Goal: Information Seeking & Learning: Learn about a topic

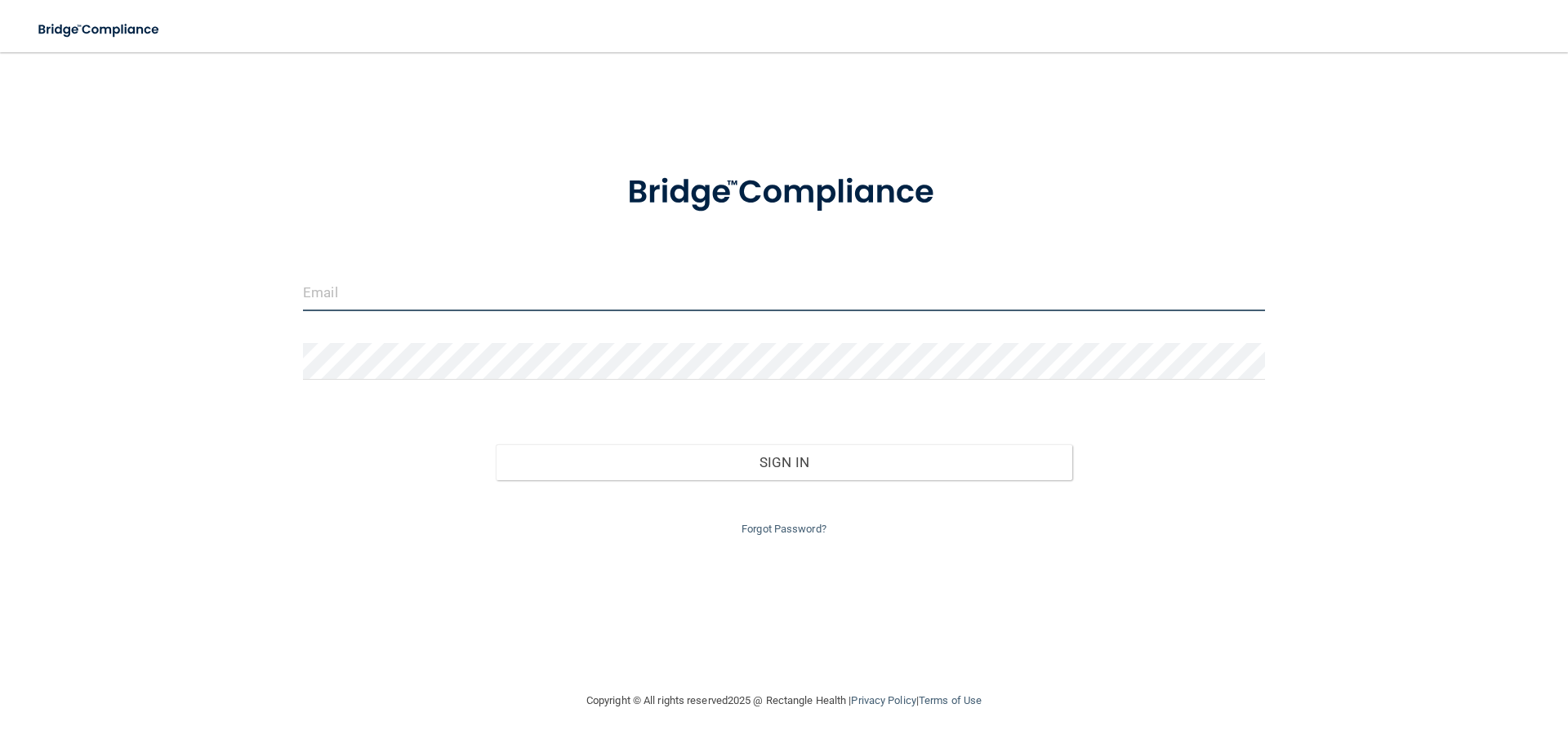
click at [755, 300] on input "email" at bounding box center [784, 293] width 961 height 37
type input "[EMAIL_ADDRESS][DOMAIN_NAME]"
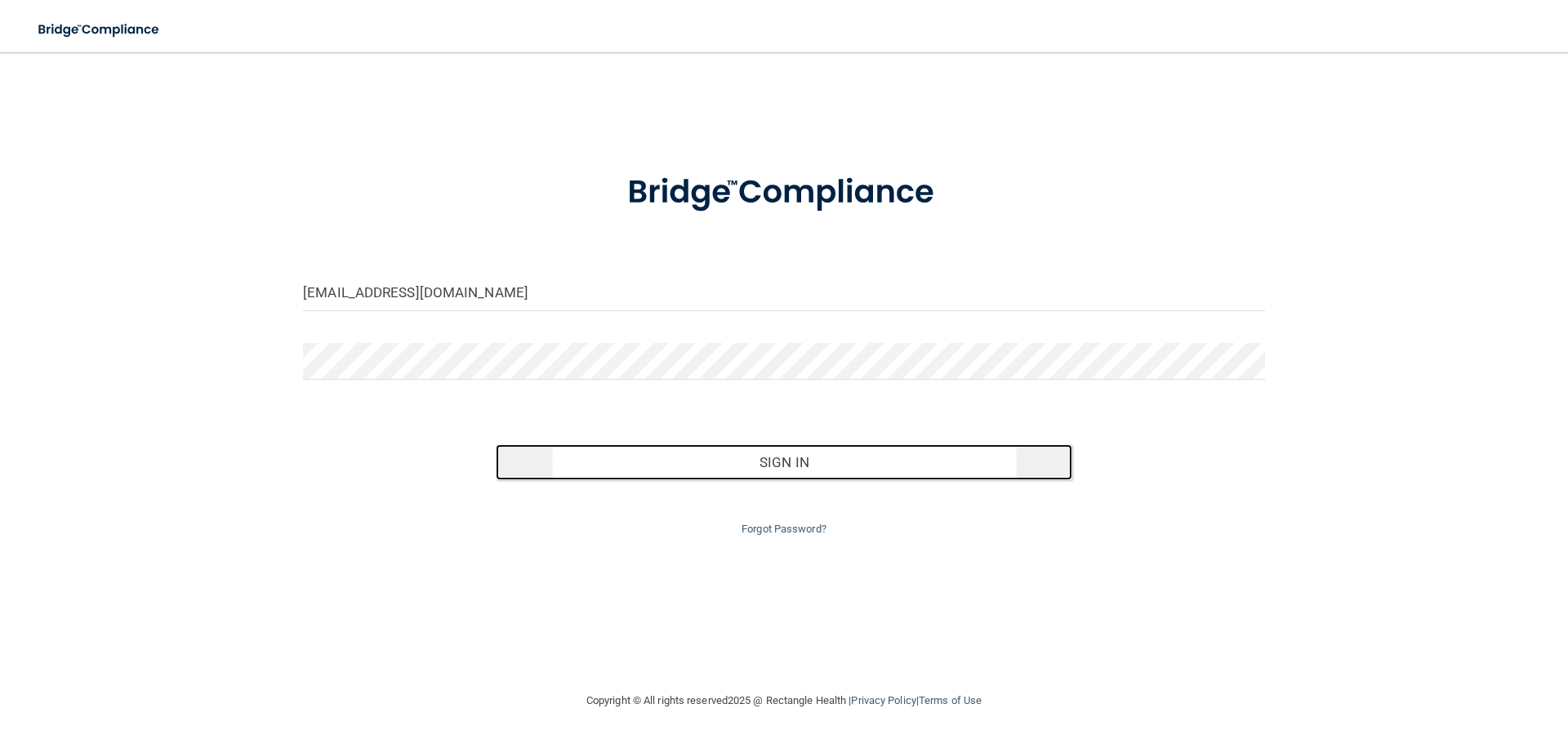
click at [807, 461] on button "Sign In" at bounding box center [784, 461] width 578 height 36
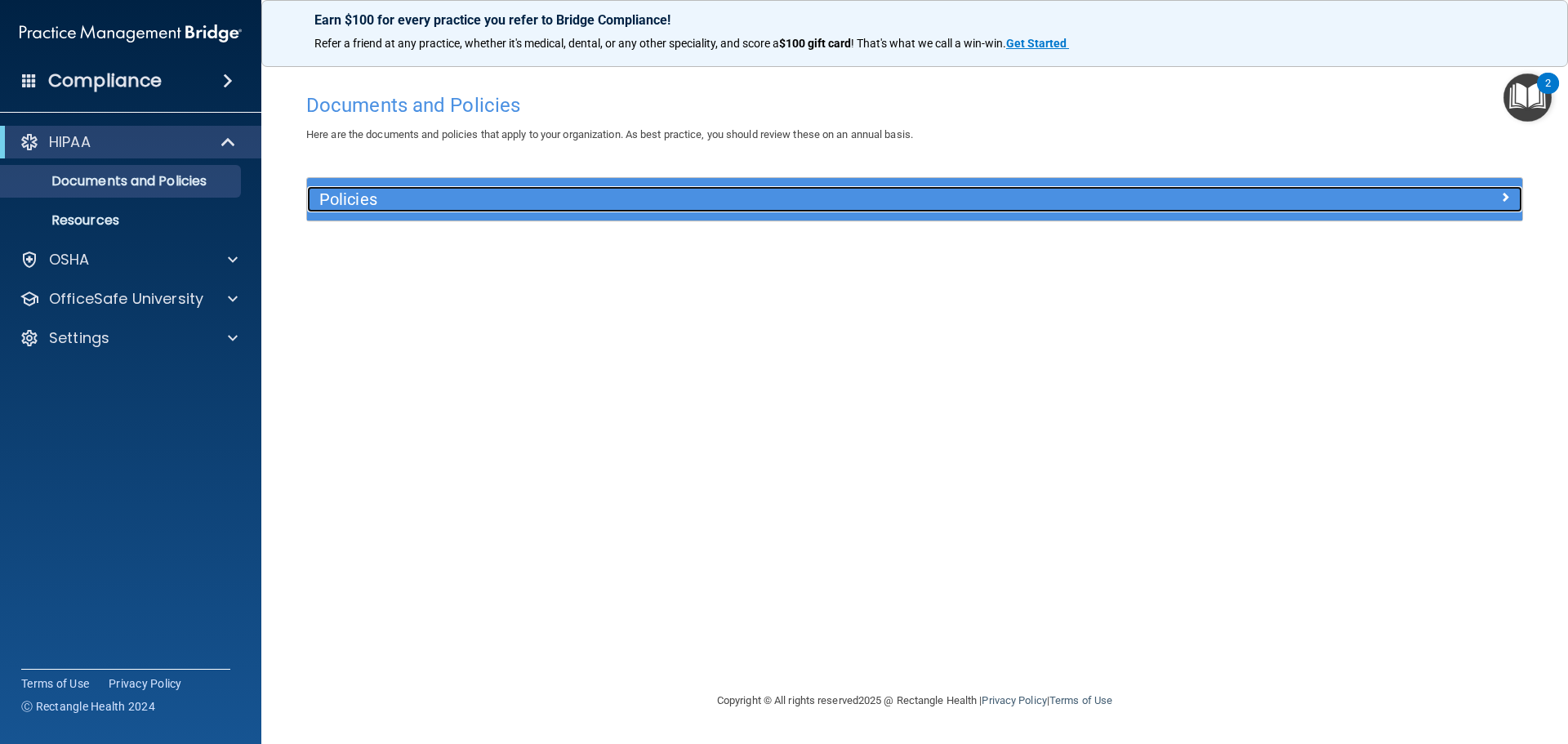
click at [398, 208] on h5 "Policies" at bounding box center [762, 199] width 887 height 18
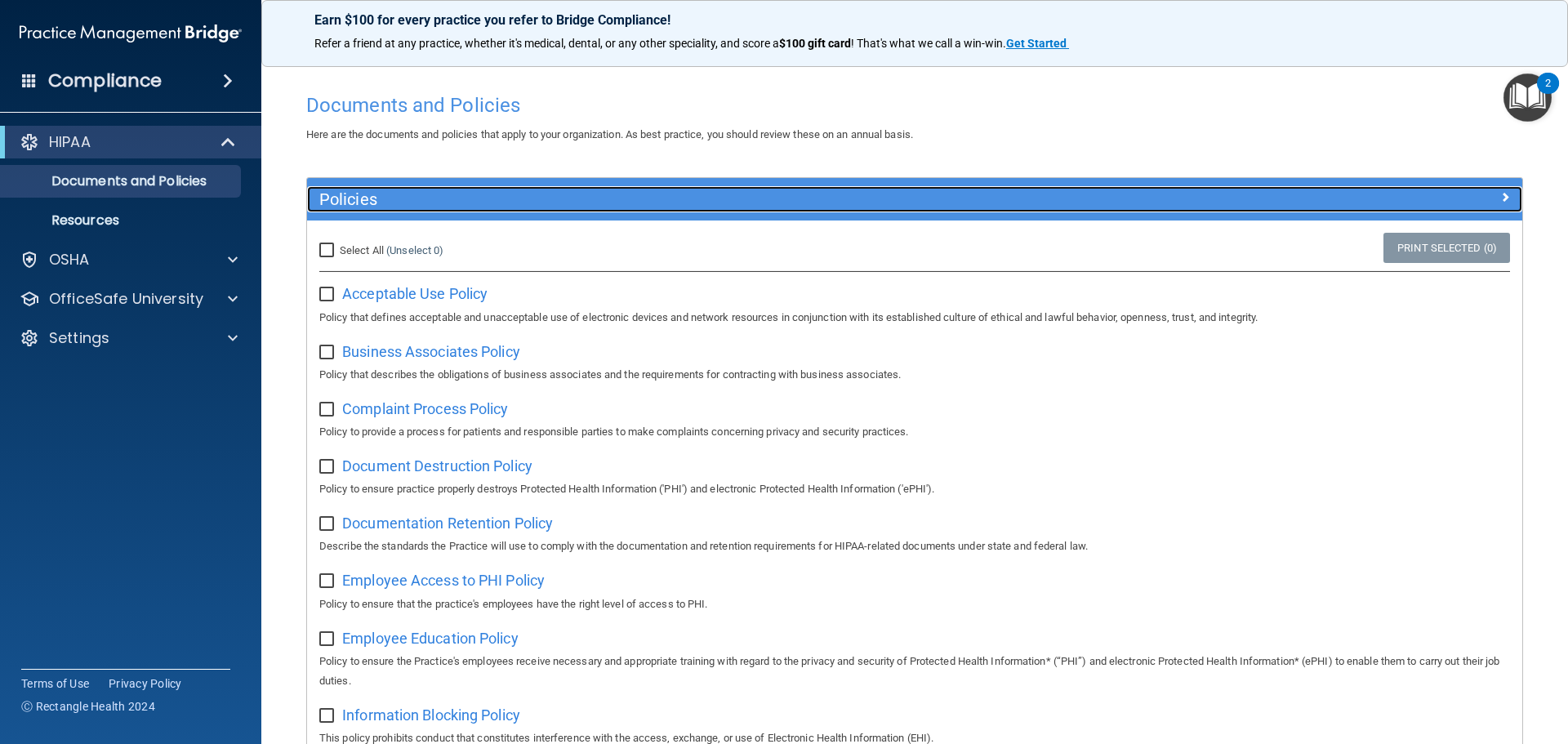
click at [398, 208] on h5 "Policies" at bounding box center [762, 199] width 887 height 18
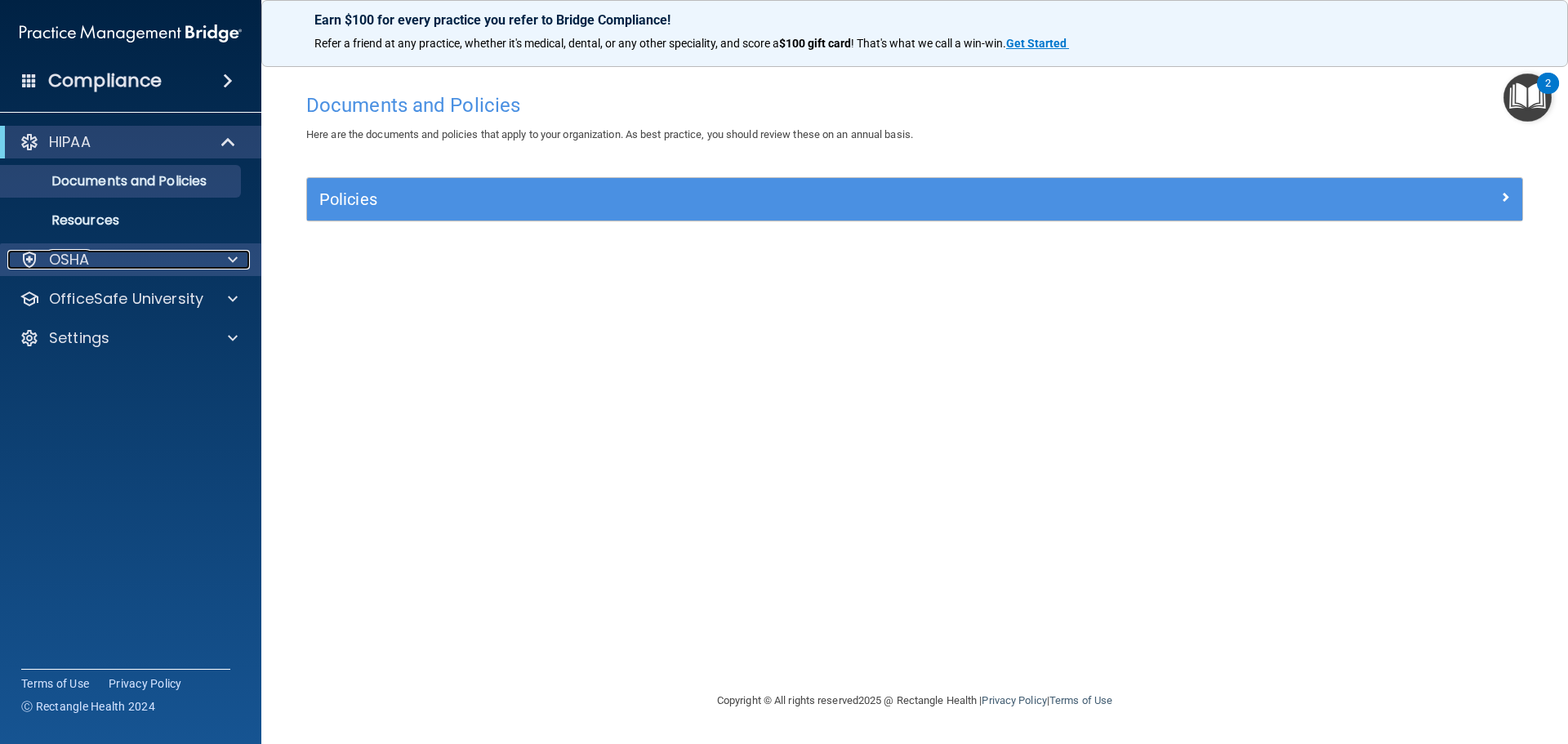
click at [83, 261] on p "OSHA" at bounding box center [70, 260] width 40 height 19
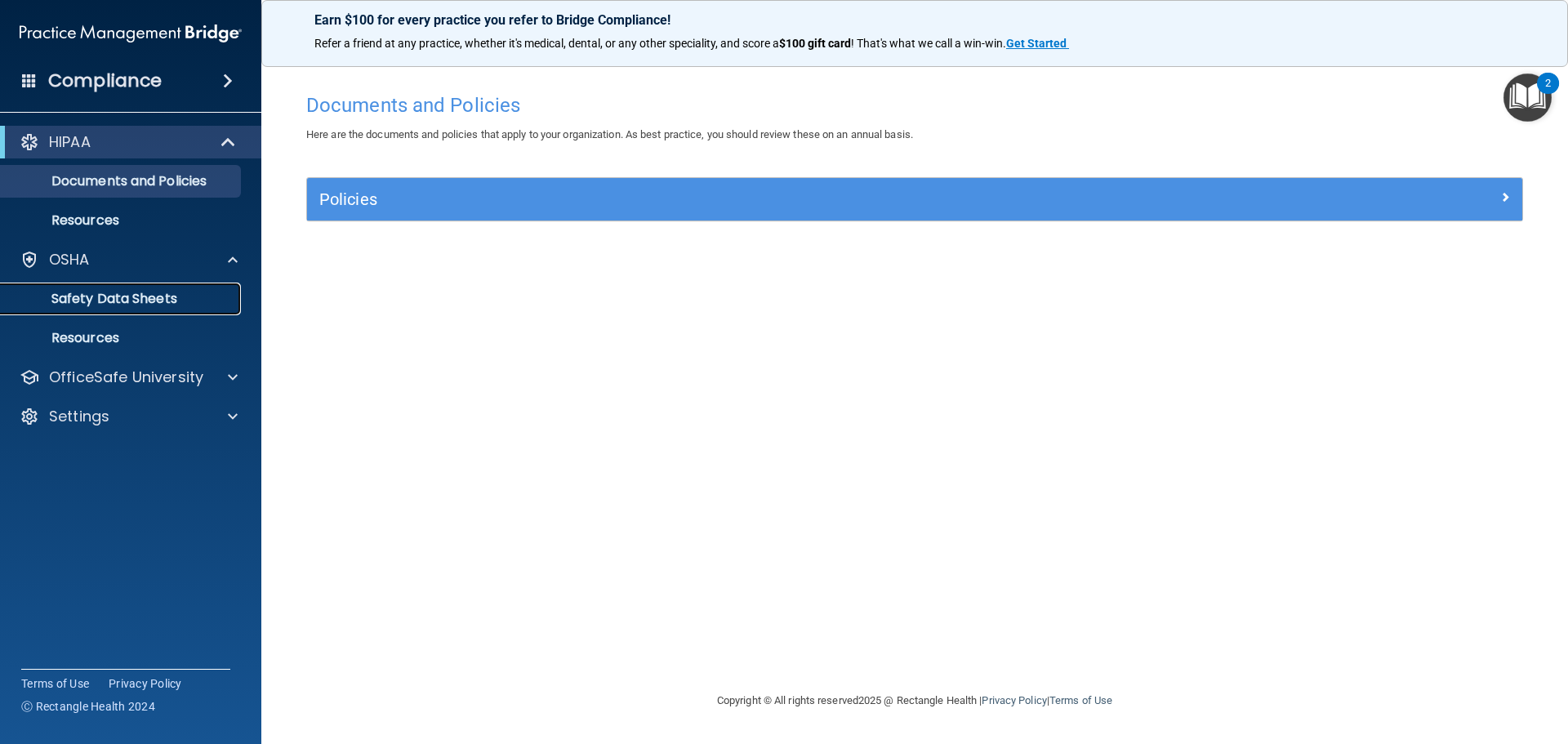
click at [114, 305] on p "Safety Data Sheets" at bounding box center [121, 298] width 223 height 17
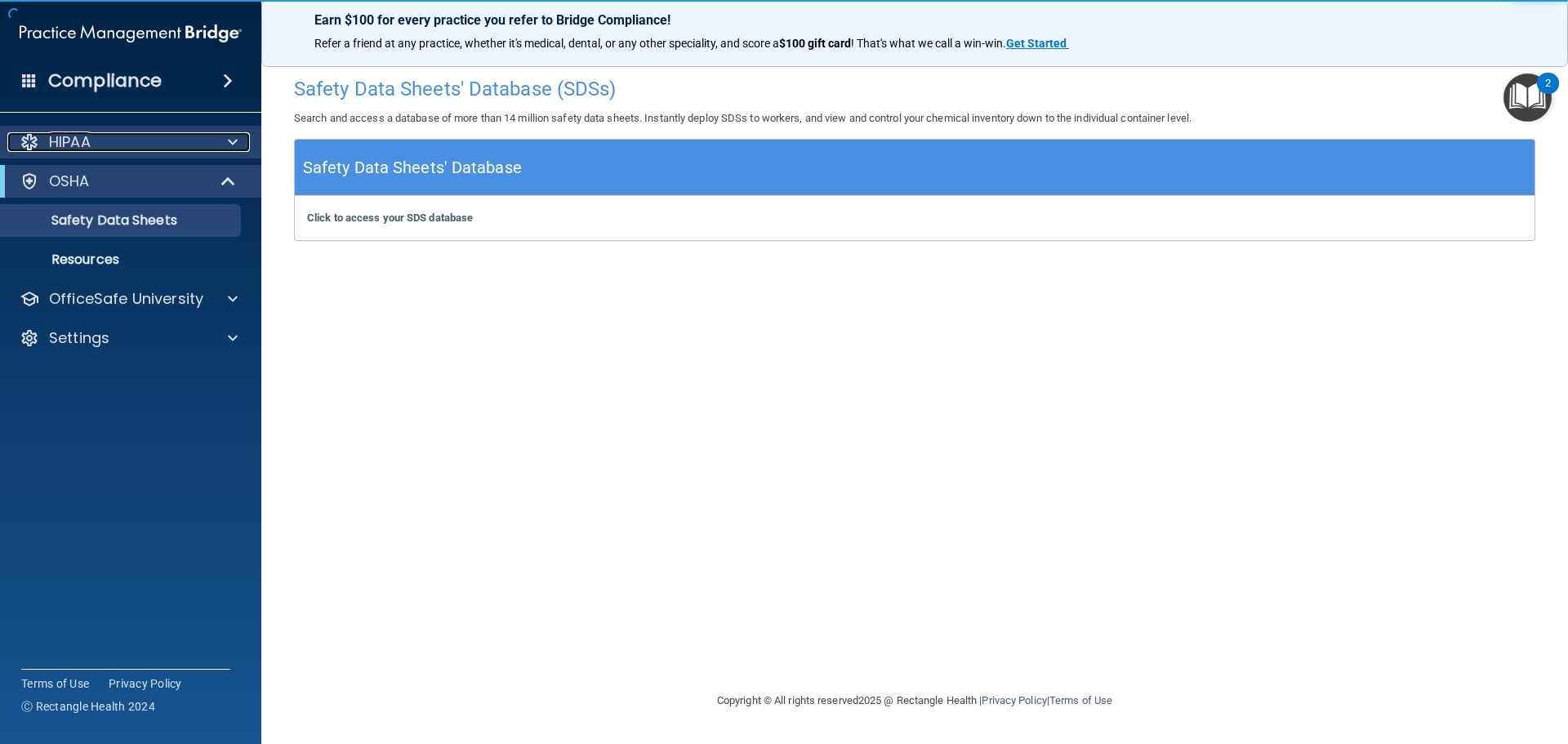
click at [219, 134] on div at bounding box center [230, 142] width 40 height 19
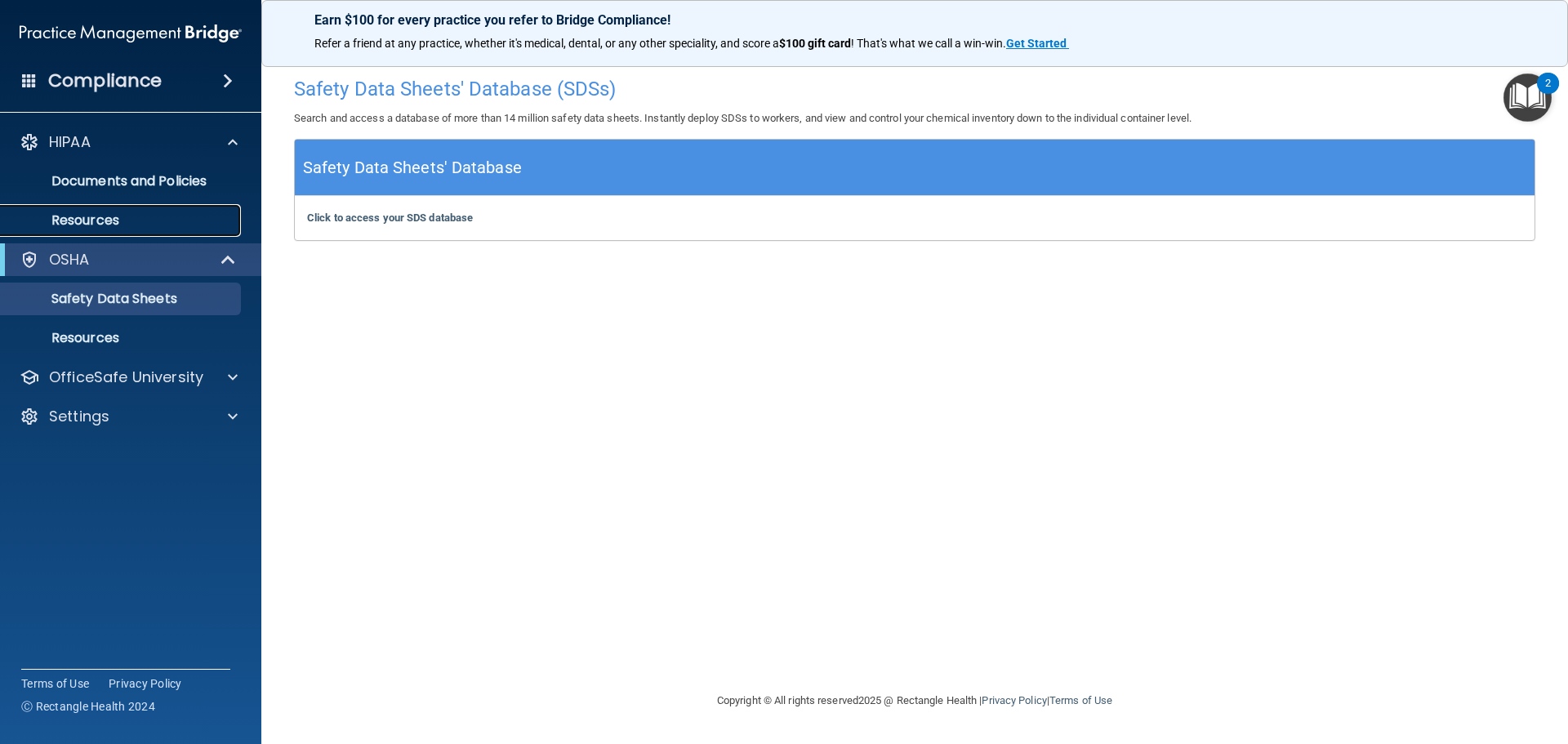
click at [104, 218] on p "Resources" at bounding box center [121, 220] width 223 height 17
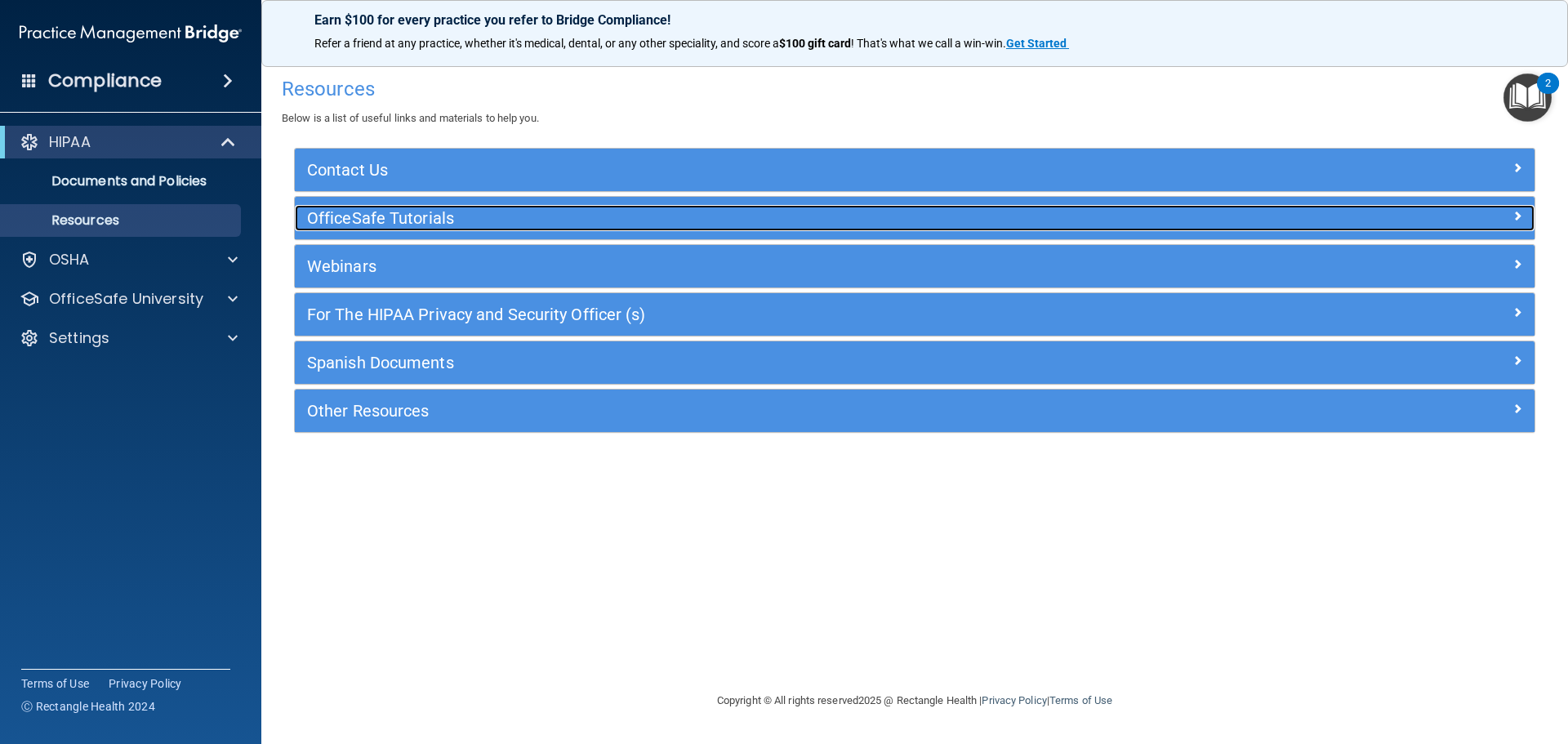
click at [461, 212] on h5 "OfficeSafe Tutorials" at bounding box center [760, 217] width 905 height 18
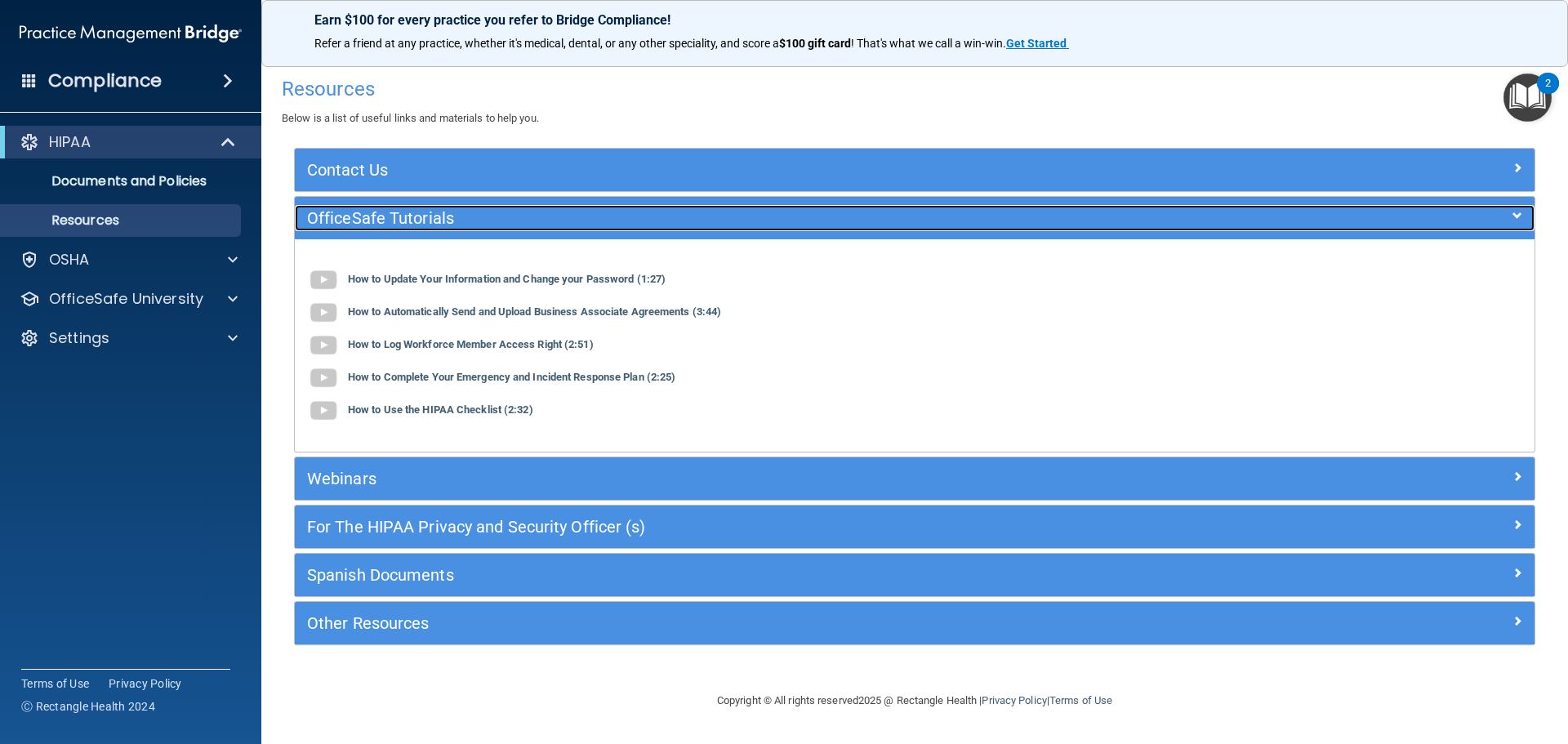
click at [461, 212] on h5 "OfficeSafe Tutorials" at bounding box center [760, 217] width 905 height 18
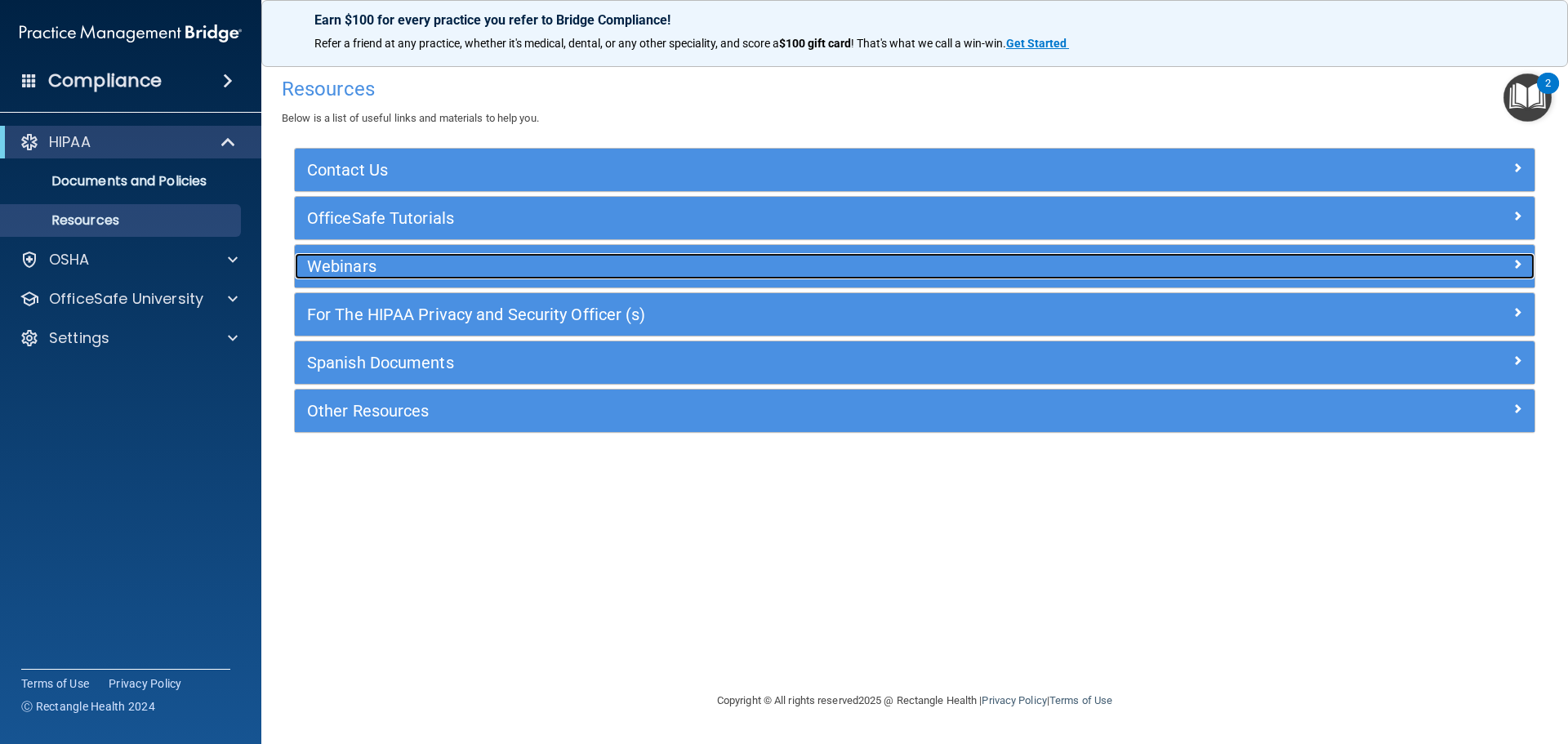
click at [434, 262] on h5 "Webinars" at bounding box center [760, 266] width 905 height 18
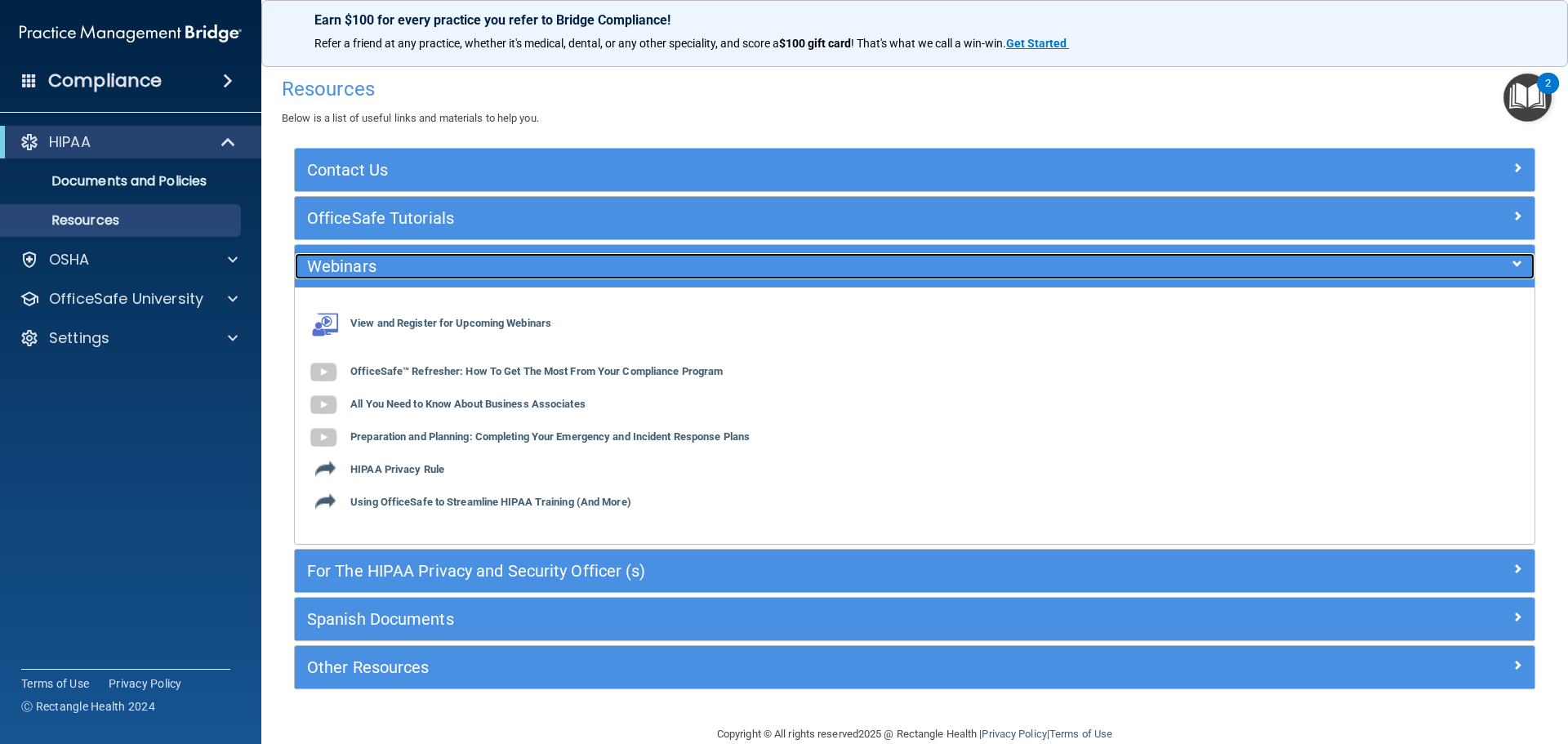
click at [426, 262] on h5 "Webinars" at bounding box center [760, 266] width 905 height 18
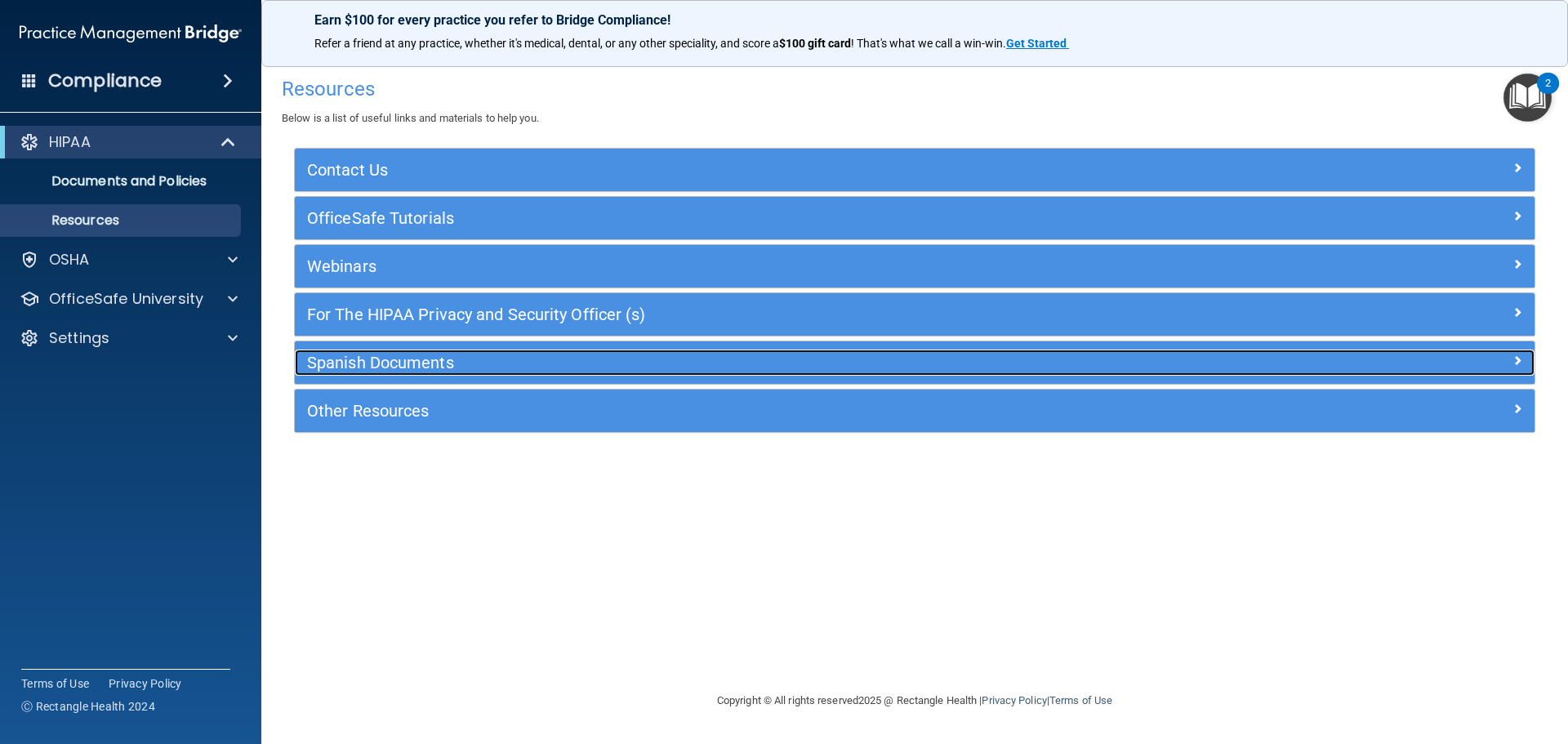
click at [491, 350] on div "Spanish Documents" at bounding box center [760, 363] width 930 height 26
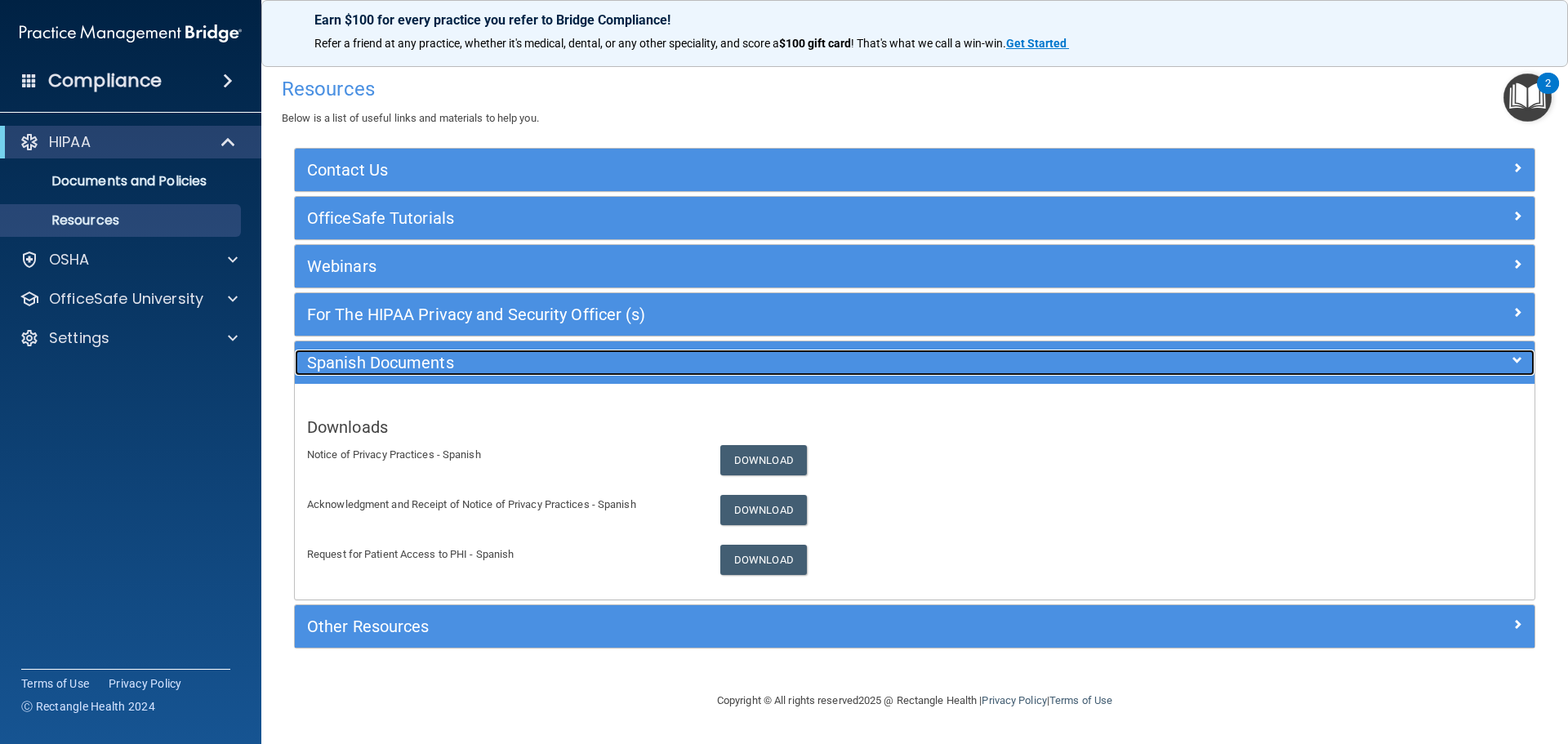
click at [497, 360] on h5 "Spanish Documents" at bounding box center [760, 363] width 905 height 18
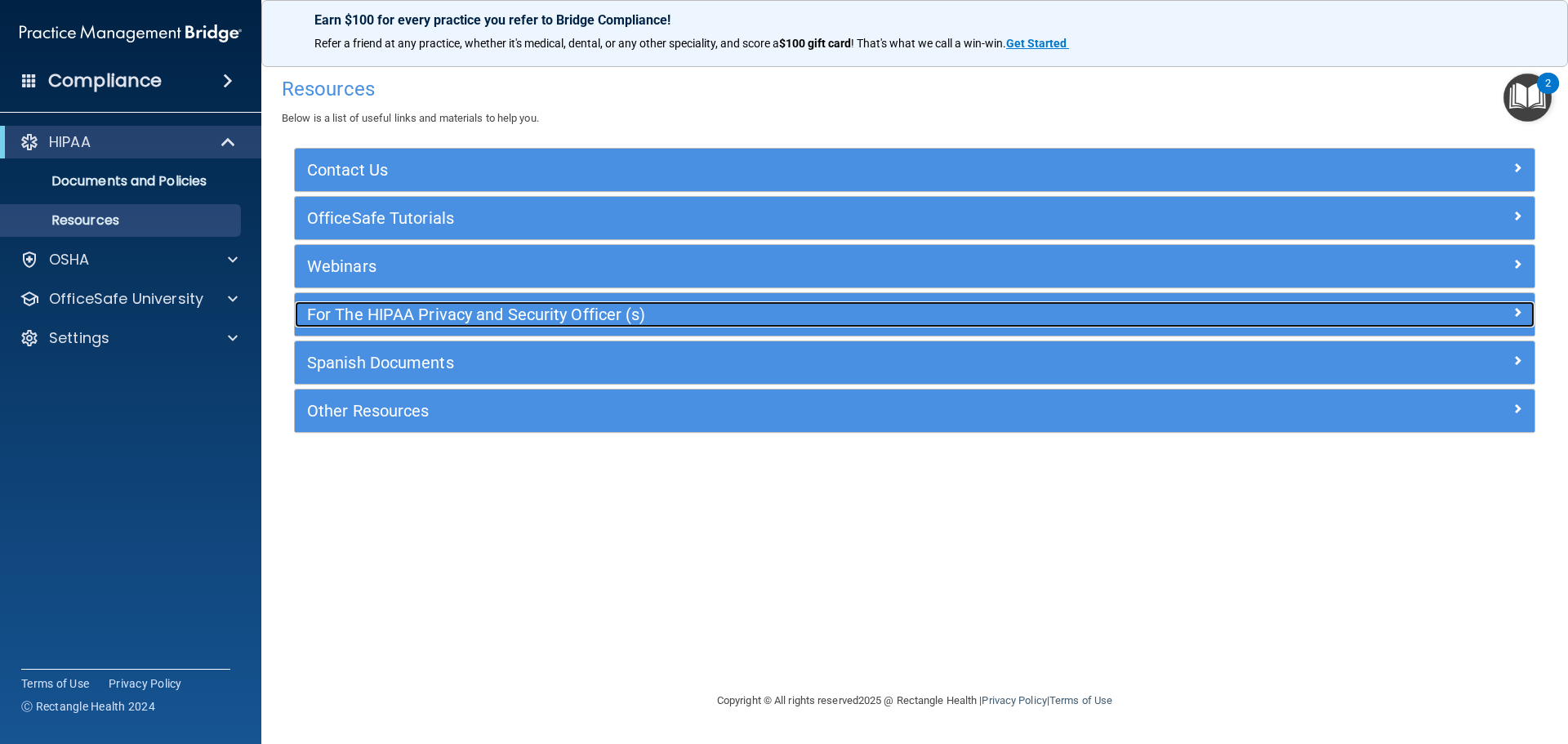
click at [521, 312] on h5 "For The HIPAA Privacy and Security Officer (s)" at bounding box center [760, 314] width 905 height 18
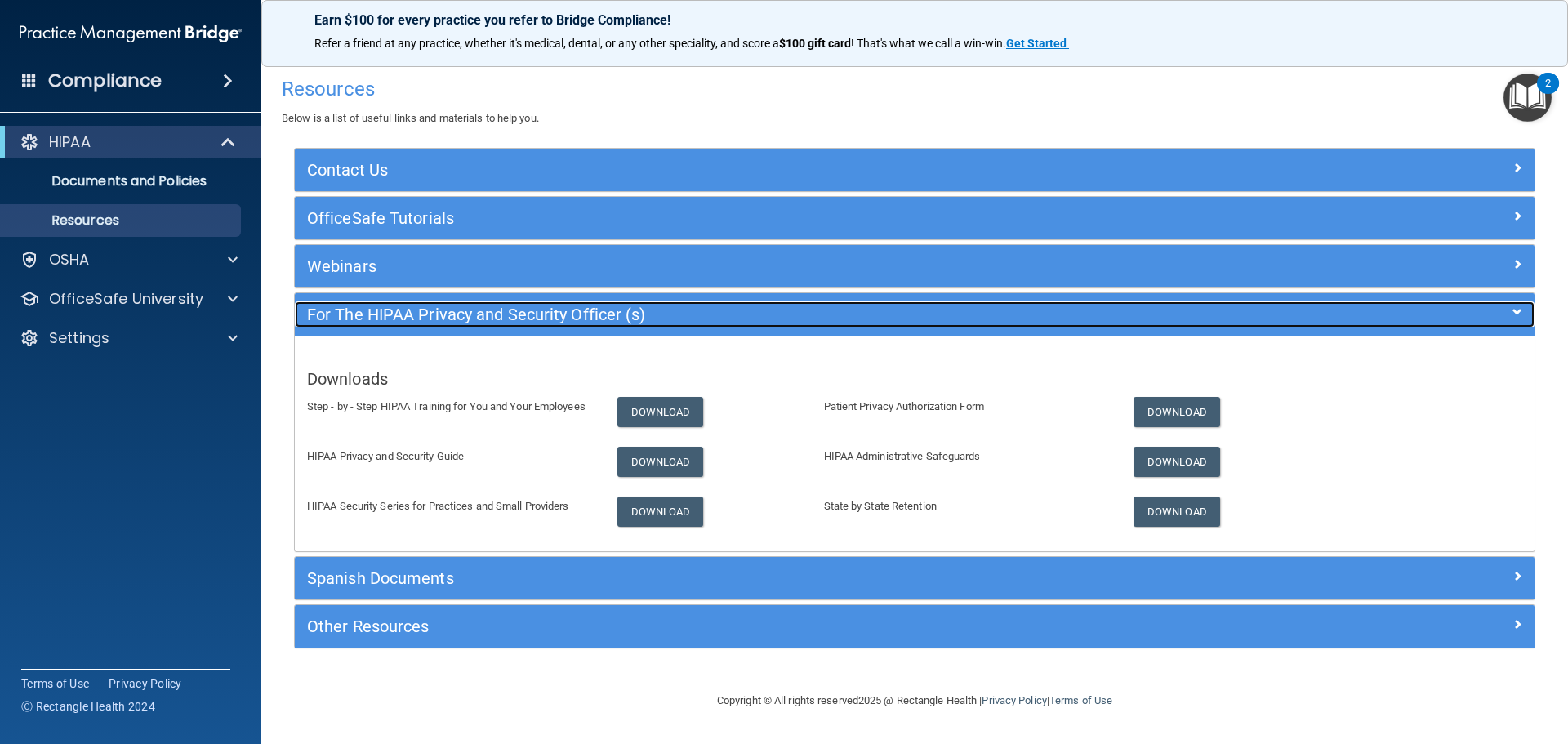
click at [521, 312] on h5 "For The HIPAA Privacy and Security Officer (s)" at bounding box center [760, 314] width 905 height 18
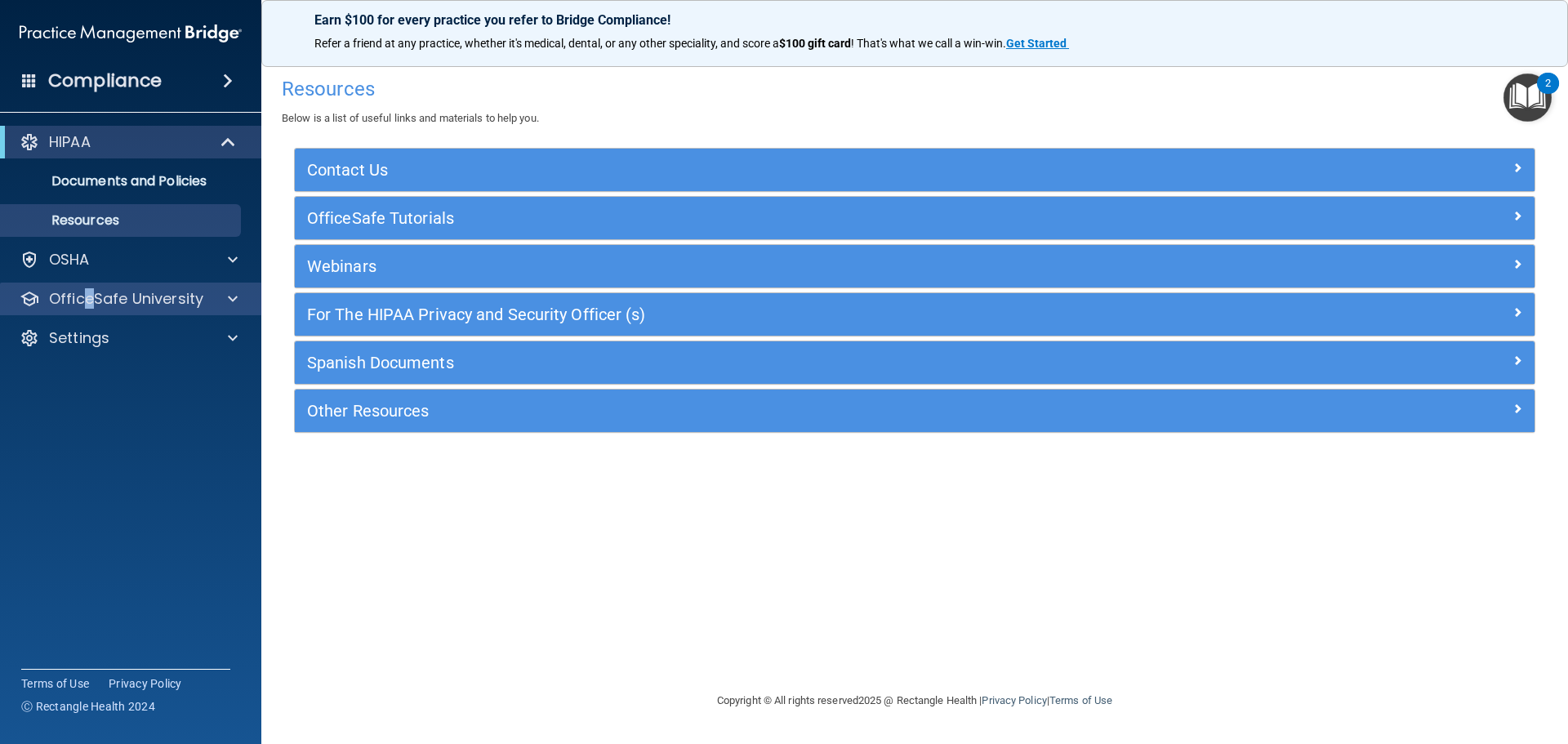
click at [89, 309] on div "OfficeSafe University" at bounding box center [131, 298] width 262 height 33
click at [95, 306] on p "OfficeSafe University" at bounding box center [126, 298] width 154 height 19
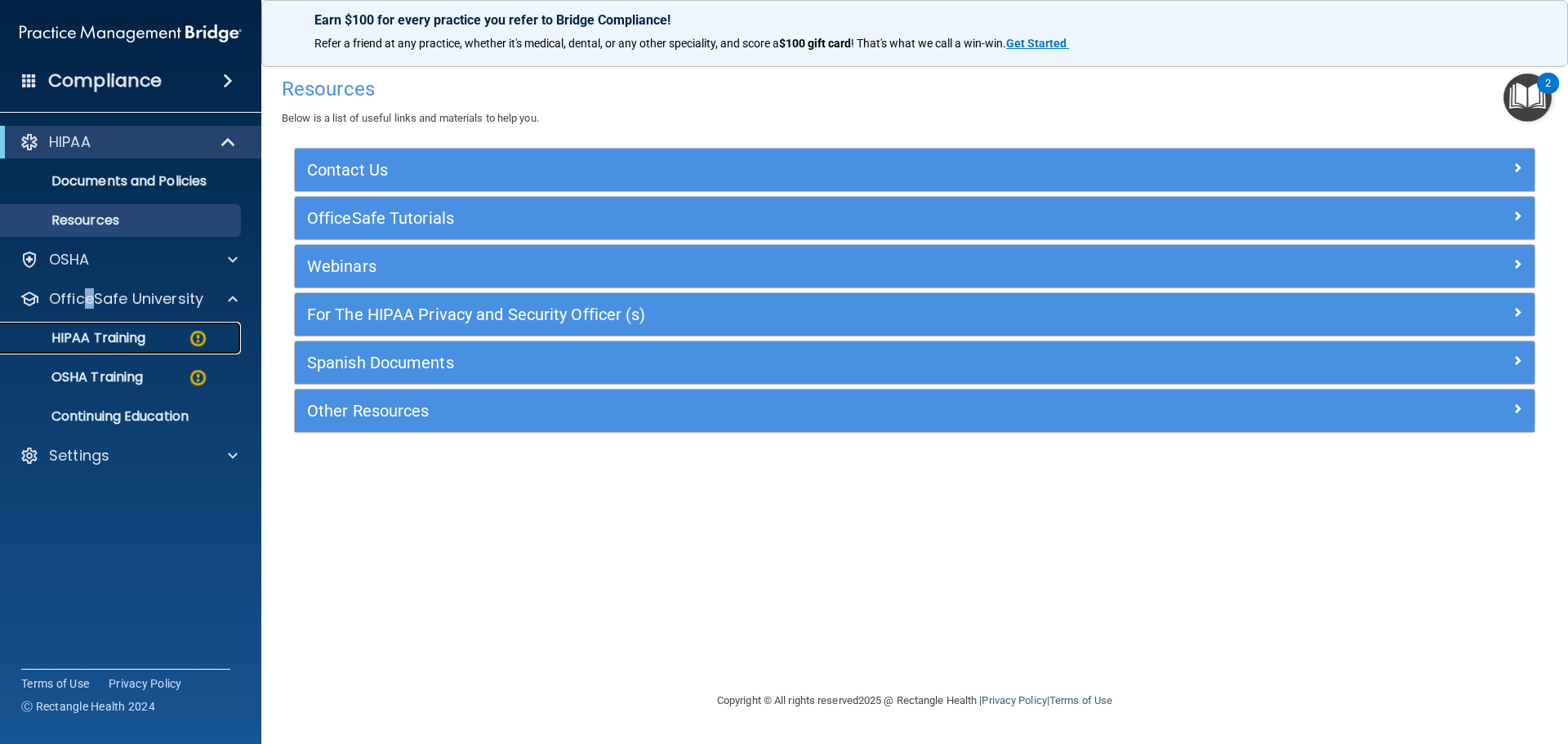
click at [122, 342] on p "HIPAA Training" at bounding box center [77, 338] width 135 height 17
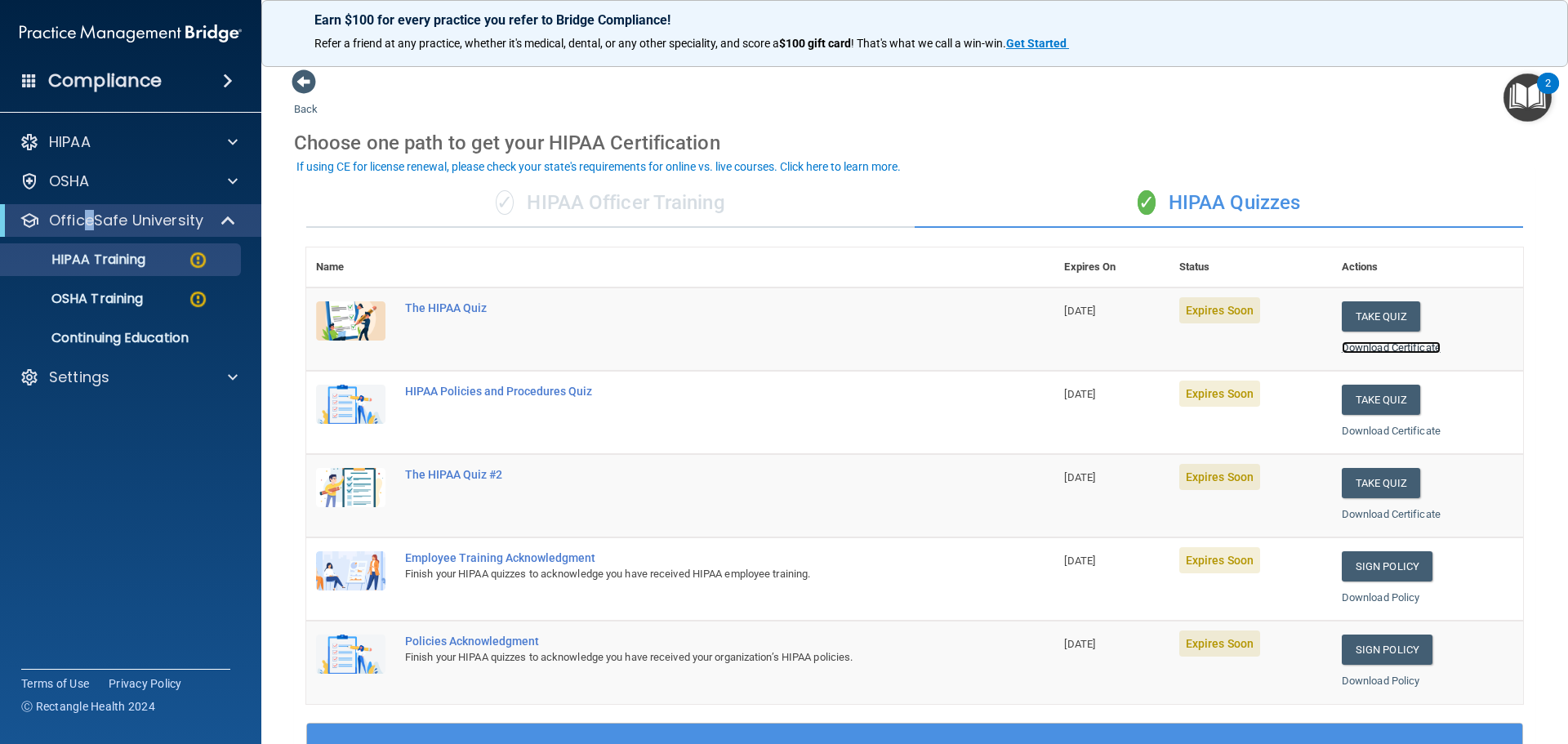
click at [1385, 345] on link "Download Certificate" at bounding box center [1391, 348] width 99 height 12
click at [1375, 320] on button "Take Quiz" at bounding box center [1380, 316] width 78 height 30
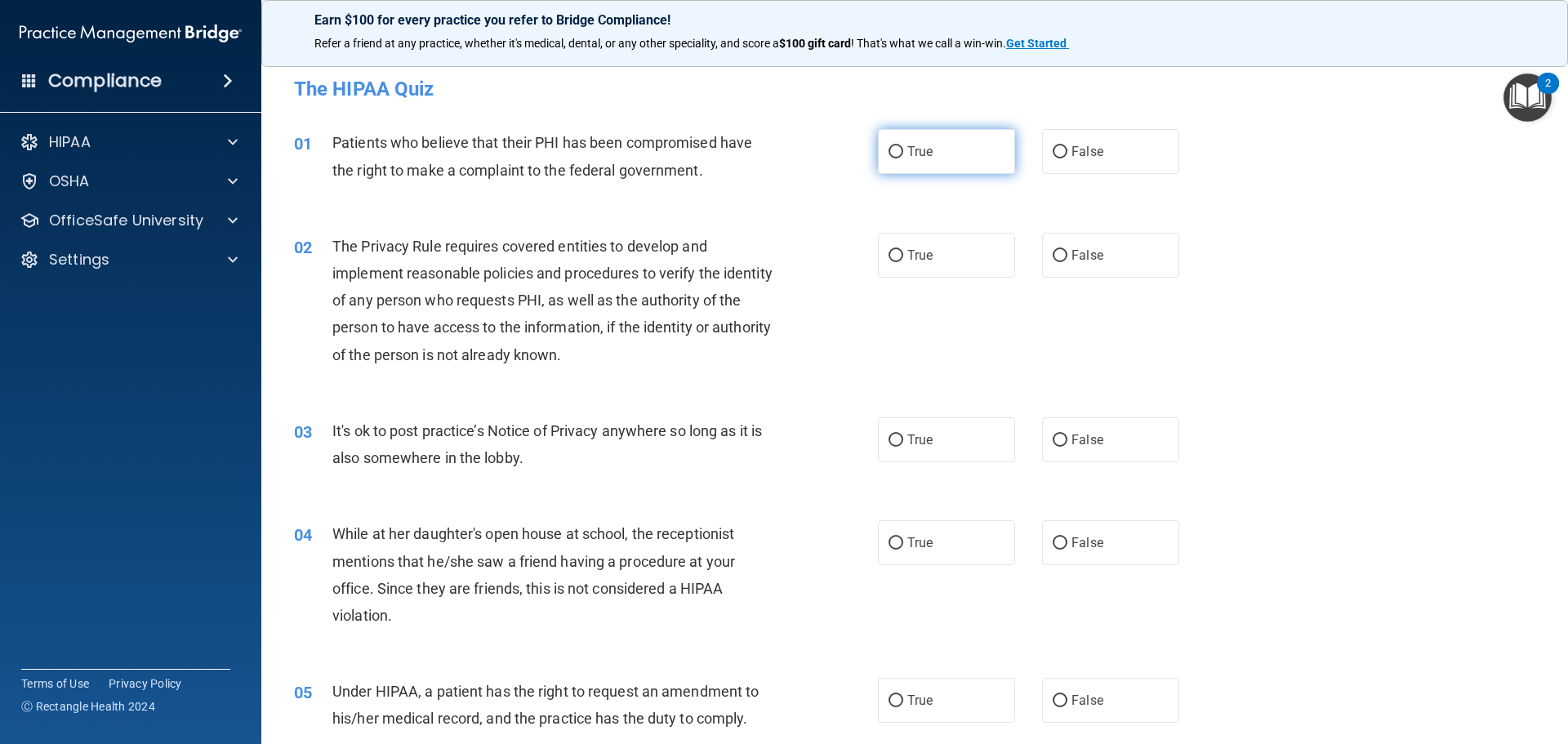
click at [945, 155] on label "True" at bounding box center [946, 151] width 137 height 45
click at [903, 155] on input "True" at bounding box center [895, 152] width 15 height 12
radio input "true"
click at [942, 255] on label "True" at bounding box center [946, 254] width 137 height 45
click at [903, 255] on input "True" at bounding box center [895, 256] width 15 height 12
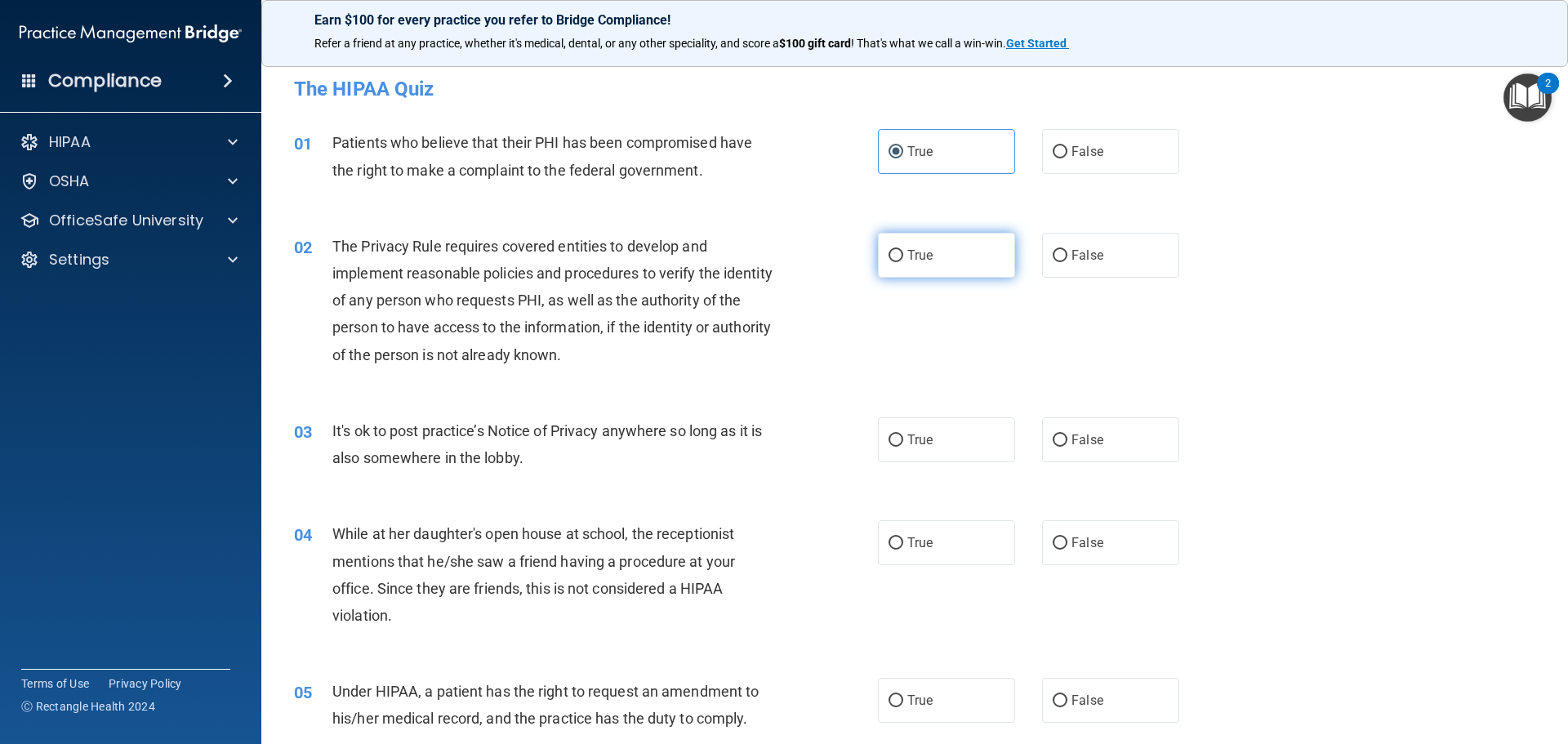
radio input "true"
click at [1081, 450] on label "False" at bounding box center [1110, 439] width 137 height 45
click at [1067, 446] on input "False" at bounding box center [1059, 440] width 15 height 12
radio input "true"
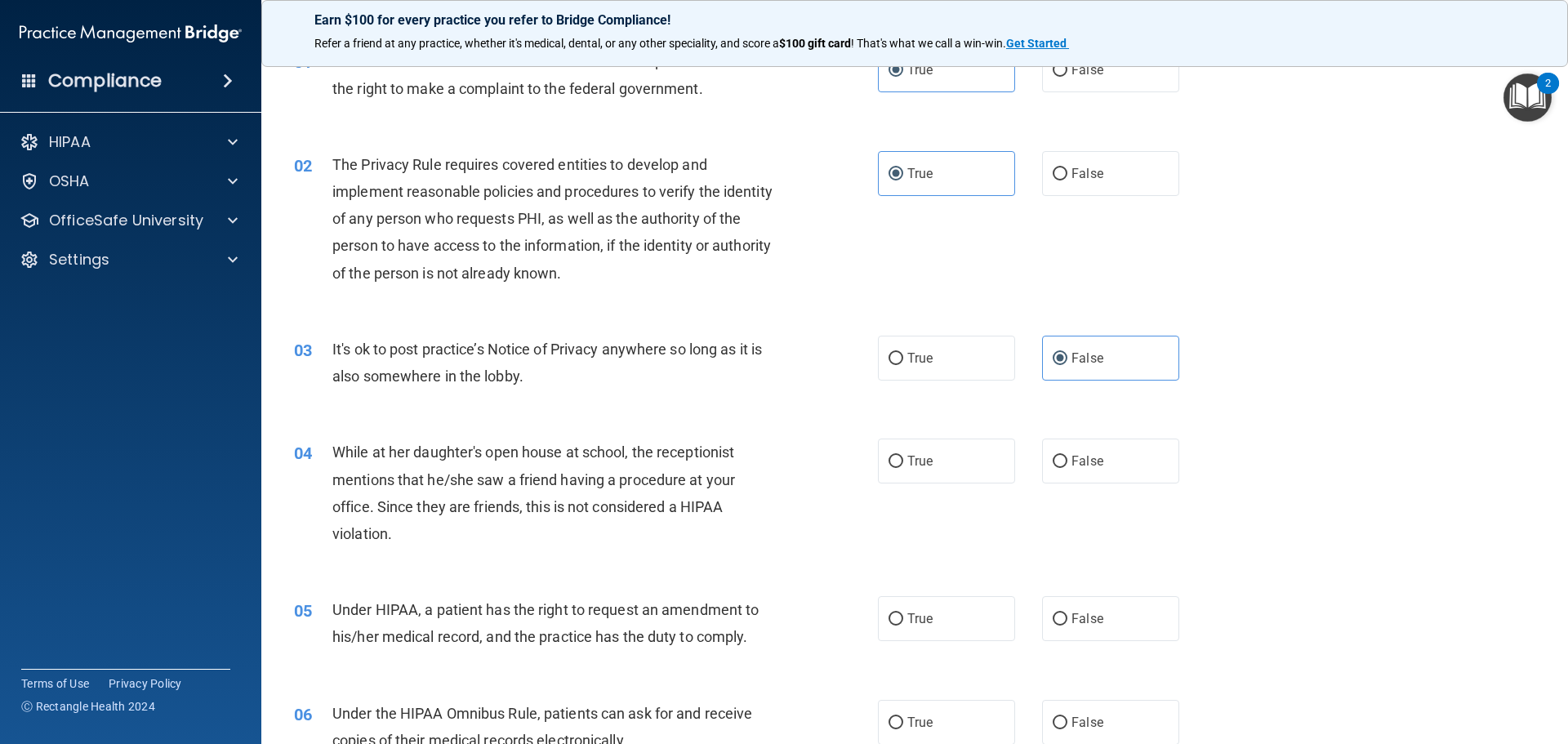
scroll to position [163, 0]
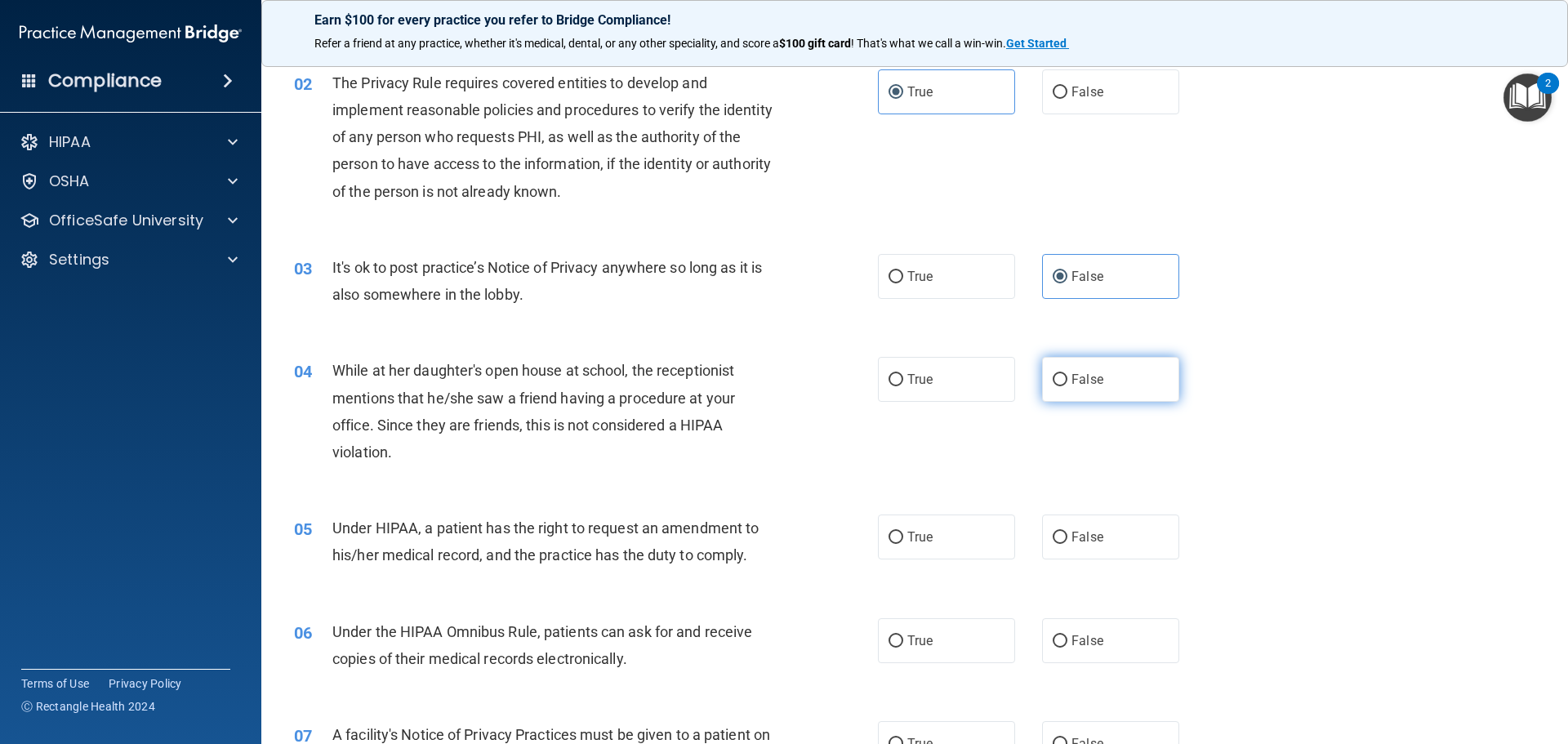
click at [1078, 392] on label "False" at bounding box center [1110, 379] width 137 height 45
click at [1067, 387] on input "False" at bounding box center [1059, 380] width 15 height 12
radio input "true"
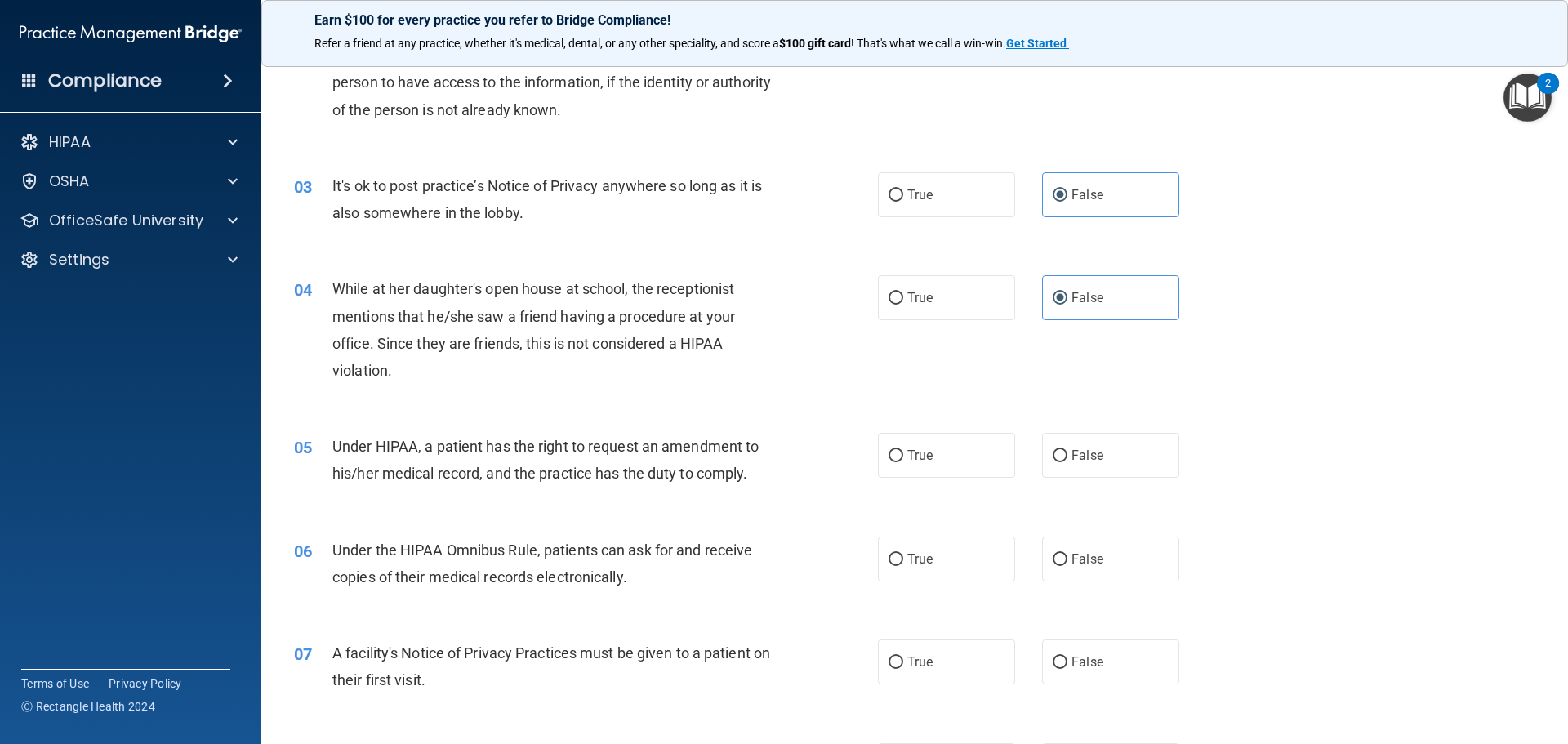
scroll to position [327, 0]
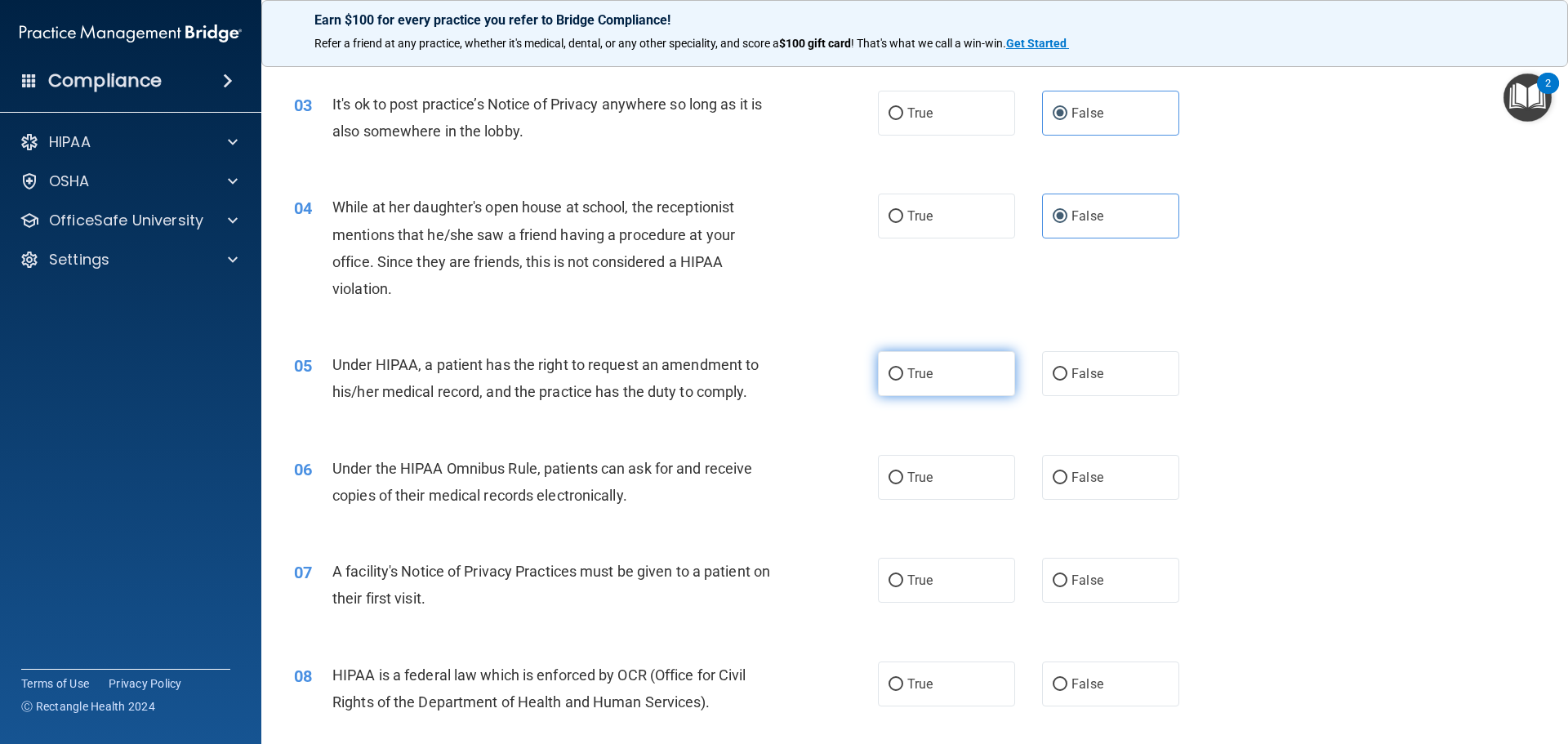
click at [924, 379] on span "True" at bounding box center [919, 373] width 26 height 16
click at [903, 379] on input "True" at bounding box center [895, 374] width 15 height 12
radio input "true"
click at [912, 467] on label "True" at bounding box center [946, 477] width 137 height 45
click at [903, 472] on input "True" at bounding box center [895, 478] width 15 height 12
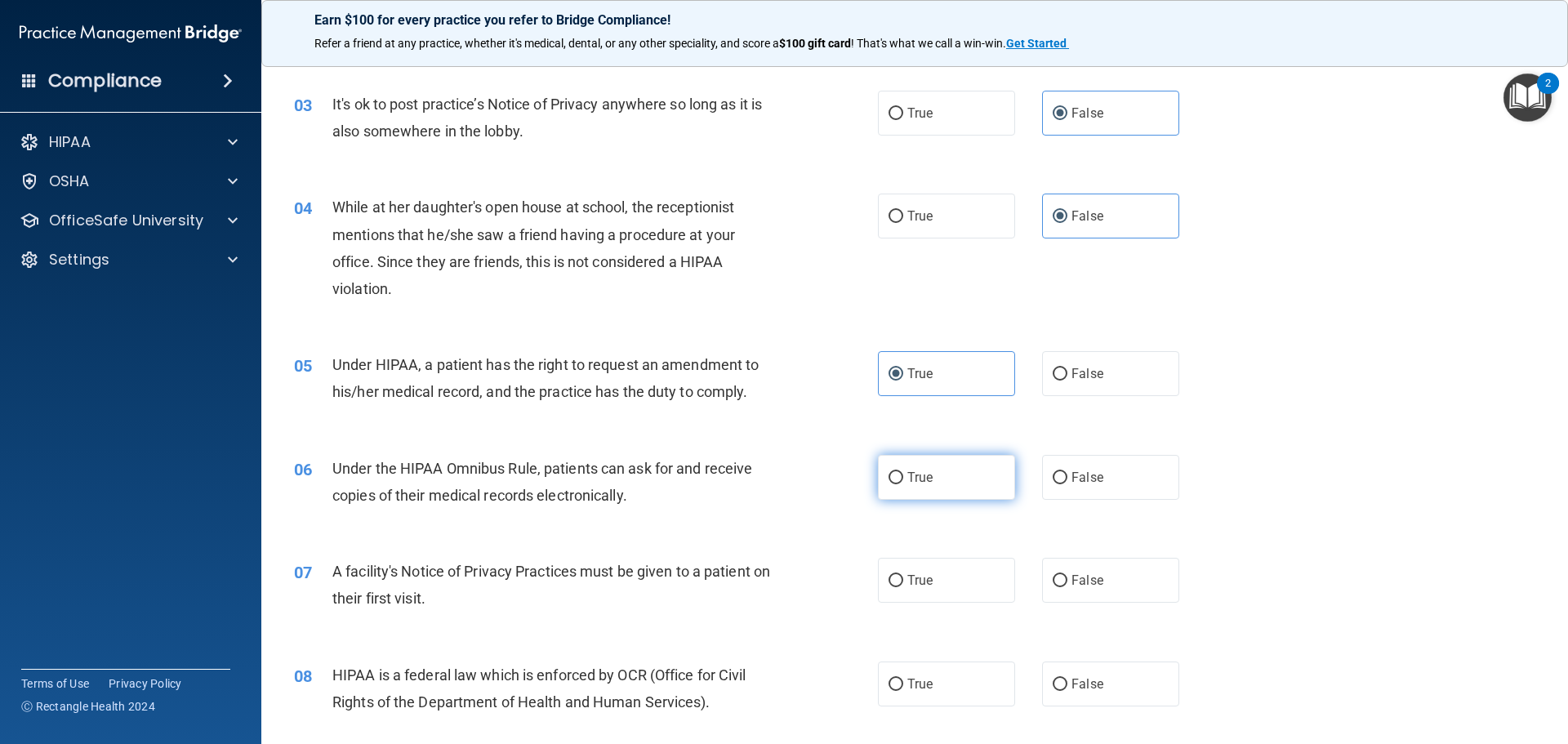
radio input "true"
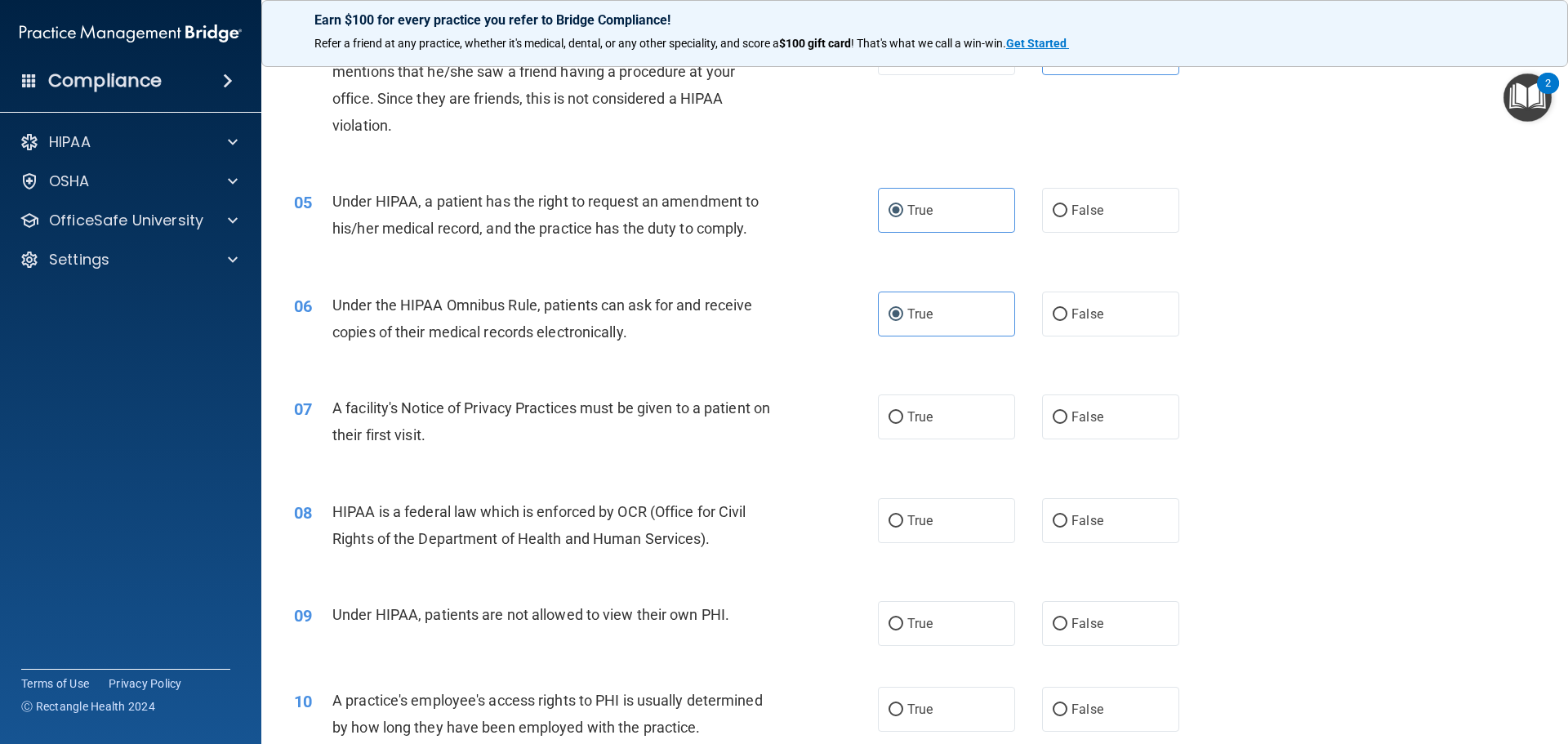
scroll to position [571, 0]
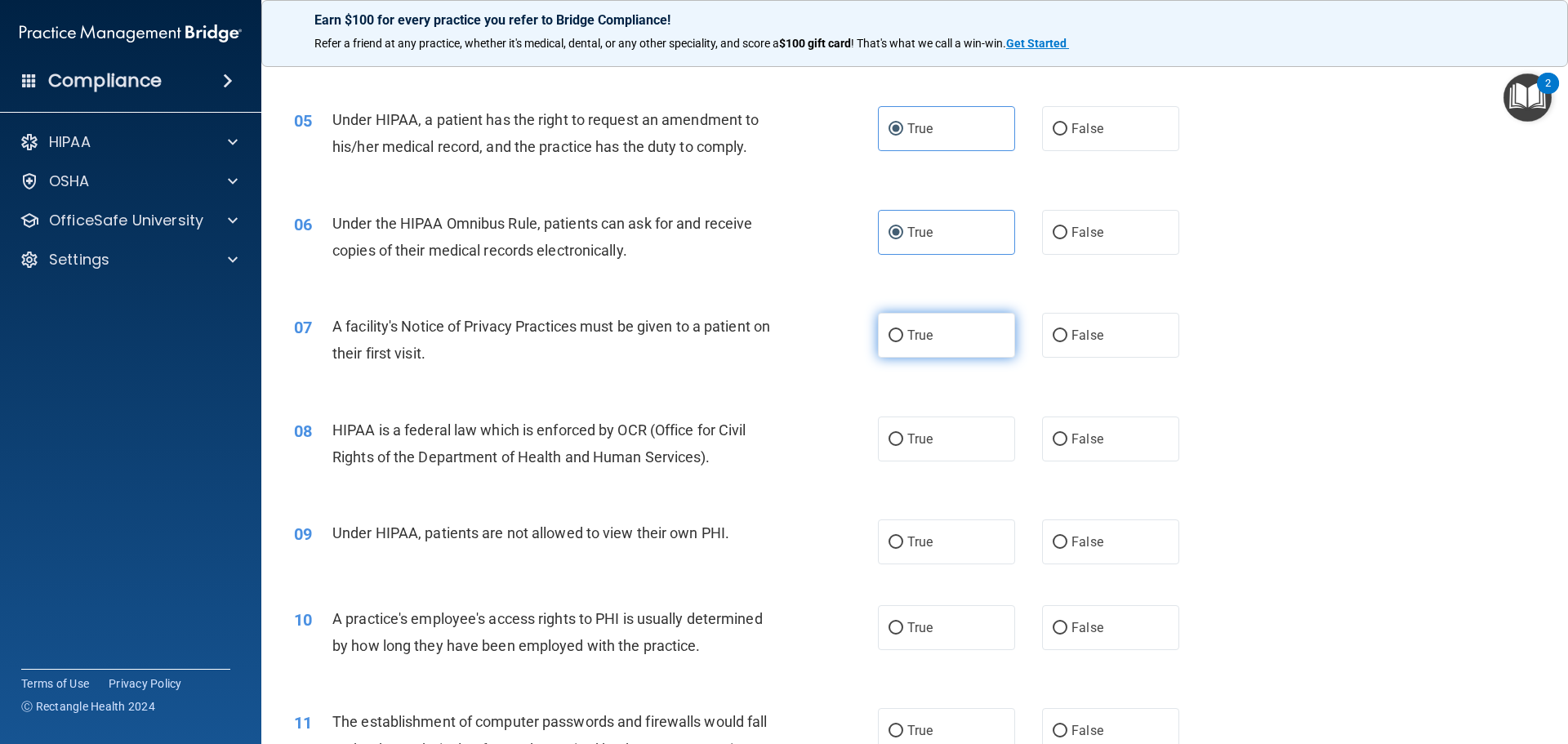
click at [940, 349] on label "True" at bounding box center [946, 335] width 137 height 45
click at [903, 343] on input "True" at bounding box center [895, 336] width 15 height 12
radio input "true"
click at [921, 447] on label "True" at bounding box center [946, 438] width 137 height 45
click at [903, 446] on input "True" at bounding box center [895, 439] width 15 height 12
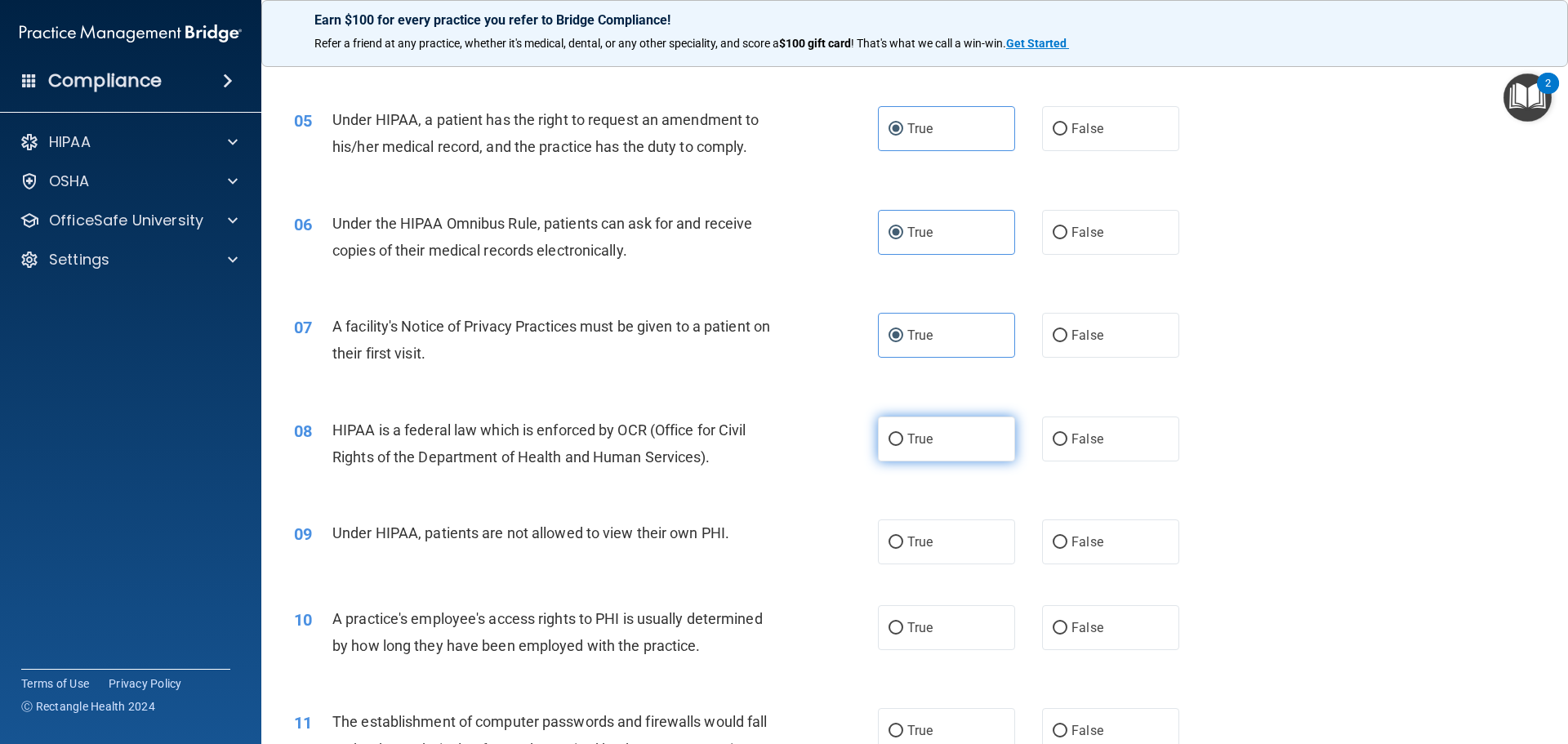
radio input "true"
click at [1093, 545] on span "False" at bounding box center [1087, 542] width 32 height 16
click at [1067, 545] on input "False" at bounding box center [1059, 542] width 15 height 12
radio input "true"
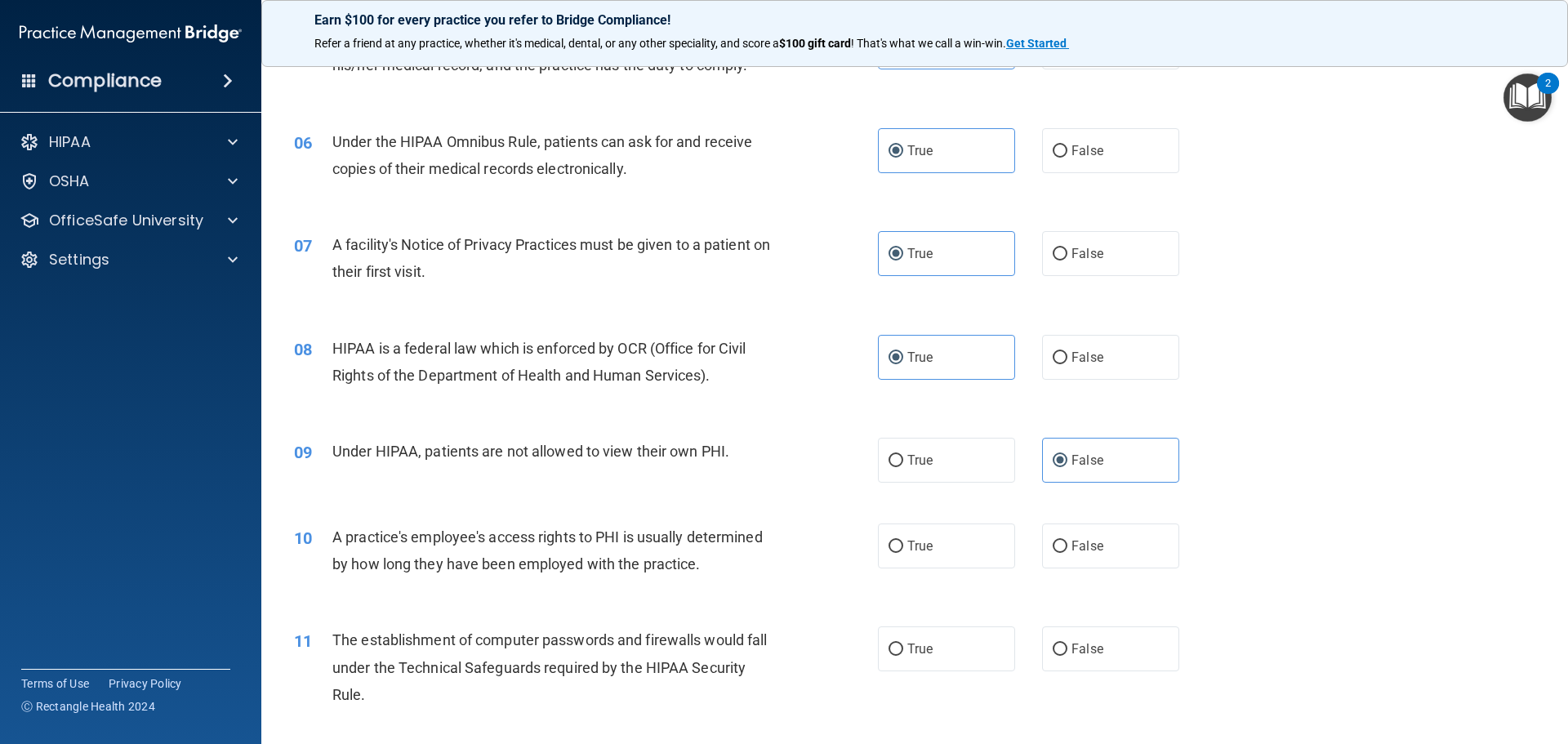
scroll to position [735, 0]
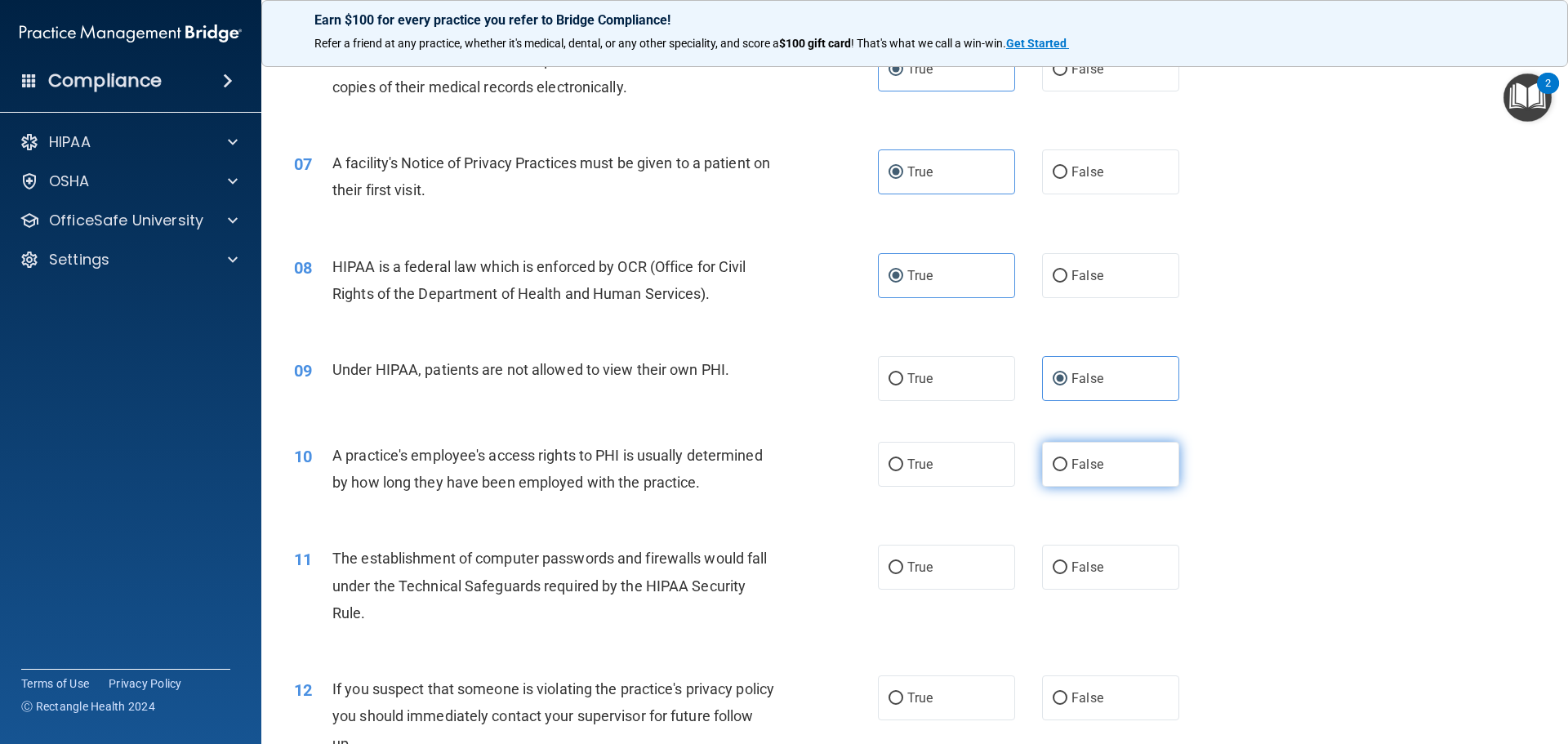
click at [1130, 476] on label "False" at bounding box center [1110, 464] width 137 height 45
click at [1067, 471] on input "False" at bounding box center [1059, 465] width 15 height 12
radio input "true"
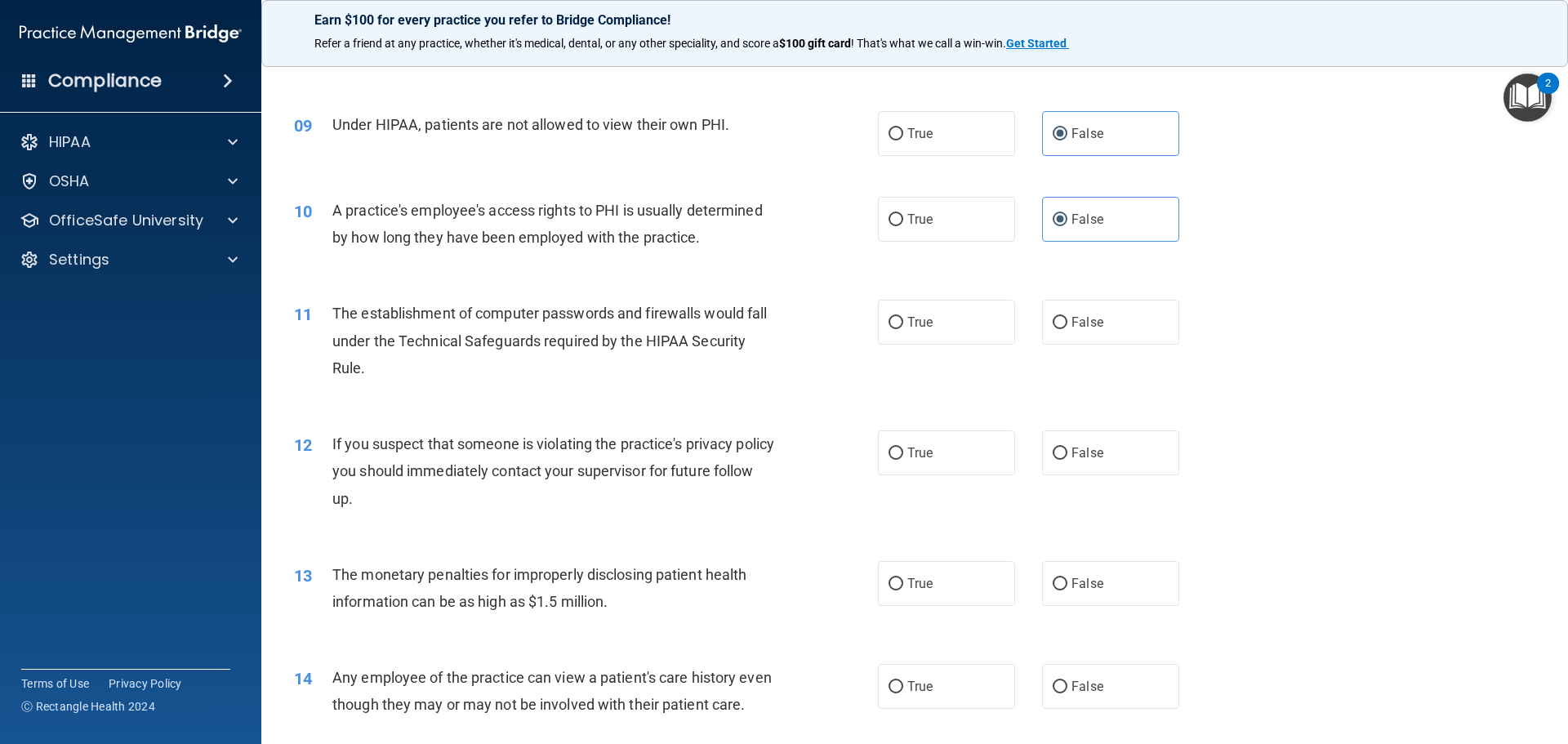
scroll to position [1062, 0]
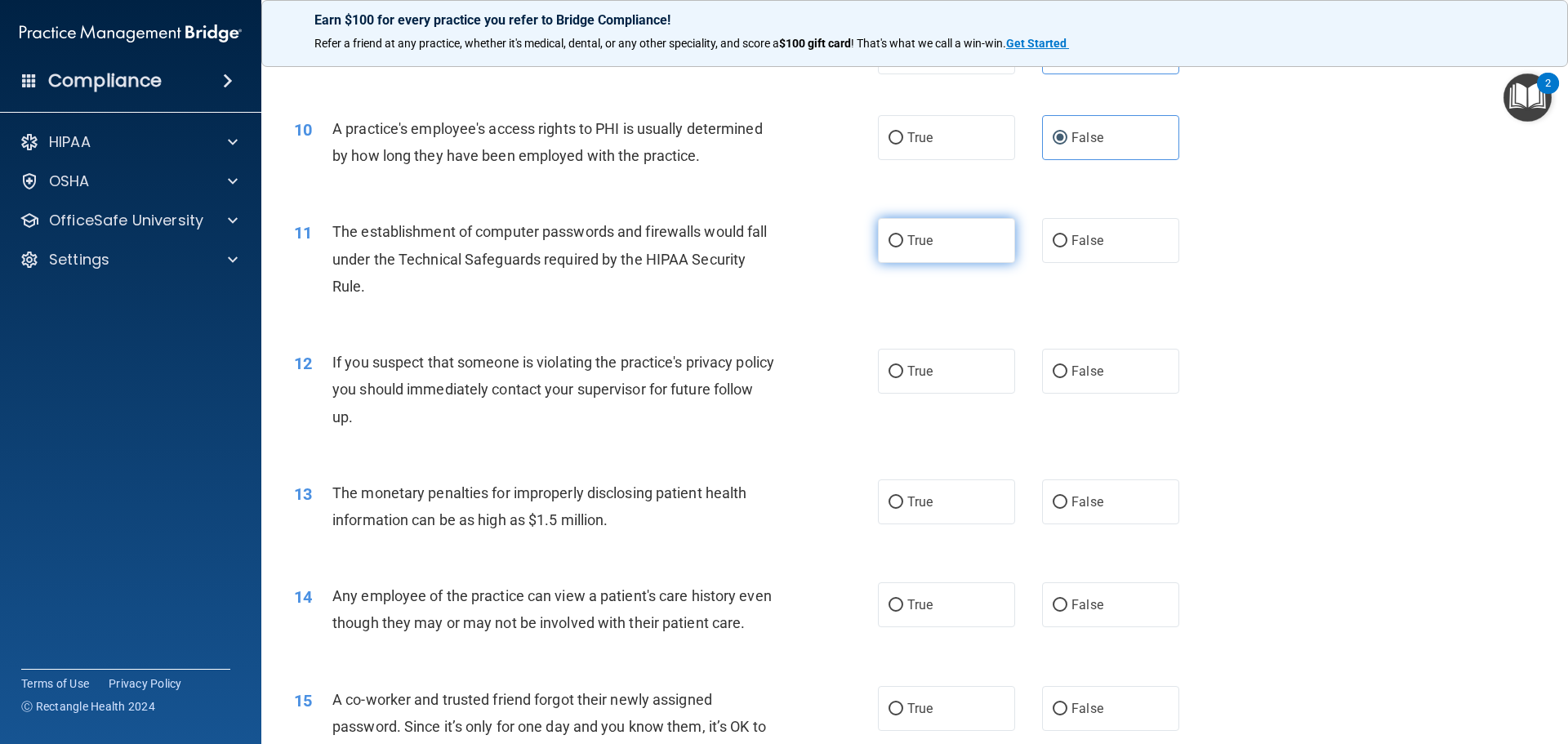
click at [954, 234] on label "True" at bounding box center [946, 240] width 137 height 45
click at [903, 235] on input "True" at bounding box center [895, 241] width 15 height 12
radio input "true"
click at [924, 368] on span "True" at bounding box center [919, 372] width 26 height 16
click at [903, 368] on input "True" at bounding box center [895, 372] width 15 height 12
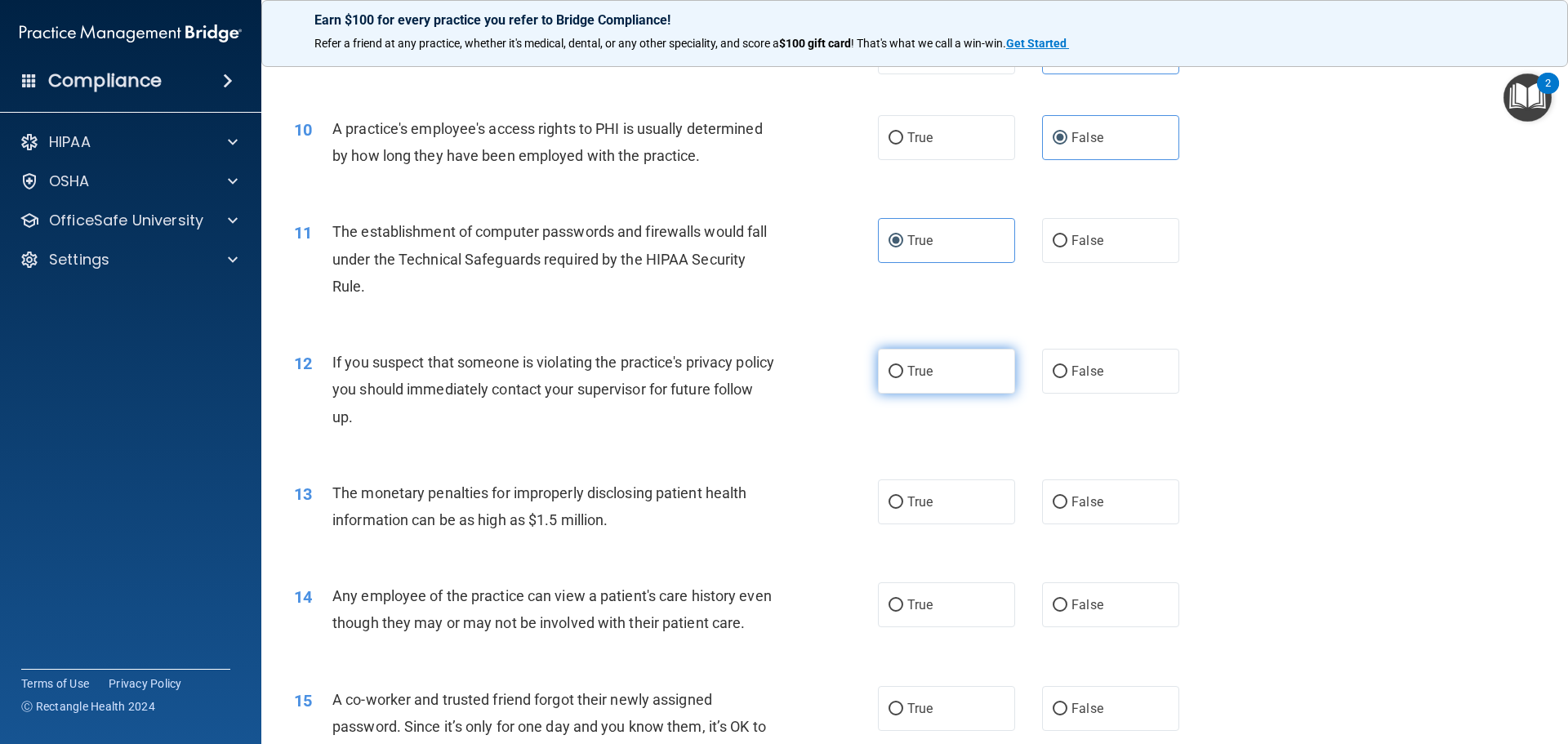
radio input "true"
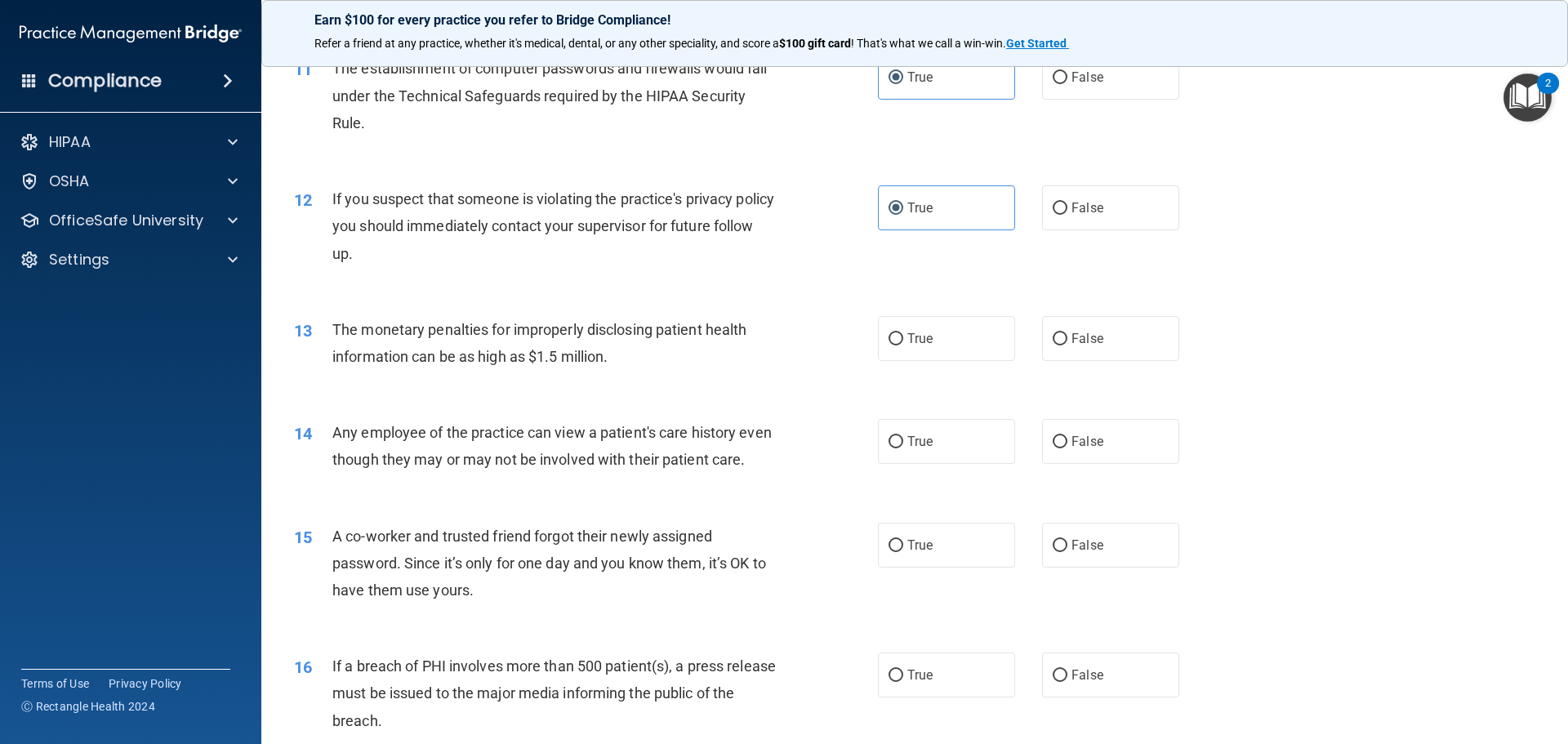
scroll to position [1307, 0]
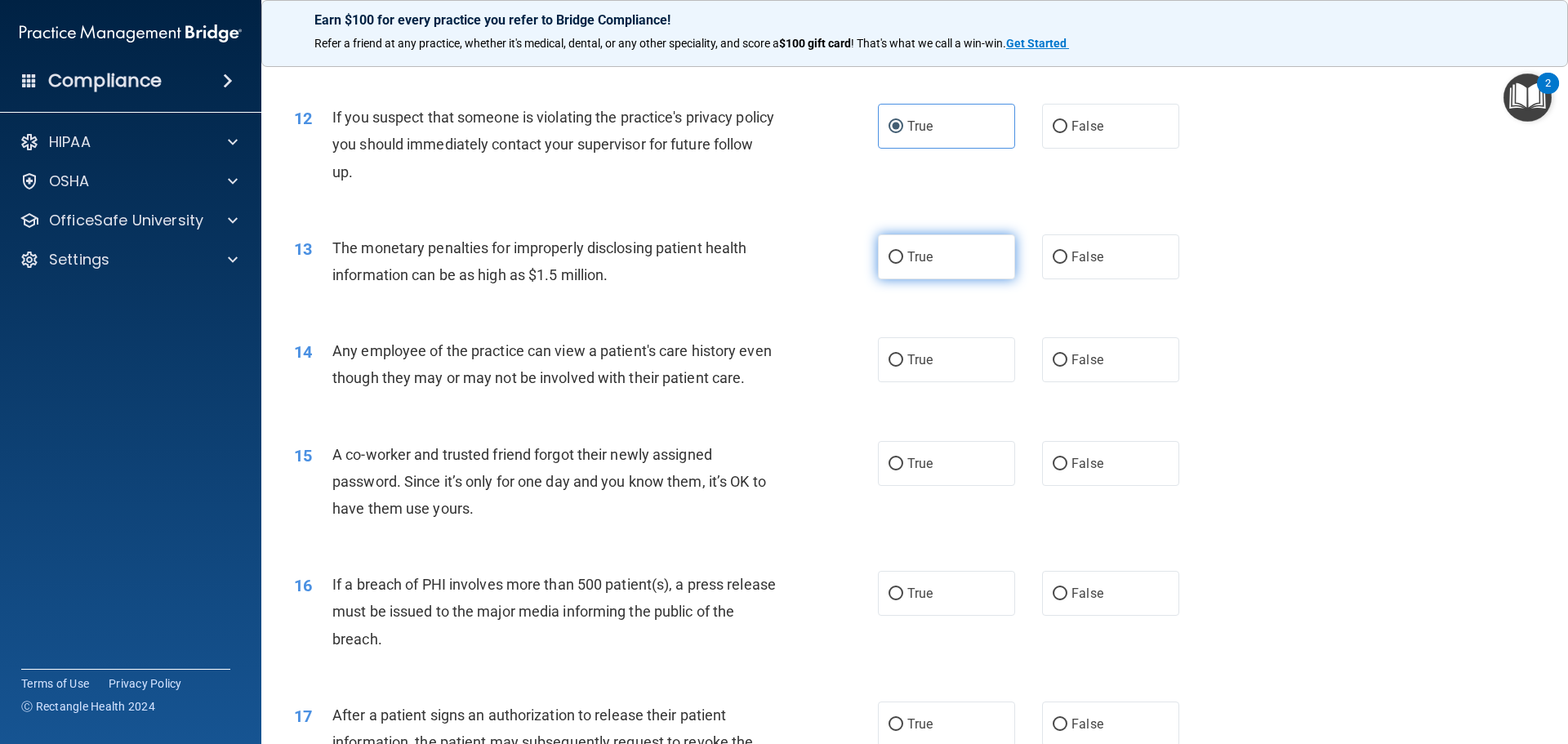
click at [950, 262] on label "True" at bounding box center [946, 256] width 137 height 45
click at [903, 262] on input "True" at bounding box center [895, 258] width 15 height 12
radio input "true"
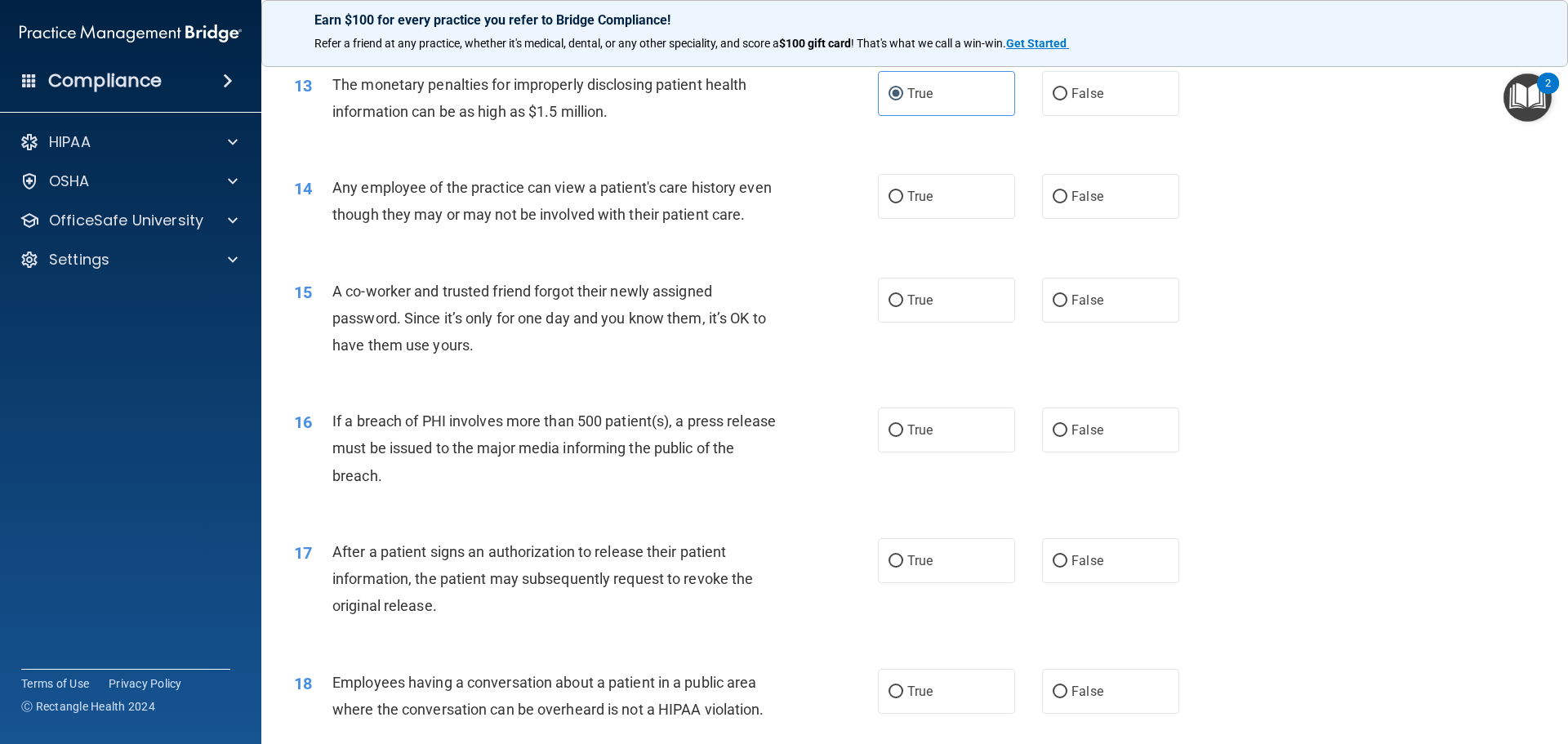
scroll to position [1551, 0]
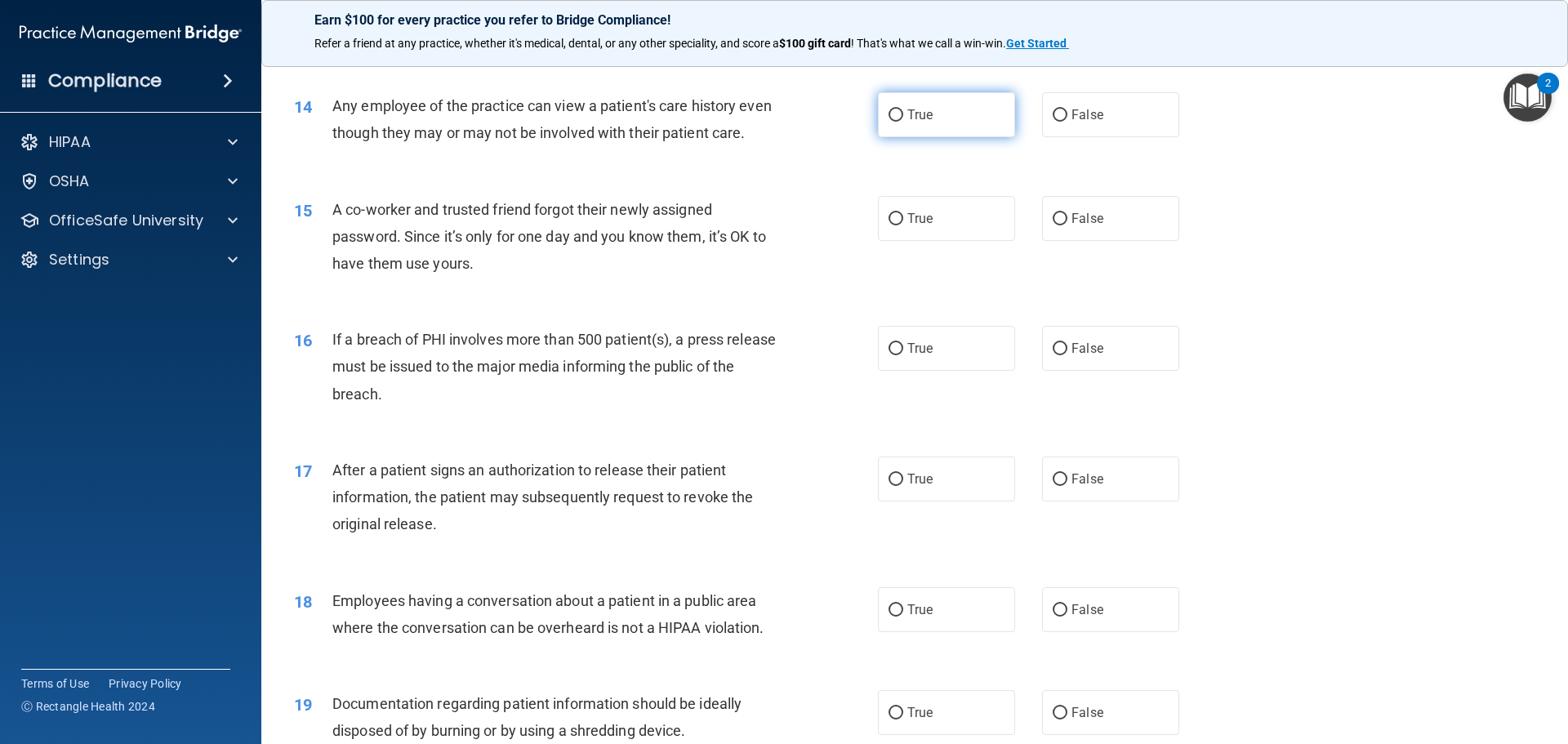
click at [980, 119] on label "True" at bounding box center [946, 114] width 137 height 45
click at [903, 119] on input "True" at bounding box center [895, 115] width 15 height 12
radio input "true"
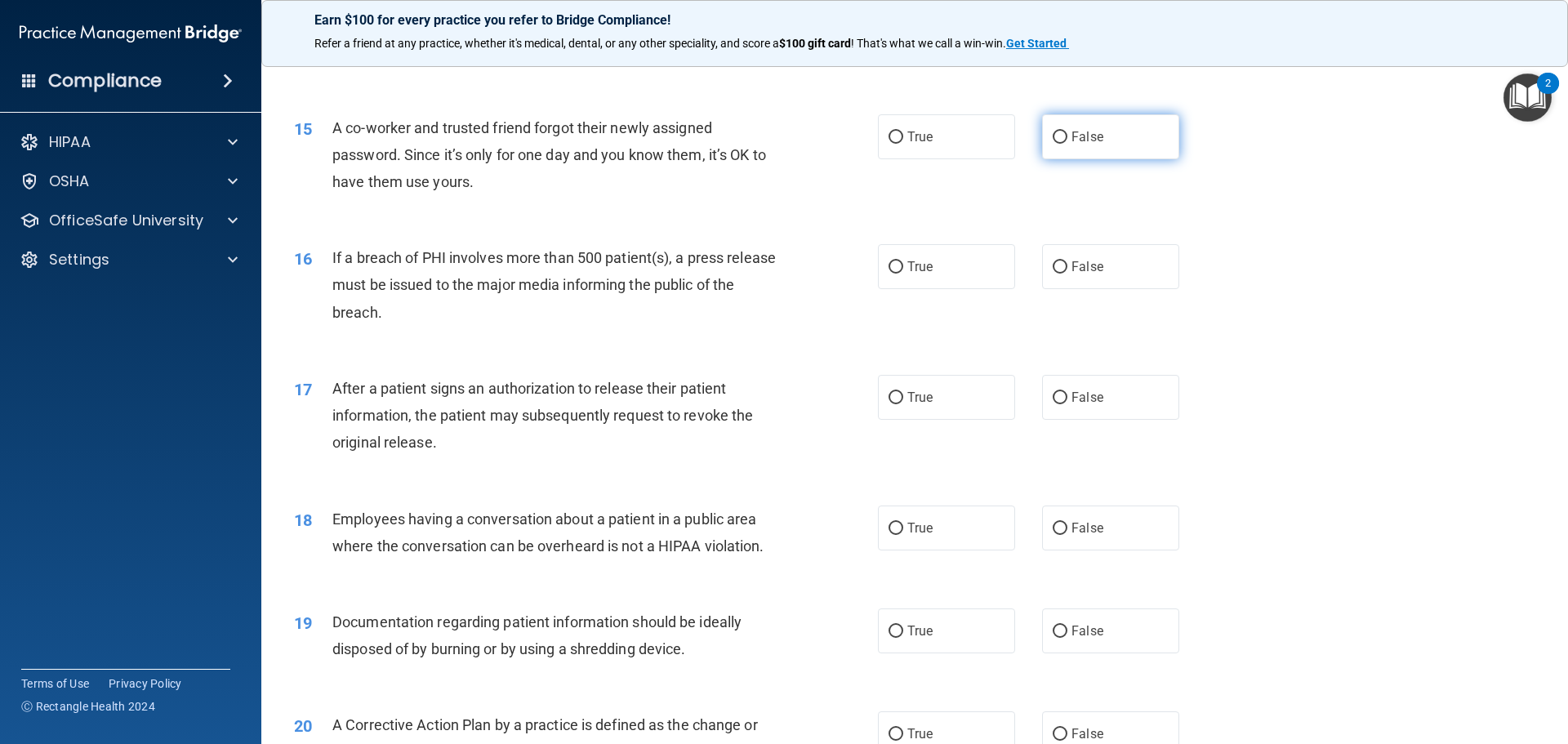
click at [1108, 159] on label "False" at bounding box center [1110, 136] width 137 height 45
click at [1067, 144] on input "False" at bounding box center [1059, 137] width 15 height 12
radio input "true"
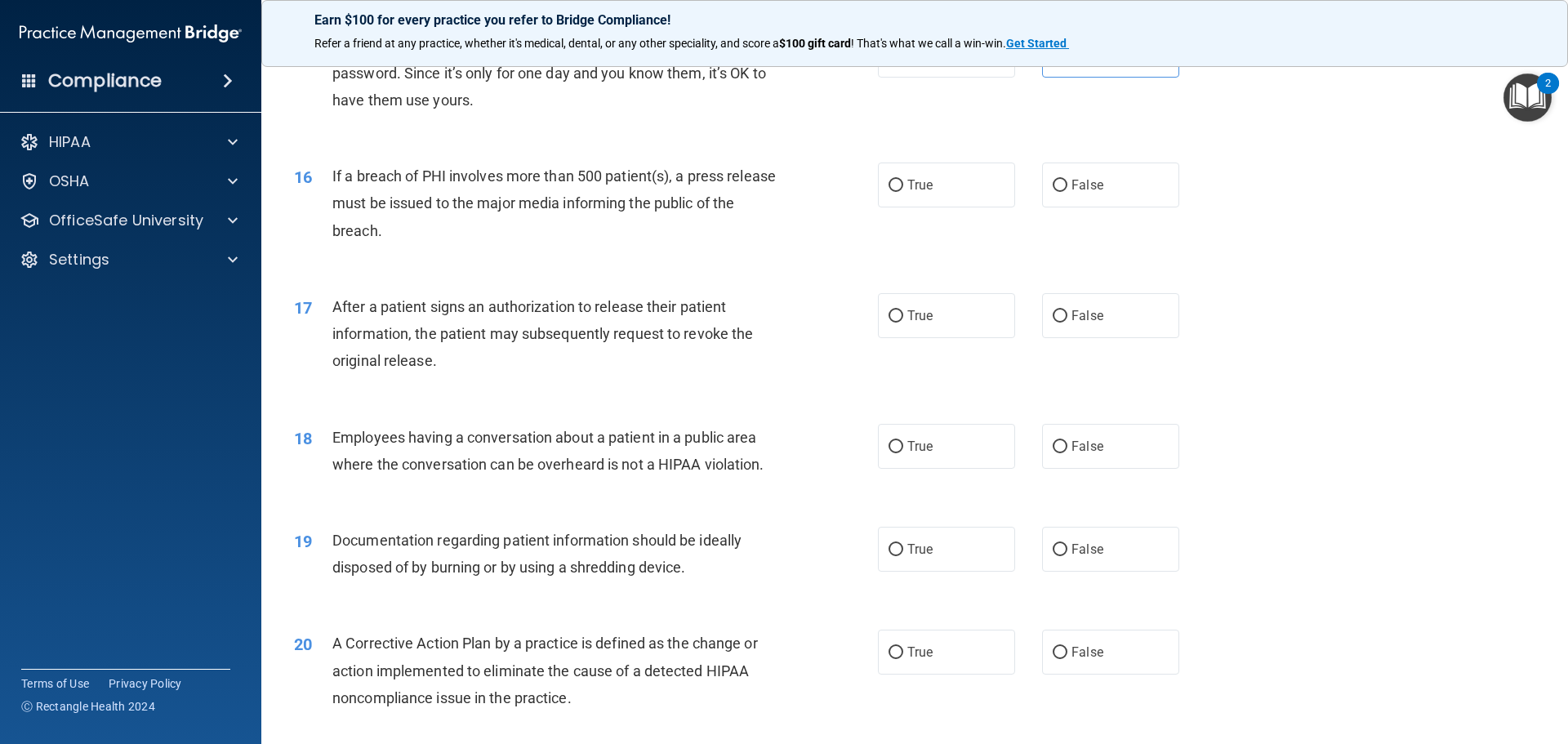
scroll to position [1796, 0]
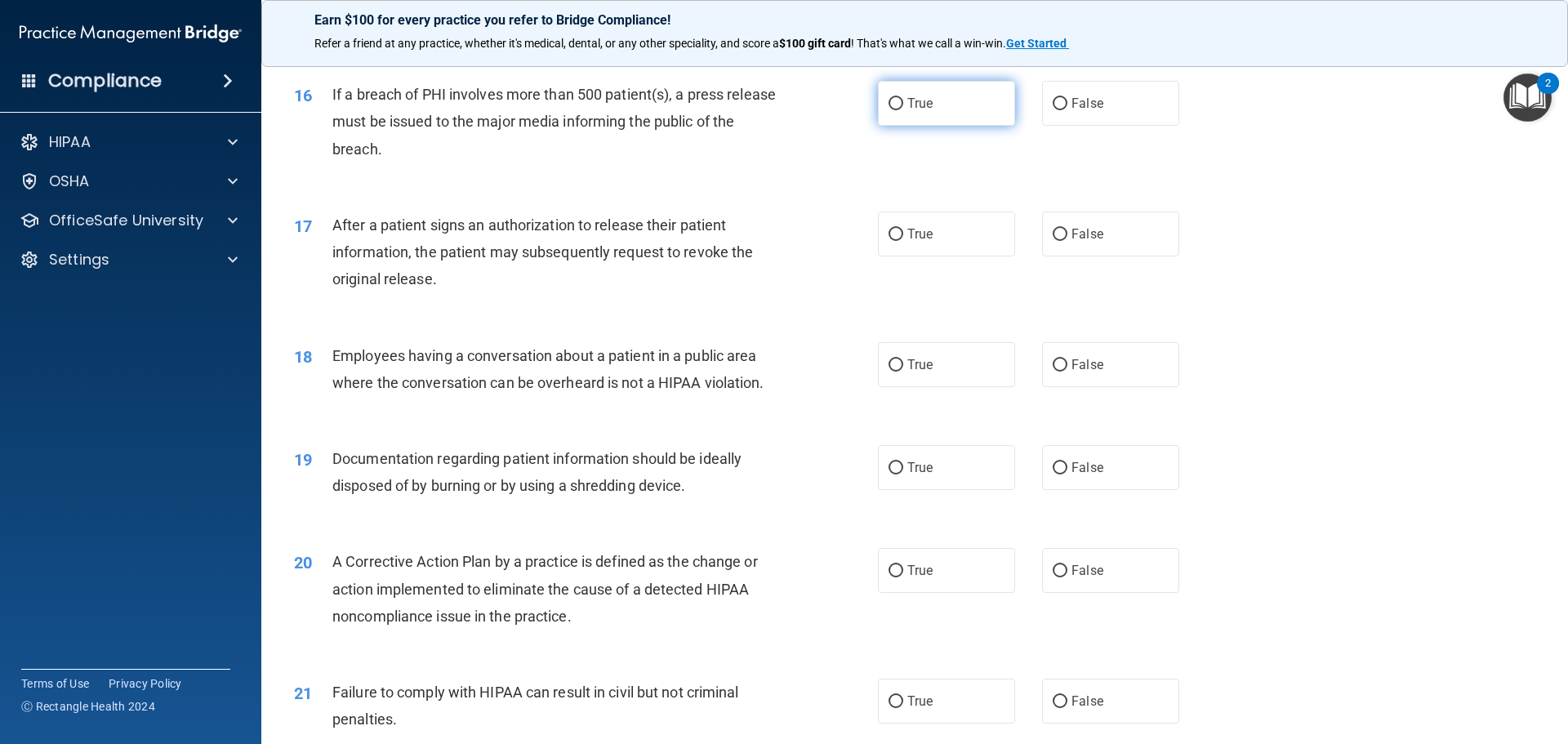
click at [919, 126] on label "True" at bounding box center [946, 103] width 137 height 45
click at [903, 110] on input "True" at bounding box center [895, 104] width 15 height 12
radio input "true"
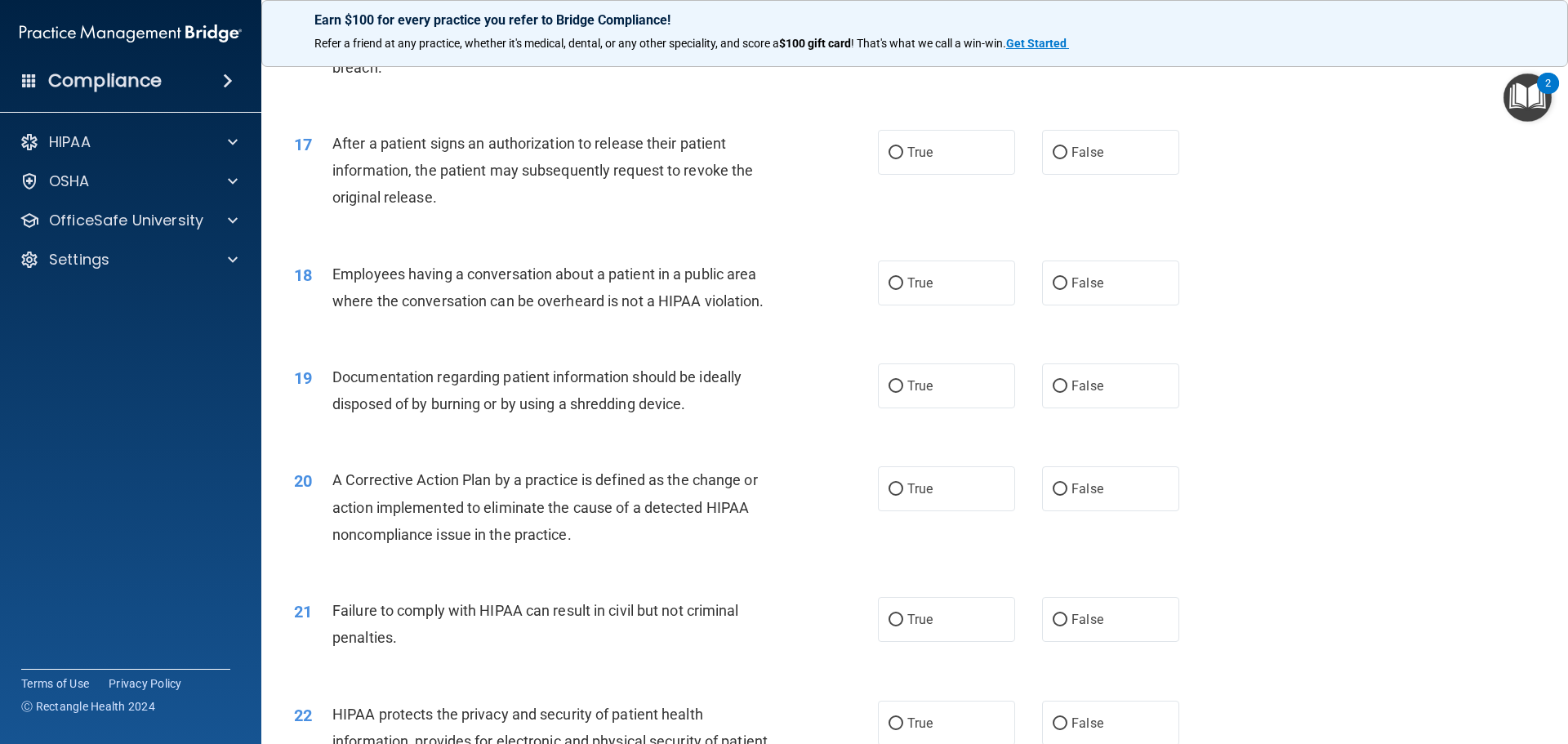
scroll to position [1960, 0]
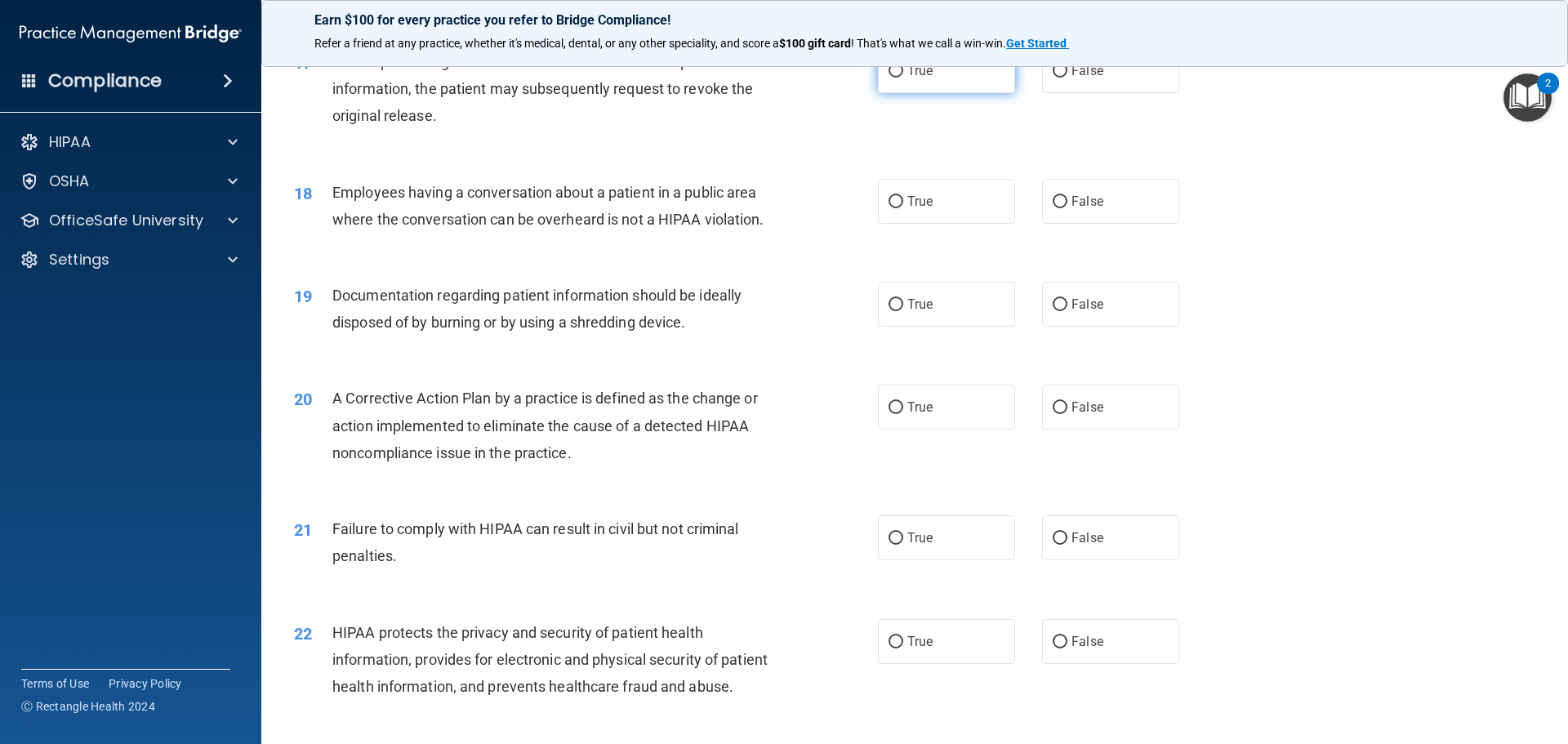
click at [890, 77] on input "True" at bounding box center [895, 71] width 15 height 12
radio input "true"
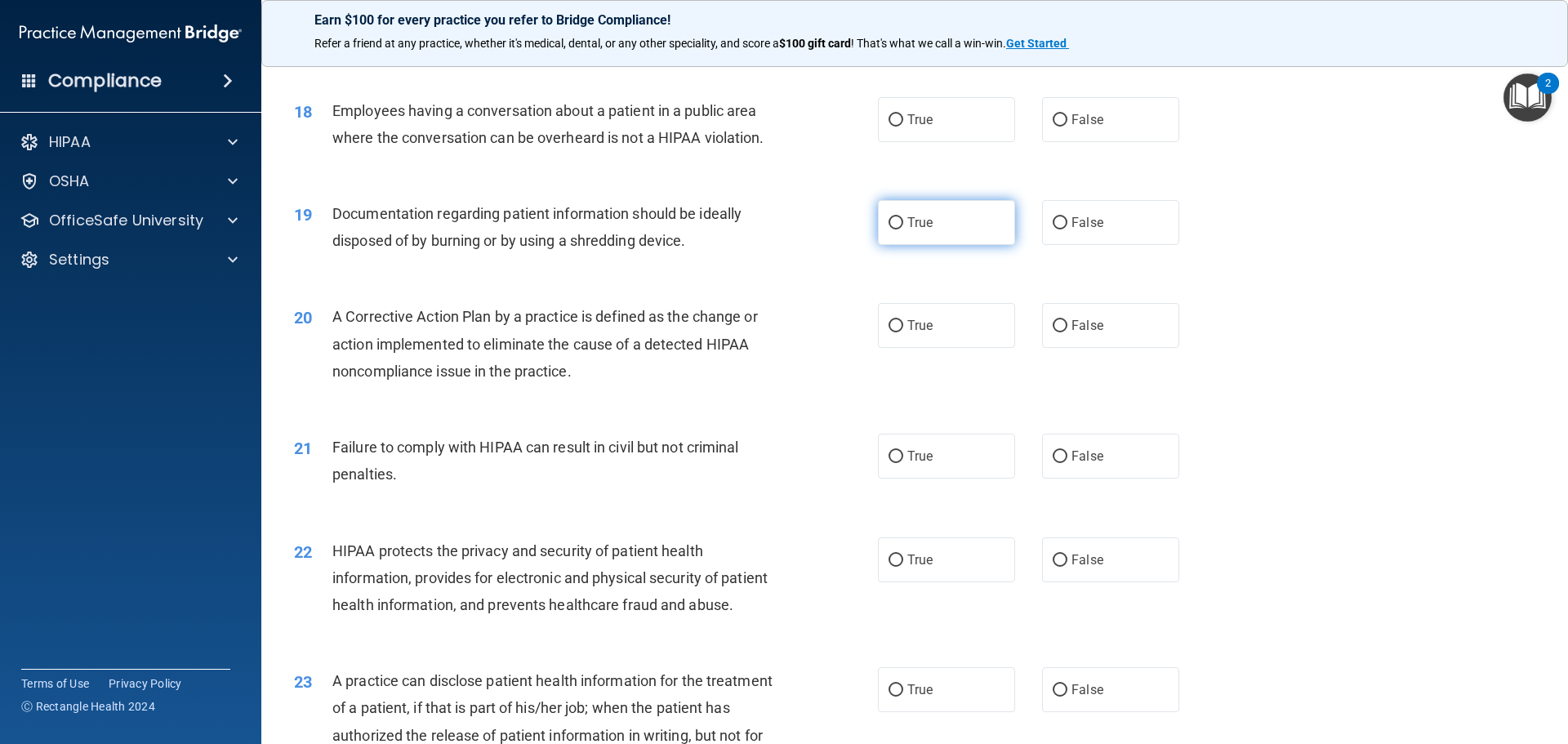
click at [889, 230] on input "True" at bounding box center [895, 224] width 15 height 12
radio input "true"
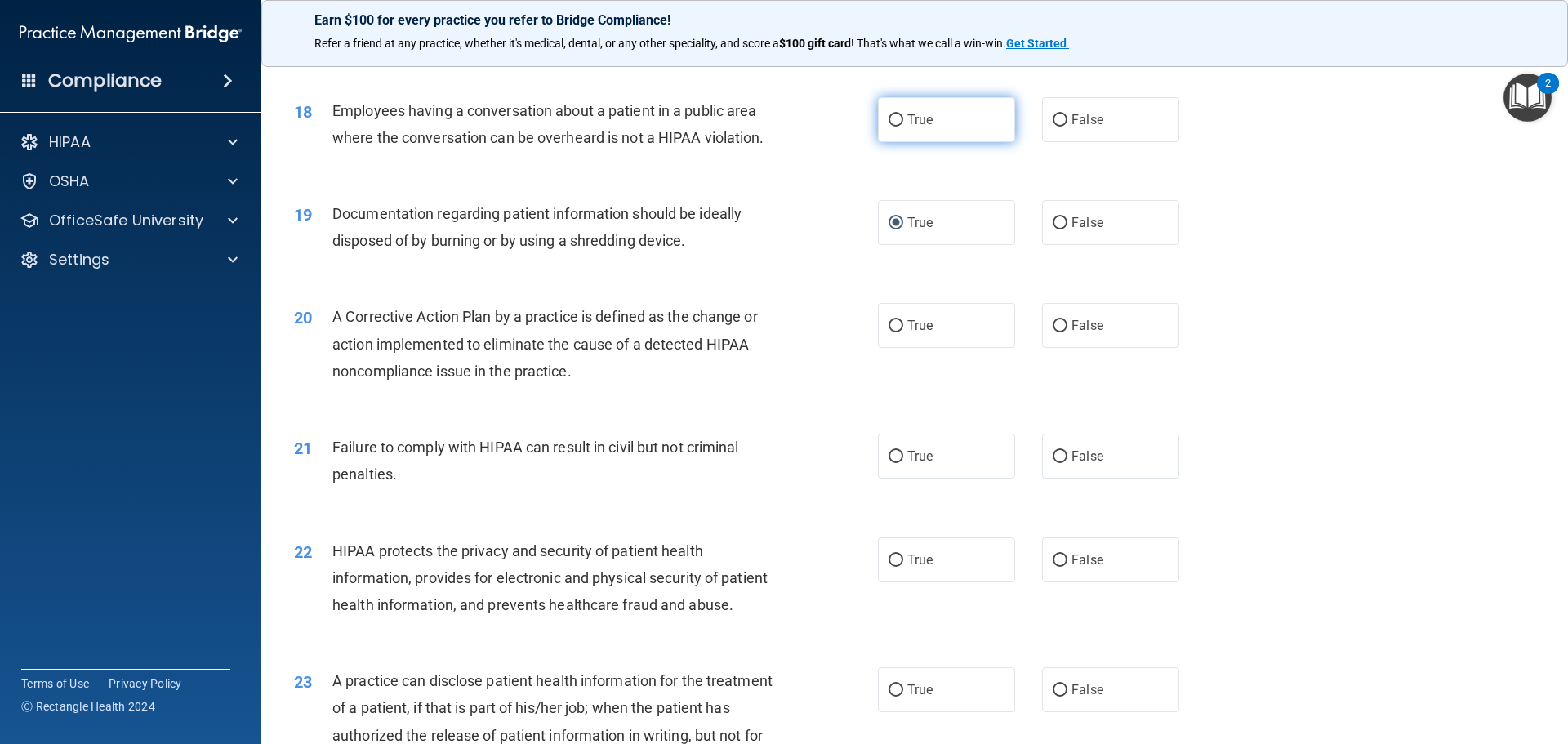
click at [993, 142] on label "True" at bounding box center [946, 119] width 137 height 45
click at [903, 127] on input "True" at bounding box center [895, 121] width 15 height 12
radio input "true"
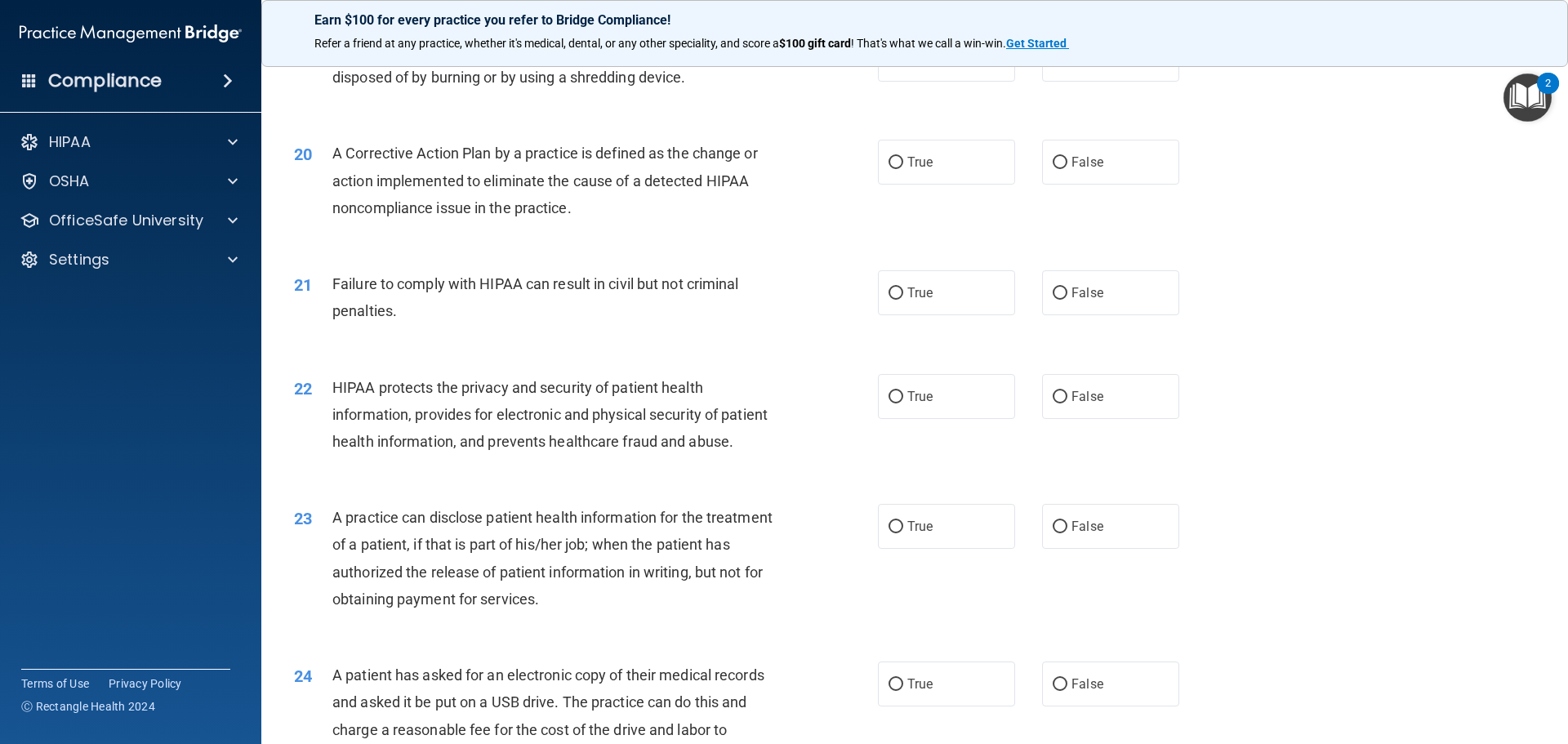
scroll to position [2287, 0]
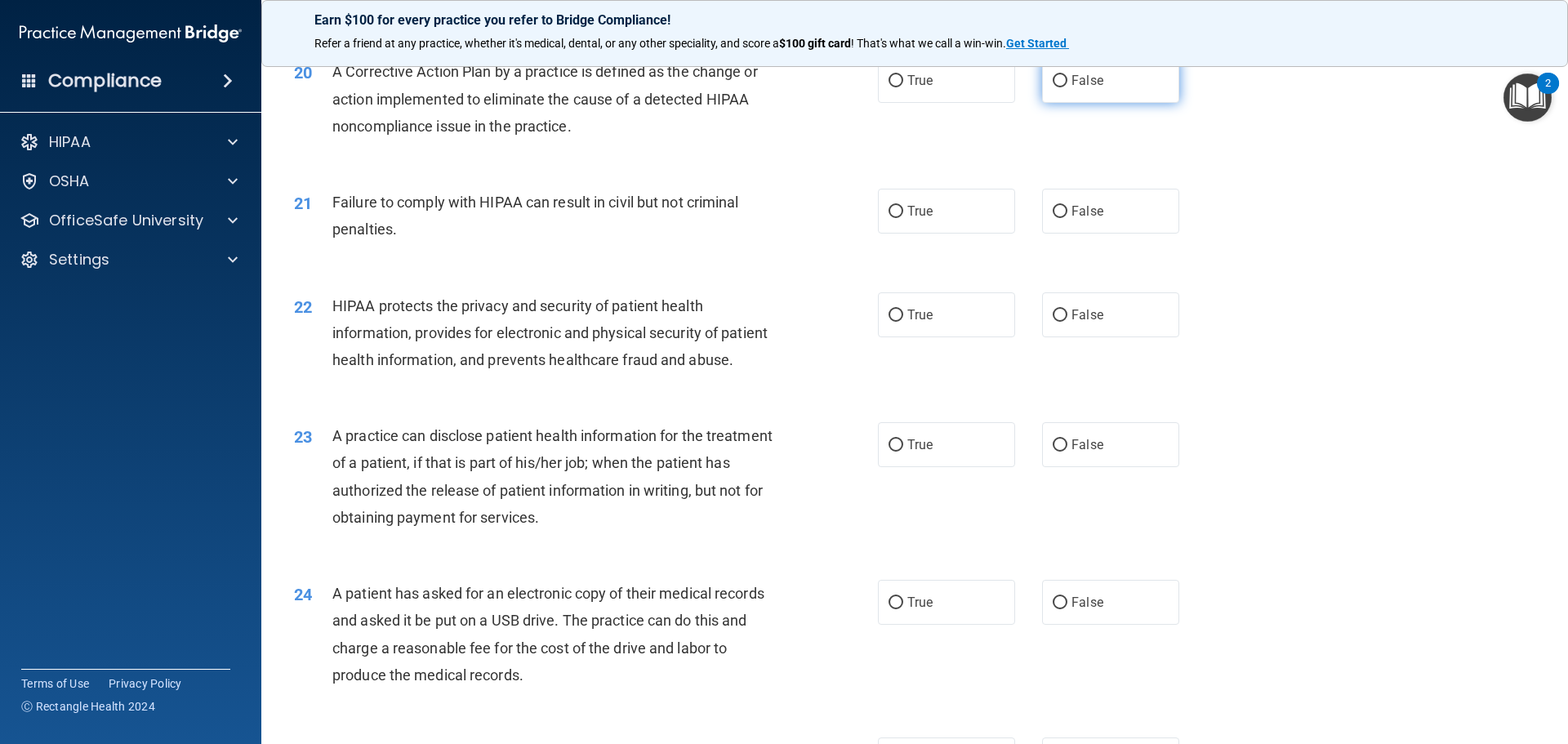
click at [1077, 103] on label "False" at bounding box center [1110, 80] width 137 height 45
click at [1067, 87] on input "False" at bounding box center [1059, 81] width 15 height 12
radio input "true"
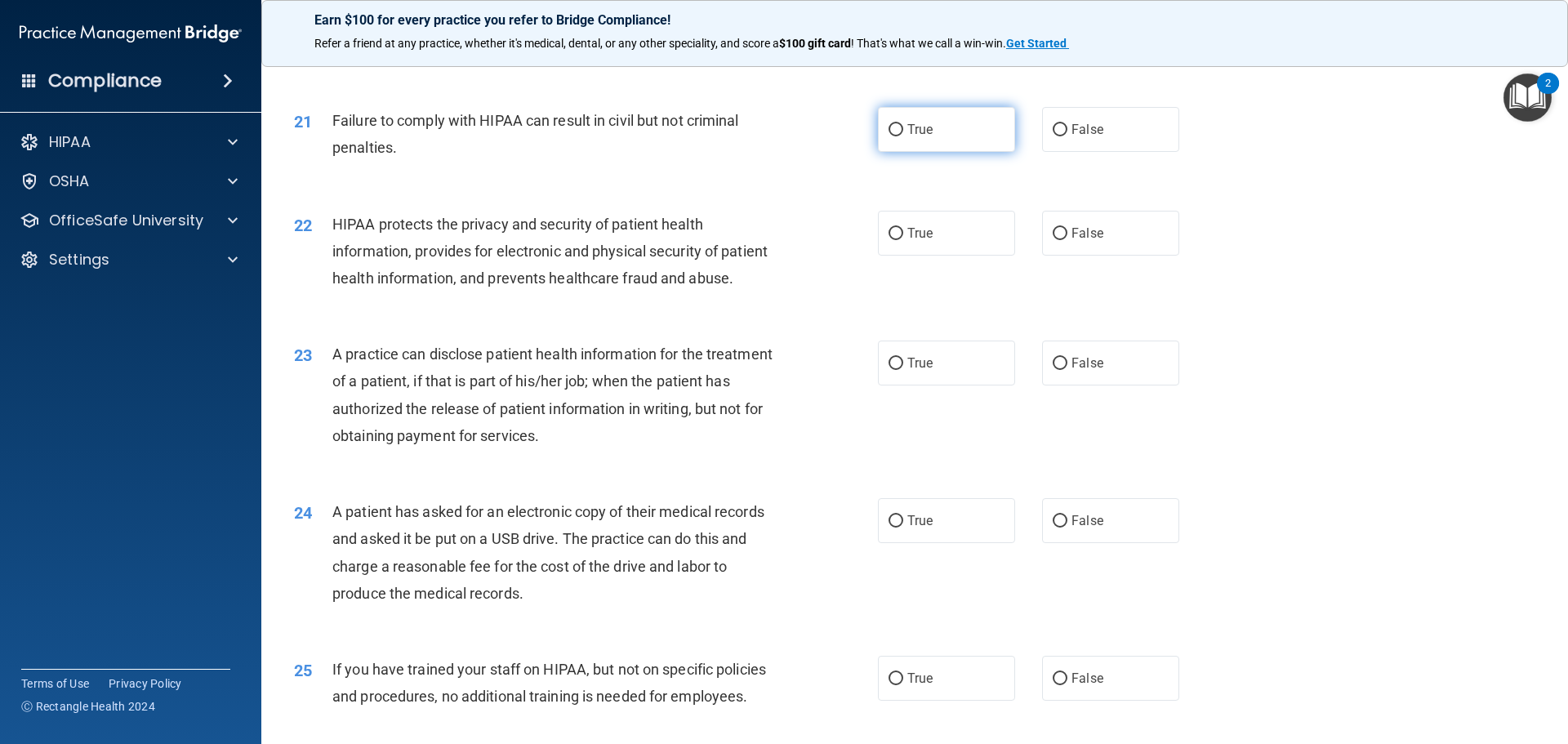
click at [891, 136] on input "True" at bounding box center [895, 130] width 15 height 12
radio input "true"
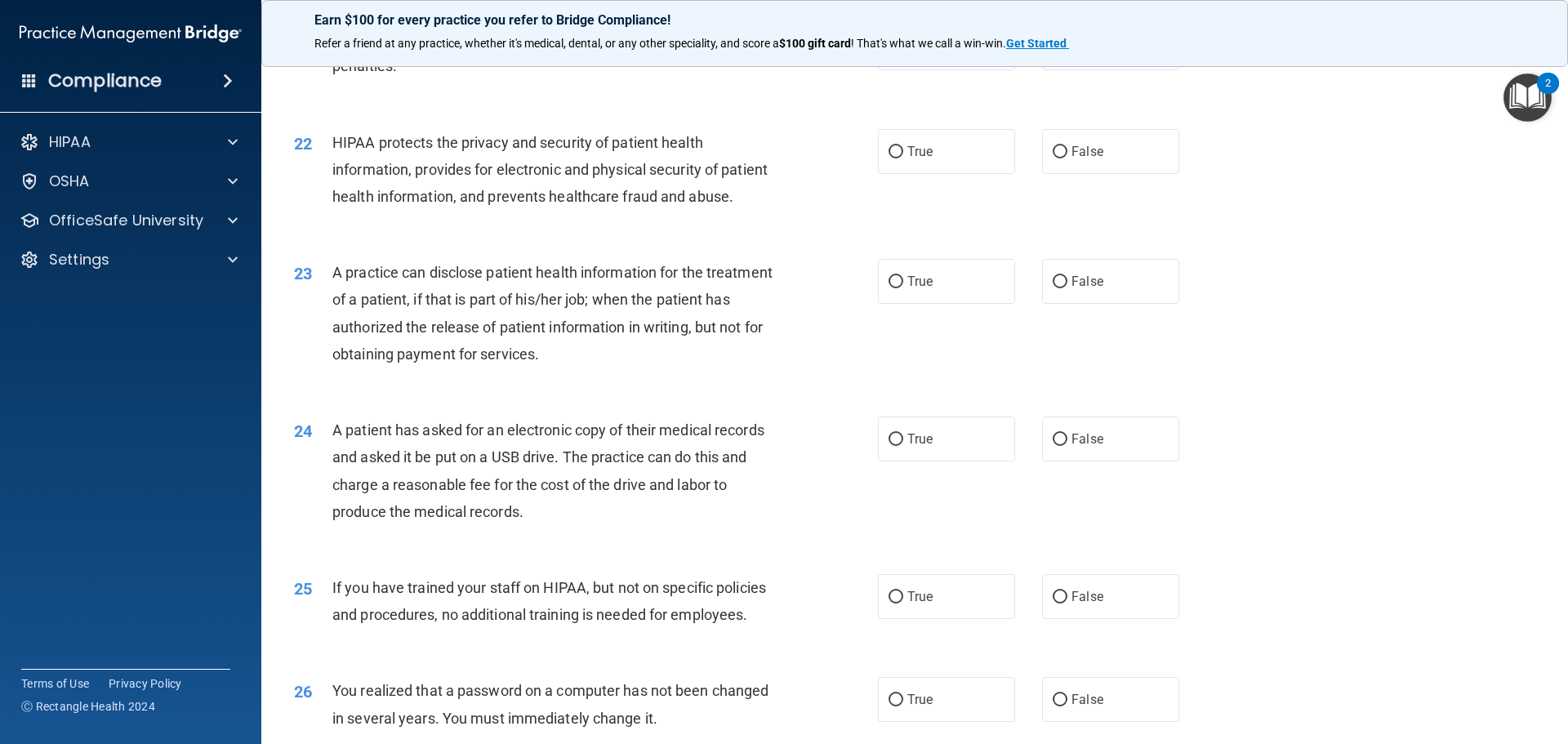
scroll to position [2531, 0]
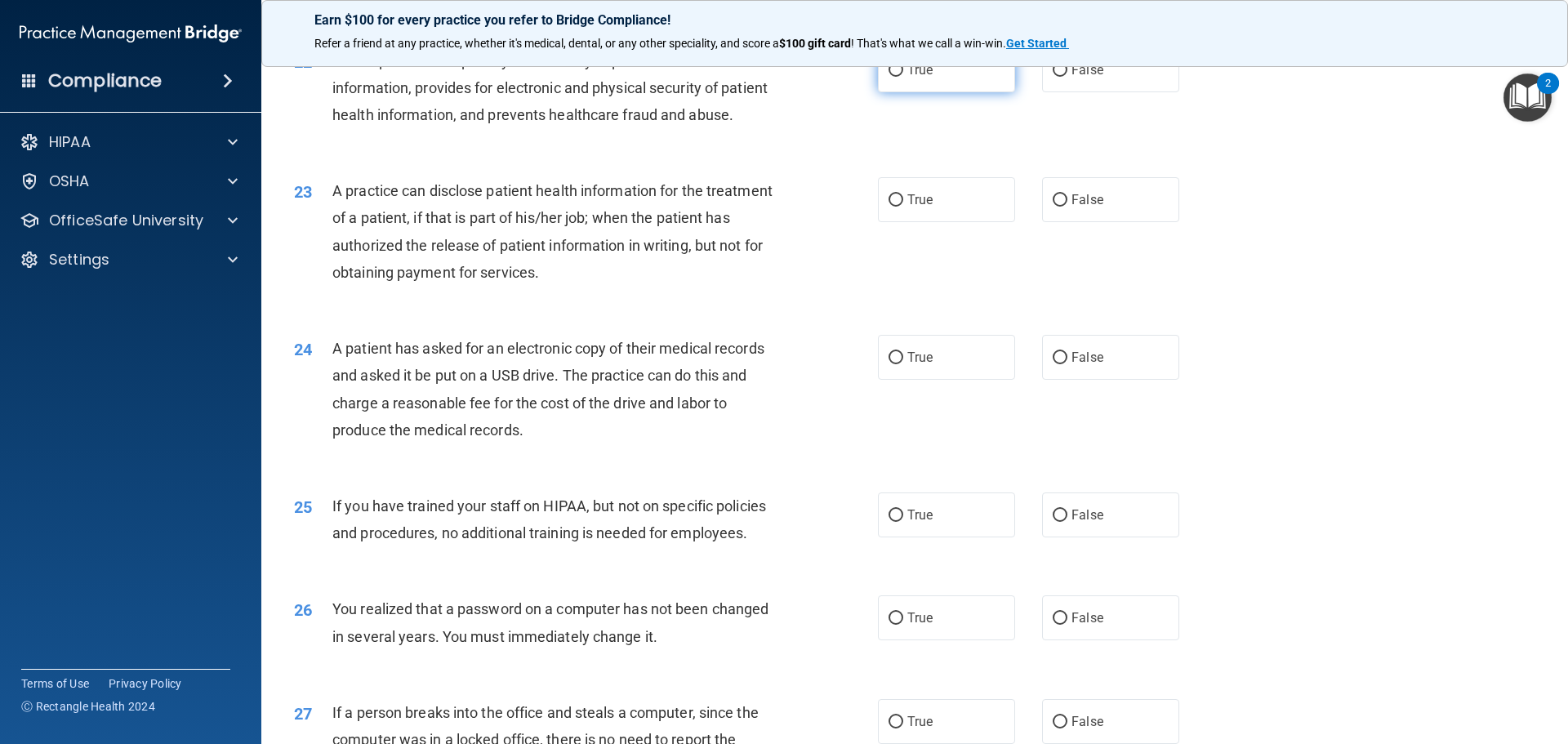
click at [936, 92] on label "True" at bounding box center [946, 70] width 137 height 45
click at [903, 77] on input "True" at bounding box center [895, 70] width 15 height 12
radio input "true"
click at [909, 222] on label "True" at bounding box center [946, 199] width 137 height 45
click at [903, 207] on input "True" at bounding box center [895, 201] width 15 height 12
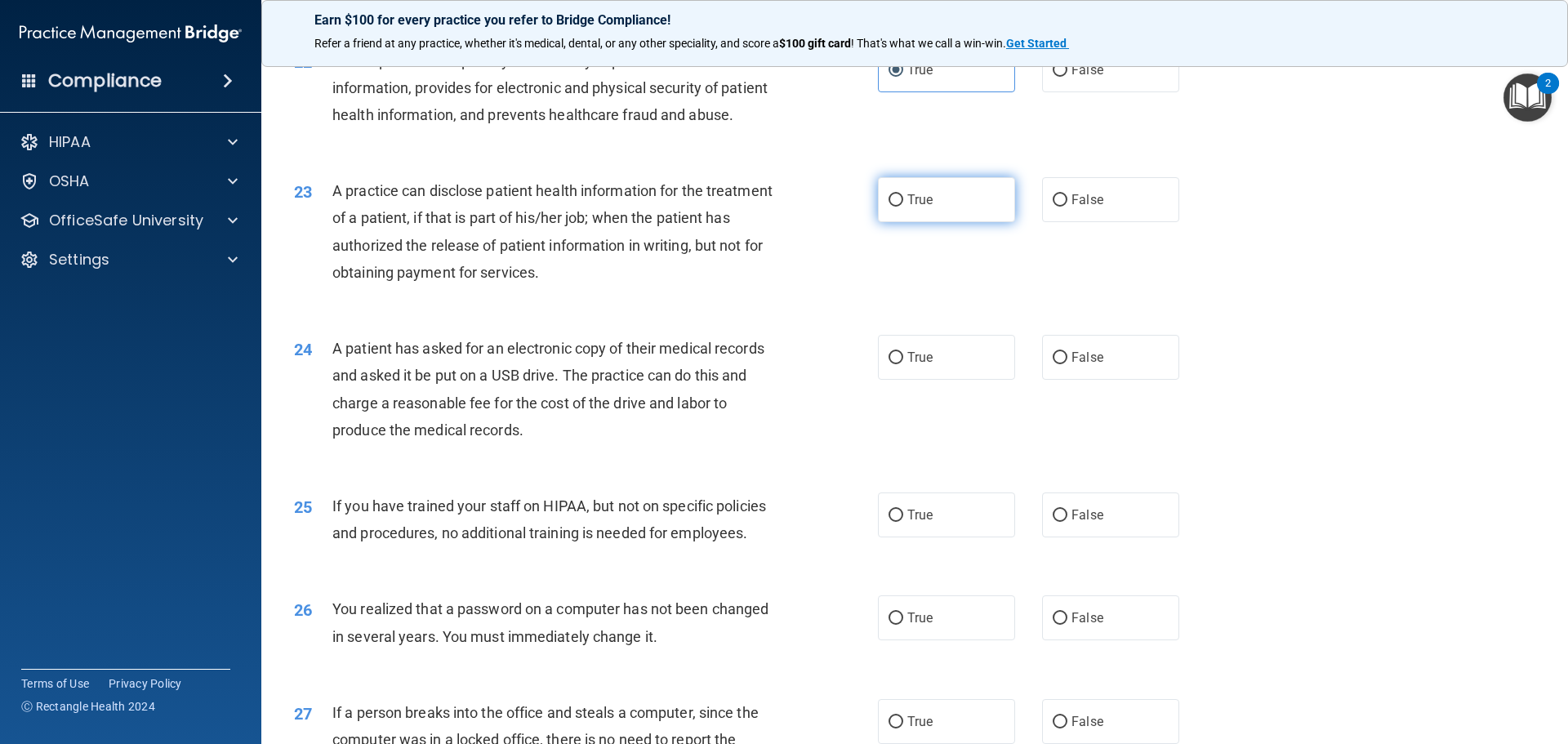
radio input "true"
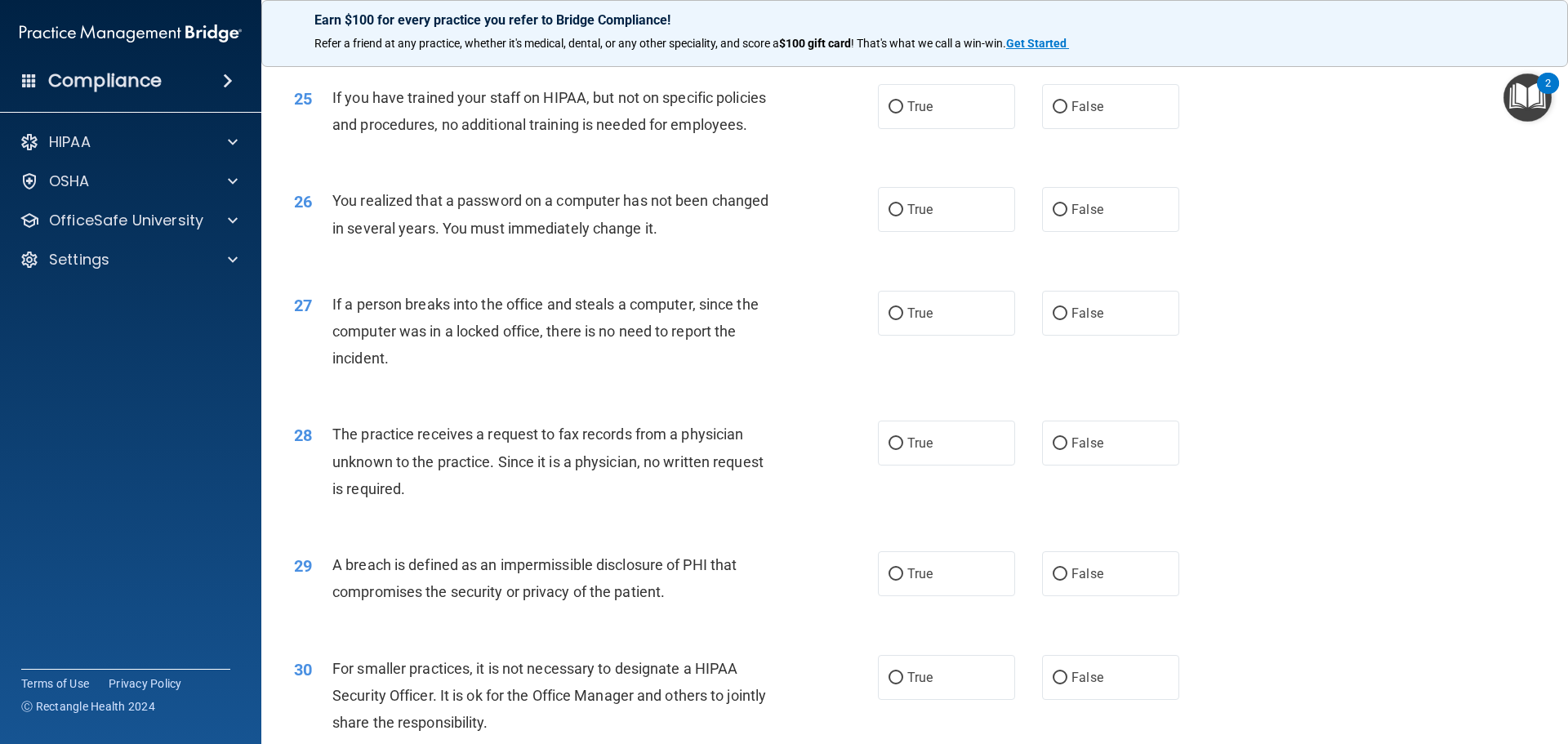
scroll to position [2858, 0]
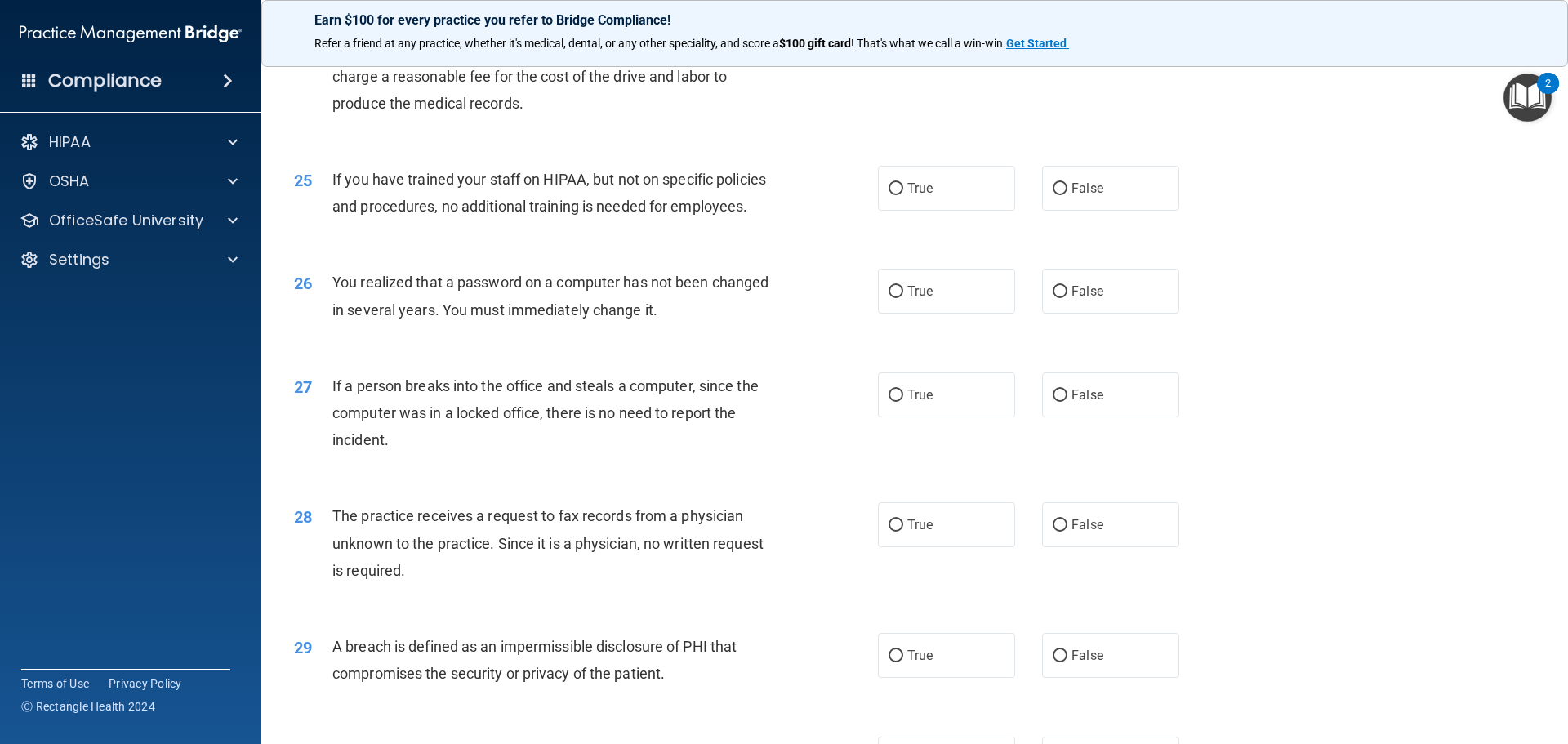
click at [1075, 39] on span "False" at bounding box center [1087, 31] width 32 height 16
click at [1067, 38] on input "False" at bounding box center [1059, 32] width 15 height 12
radio input "true"
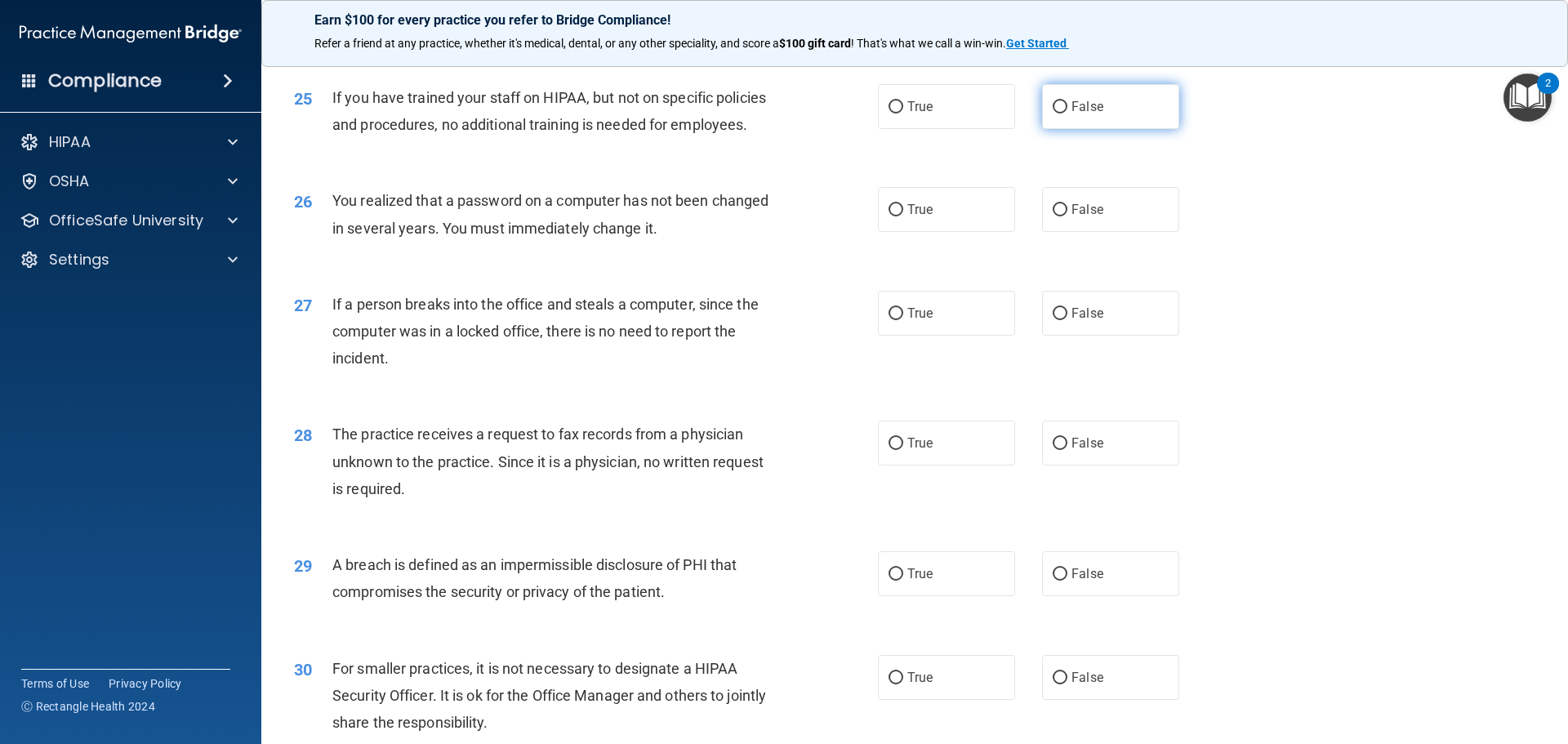
click at [1084, 114] on span "False" at bounding box center [1087, 107] width 32 height 16
click at [1067, 114] on input "False" at bounding box center [1059, 107] width 15 height 12
radio input "true"
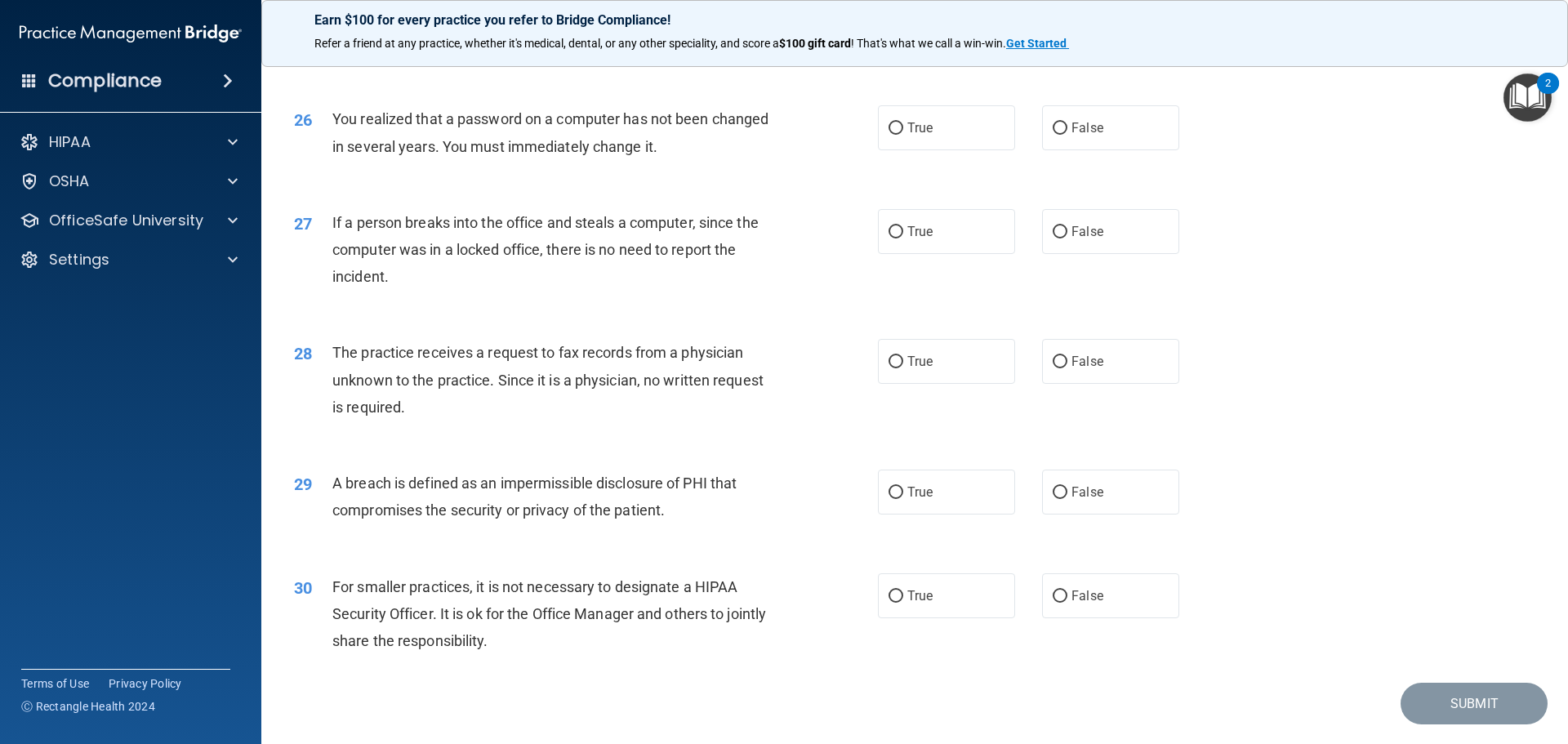
scroll to position [3103, 0]
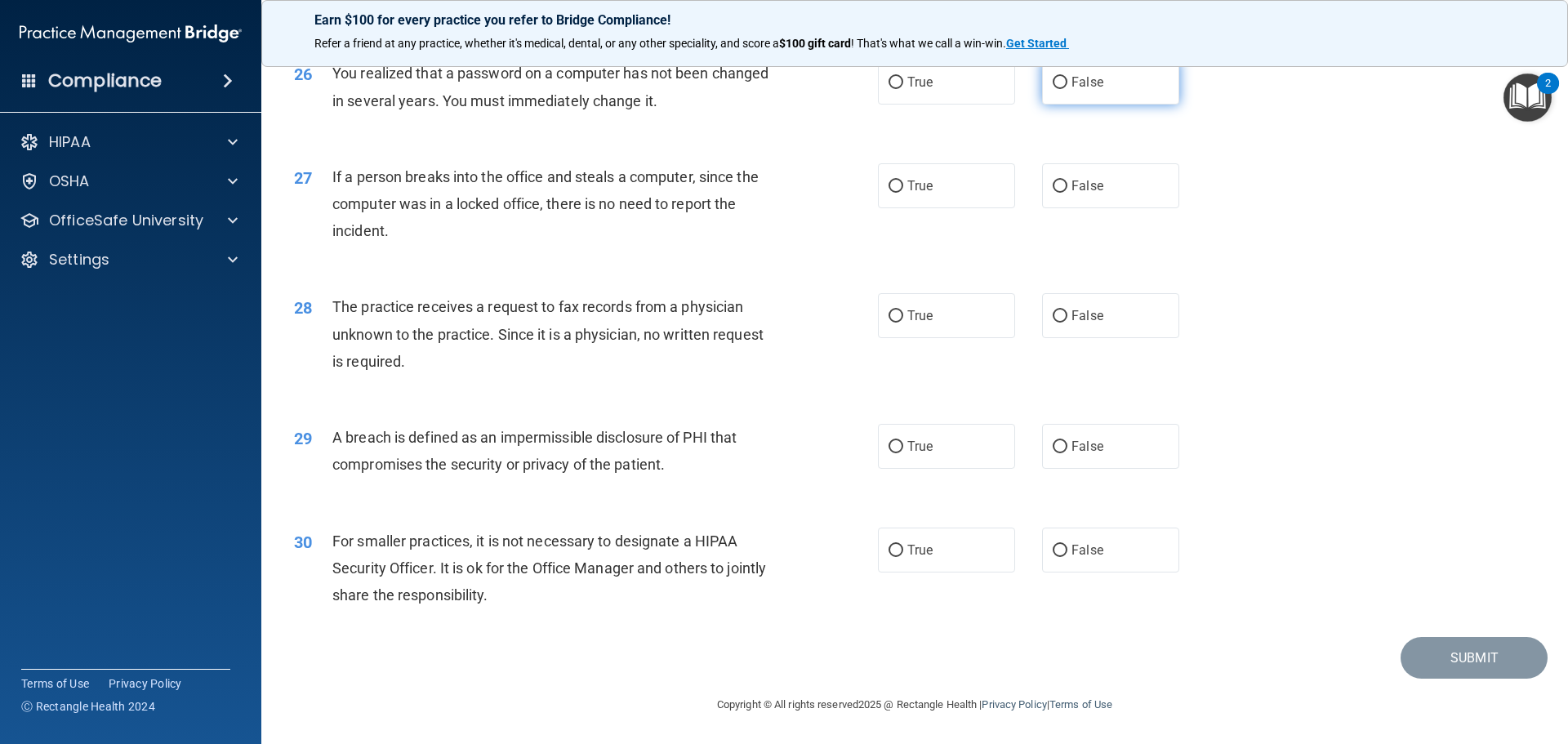
click at [1136, 103] on label "False" at bounding box center [1110, 82] width 137 height 45
click at [1067, 89] on input "False" at bounding box center [1059, 83] width 15 height 12
radio input "true"
click at [1137, 183] on label "False" at bounding box center [1110, 185] width 137 height 45
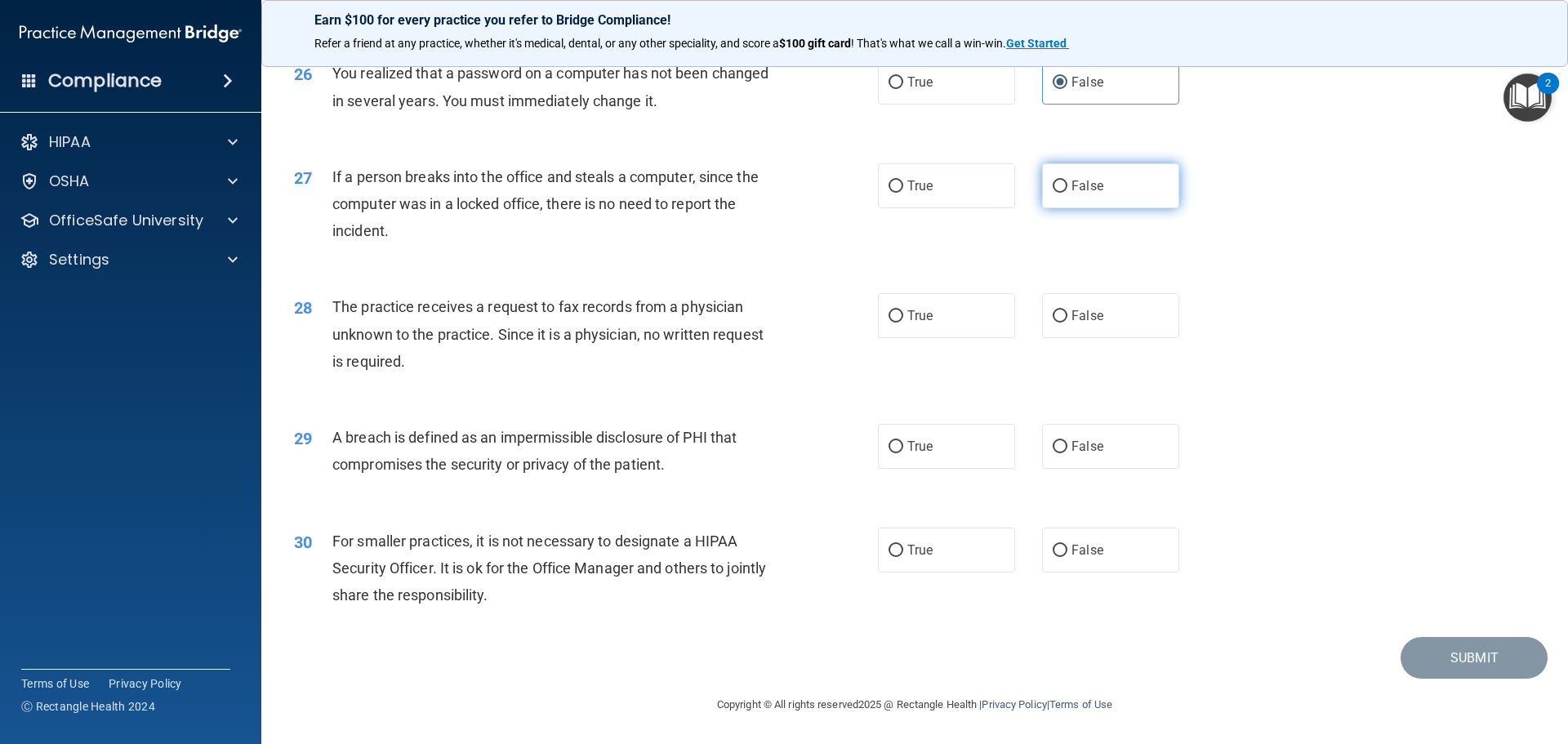
click at [1067, 183] on input "False" at bounding box center [1059, 187] width 15 height 12
radio input "true"
click at [1094, 320] on span "False" at bounding box center [1087, 316] width 32 height 16
click at [1067, 320] on input "False" at bounding box center [1059, 316] width 15 height 12
radio input "true"
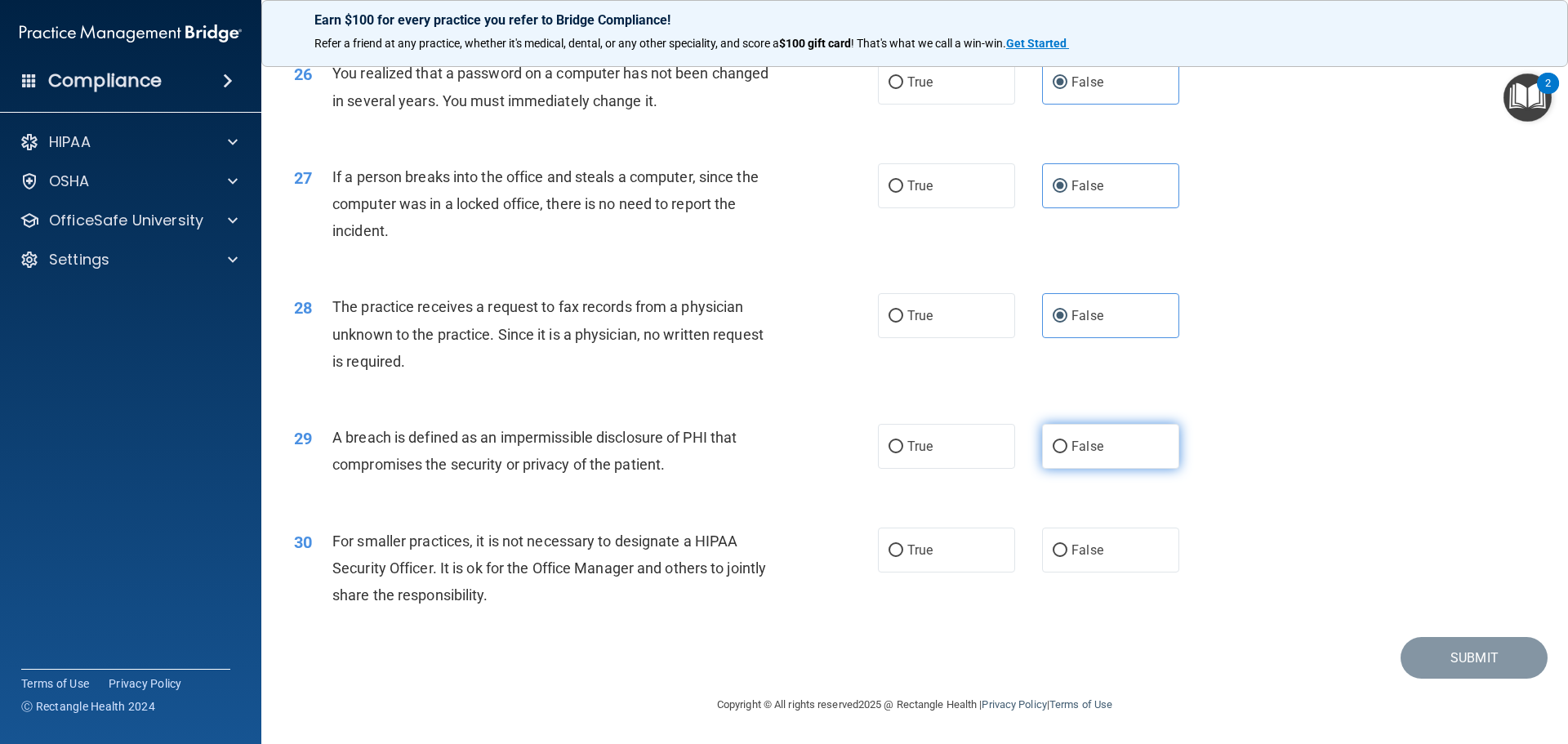
click at [1052, 456] on label "False" at bounding box center [1110, 446] width 137 height 45
click at [1052, 453] on input "False" at bounding box center [1059, 447] width 15 height 12
radio input "true"
click at [1077, 549] on span "False" at bounding box center [1087, 550] width 32 height 16
click at [1067, 549] on input "False" at bounding box center [1059, 551] width 15 height 12
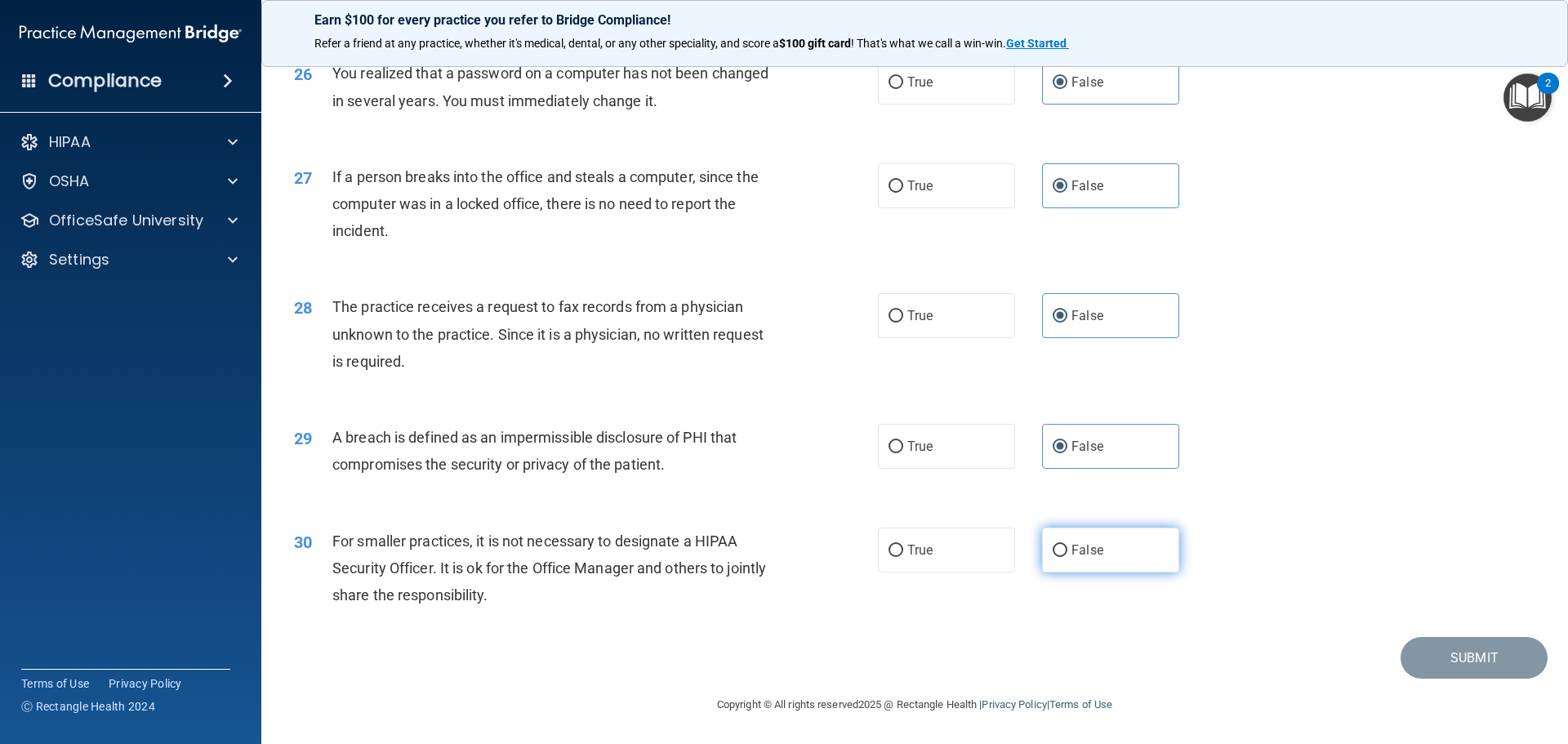
radio input "true"
click at [1480, 666] on button "Submit" at bounding box center [1473, 657] width 147 height 41
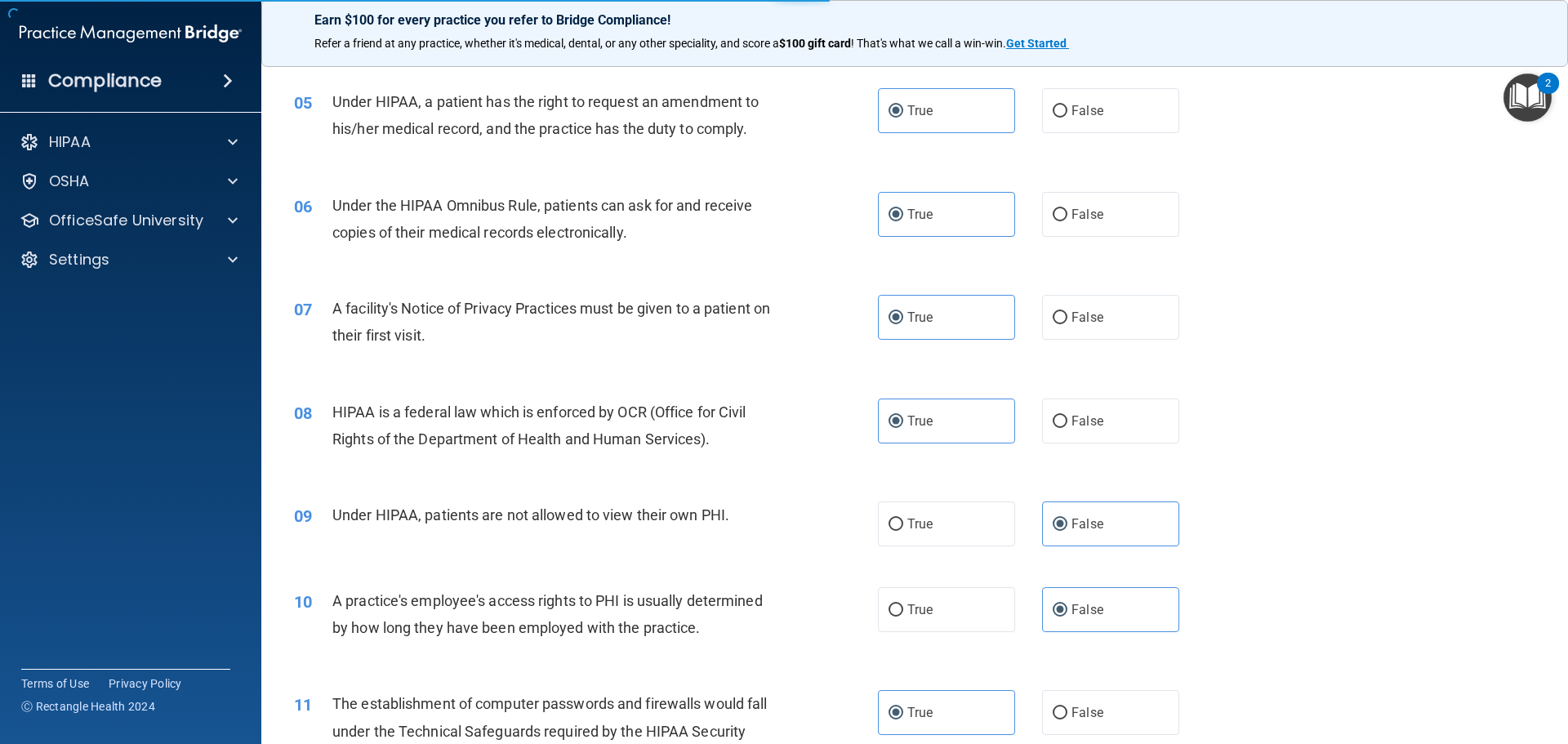
scroll to position [0, 0]
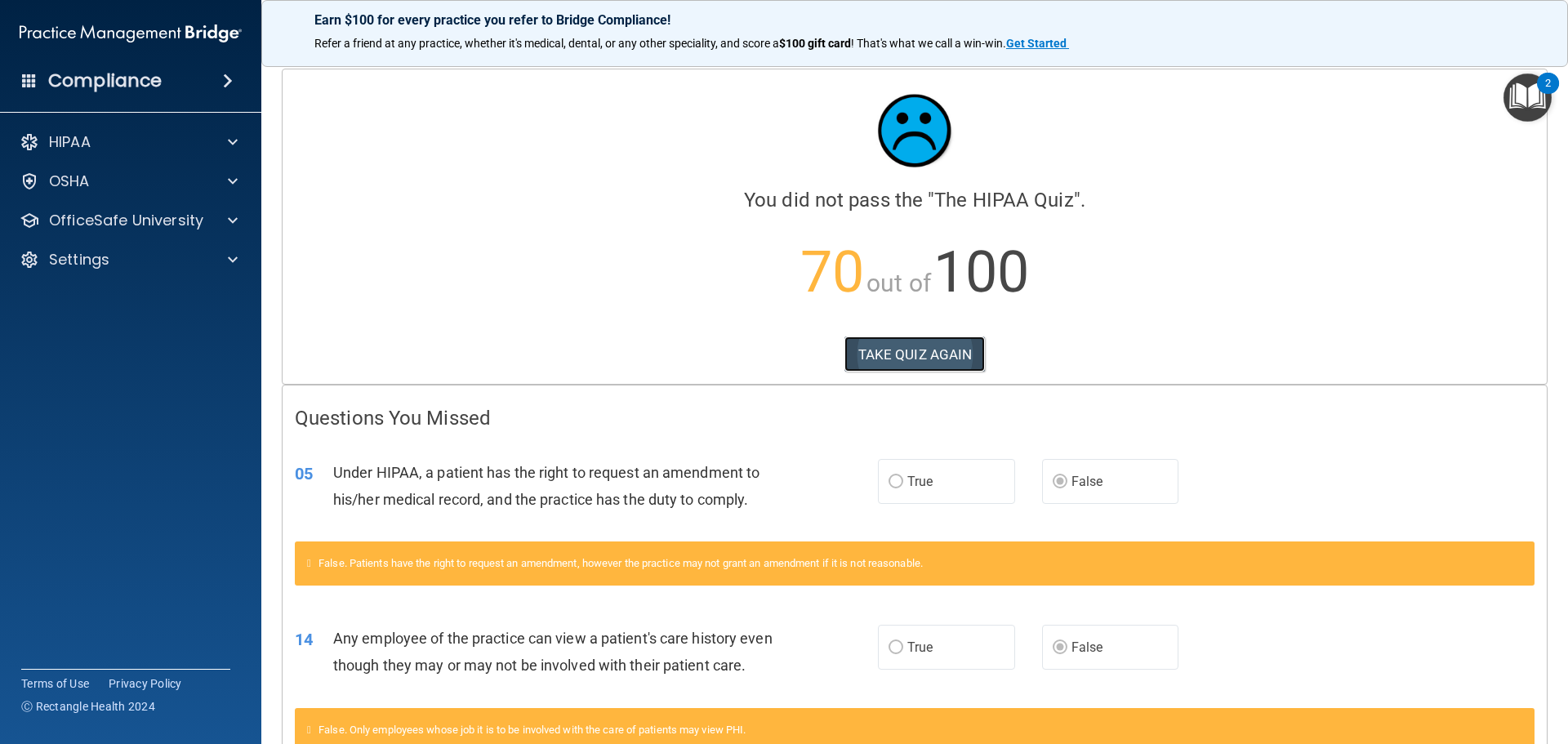
click at [913, 354] on button "TAKE QUIZ AGAIN" at bounding box center [915, 354] width 141 height 36
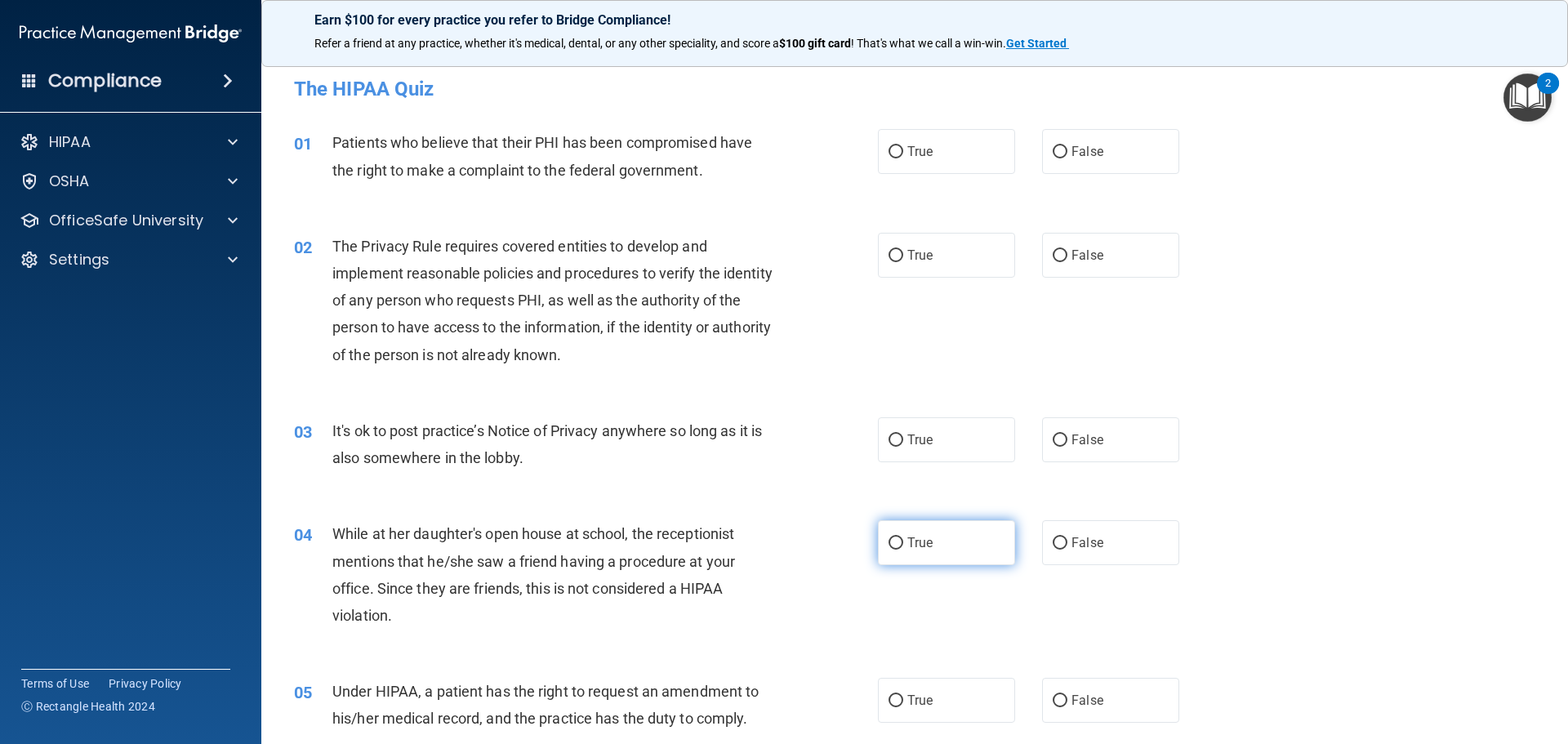
click at [975, 544] on label "True" at bounding box center [946, 542] width 137 height 45
click at [903, 544] on input "True" at bounding box center [895, 543] width 15 height 12
radio input "true"
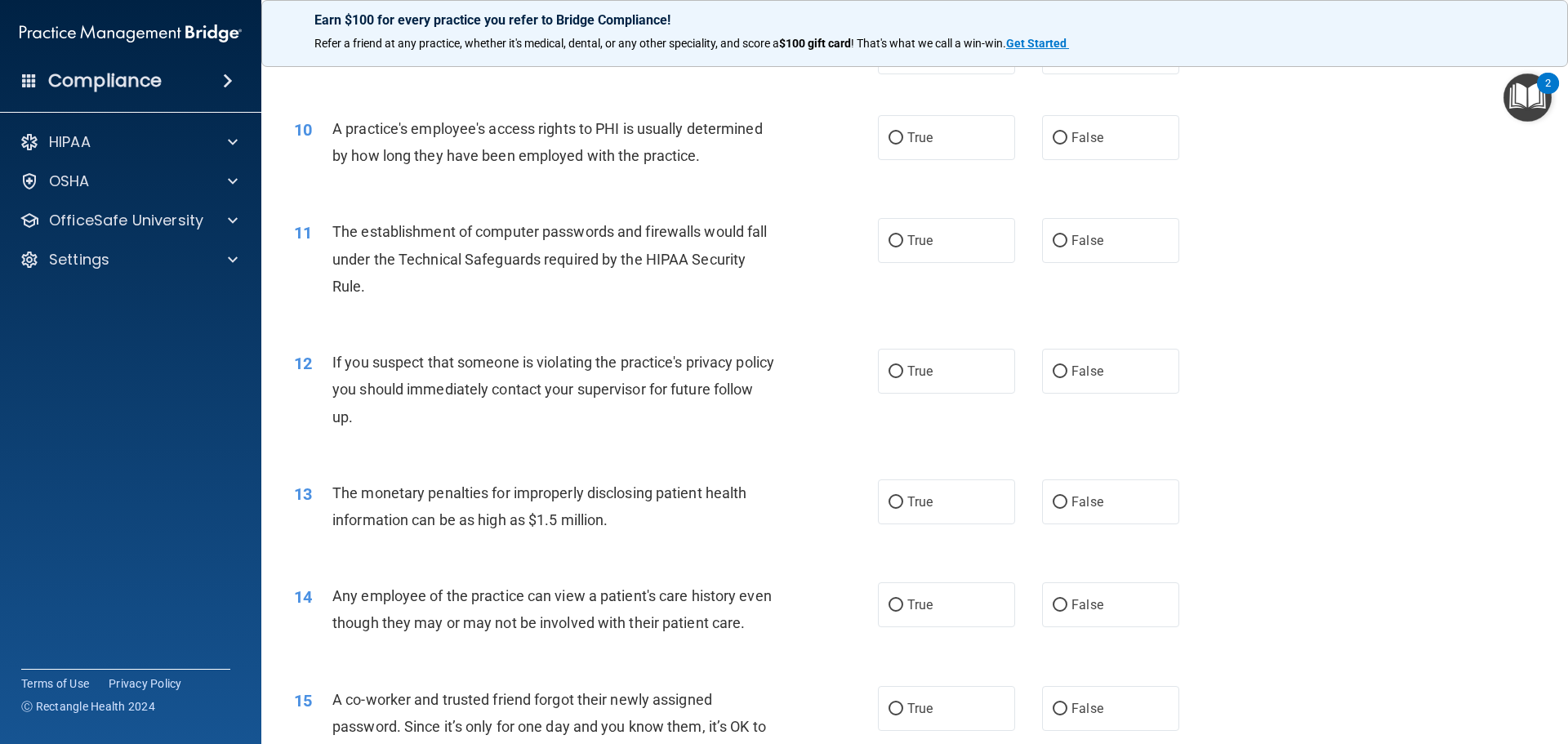
scroll to position [1143, 0]
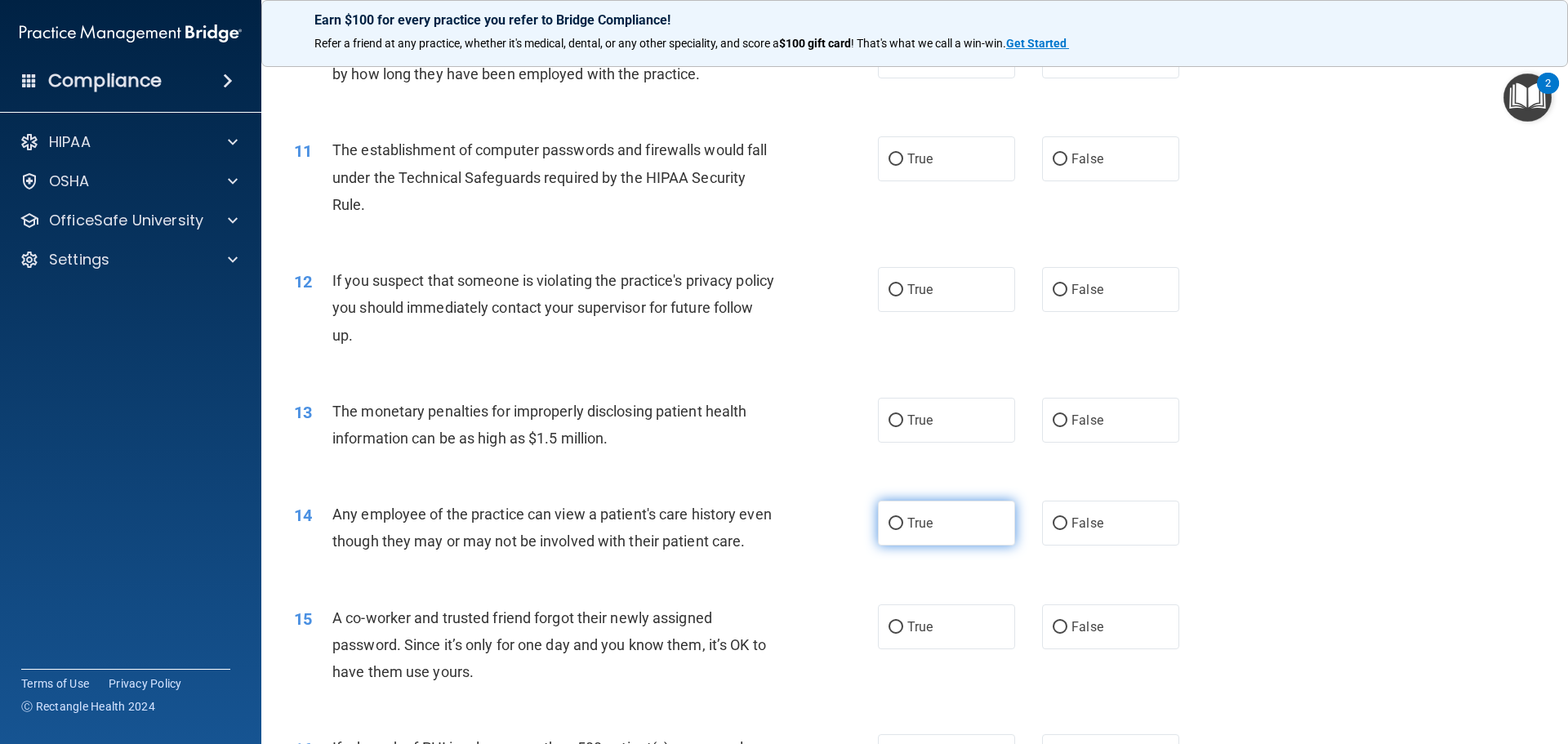
click at [991, 525] on label "True" at bounding box center [946, 522] width 137 height 45
click at [903, 525] on input "True" at bounding box center [895, 524] width 15 height 12
radio input "true"
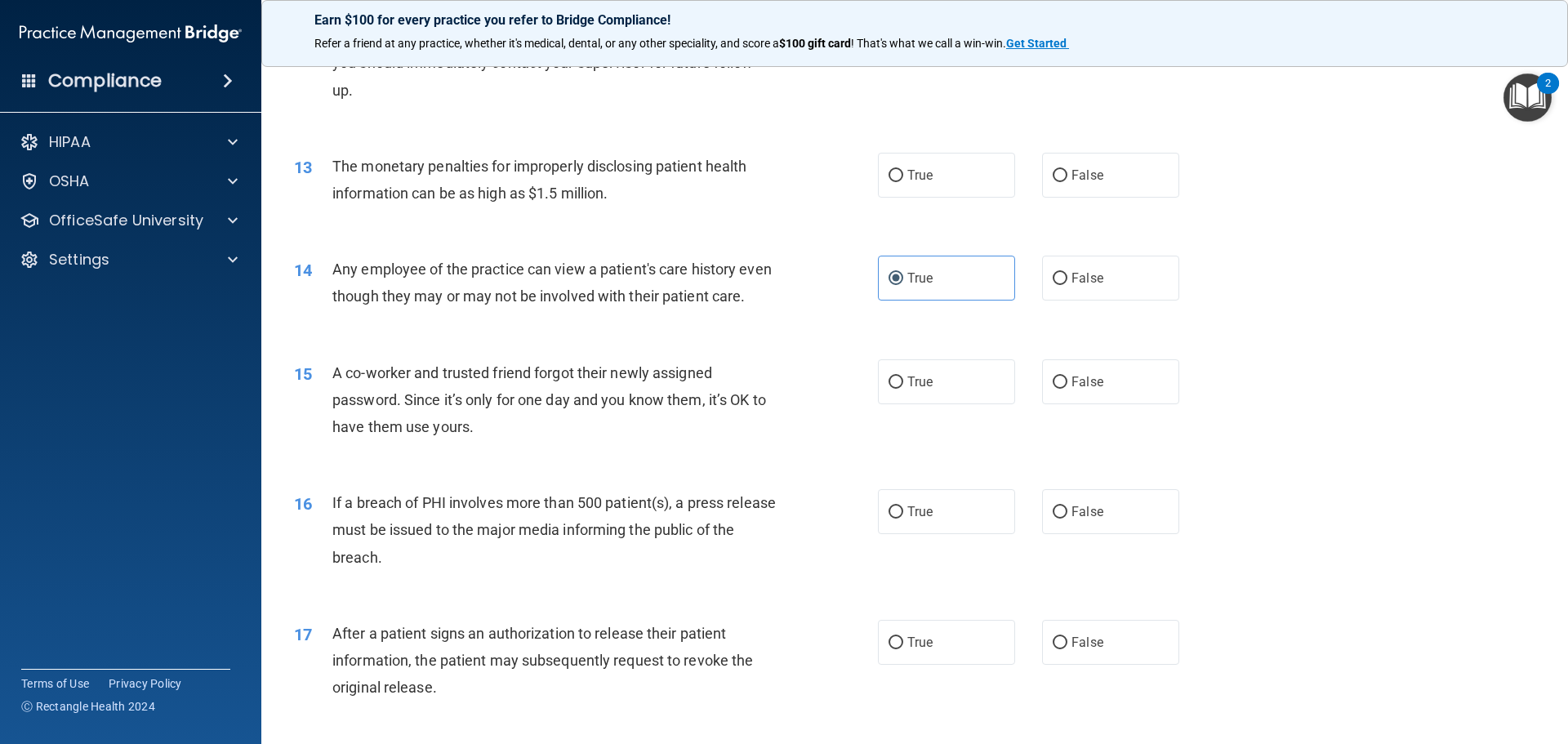
scroll to position [1796, 0]
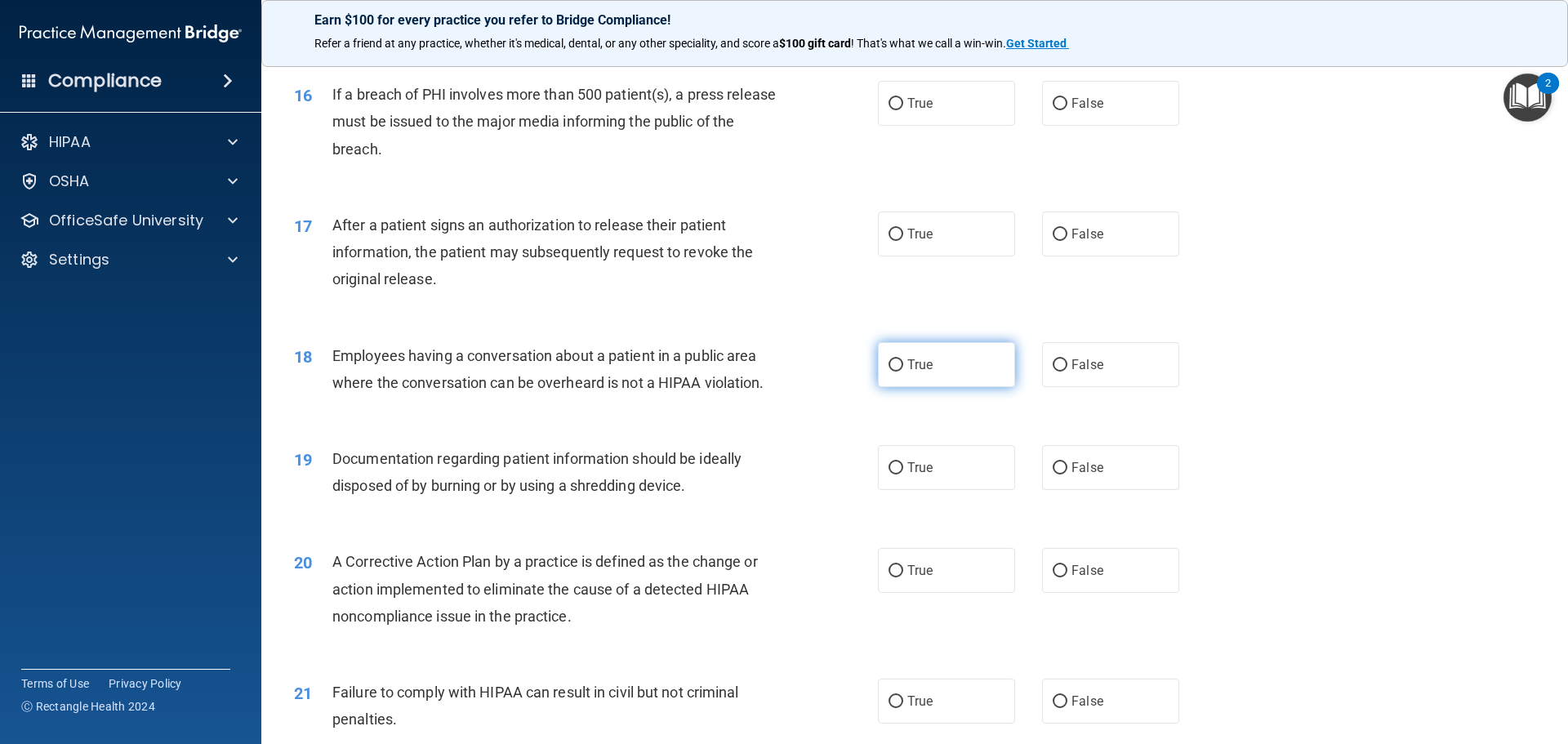
click at [953, 387] on label "True" at bounding box center [946, 365] width 137 height 45
click at [903, 372] on input "True" at bounding box center [895, 365] width 15 height 12
radio input "true"
click at [1080, 578] on span "False" at bounding box center [1087, 571] width 32 height 16
click at [1067, 578] on input "False" at bounding box center [1059, 571] width 15 height 12
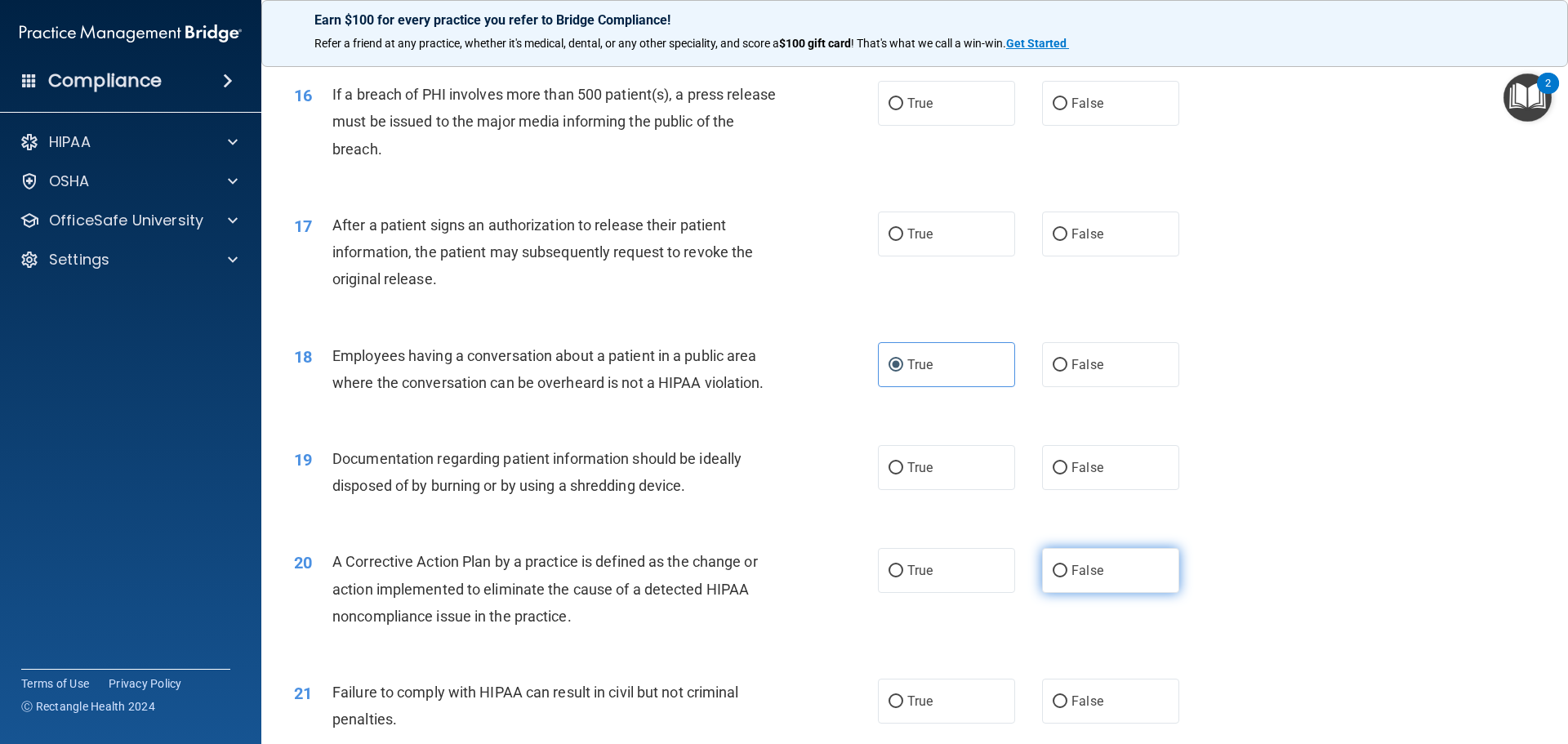
radio input "true"
click at [917, 713] on label "True" at bounding box center [946, 701] width 137 height 45
click at [903, 708] on input "True" at bounding box center [895, 702] width 15 height 12
radio input "true"
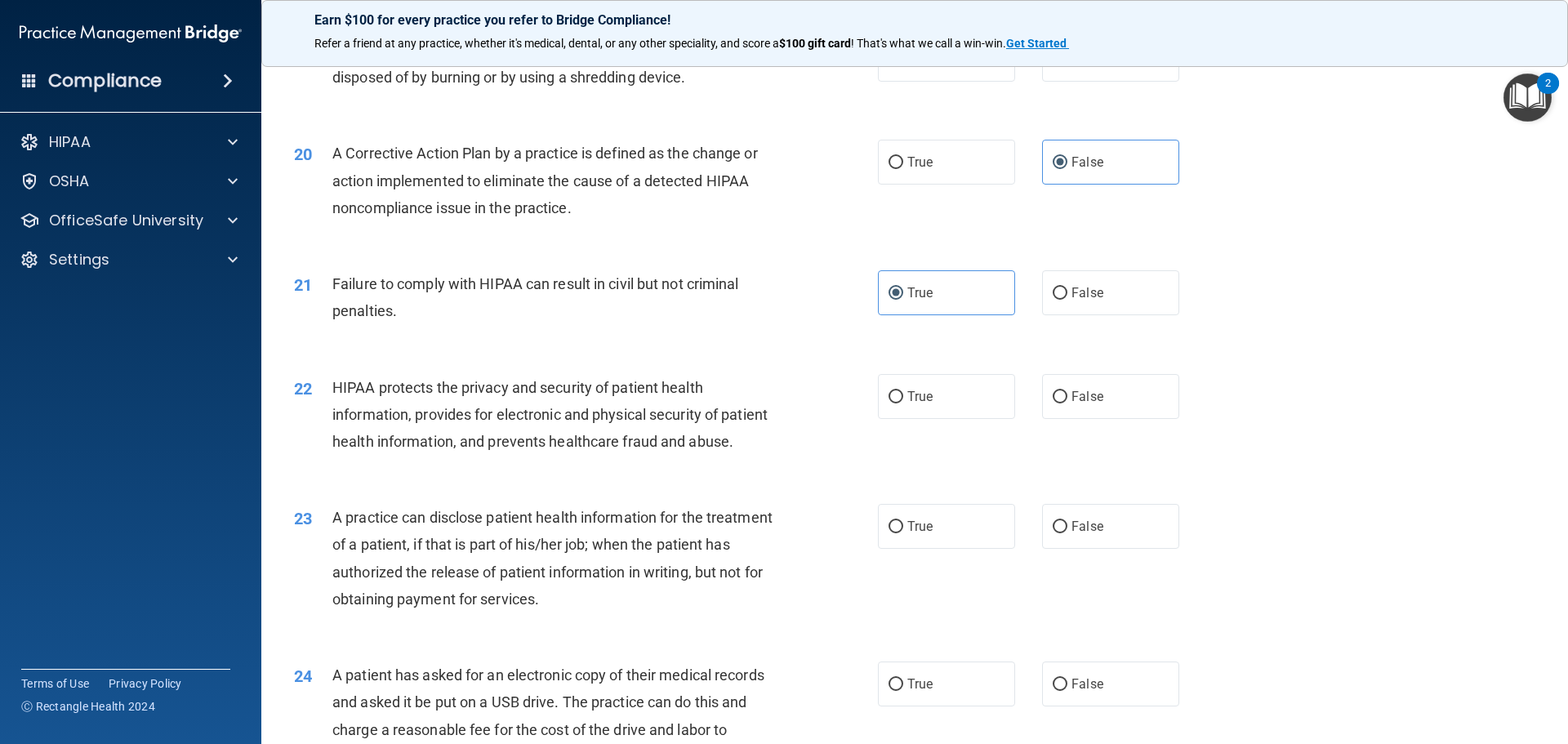
scroll to position [2368, 0]
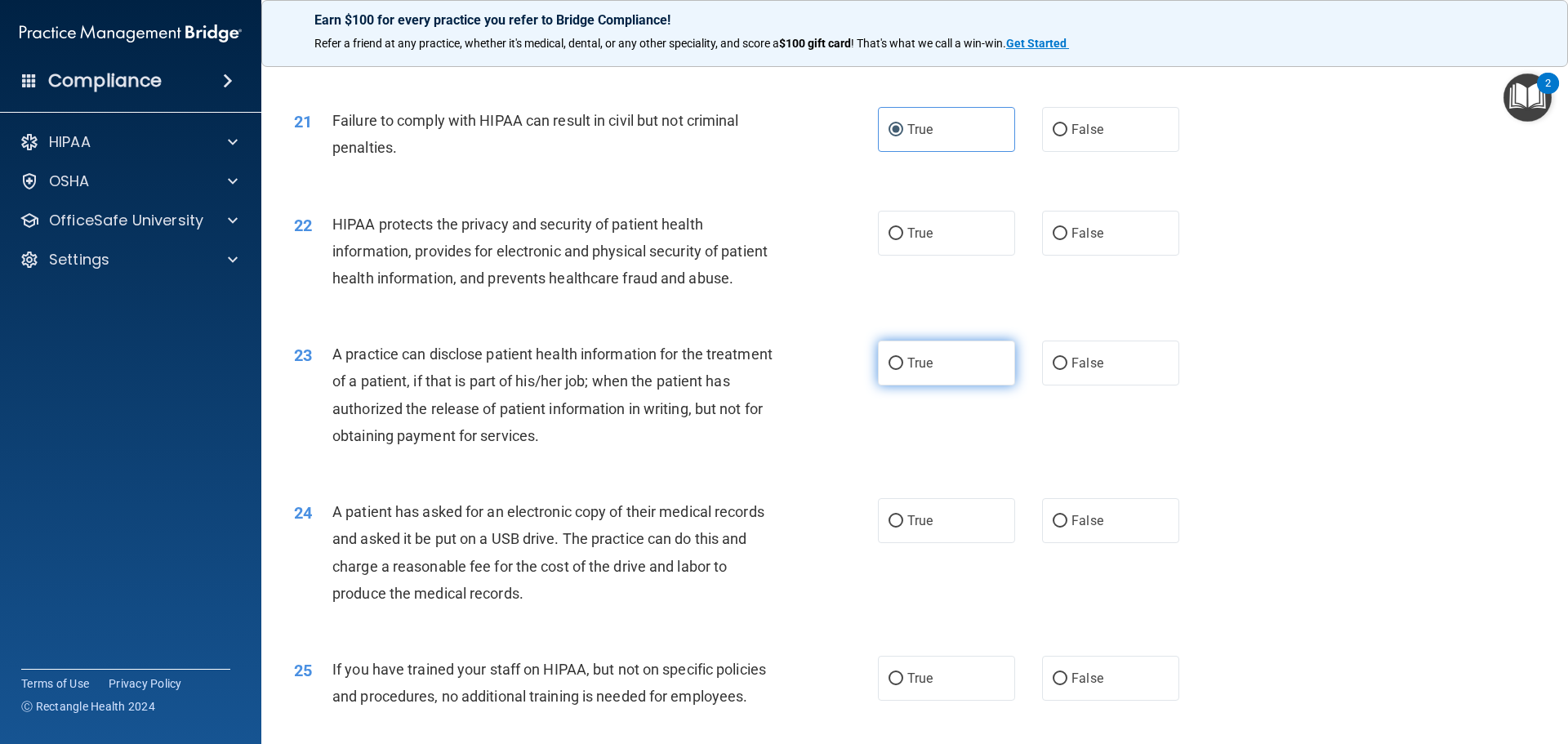
click at [912, 386] on label "True" at bounding box center [946, 363] width 137 height 45
click at [903, 370] on input "True" at bounding box center [895, 364] width 15 height 12
radio input "true"
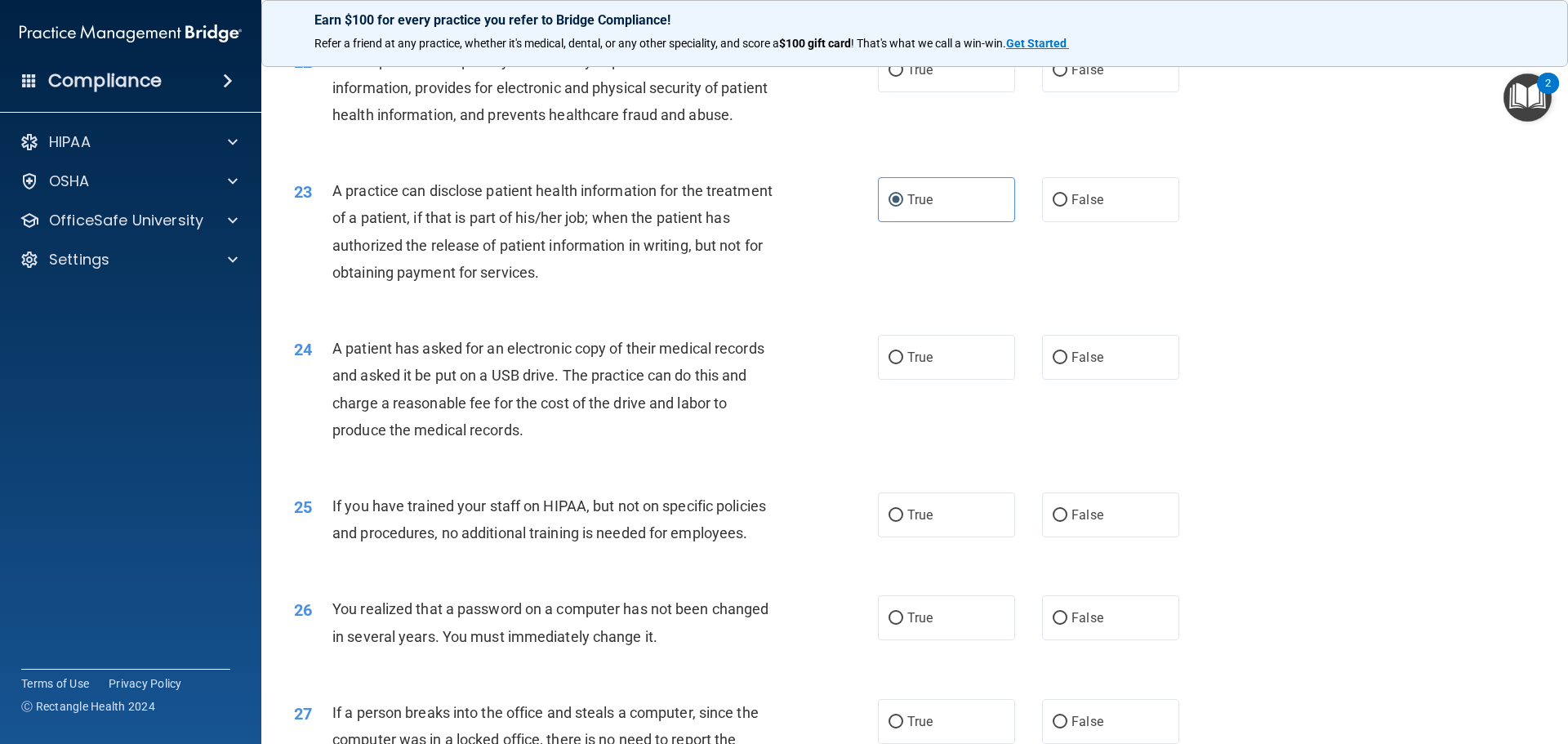
scroll to position [2613, 0]
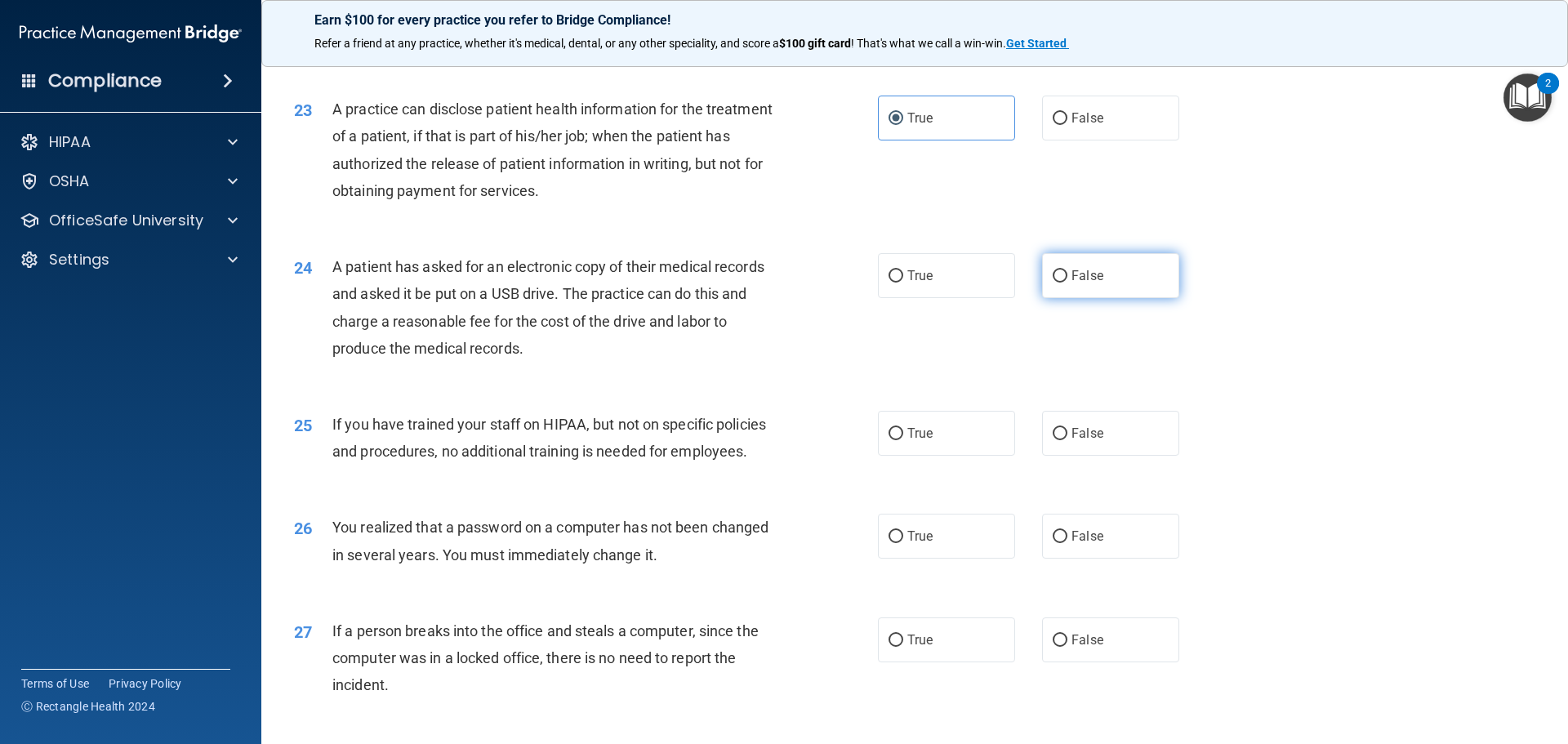
click at [1072, 284] on span "False" at bounding box center [1087, 276] width 32 height 16
click at [1067, 283] on input "False" at bounding box center [1059, 276] width 15 height 12
radio input "true"
click at [1075, 544] on span "False" at bounding box center [1087, 536] width 32 height 16
click at [1067, 543] on input "False" at bounding box center [1059, 537] width 15 height 12
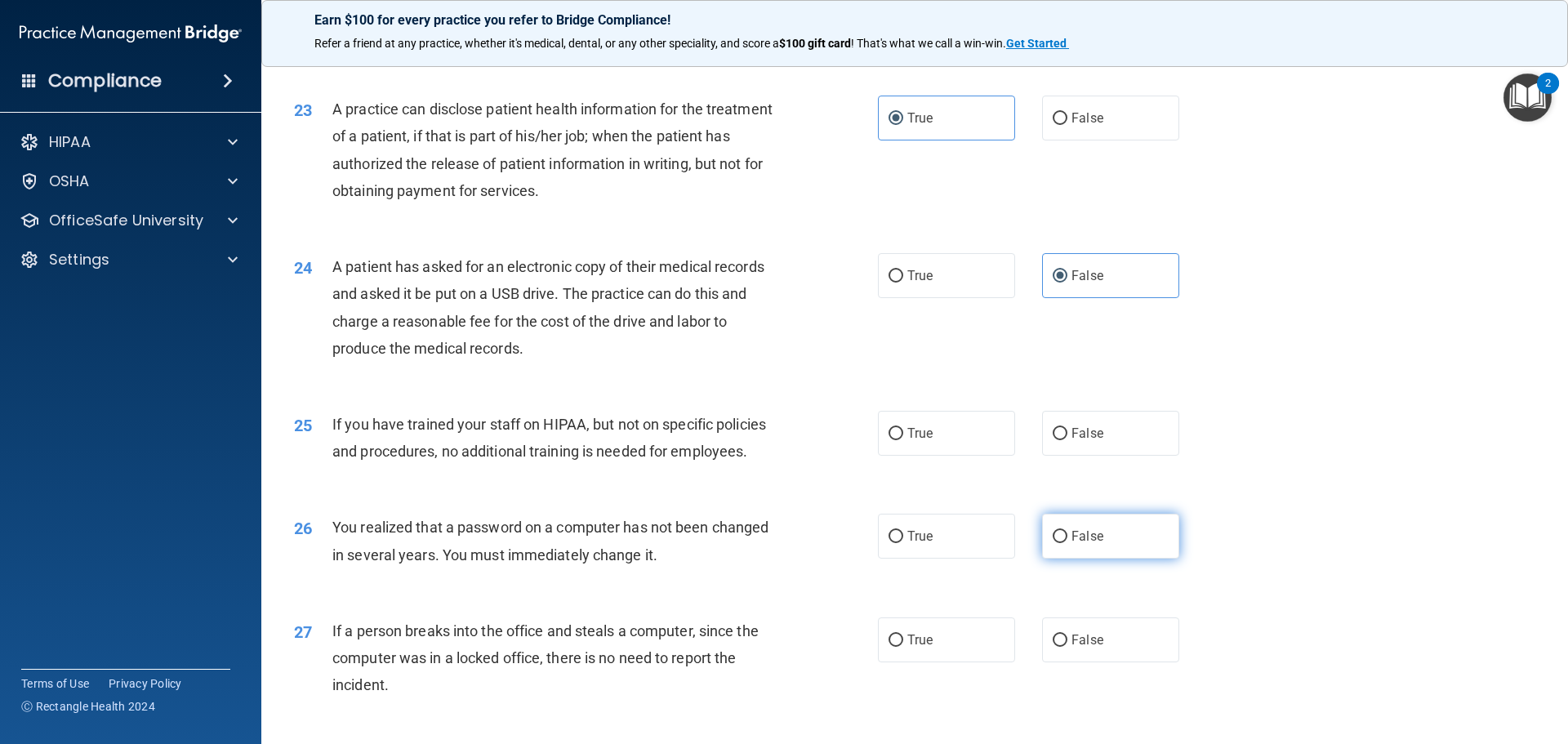
radio input "true"
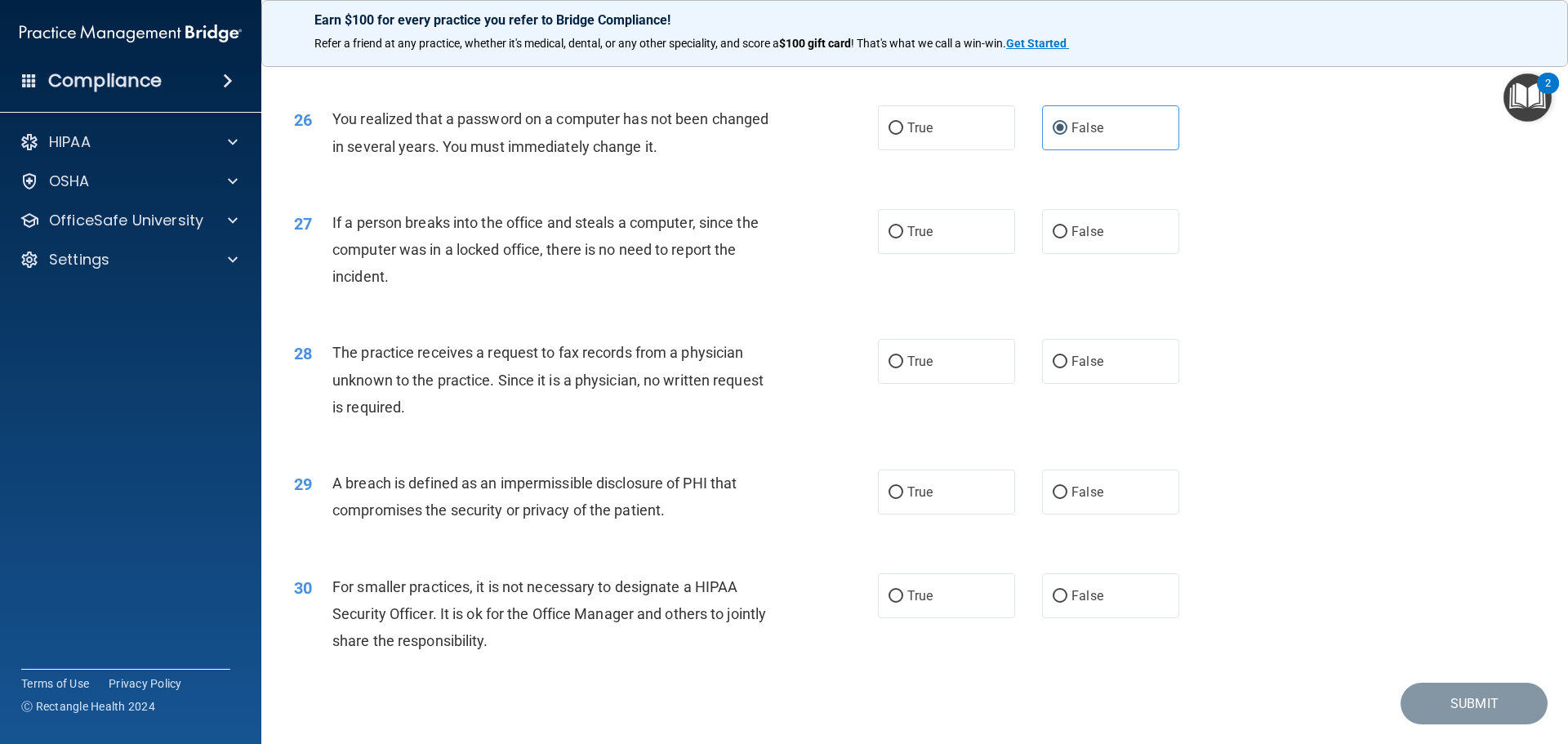
scroll to position [3103, 0]
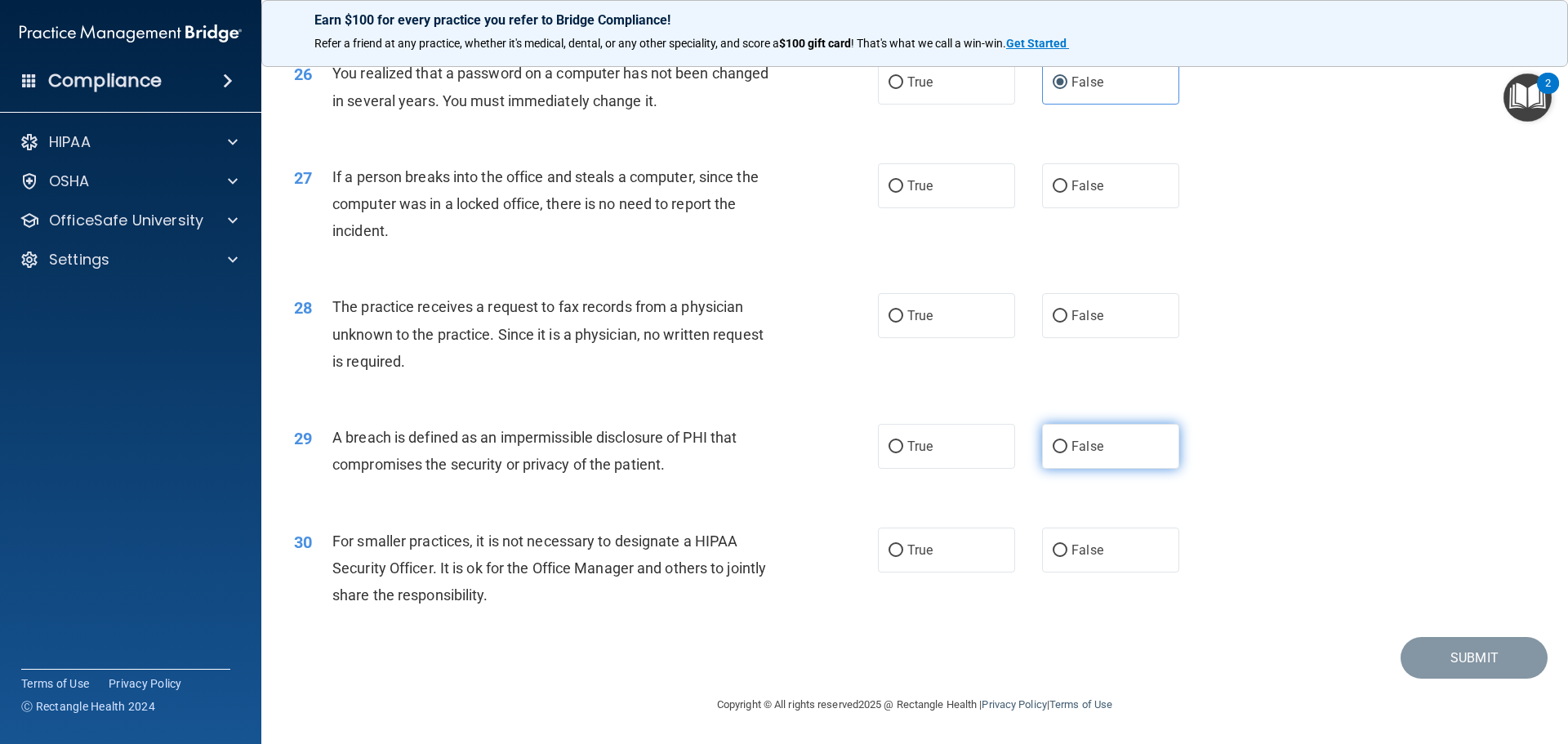
click at [1113, 468] on label "False" at bounding box center [1110, 446] width 137 height 45
click at [1067, 453] on input "False" at bounding box center [1059, 447] width 15 height 12
radio input "true"
click at [917, 557] on span "True" at bounding box center [919, 550] width 26 height 16
click at [903, 556] on input "True" at bounding box center [895, 551] width 15 height 12
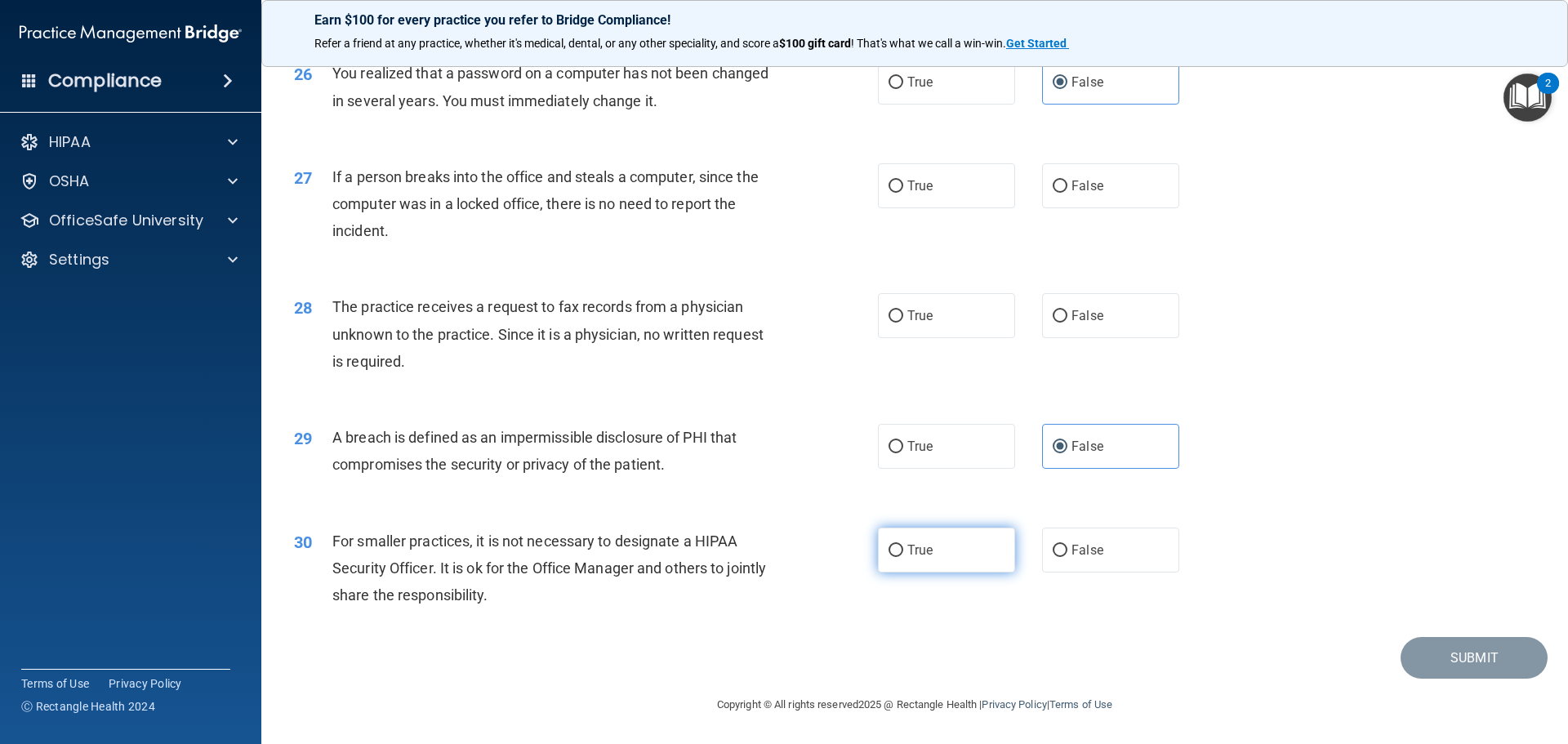
radio input "true"
click at [1096, 566] on label "False" at bounding box center [1110, 549] width 137 height 45
click at [1067, 556] on input "False" at bounding box center [1059, 551] width 15 height 12
radio input "true"
radio input "false"
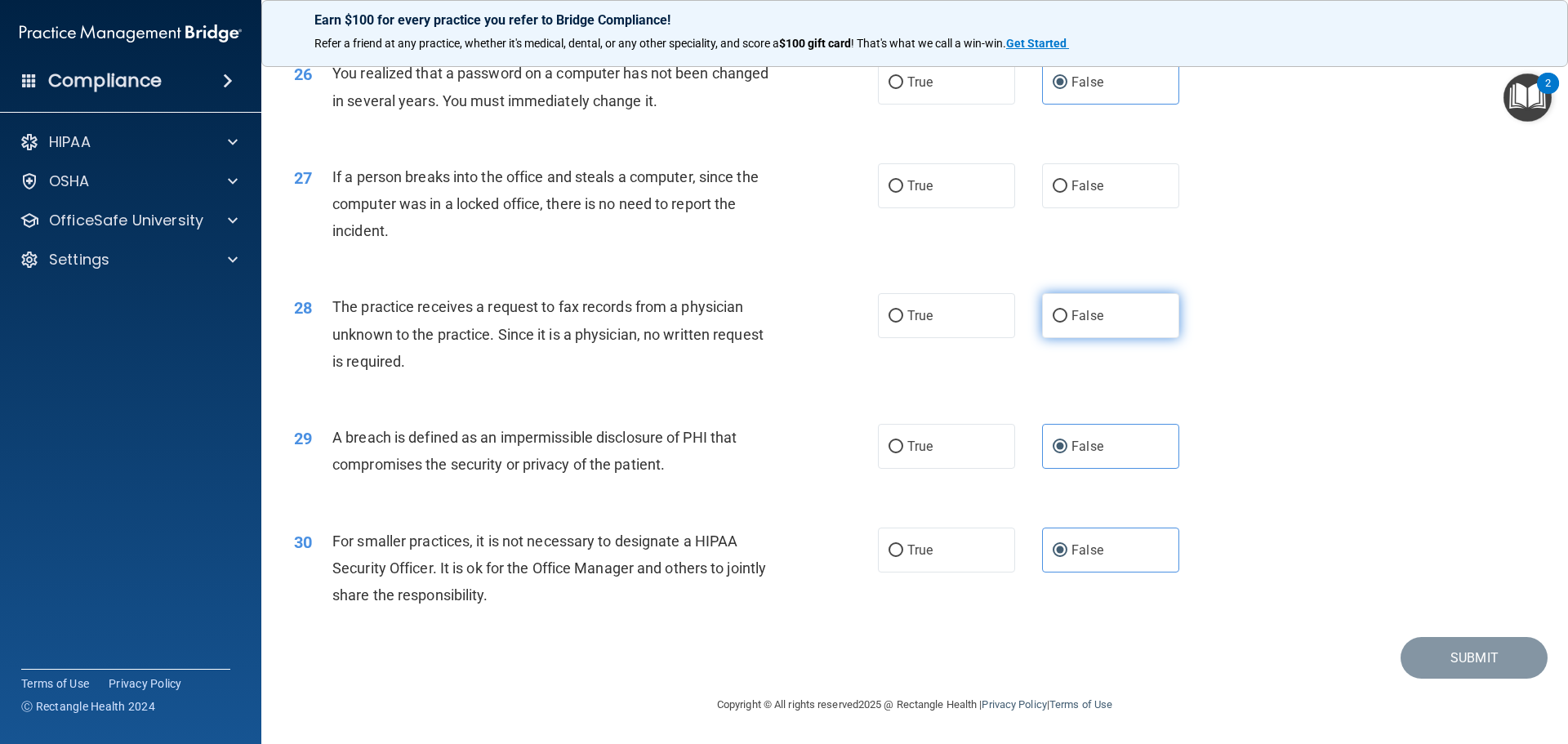
click at [1087, 323] on span "False" at bounding box center [1087, 316] width 32 height 16
click at [1067, 322] on input "False" at bounding box center [1059, 316] width 15 height 12
radio input "true"
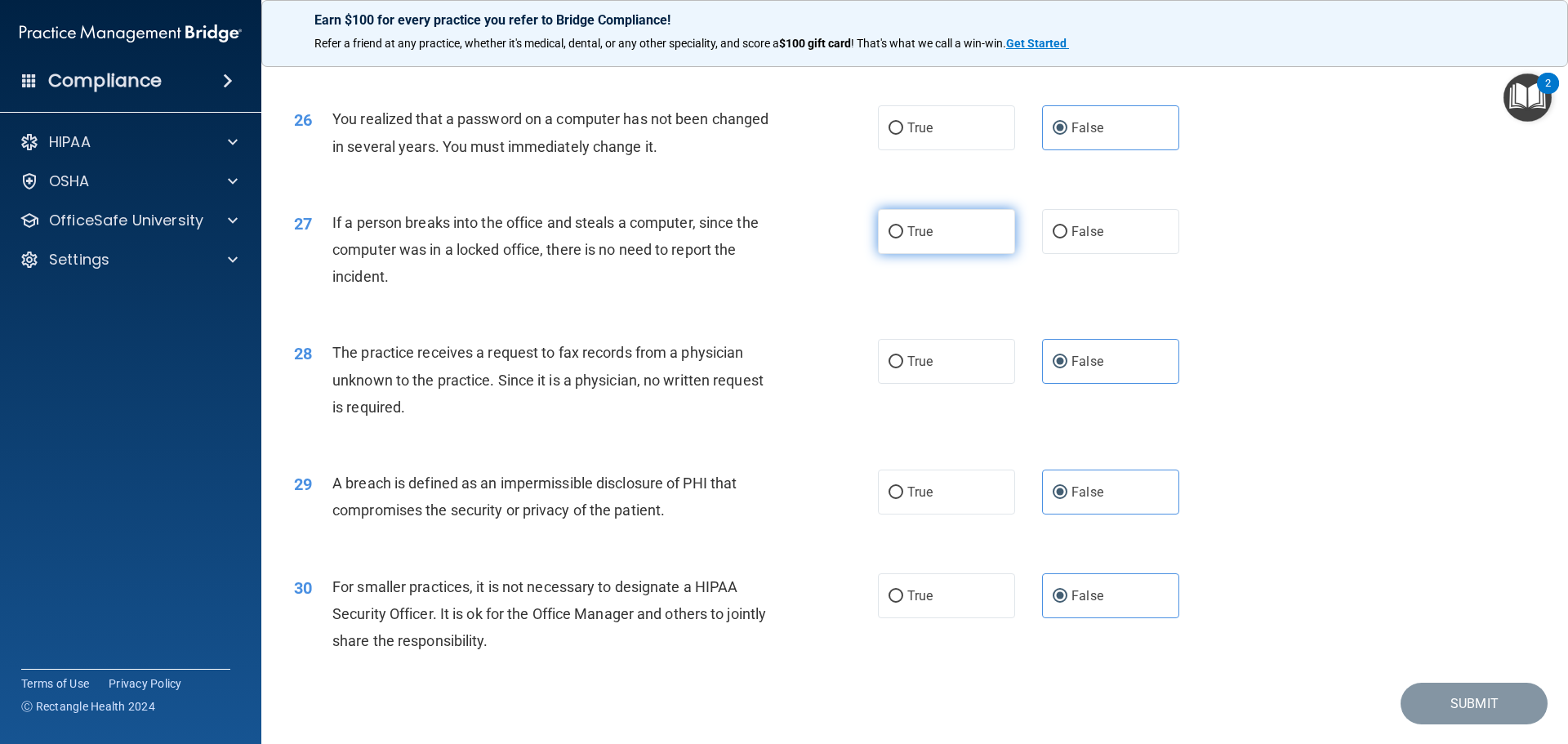
click at [878, 254] on label "True" at bounding box center [946, 231] width 137 height 45
click at [888, 239] on input "True" at bounding box center [895, 232] width 15 height 12
radio input "true"
click at [1074, 254] on label "False" at bounding box center [1110, 231] width 137 height 45
click at [1067, 239] on input "False" at bounding box center [1059, 232] width 15 height 12
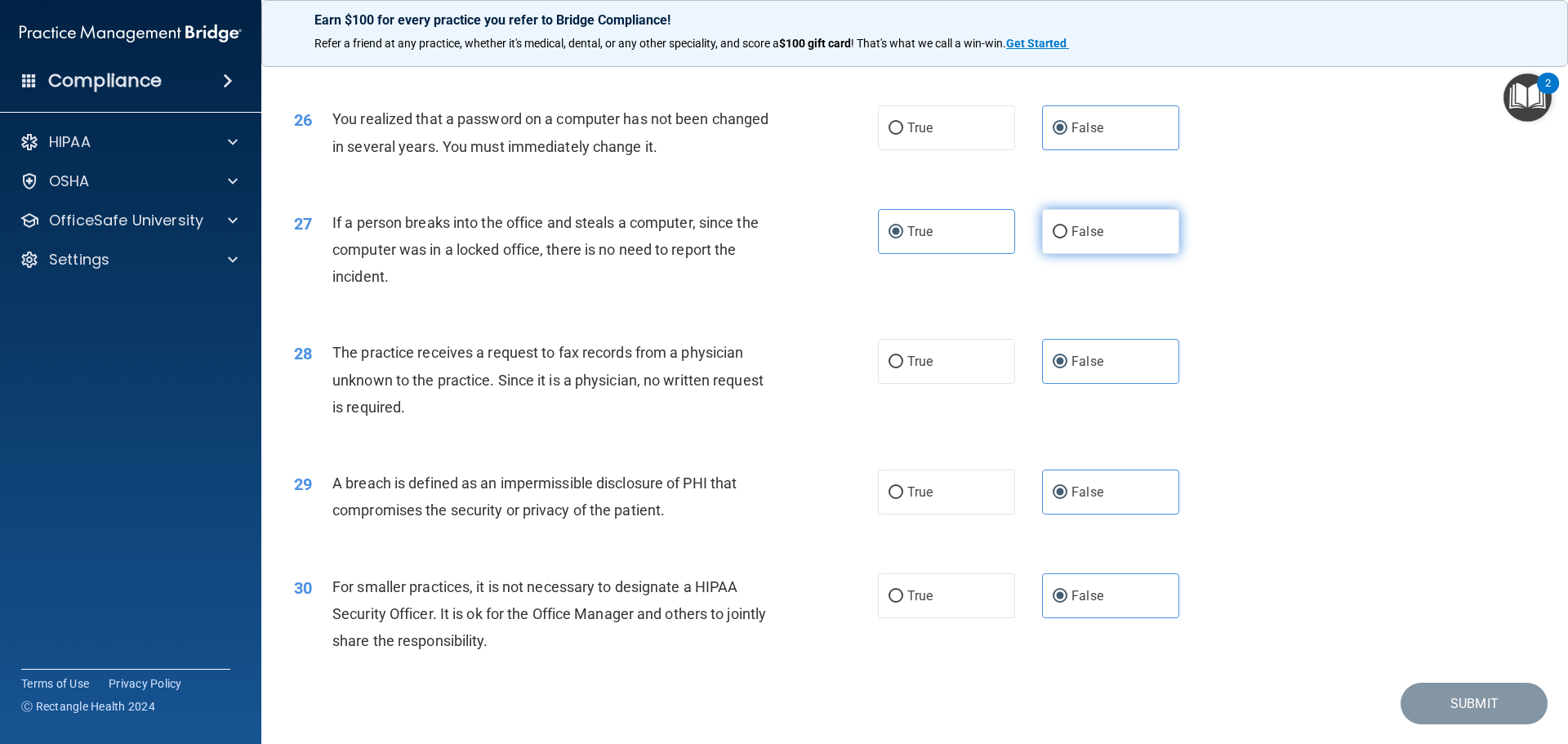
radio input "true"
radio input "false"
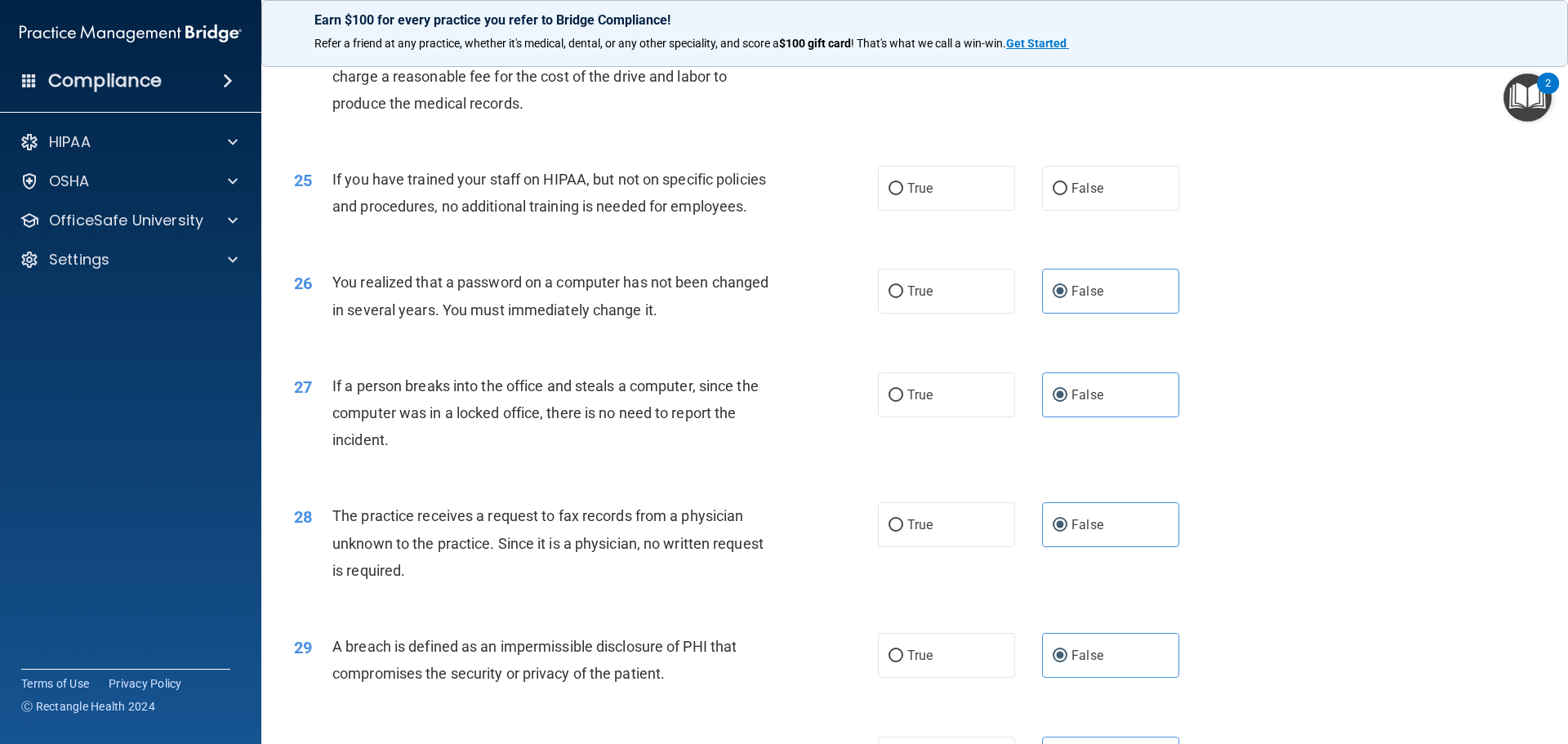
scroll to position [2776, 0]
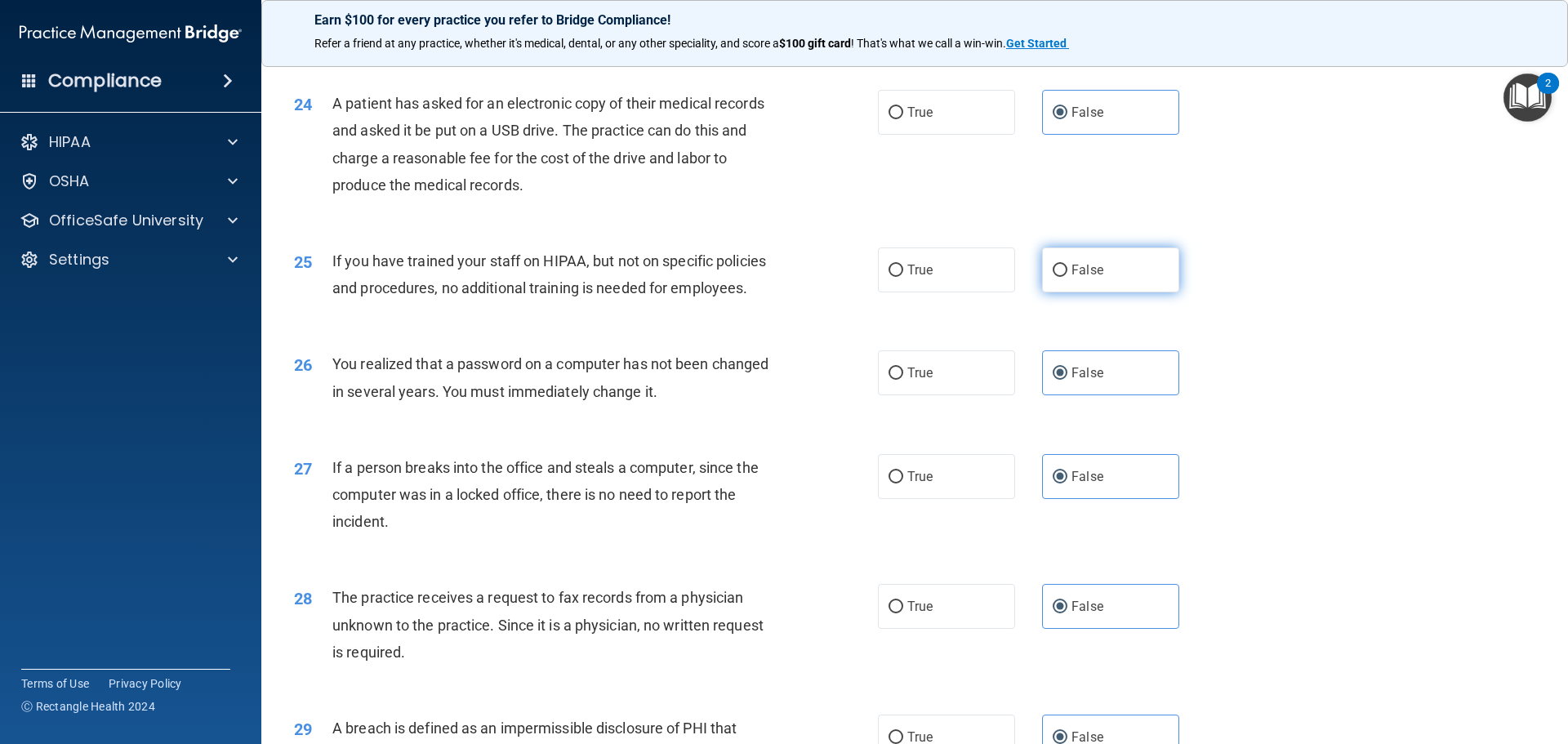
click at [1108, 292] on label "False" at bounding box center [1110, 269] width 137 height 45
click at [1067, 276] on input "False" at bounding box center [1059, 270] width 15 height 12
radio input "true"
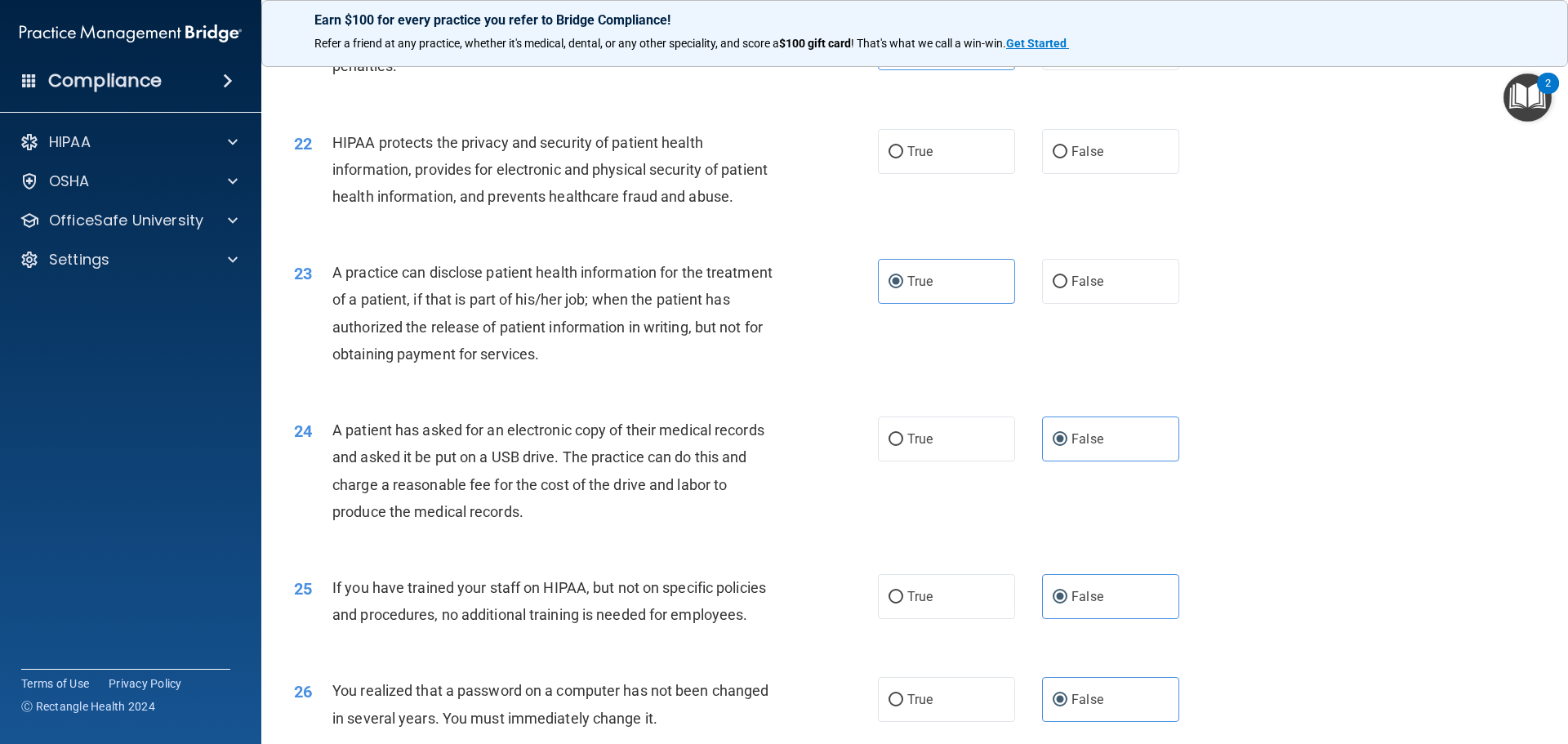
scroll to position [2287, 0]
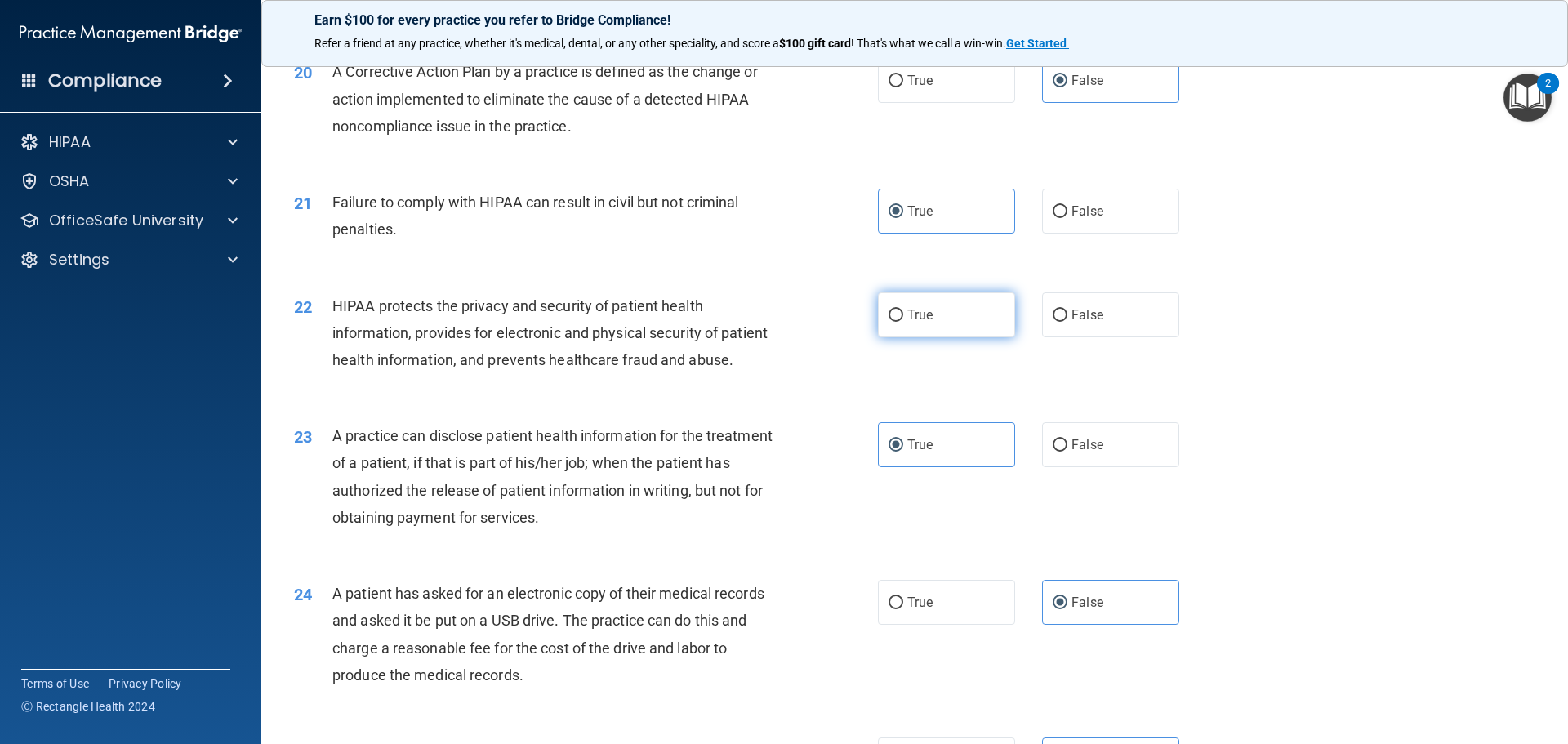
click at [924, 337] on label "True" at bounding box center [946, 314] width 137 height 45
click at [903, 321] on input "True" at bounding box center [895, 315] width 15 height 12
radio input "true"
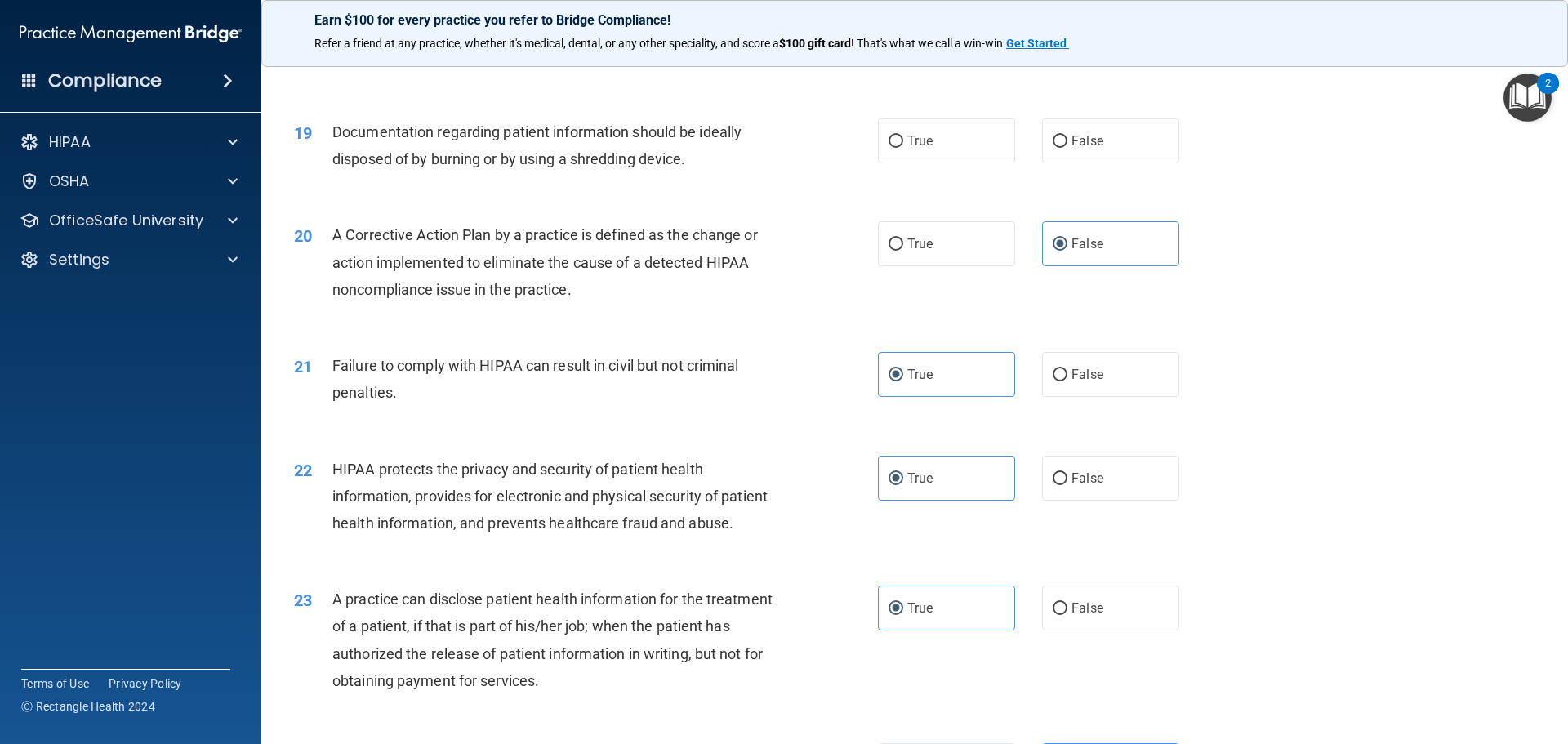
scroll to position [2041, 0]
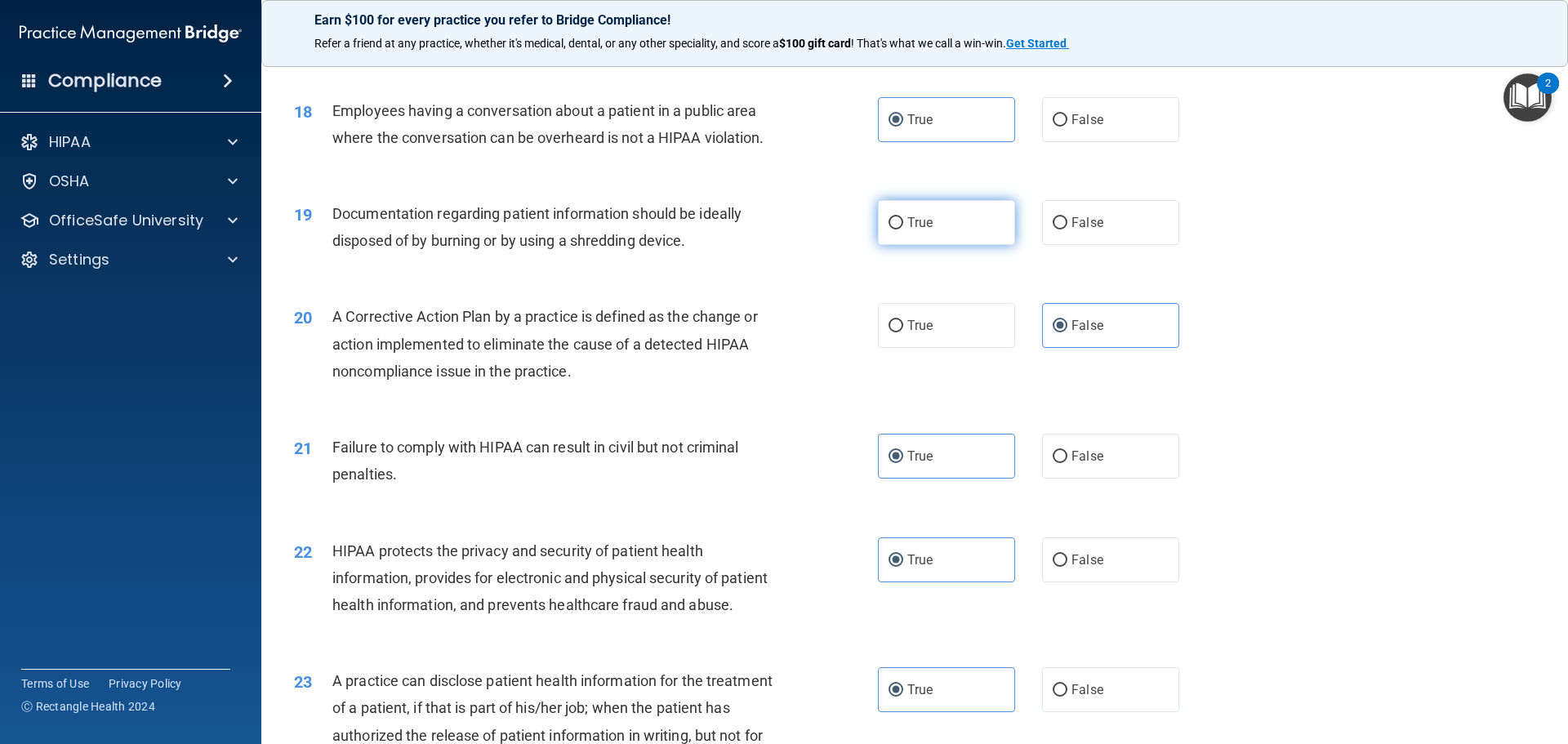
click at [912, 245] on label "True" at bounding box center [946, 222] width 137 height 45
click at [903, 230] on input "True" at bounding box center [895, 224] width 15 height 12
radio input "true"
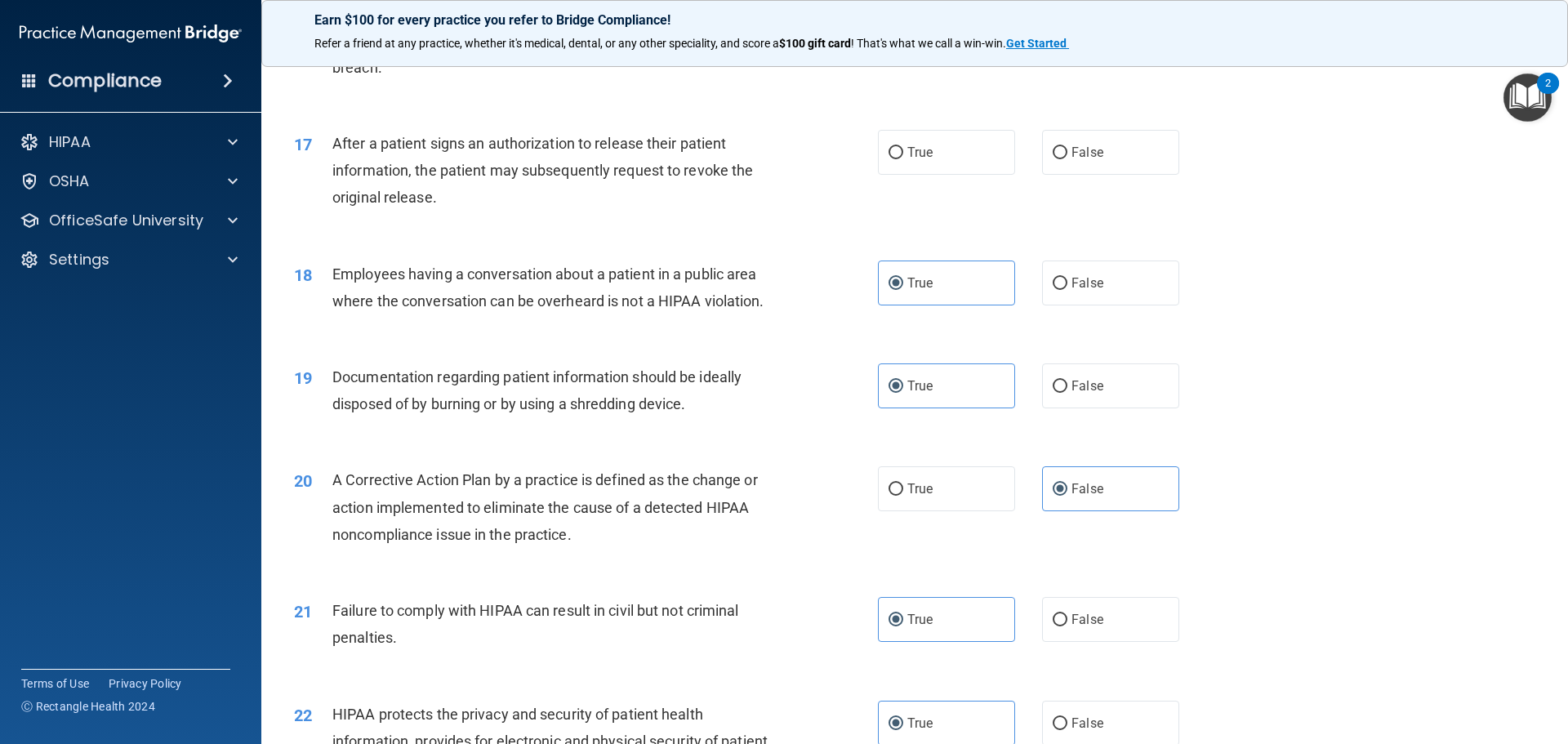
scroll to position [1796, 0]
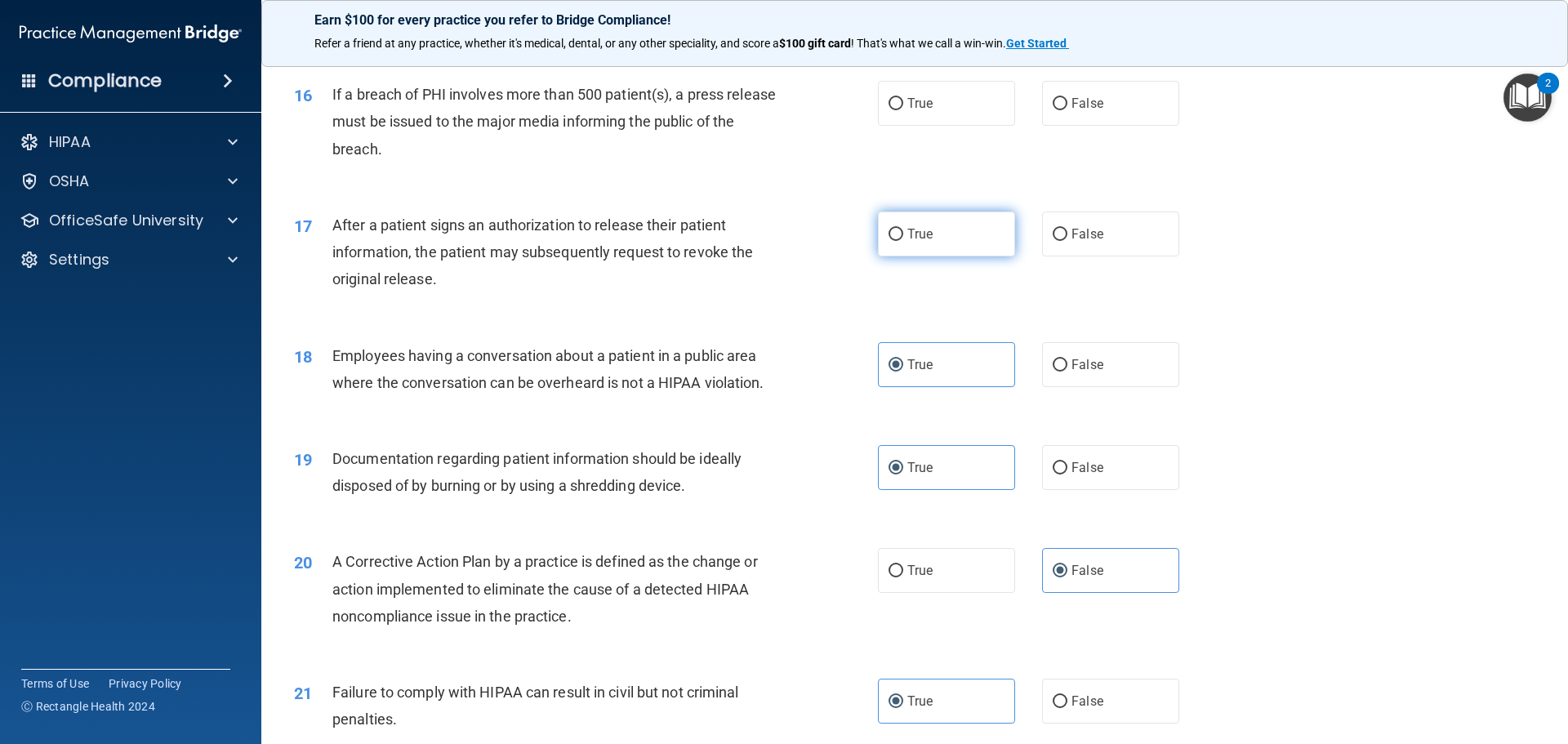
click at [913, 242] on span "True" at bounding box center [919, 234] width 26 height 16
click at [903, 241] on input "True" at bounding box center [895, 235] width 15 height 12
radio input "true"
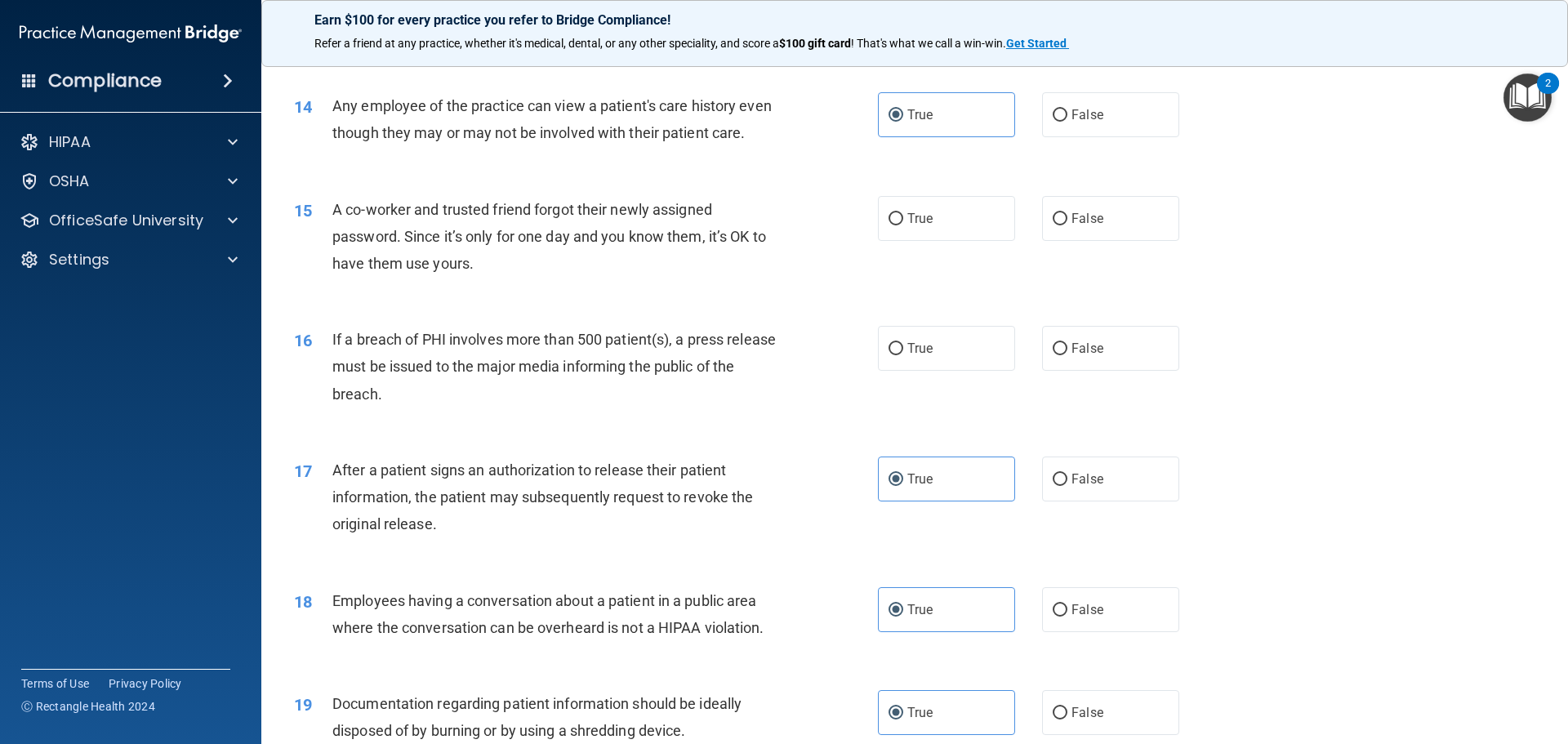
scroll to position [1470, 0]
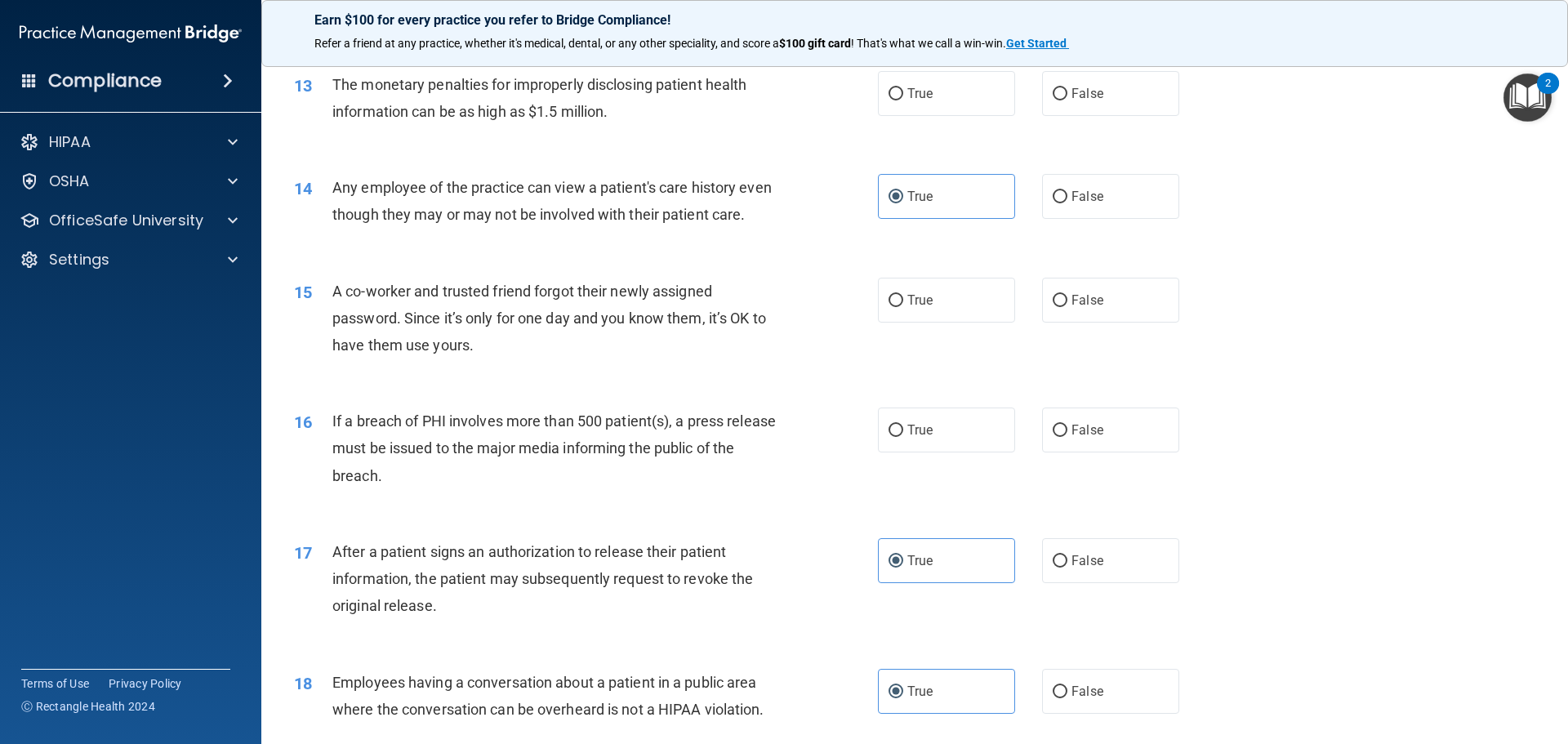
click at [1019, 453] on div "True False" at bounding box center [1042, 430] width 329 height 45
click at [1005, 453] on label "True" at bounding box center [946, 430] width 137 height 45
click at [903, 437] on input "True" at bounding box center [895, 431] width 15 height 12
radio input "true"
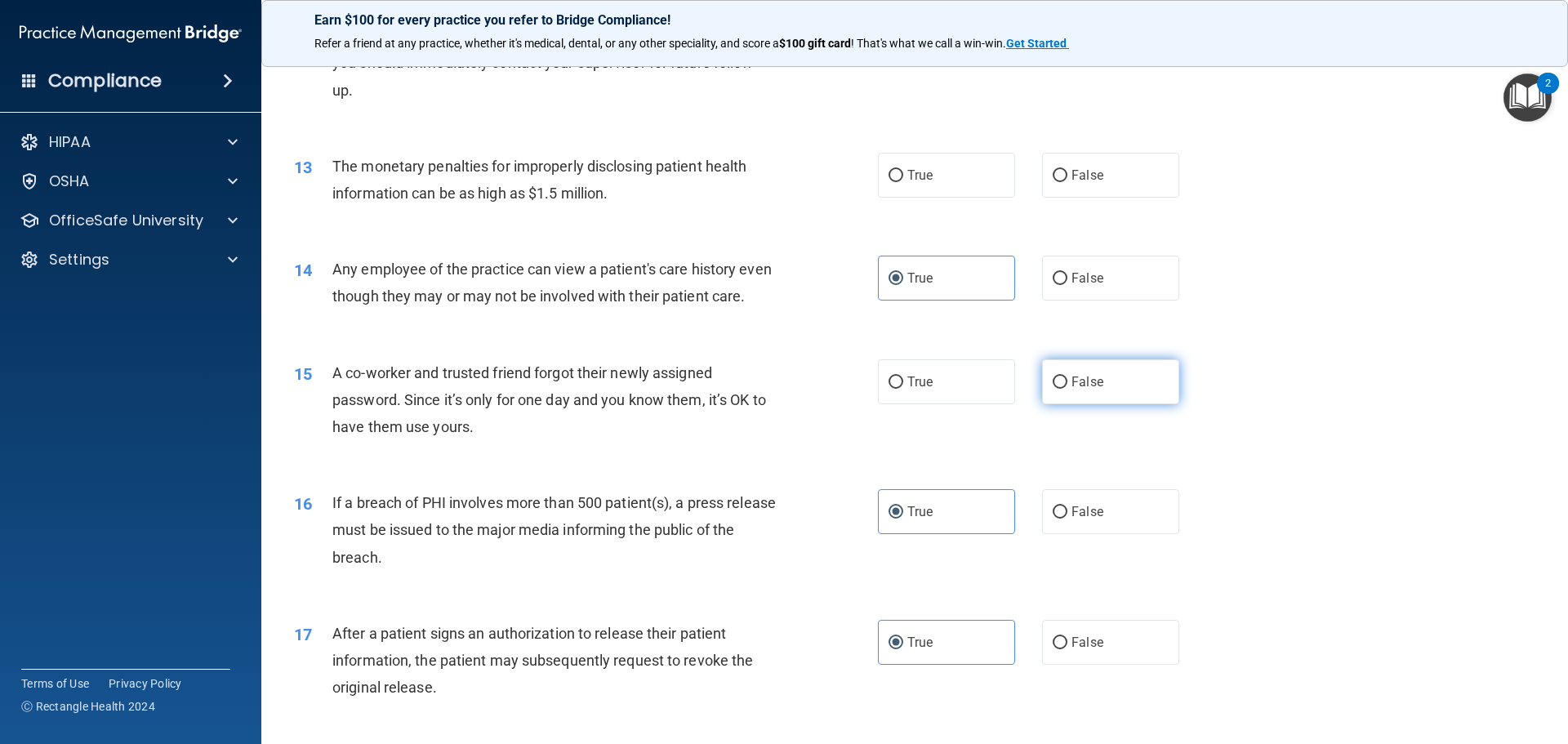
click at [1096, 404] on label "False" at bounding box center [1110, 381] width 137 height 45
click at [1067, 388] on input "False" at bounding box center [1059, 383] width 15 height 12
radio input "true"
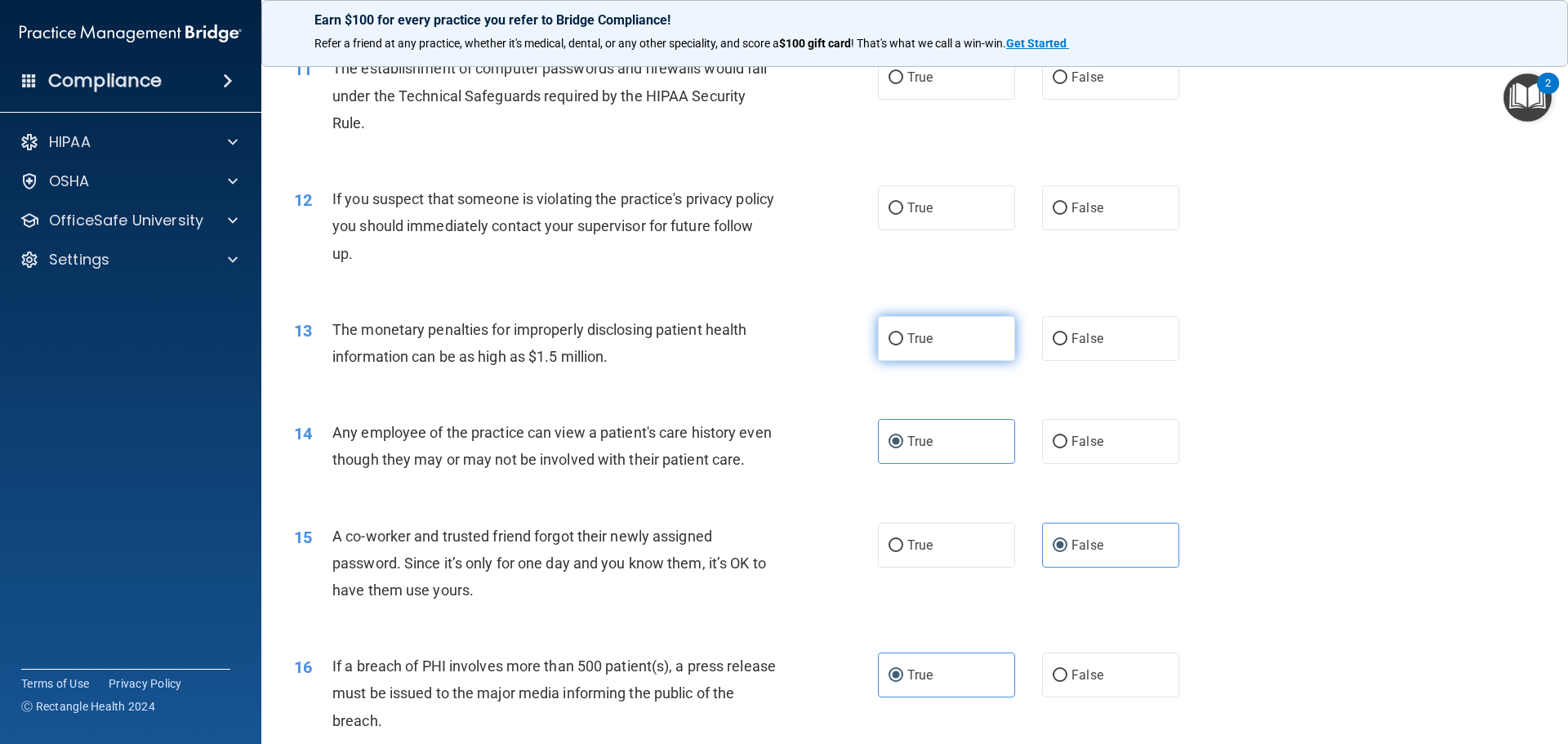
click at [973, 326] on label "True" at bounding box center [946, 338] width 137 height 45
click at [903, 333] on input "True" at bounding box center [895, 339] width 15 height 12
radio input "true"
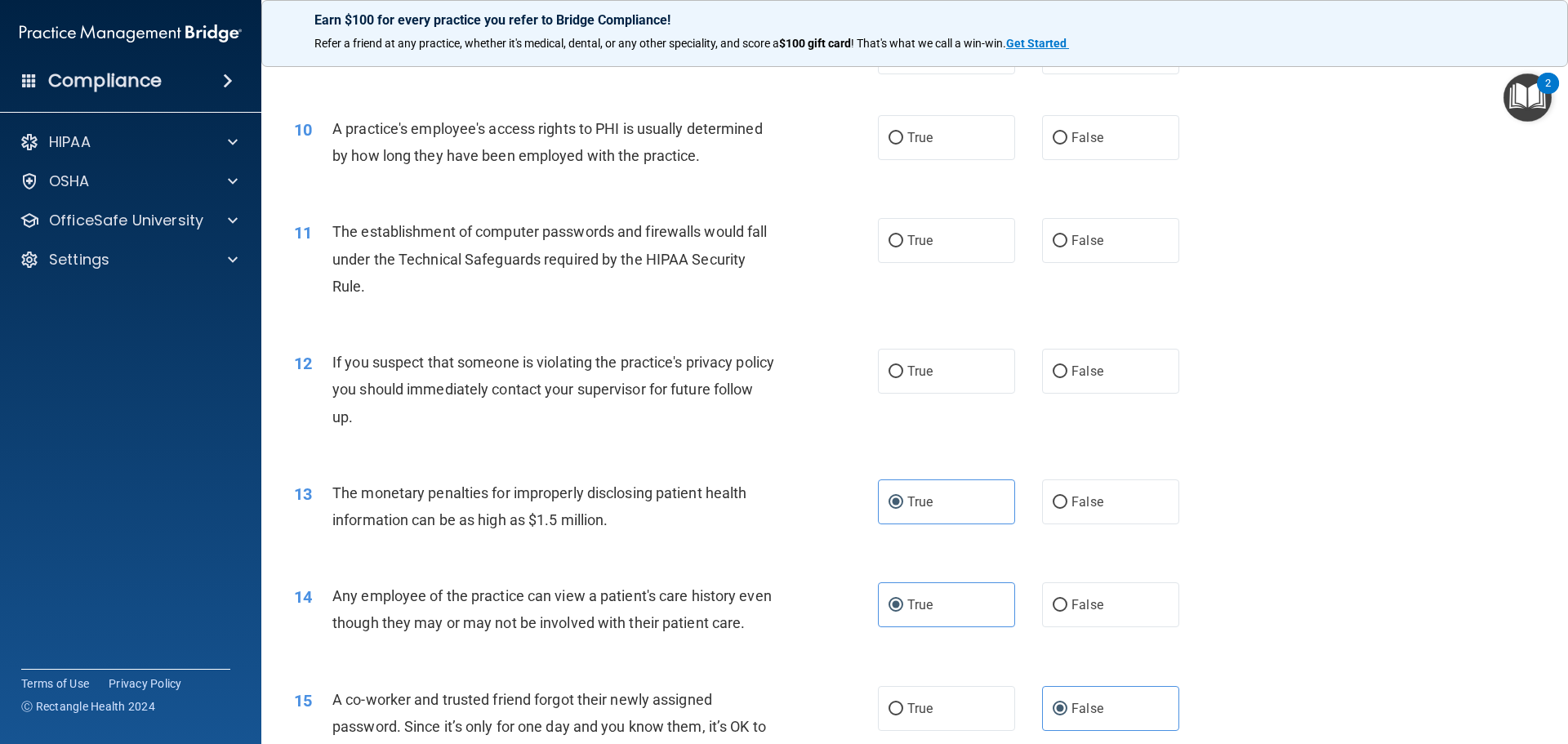
scroll to position [980, 0]
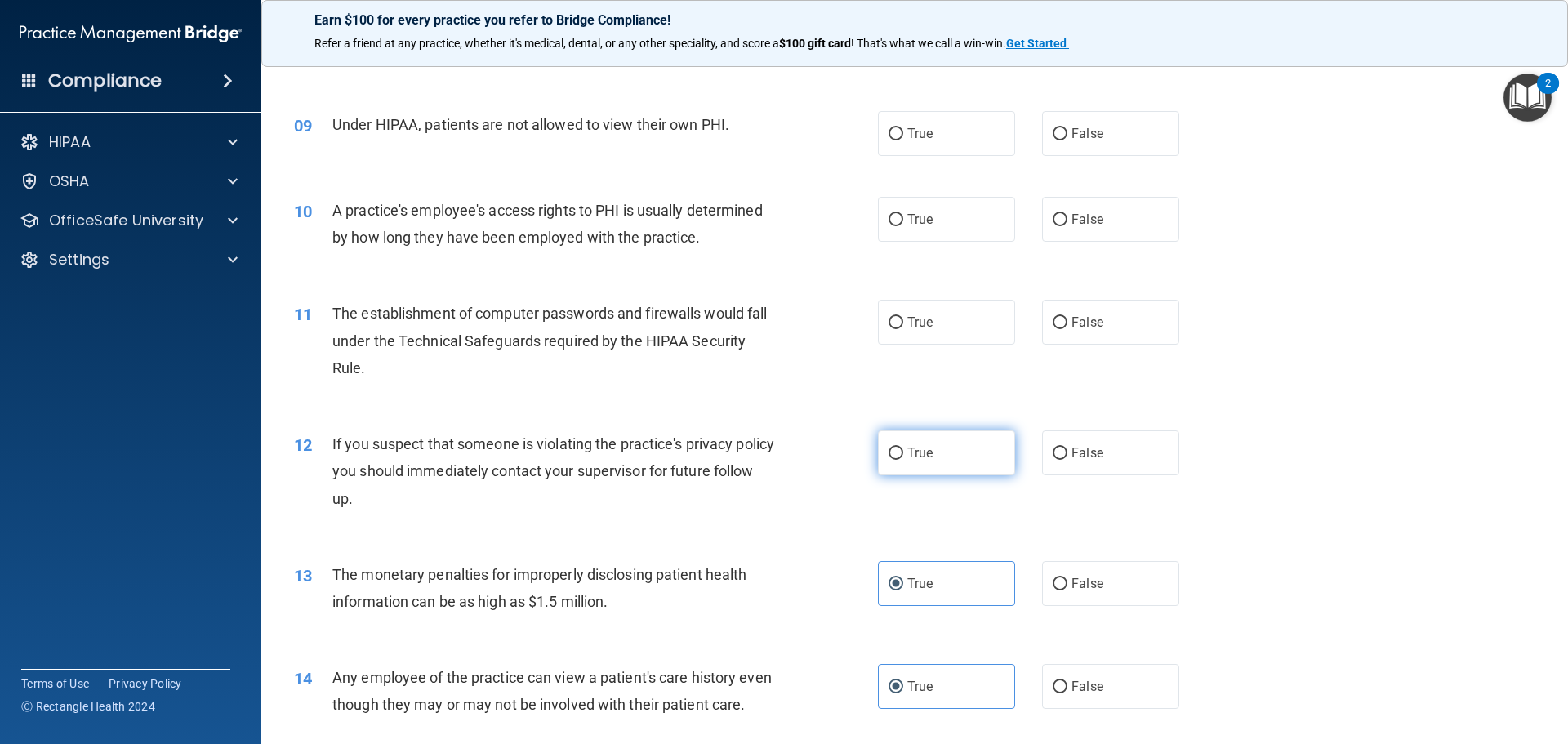
click at [991, 438] on label "True" at bounding box center [946, 453] width 137 height 45
click at [903, 447] on input "True" at bounding box center [895, 453] width 15 height 12
radio input "true"
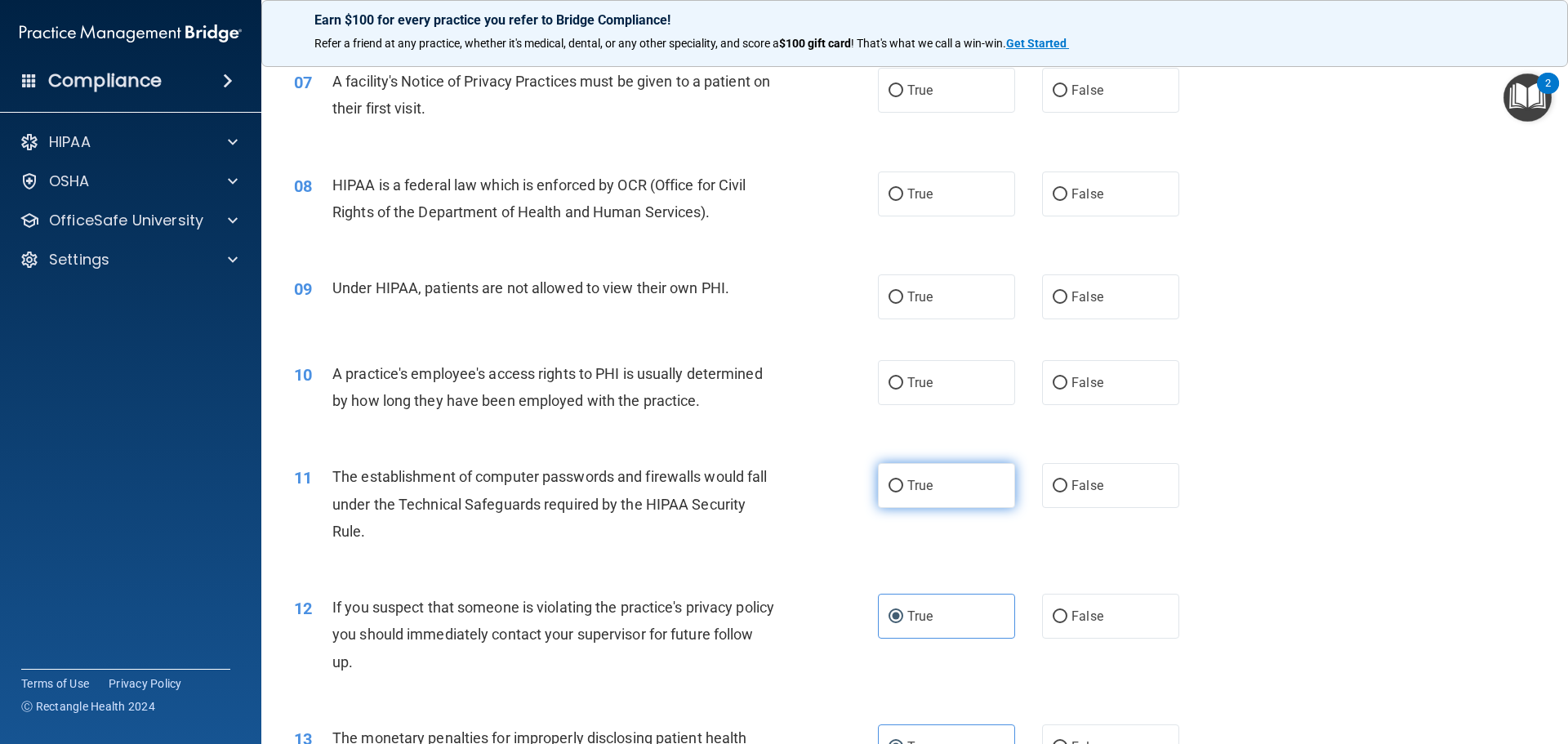
click at [888, 490] on input "True" at bounding box center [895, 486] width 15 height 12
radio input "true"
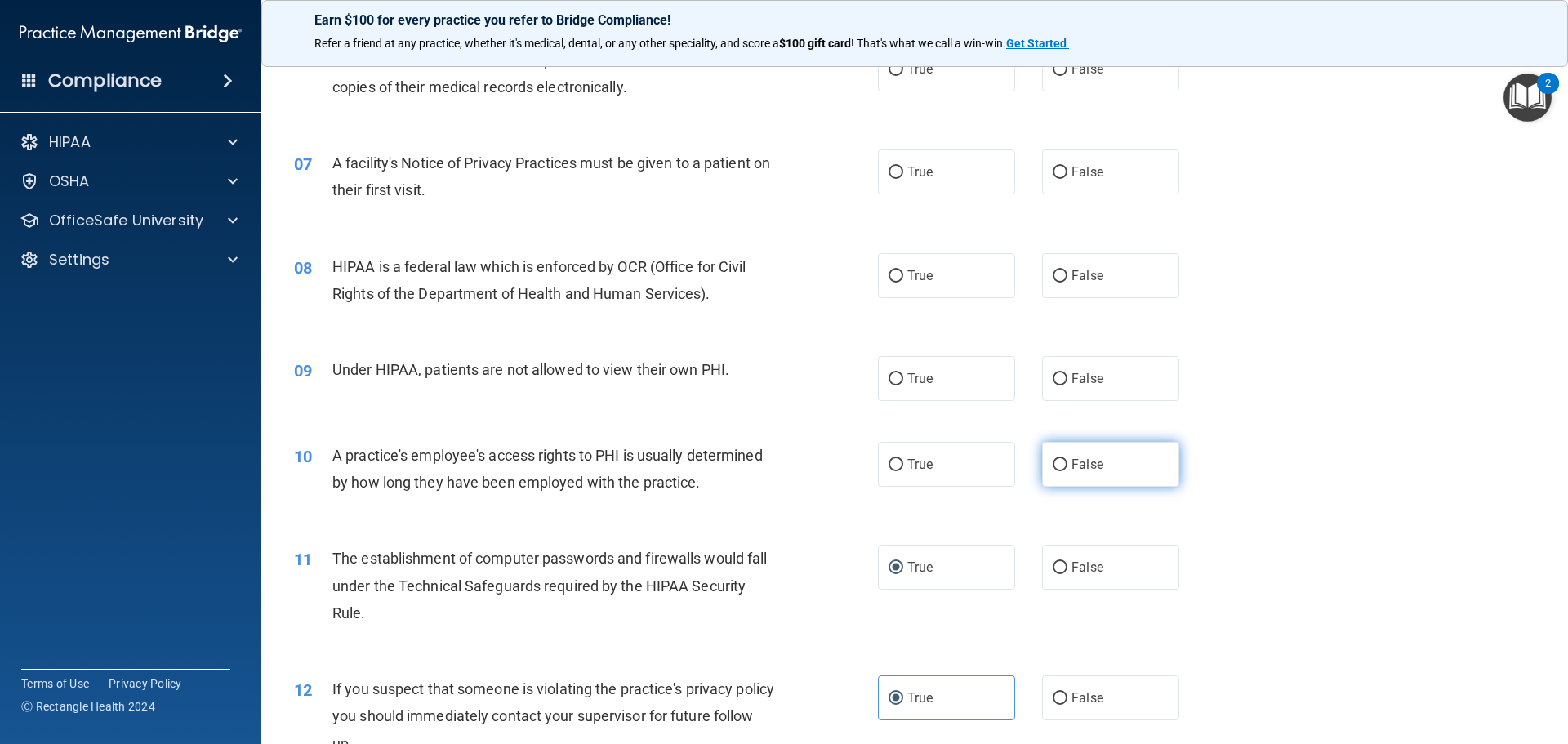
click at [1071, 468] on span "False" at bounding box center [1087, 464] width 32 height 16
click at [1065, 468] on input "False" at bounding box center [1059, 465] width 15 height 12
radio input "true"
click at [1088, 388] on label "False" at bounding box center [1110, 378] width 137 height 45
click at [1067, 386] on input "False" at bounding box center [1059, 379] width 15 height 12
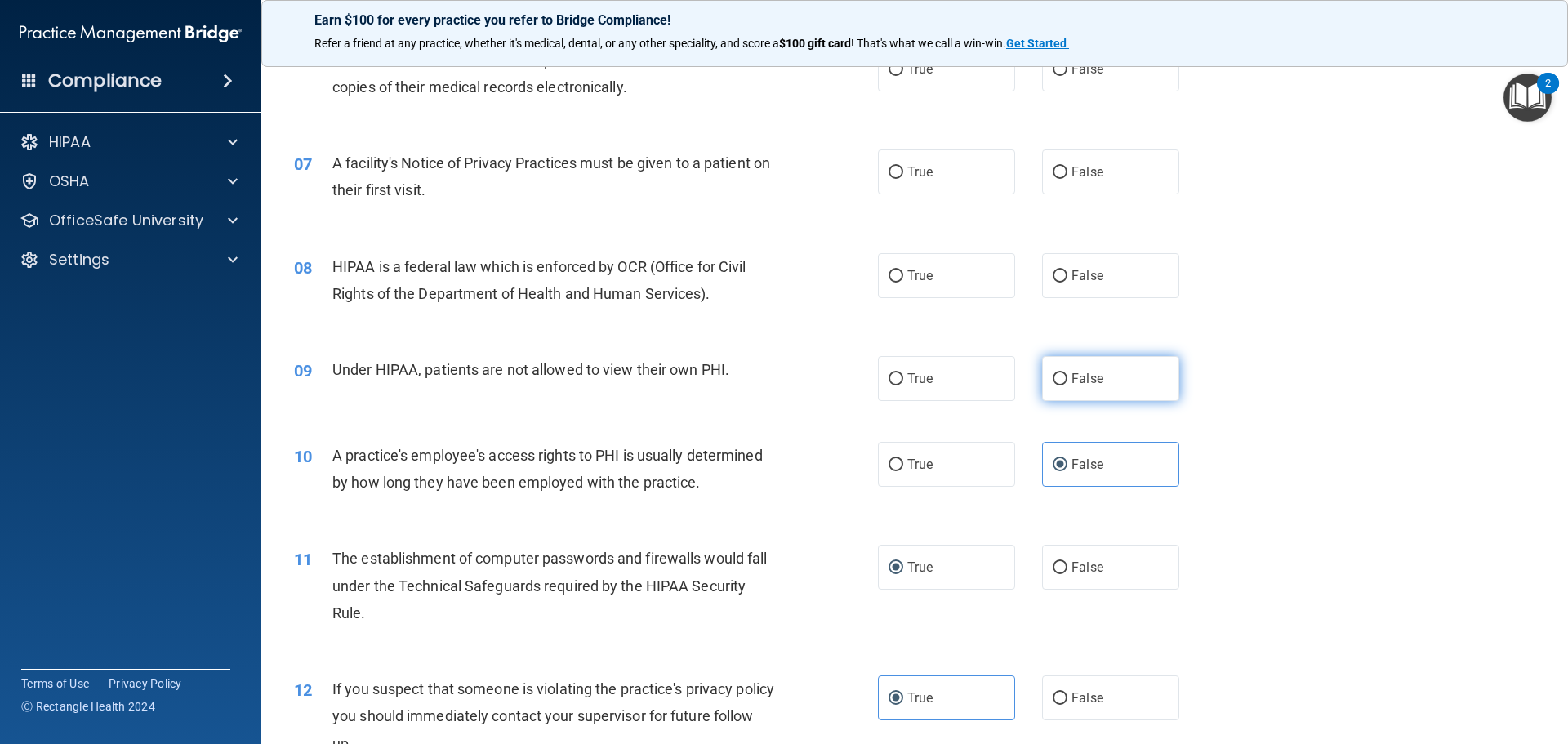
radio input "true"
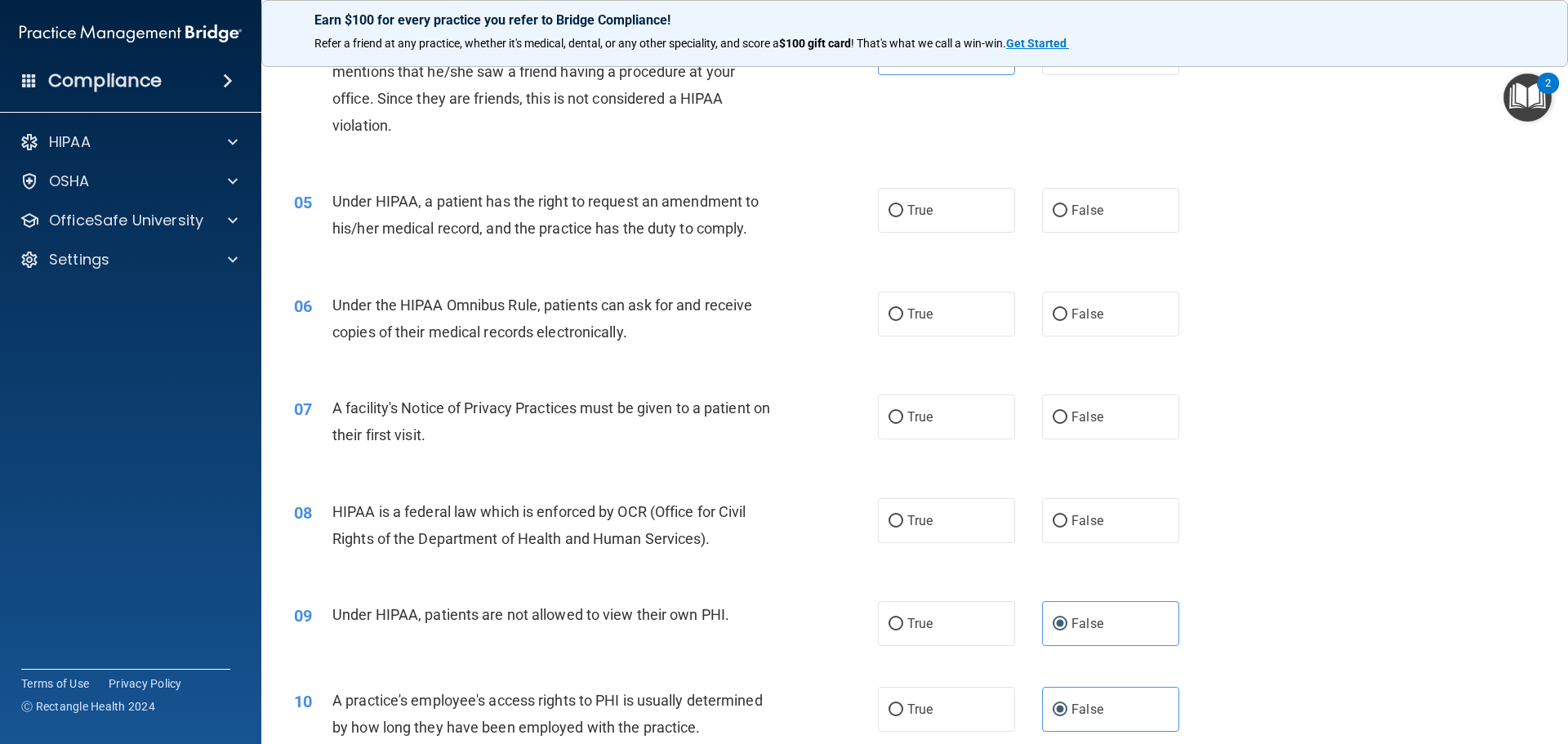
scroll to position [409, 0]
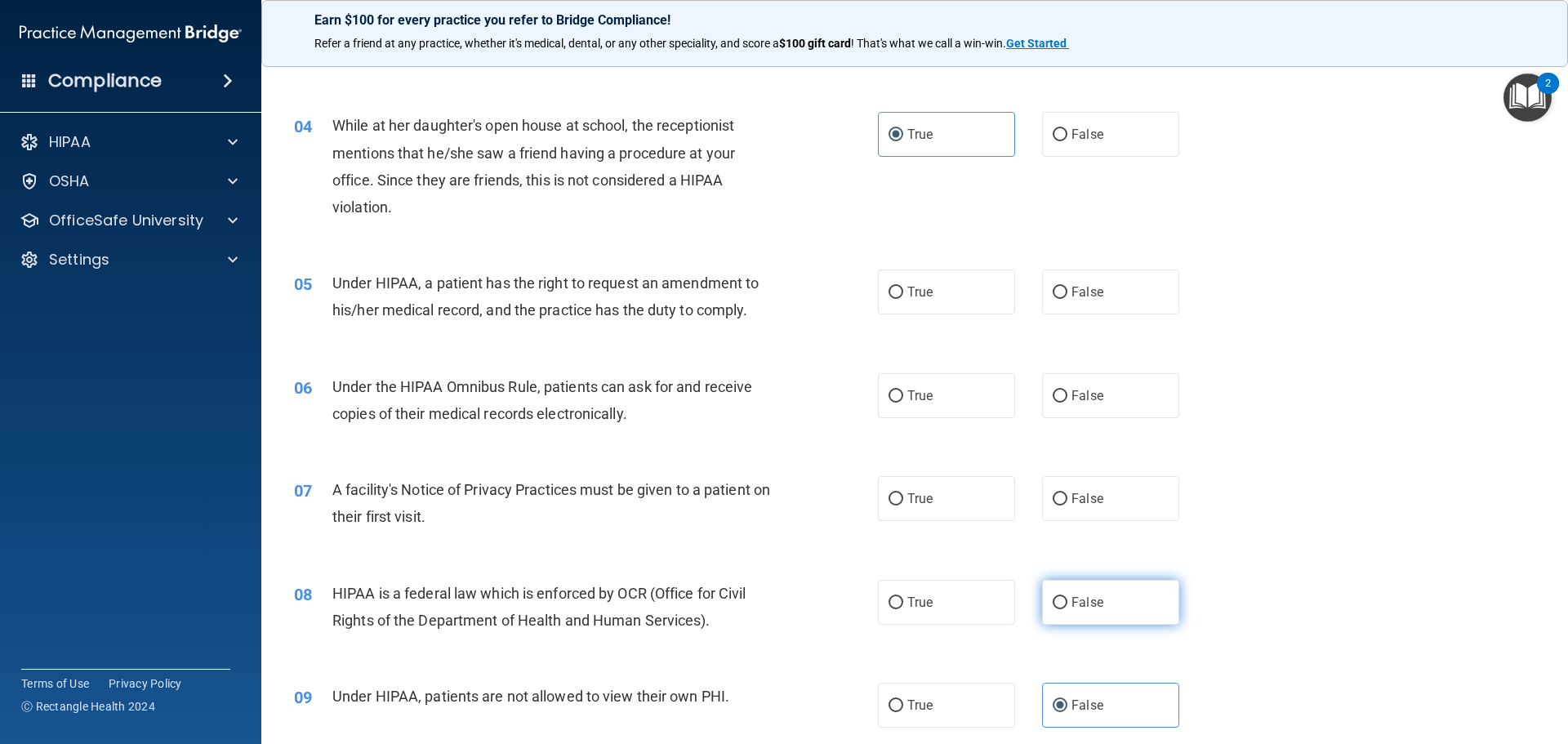
click at [1105, 610] on label "False" at bounding box center [1110, 601] width 137 height 45
click at [1067, 609] on input "False" at bounding box center [1059, 603] width 15 height 12
radio input "true"
click at [949, 520] on label "True" at bounding box center [946, 498] width 137 height 45
click at [903, 505] on input "True" at bounding box center [895, 499] width 15 height 12
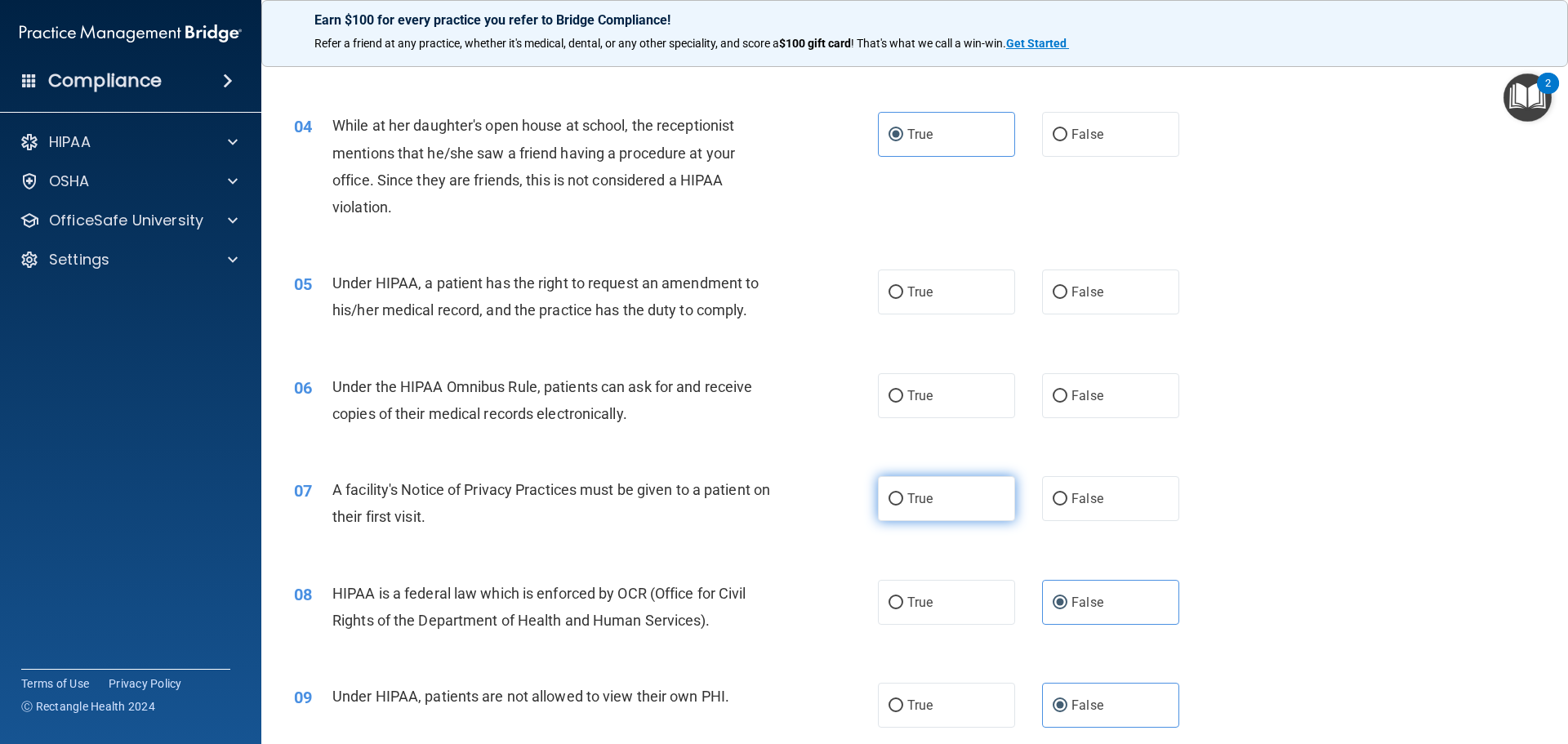
radio input "true"
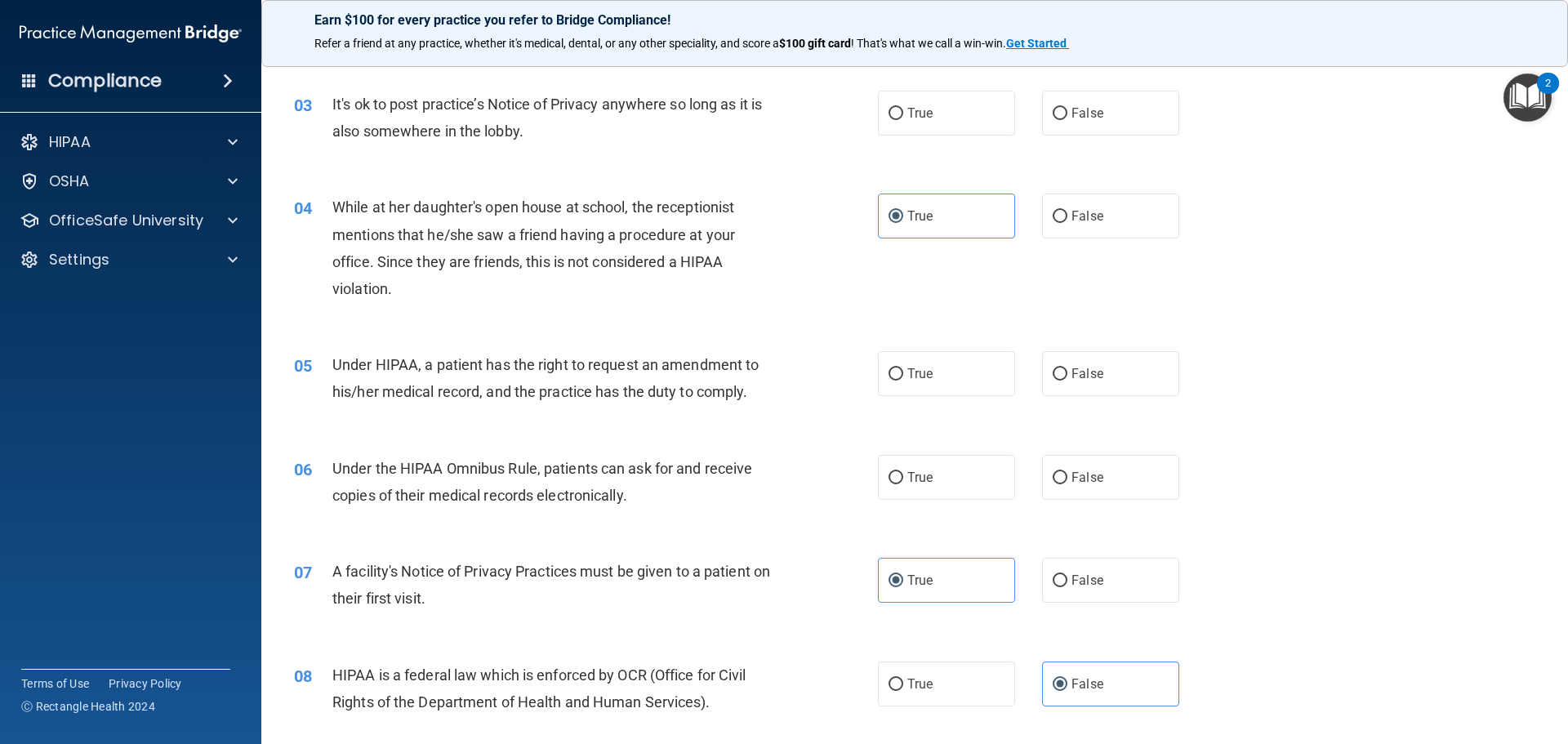
scroll to position [245, 0]
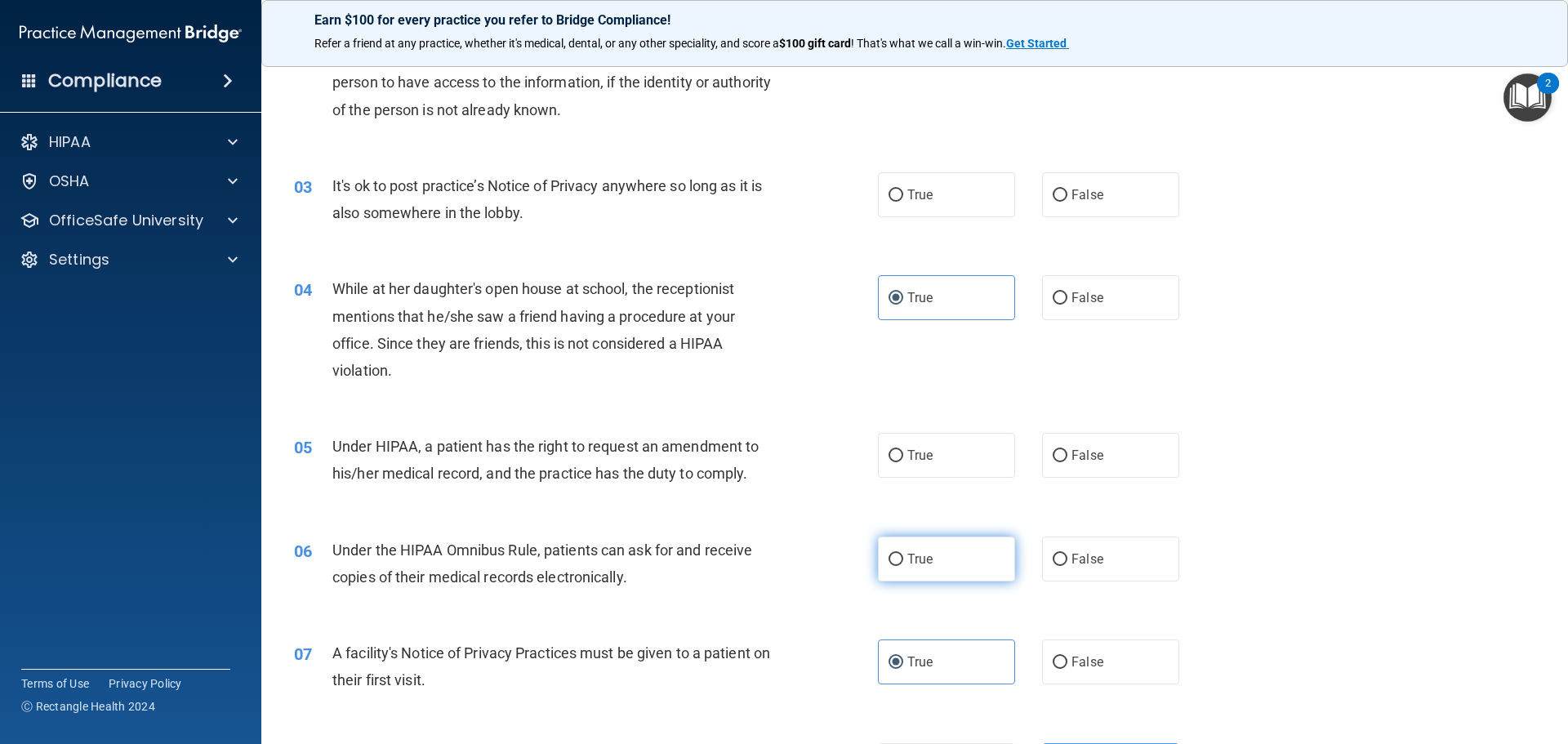
click at [961, 557] on label "True" at bounding box center [946, 558] width 137 height 45
click at [903, 557] on input "True" at bounding box center [895, 560] width 15 height 12
radio input "true"
click at [958, 468] on label "True" at bounding box center [946, 455] width 137 height 45
click at [903, 462] on input "True" at bounding box center [895, 456] width 15 height 12
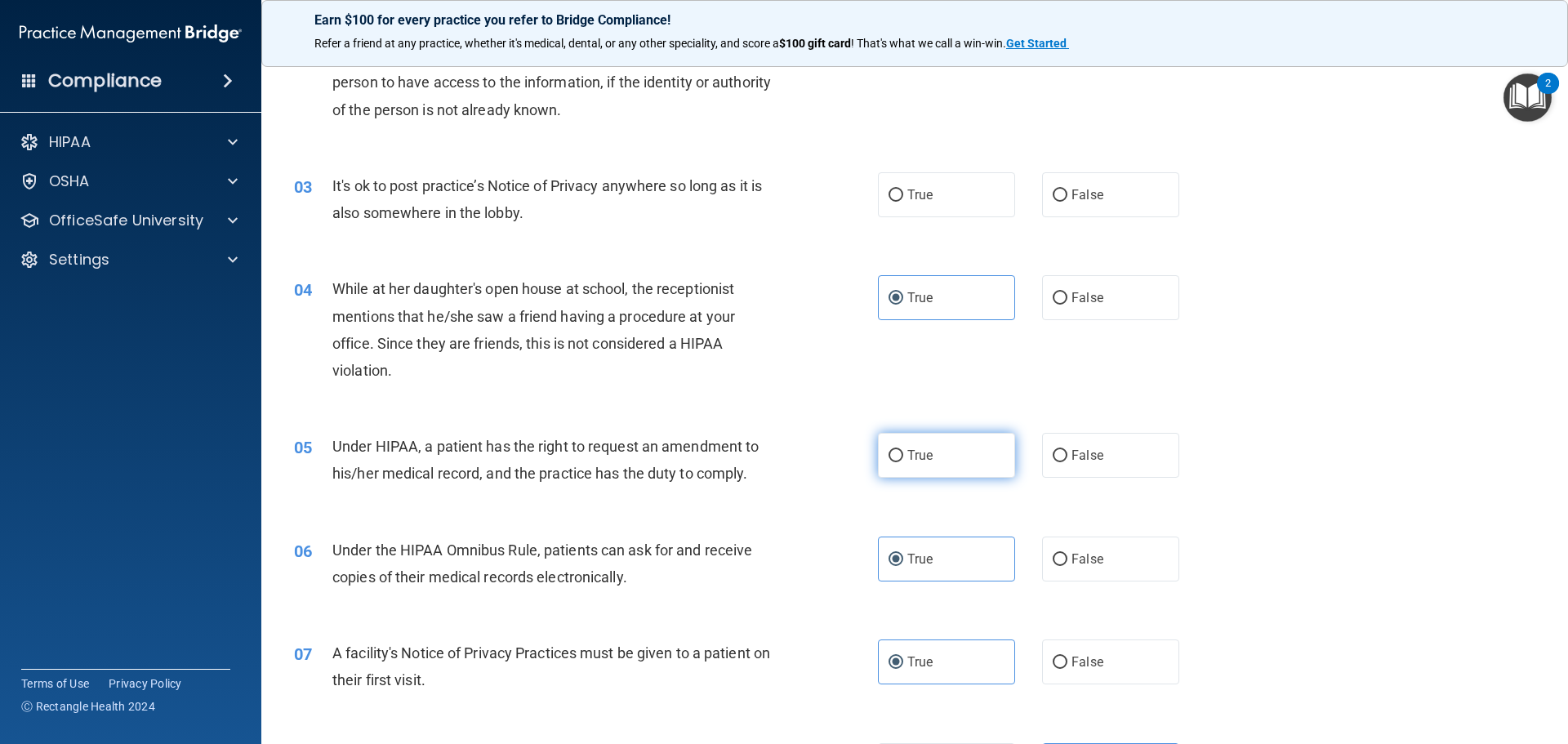
radio input "true"
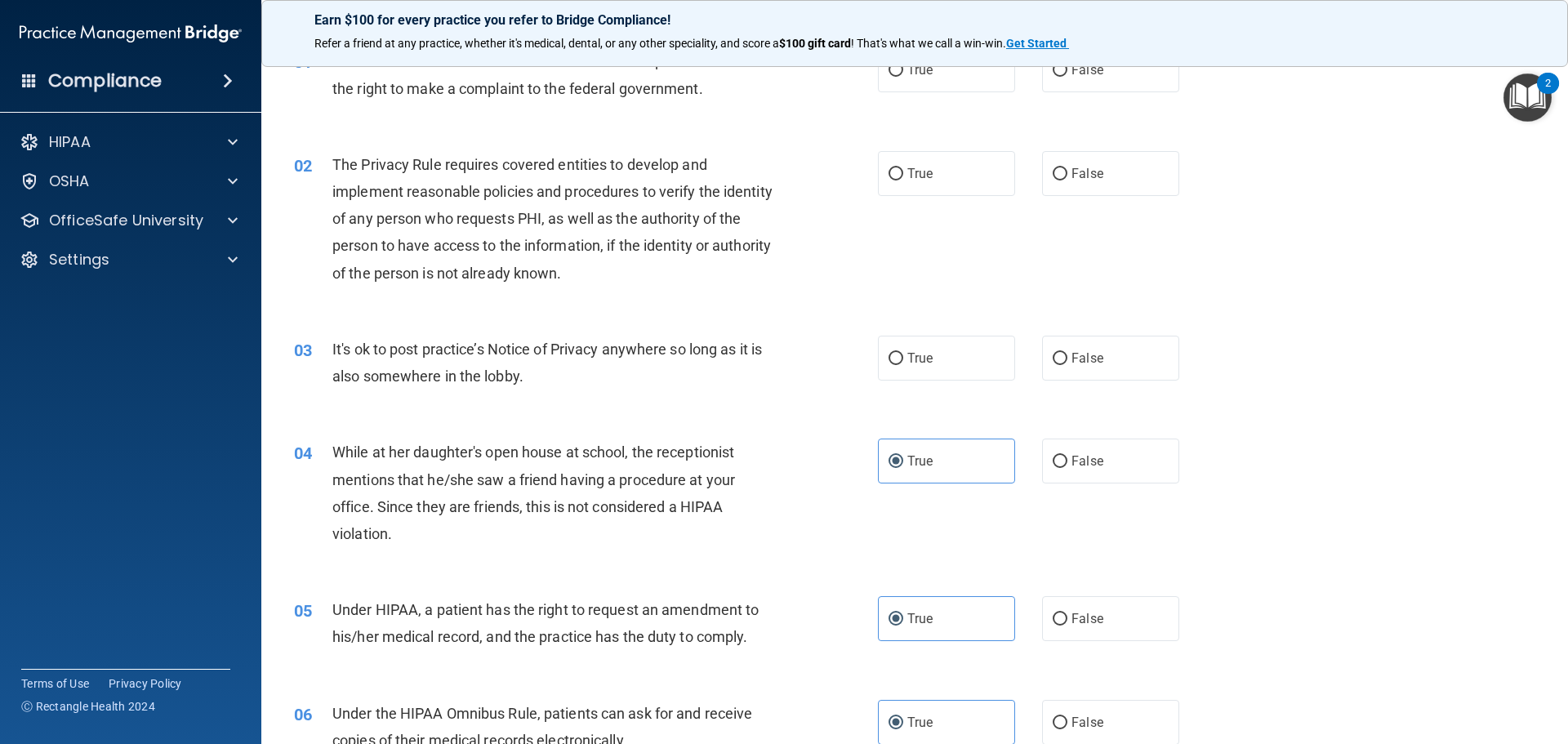
scroll to position [0, 0]
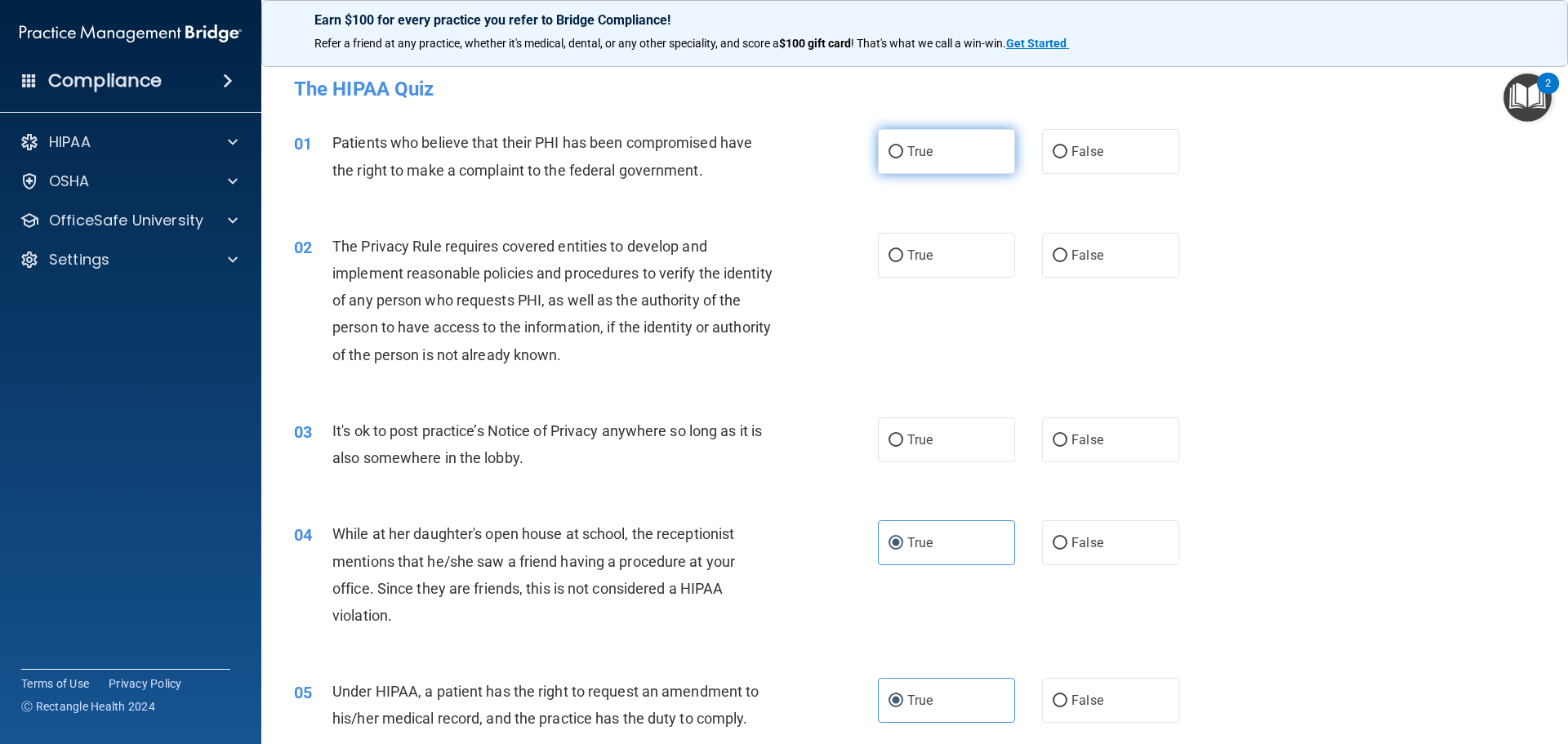
click at [911, 158] on span "True" at bounding box center [919, 151] width 26 height 16
click at [903, 158] on input "True" at bounding box center [895, 152] width 15 height 12
radio input "true"
click at [1088, 435] on span "False" at bounding box center [1087, 440] width 32 height 16
click at [1067, 435] on input "False" at bounding box center [1059, 440] width 15 height 12
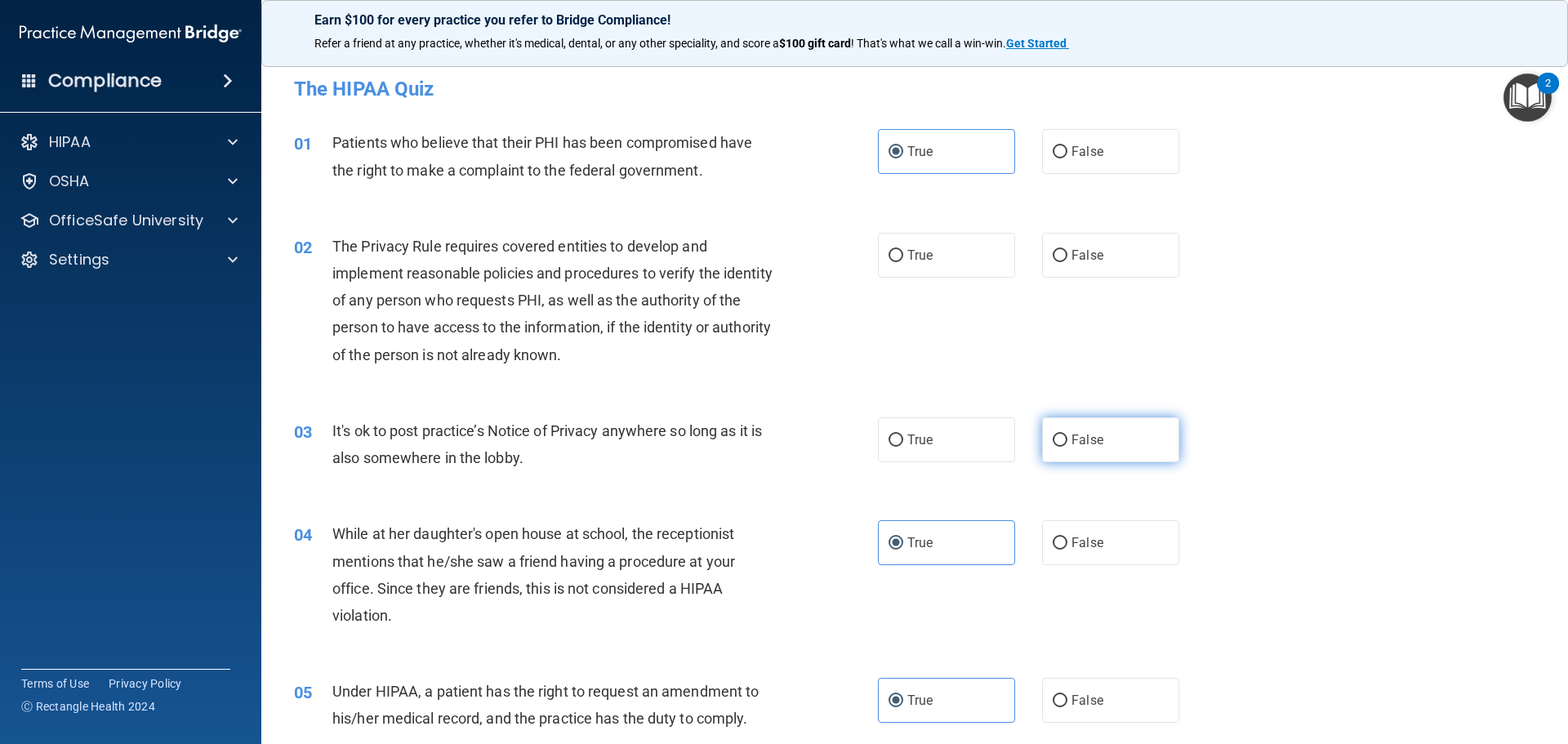
radio input "true"
click at [959, 261] on label "True" at bounding box center [946, 254] width 137 height 45
click at [903, 261] on input "True" at bounding box center [895, 256] width 15 height 12
radio input "true"
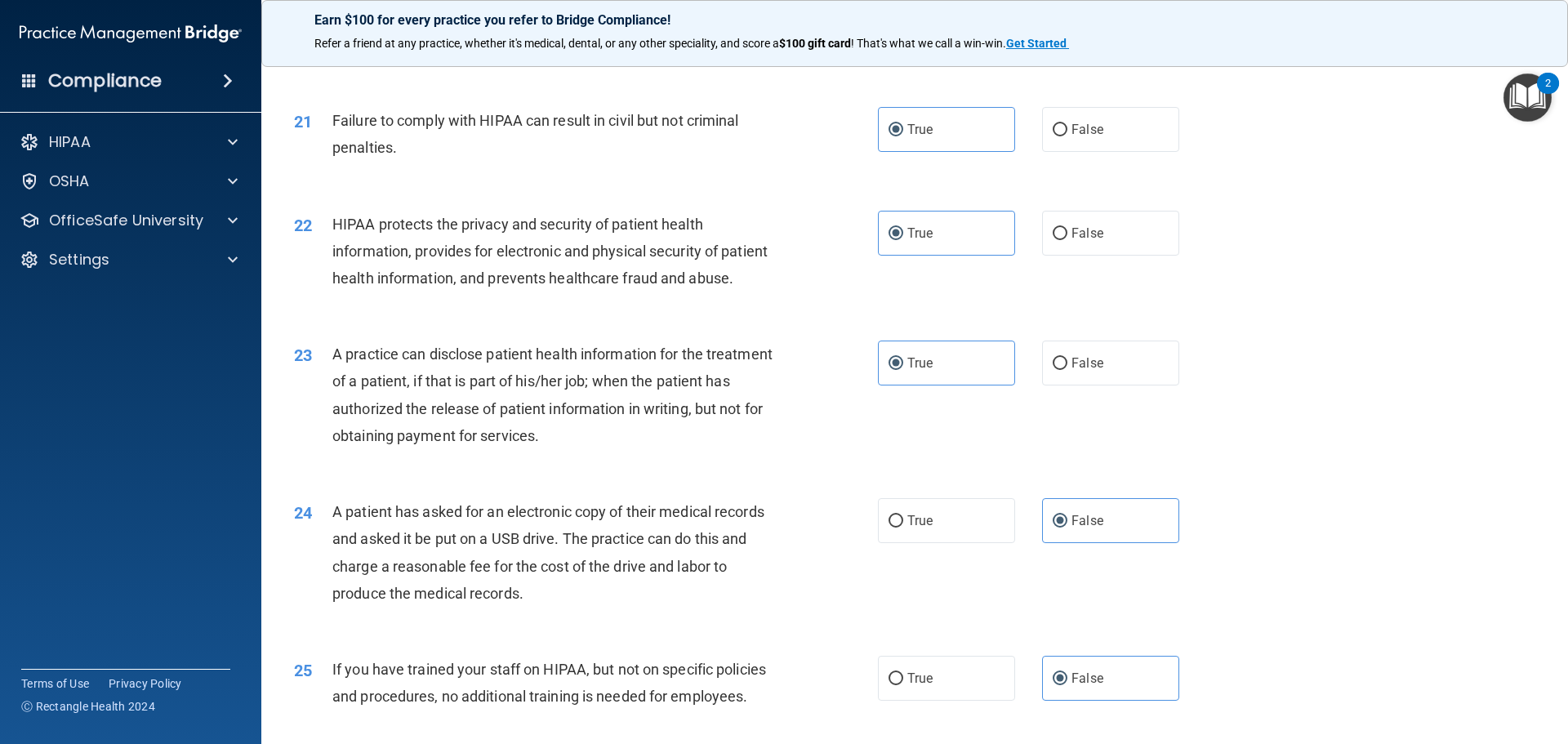
scroll to position [3120, 0]
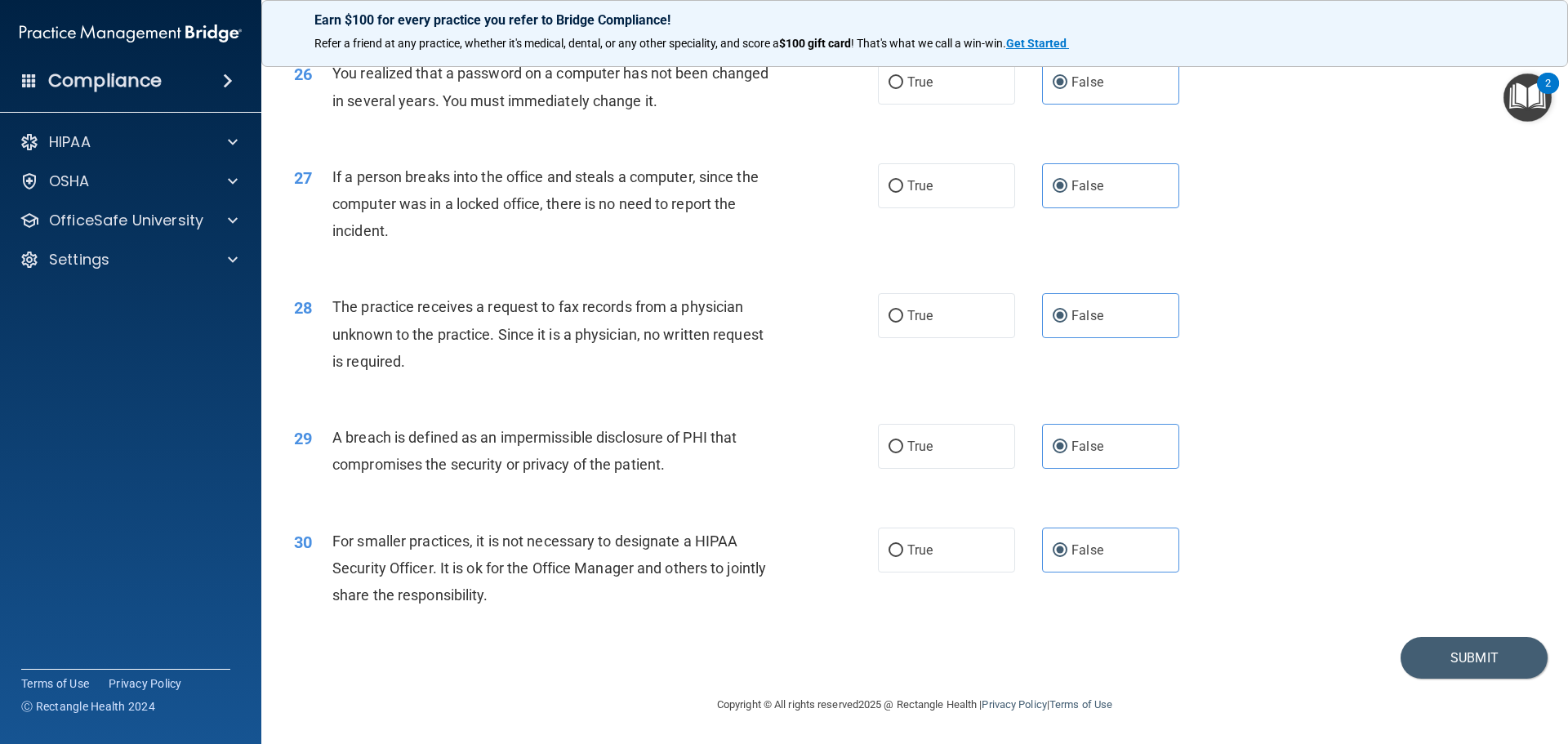
click at [1411, 636] on div "30 For smaller practices, it is not necessary to designate a HIPAA Security Off…" at bounding box center [914, 572] width 1265 height 130
click at [1412, 653] on button "Submit" at bounding box center [1473, 657] width 147 height 41
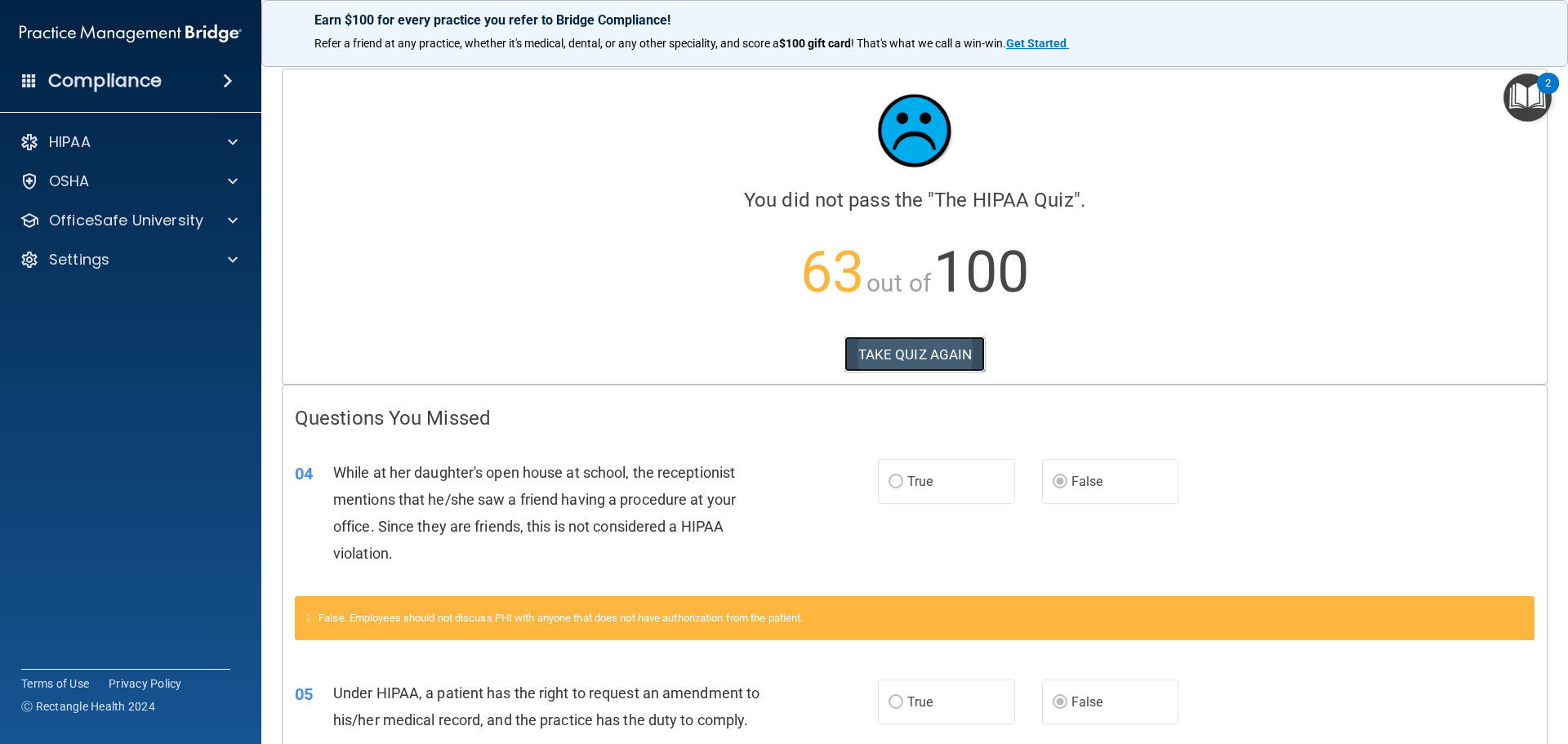
click at [943, 359] on button "TAKE QUIZ AGAIN" at bounding box center [915, 354] width 141 height 36
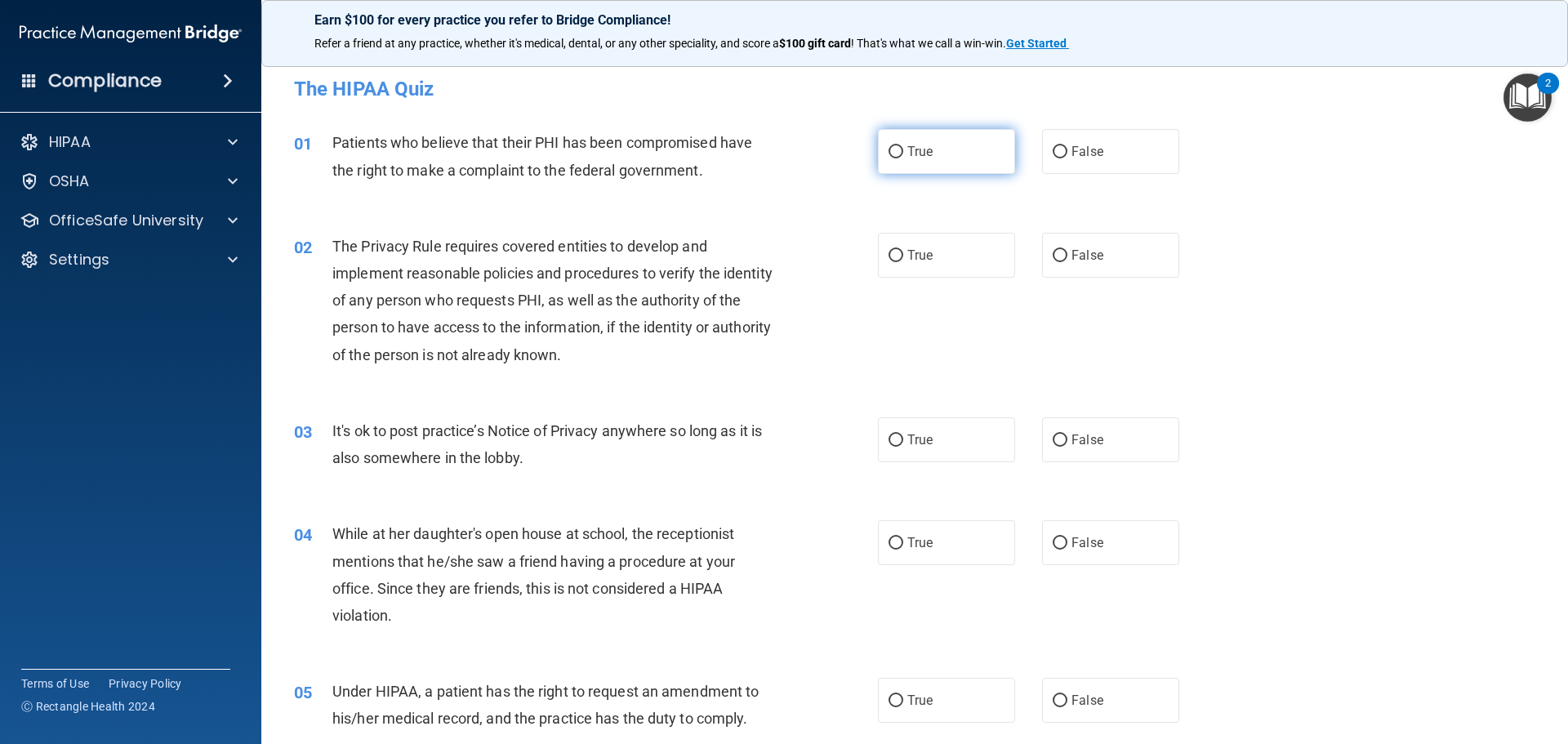
click at [913, 155] on span "True" at bounding box center [919, 151] width 26 height 16
click at [903, 155] on input "True" at bounding box center [895, 152] width 15 height 12
radio input "true"
drag, startPoint x: 908, startPoint y: 230, endPoint x: 917, endPoint y: 247, distance: 19.2
click at [908, 232] on div "02 The Privacy Rule requires covered entities to develop and implement reasonab…" at bounding box center [914, 305] width 1265 height 185
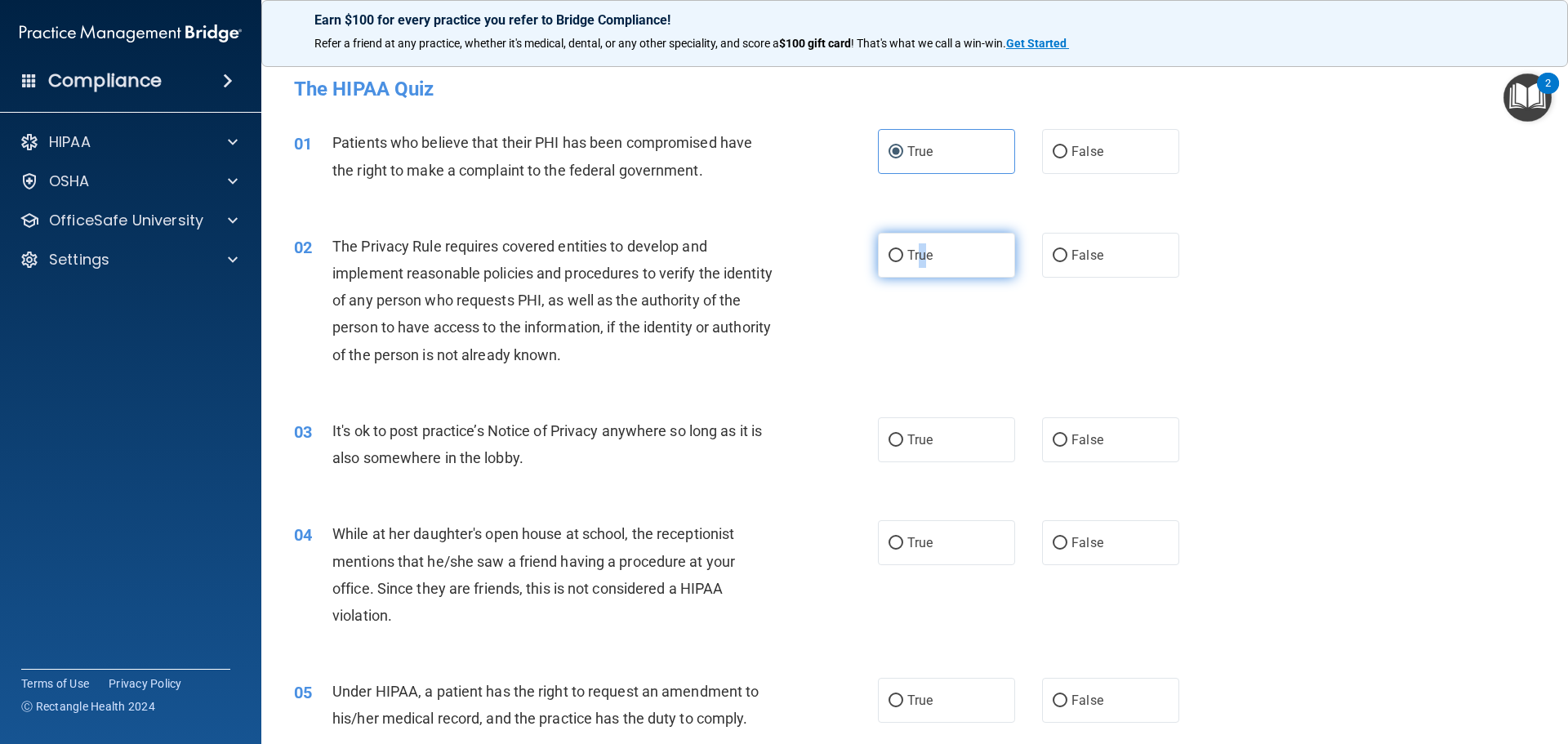
click at [917, 247] on span "True" at bounding box center [919, 255] width 26 height 16
click at [912, 261] on span "True" at bounding box center [919, 255] width 26 height 16
click at [903, 261] on input "True" at bounding box center [895, 256] width 15 height 12
radio input "true"
click at [1147, 446] on label "False" at bounding box center [1110, 439] width 137 height 45
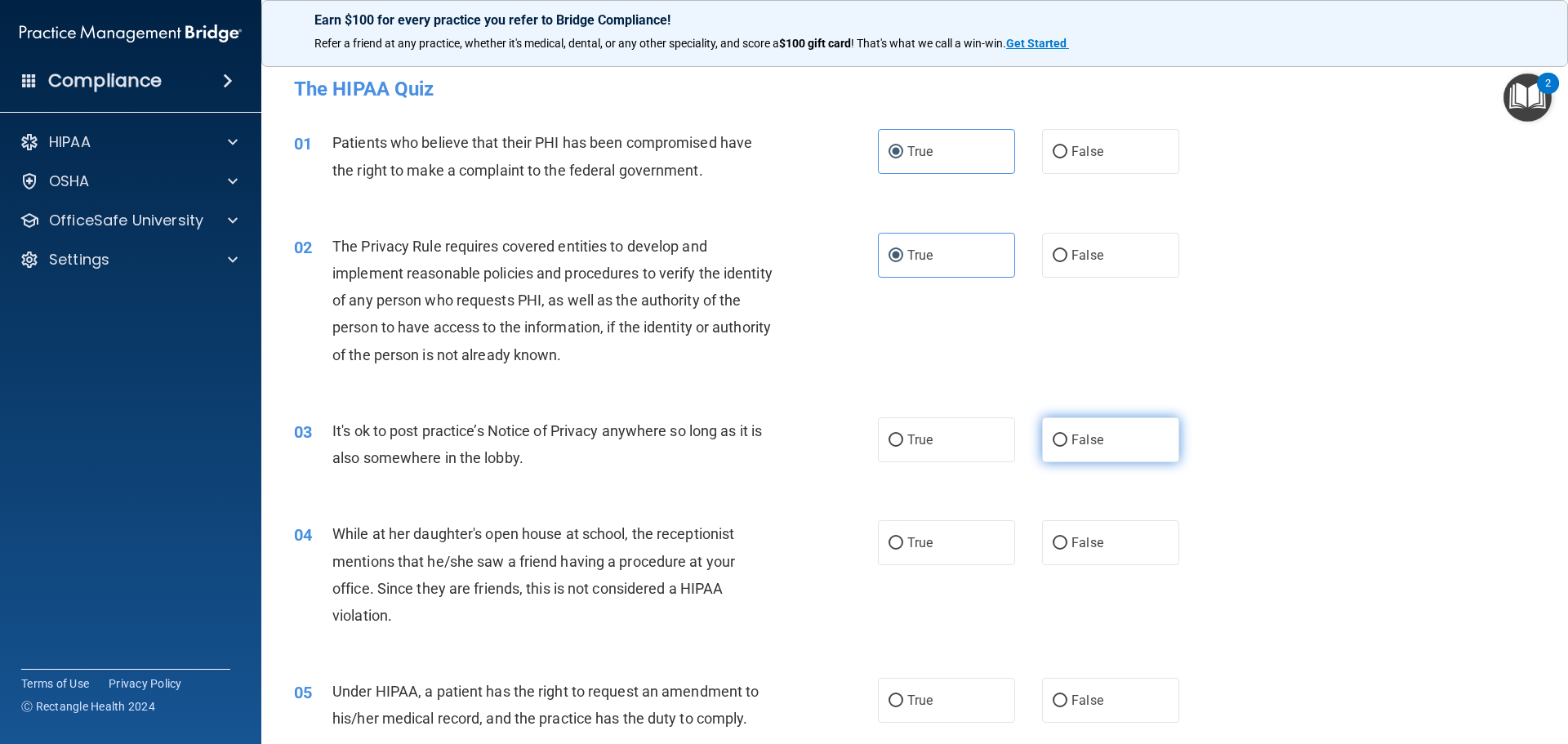
click at [1067, 446] on input "False" at bounding box center [1059, 440] width 15 height 12
radio input "true"
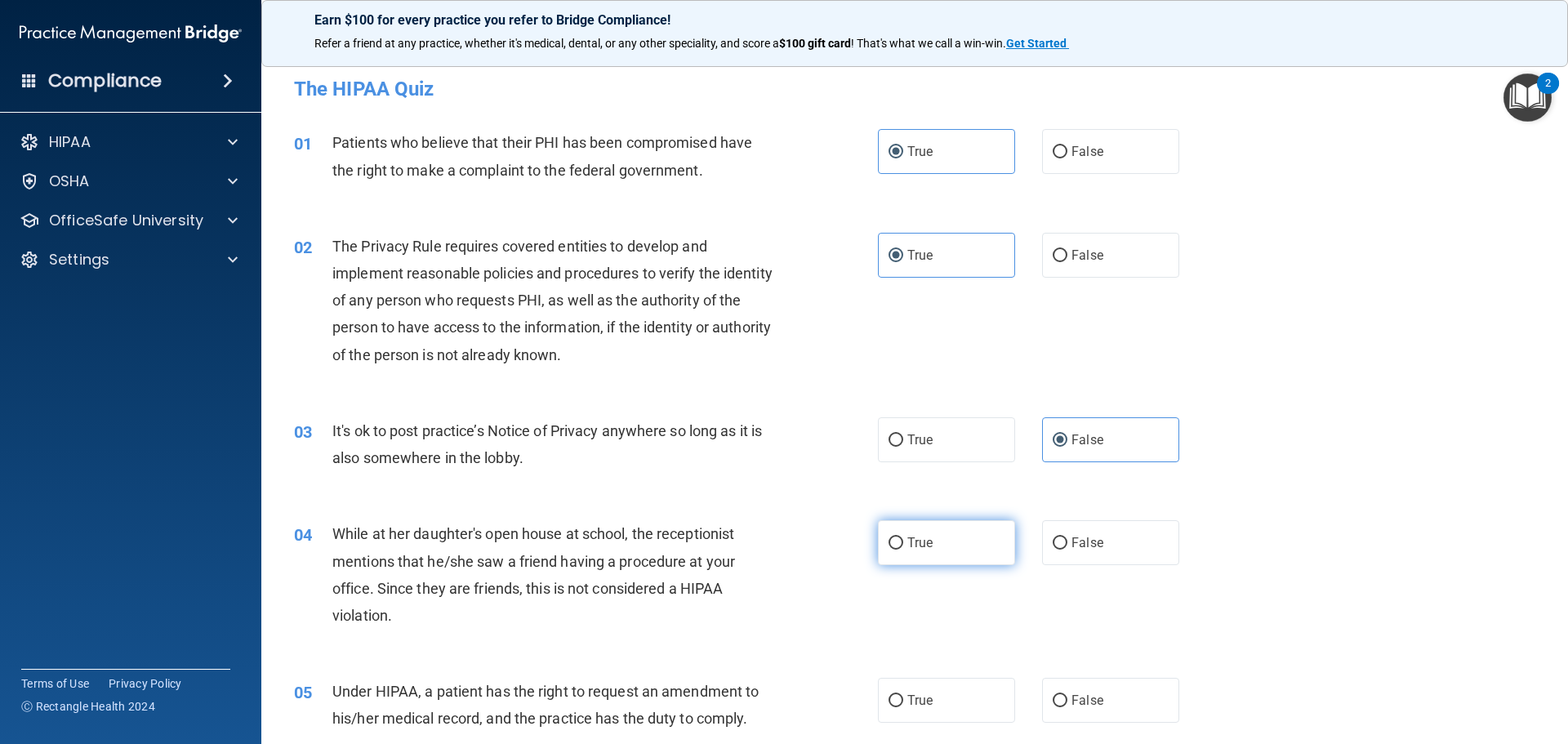
click at [956, 543] on label "True" at bounding box center [946, 542] width 137 height 45
click at [903, 543] on input "True" at bounding box center [895, 543] width 15 height 12
radio input "true"
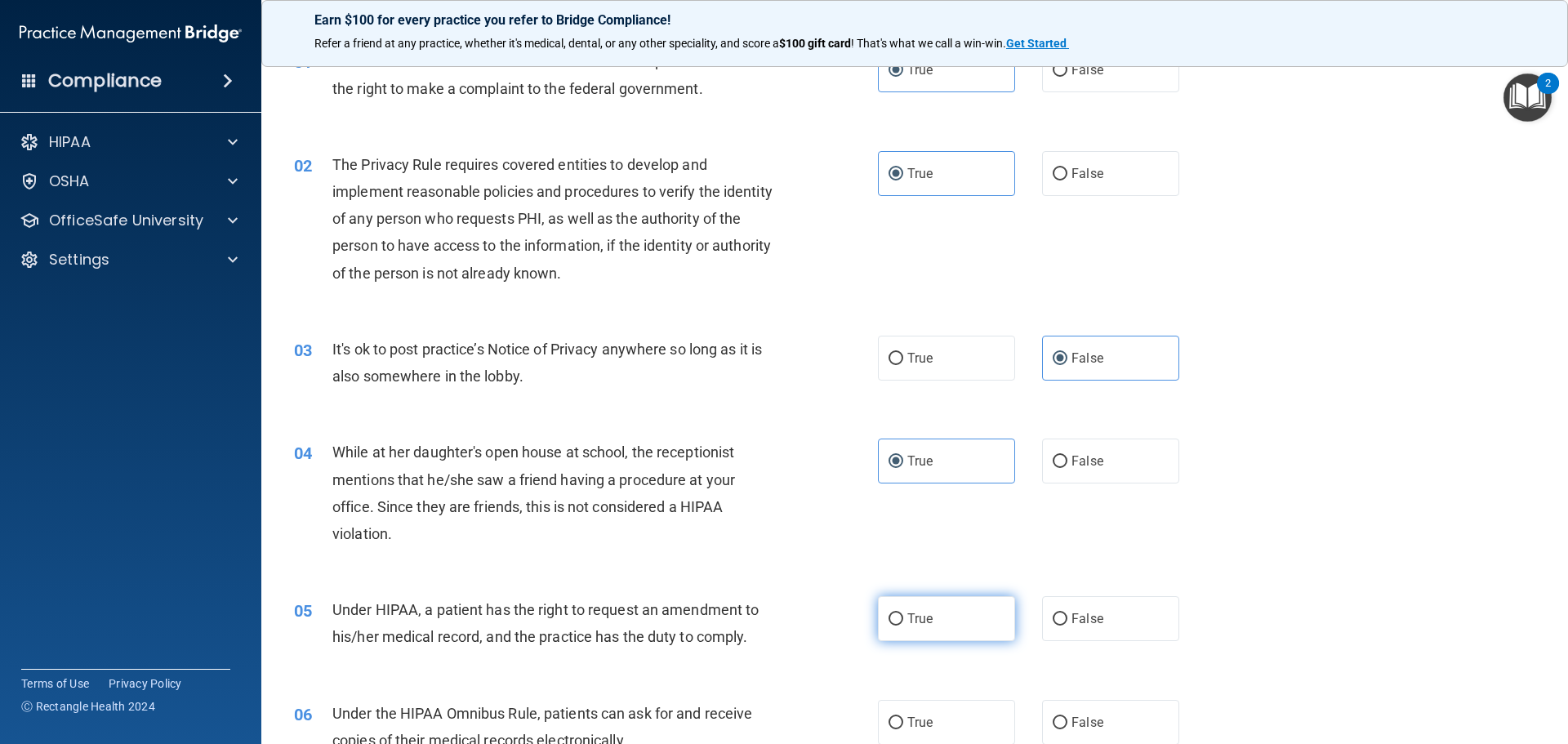
click at [953, 615] on label "True" at bounding box center [946, 618] width 137 height 45
click at [903, 615] on input "True" at bounding box center [895, 619] width 15 height 12
radio input "true"
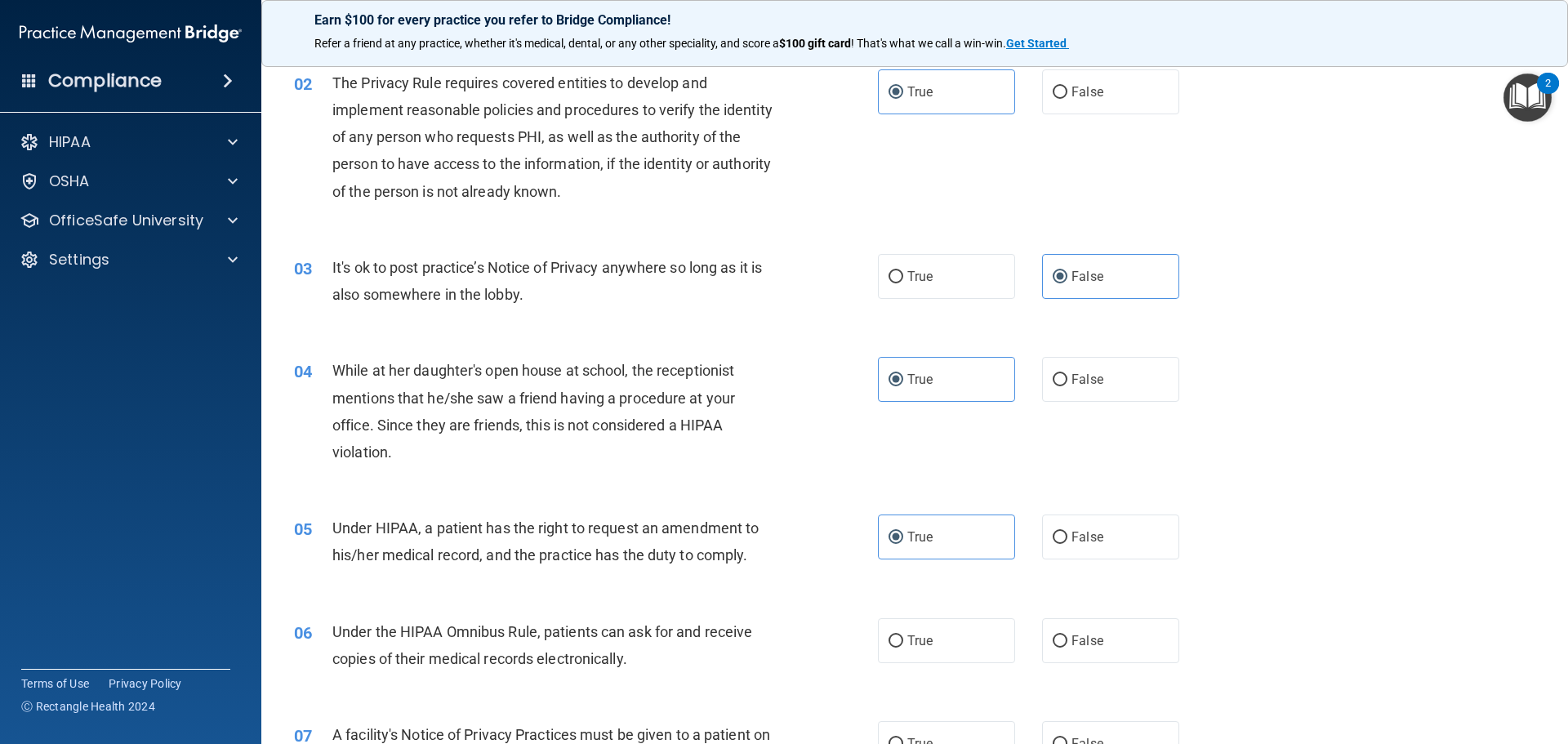
scroll to position [245, 0]
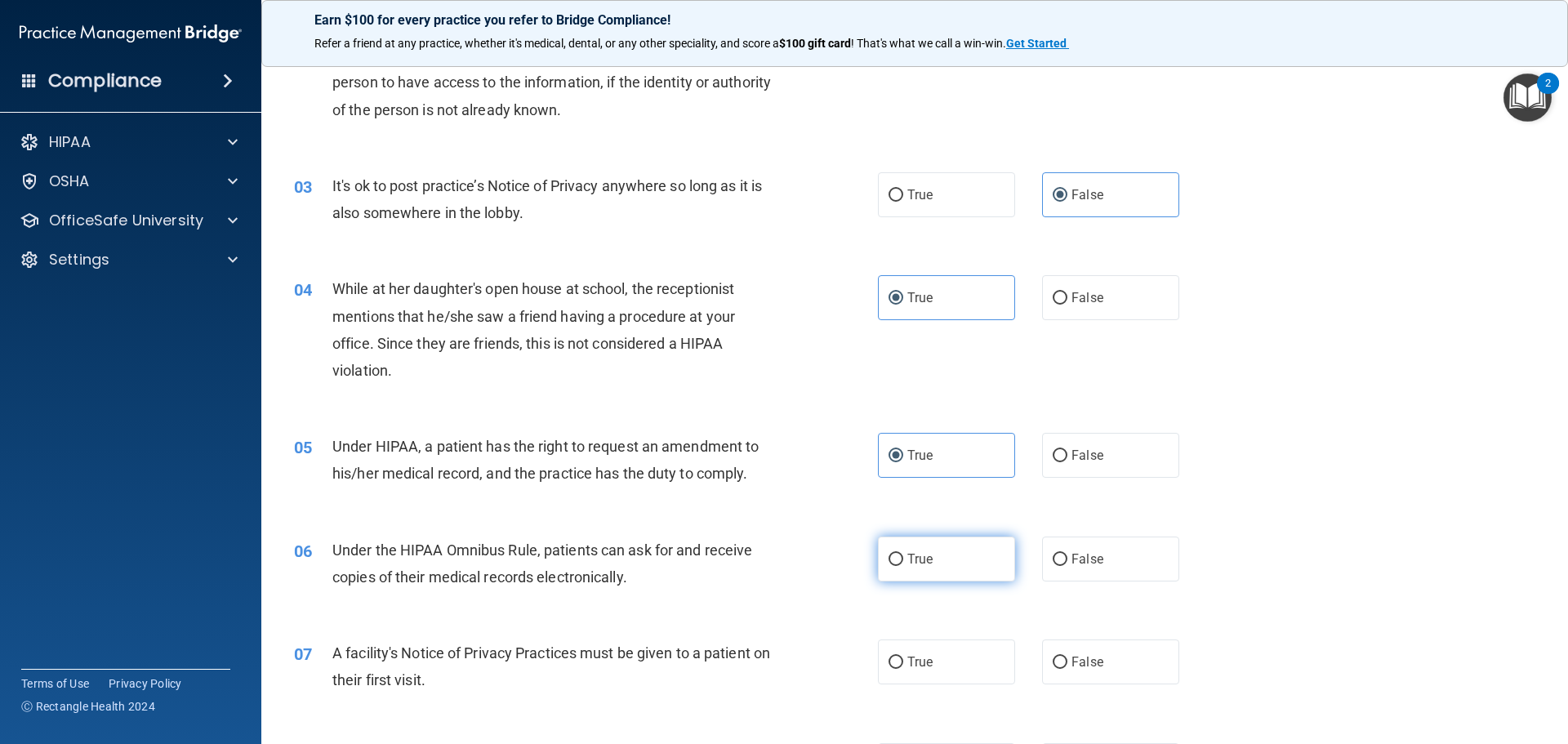
click at [924, 570] on label "True" at bounding box center [946, 558] width 137 height 45
click at [903, 566] on input "True" at bounding box center [895, 560] width 15 height 12
radio input "true"
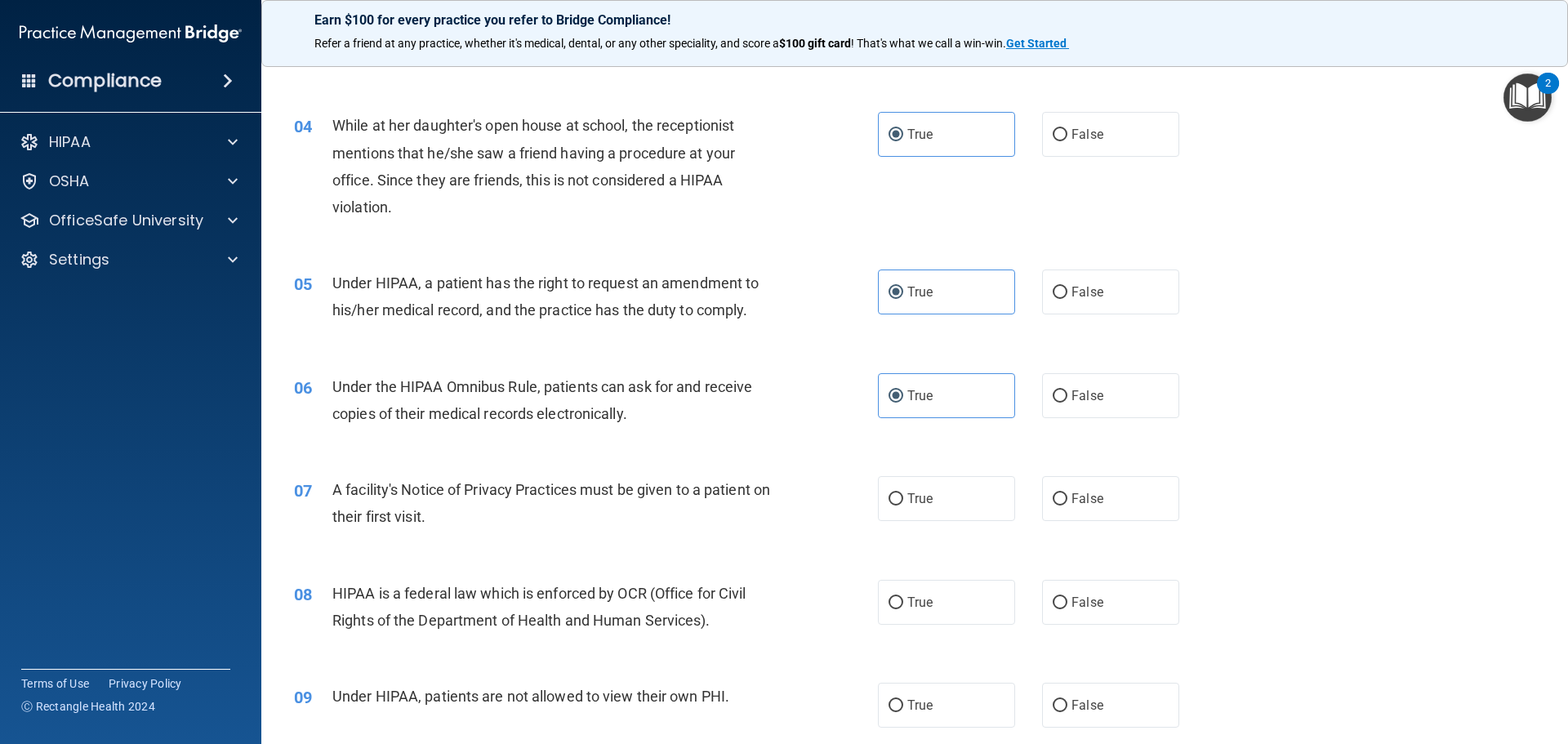
scroll to position [490, 0]
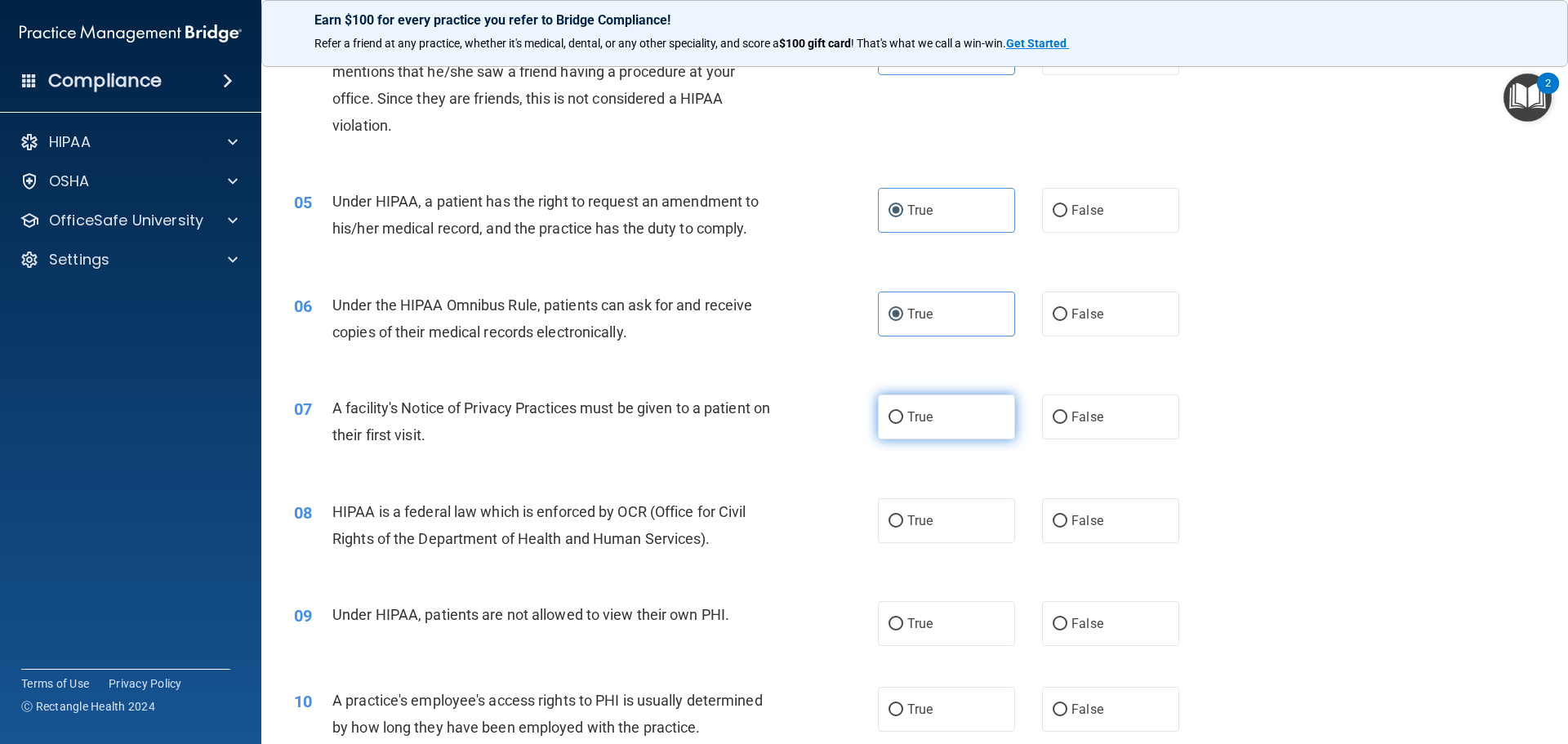
click at [961, 417] on label "True" at bounding box center [946, 416] width 137 height 45
click at [903, 417] on input "True" at bounding box center [895, 417] width 15 height 12
radio input "true"
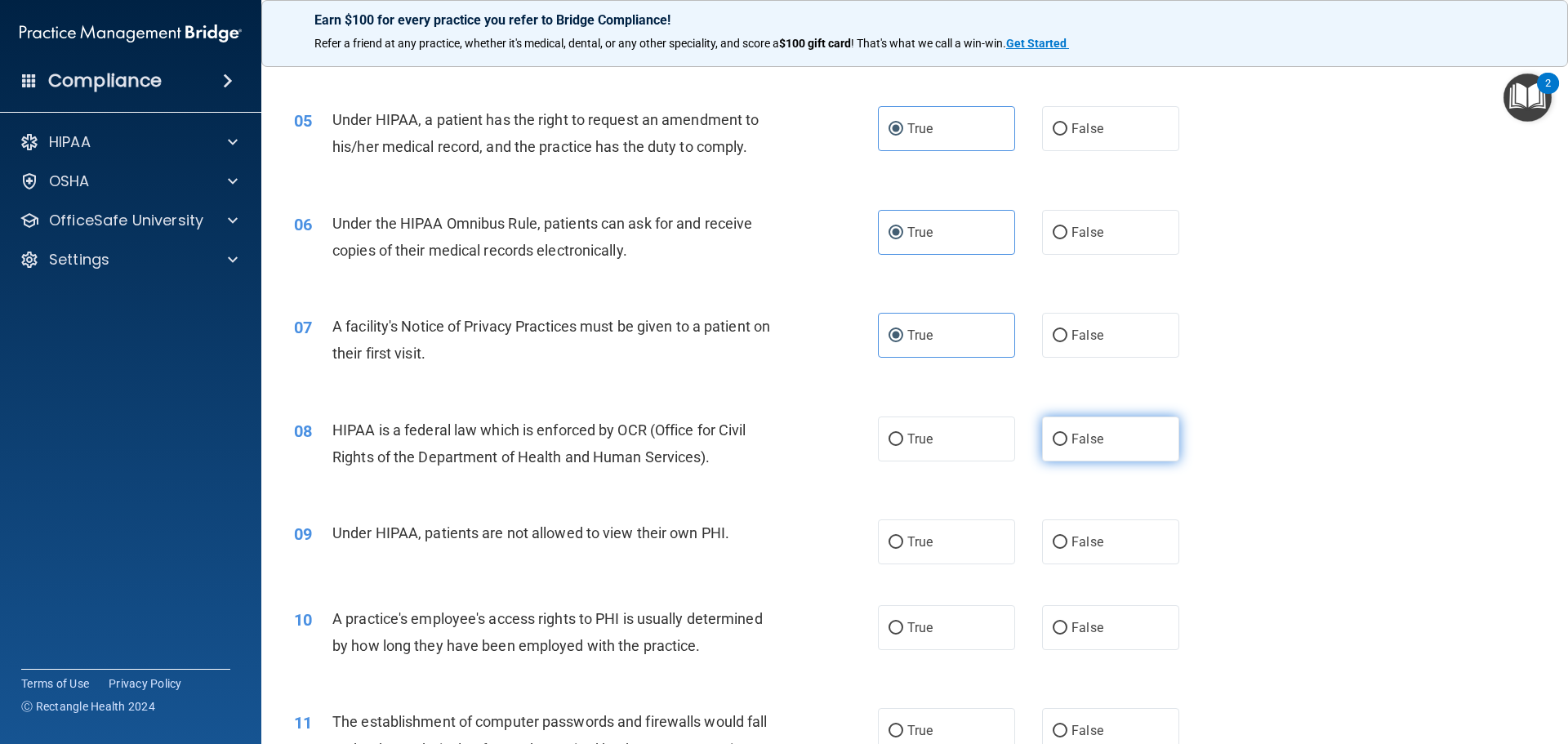
click at [1082, 441] on span "False" at bounding box center [1087, 439] width 32 height 16
click at [1067, 441] on input "False" at bounding box center [1059, 439] width 15 height 12
radio input "true"
click at [1077, 553] on label "False" at bounding box center [1110, 541] width 137 height 45
click at [1067, 549] on input "False" at bounding box center [1059, 542] width 15 height 12
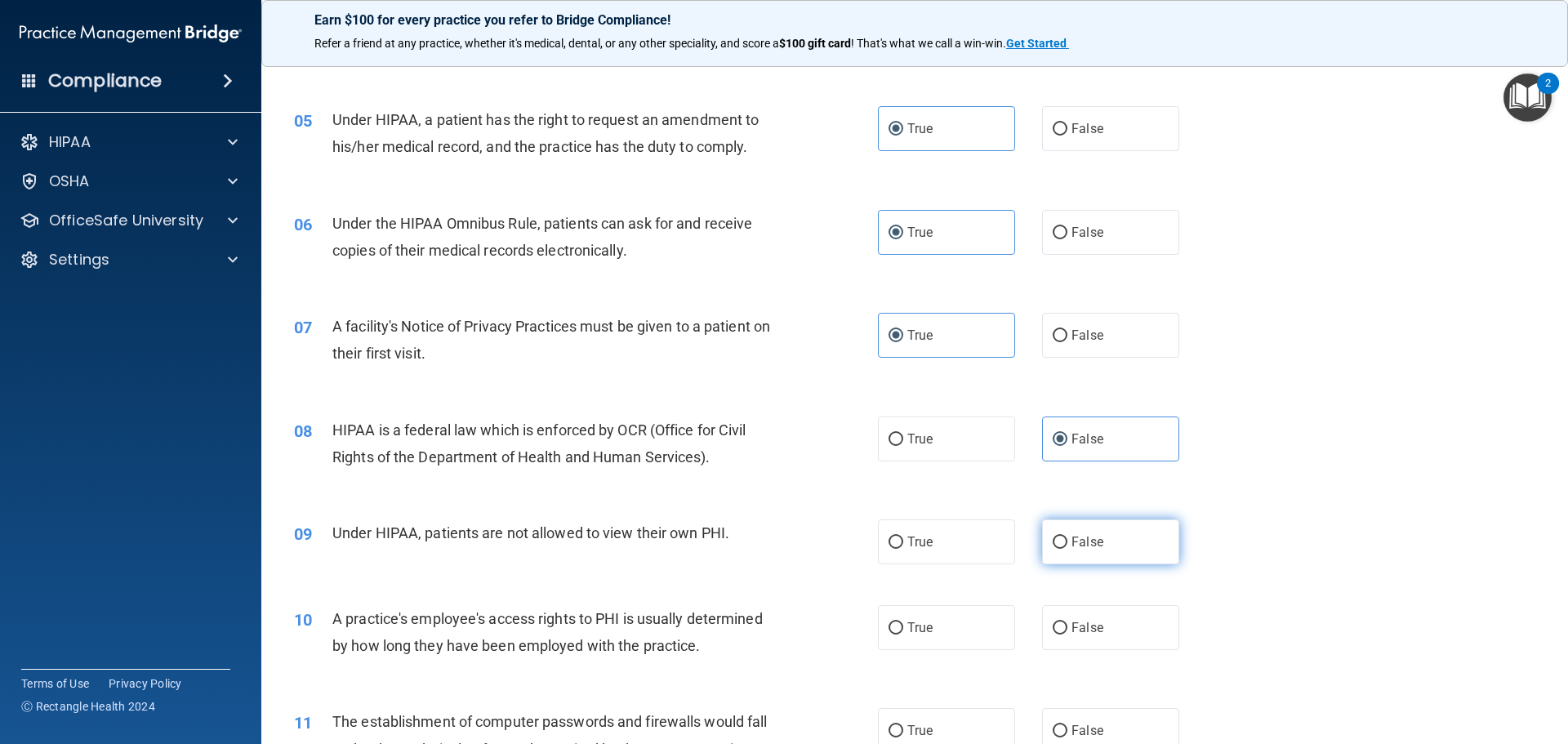
radio input "true"
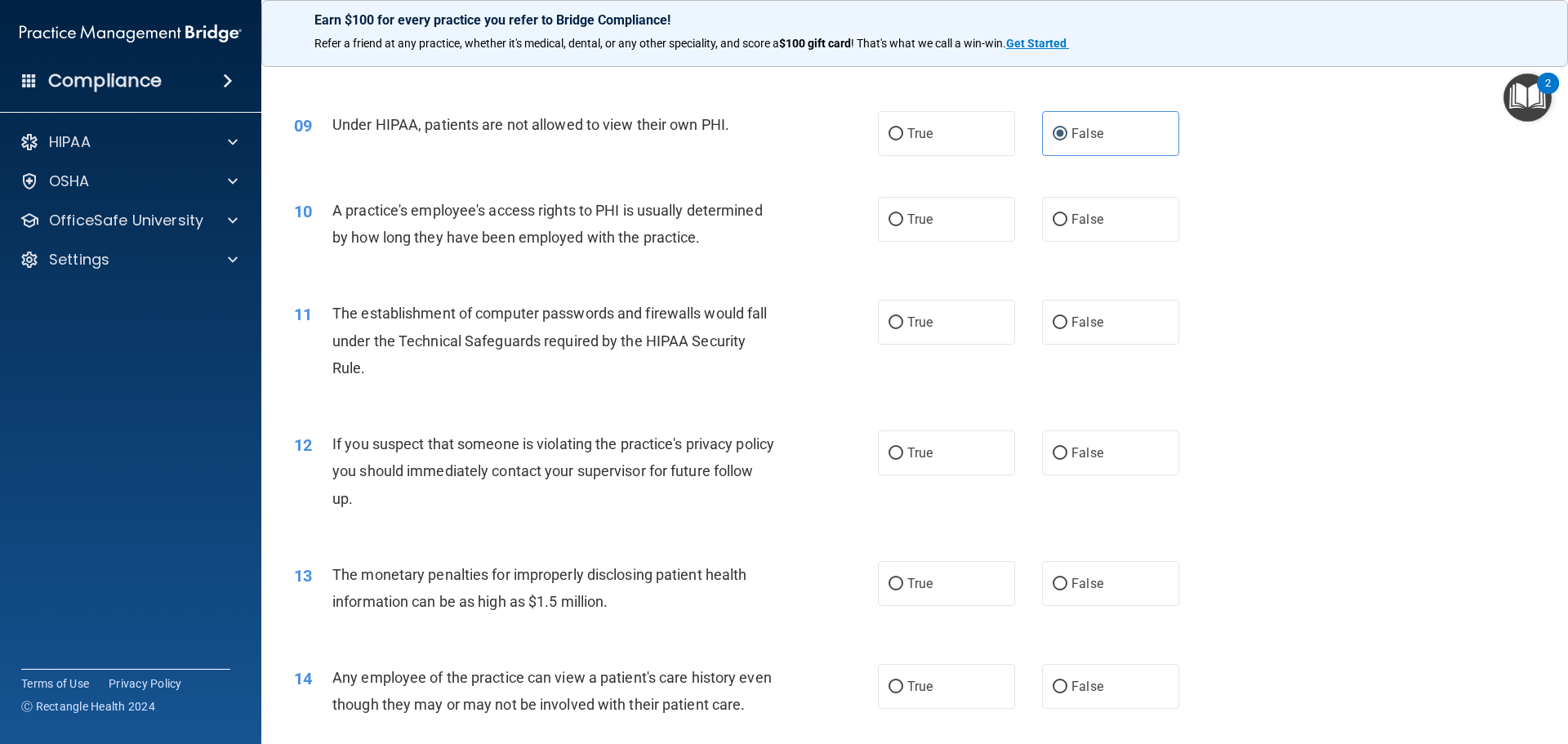
scroll to position [1062, 0]
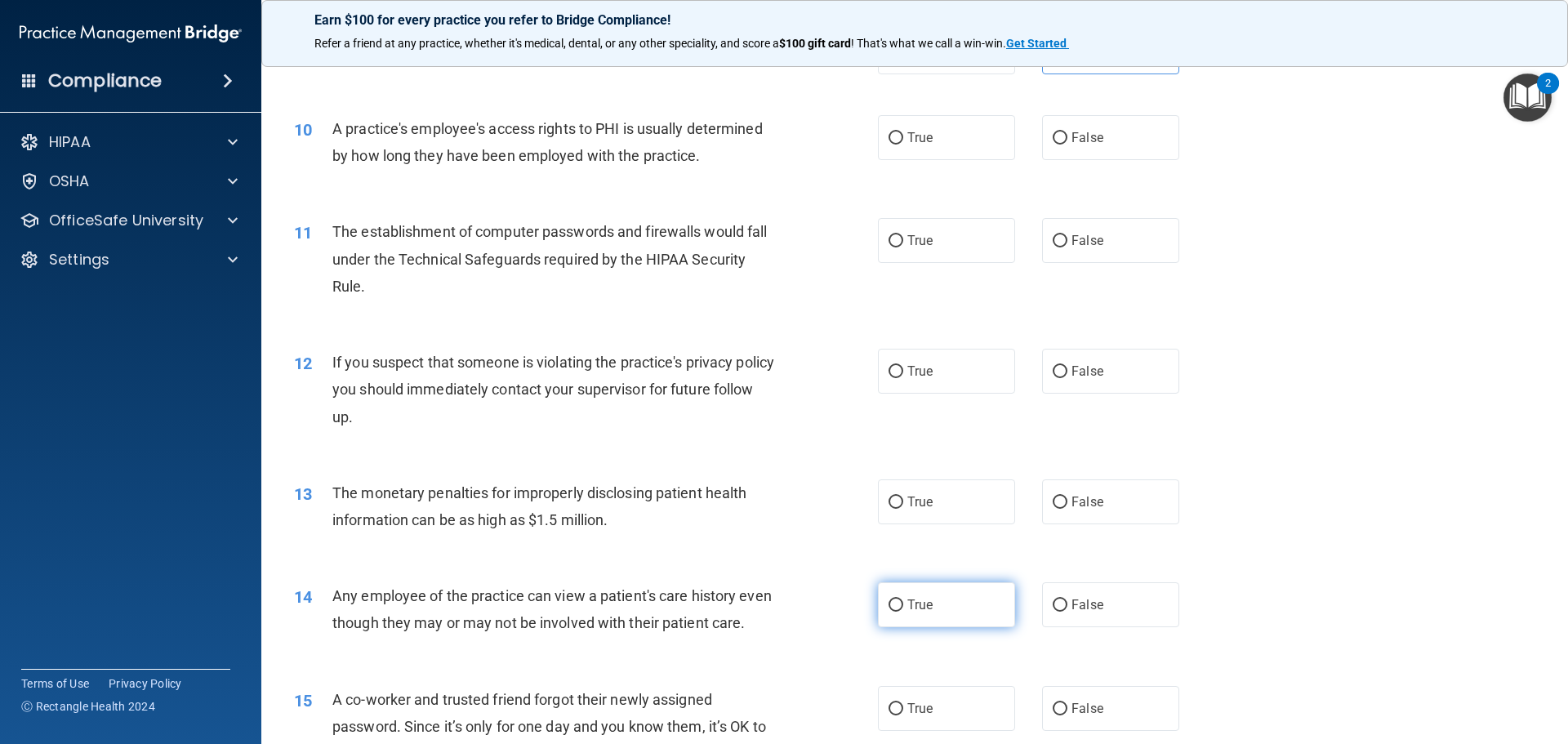
click at [1006, 600] on label "True" at bounding box center [946, 604] width 137 height 45
click at [903, 600] on input "True" at bounding box center [895, 606] width 15 height 12
radio input "true"
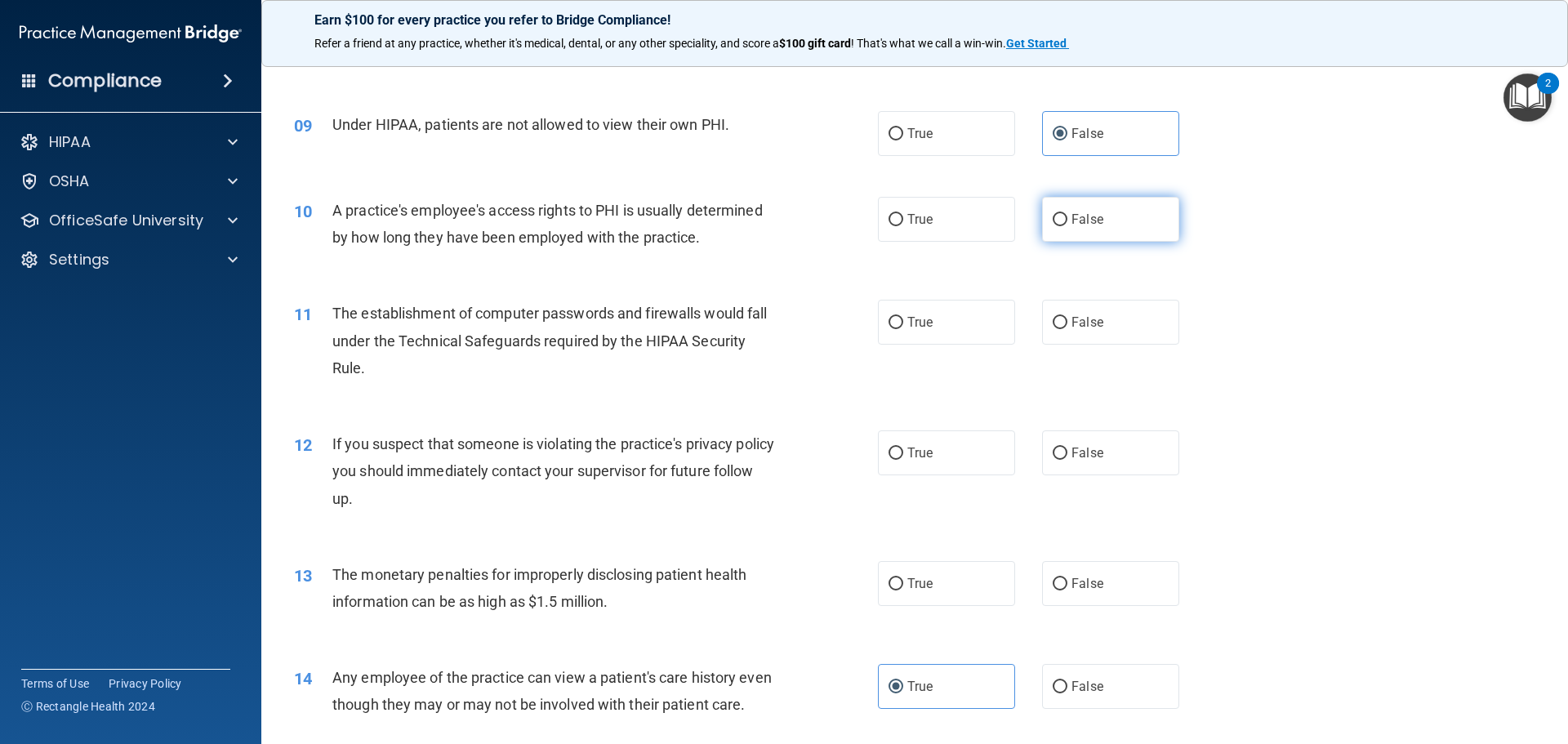
click at [1145, 231] on label "False" at bounding box center [1110, 219] width 137 height 45
click at [1067, 226] on input "False" at bounding box center [1059, 220] width 15 height 12
radio input "true"
click at [924, 318] on span "True" at bounding box center [919, 322] width 26 height 16
click at [903, 318] on input "True" at bounding box center [895, 323] width 15 height 12
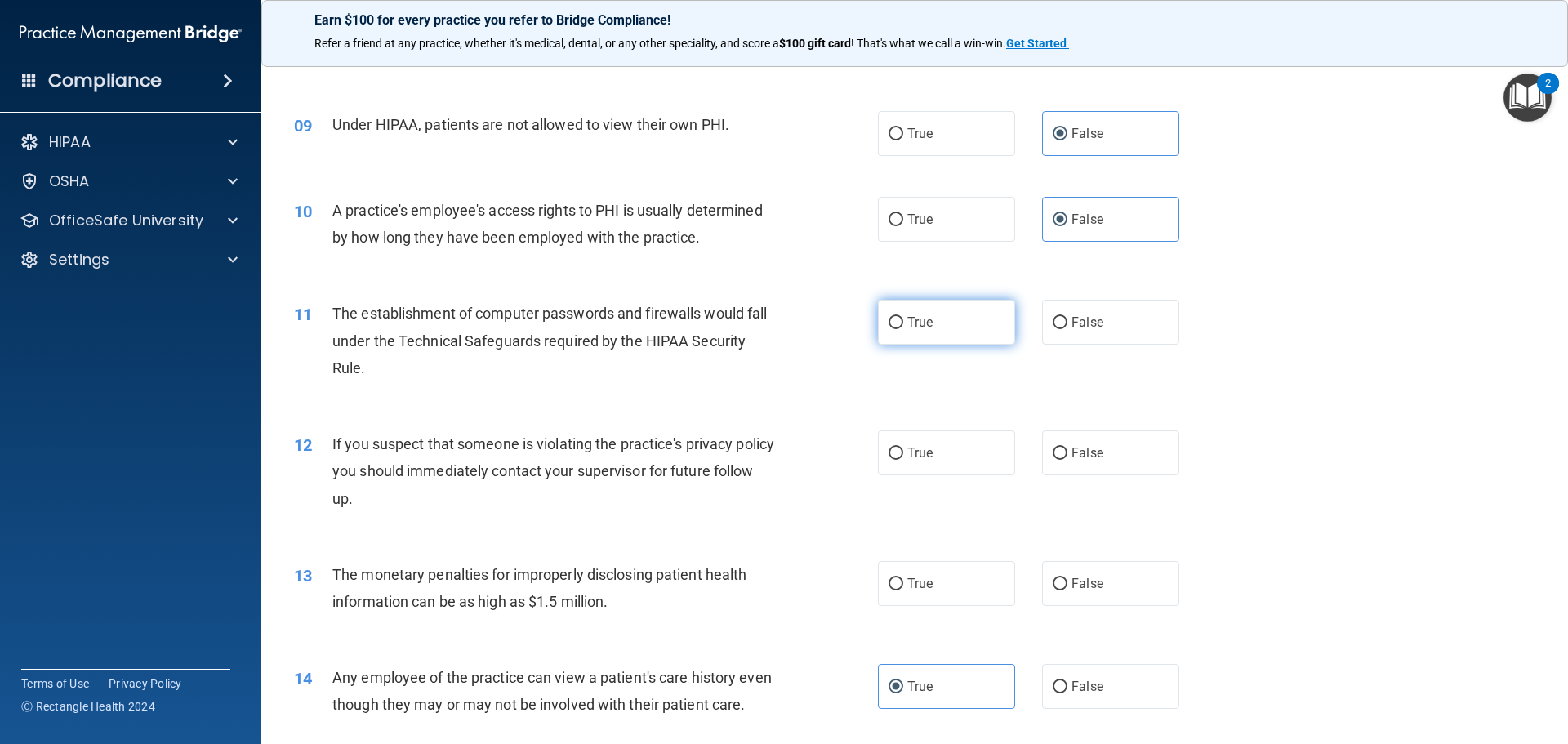
radio input "true"
click at [907, 457] on span "True" at bounding box center [919, 453] width 26 height 16
click at [903, 457] on input "True" at bounding box center [895, 453] width 15 height 12
radio input "true"
click at [1015, 586] on div "True False" at bounding box center [1042, 583] width 329 height 45
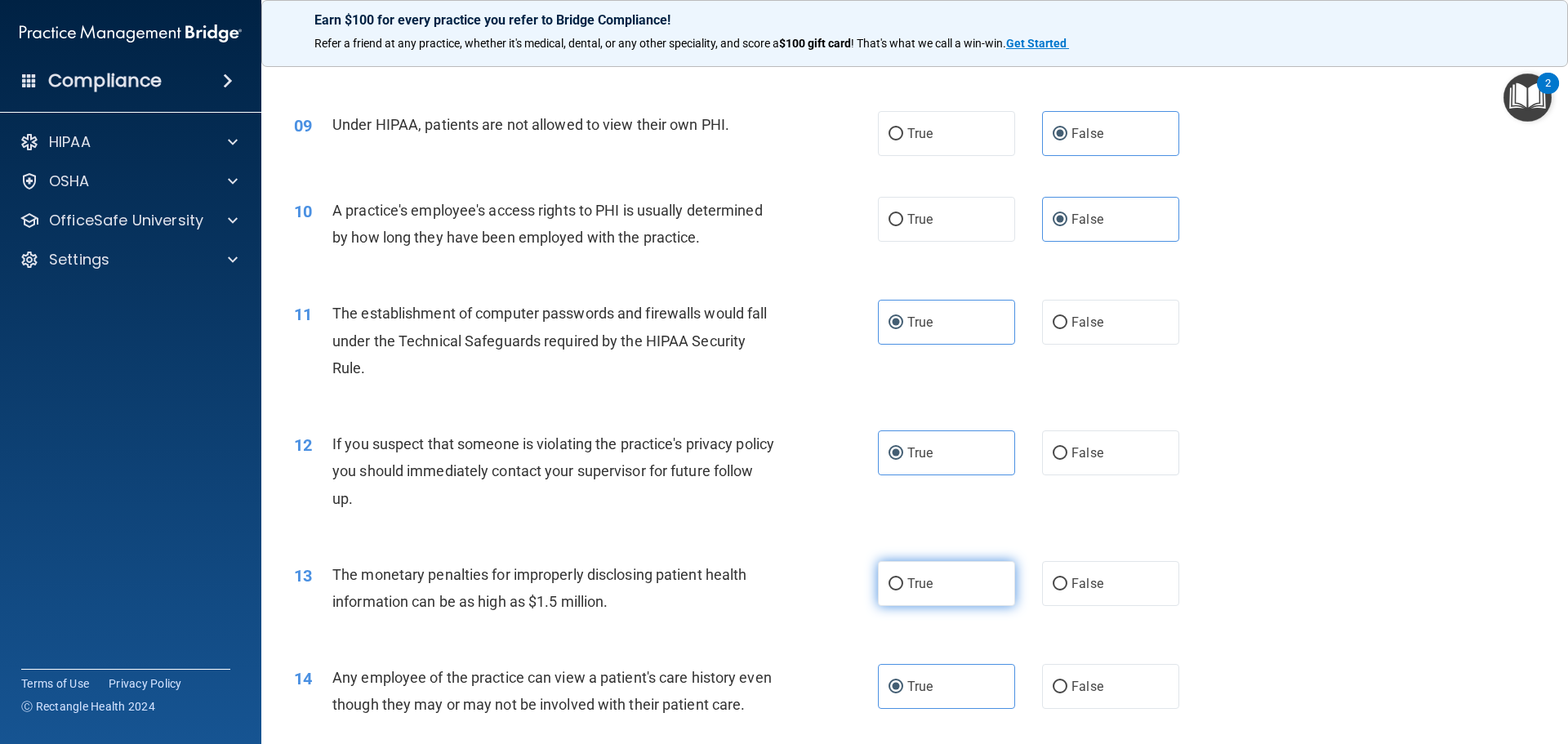
click at [973, 582] on label "True" at bounding box center [946, 583] width 137 height 45
click at [903, 582] on input "True" at bounding box center [895, 585] width 15 height 12
radio input "true"
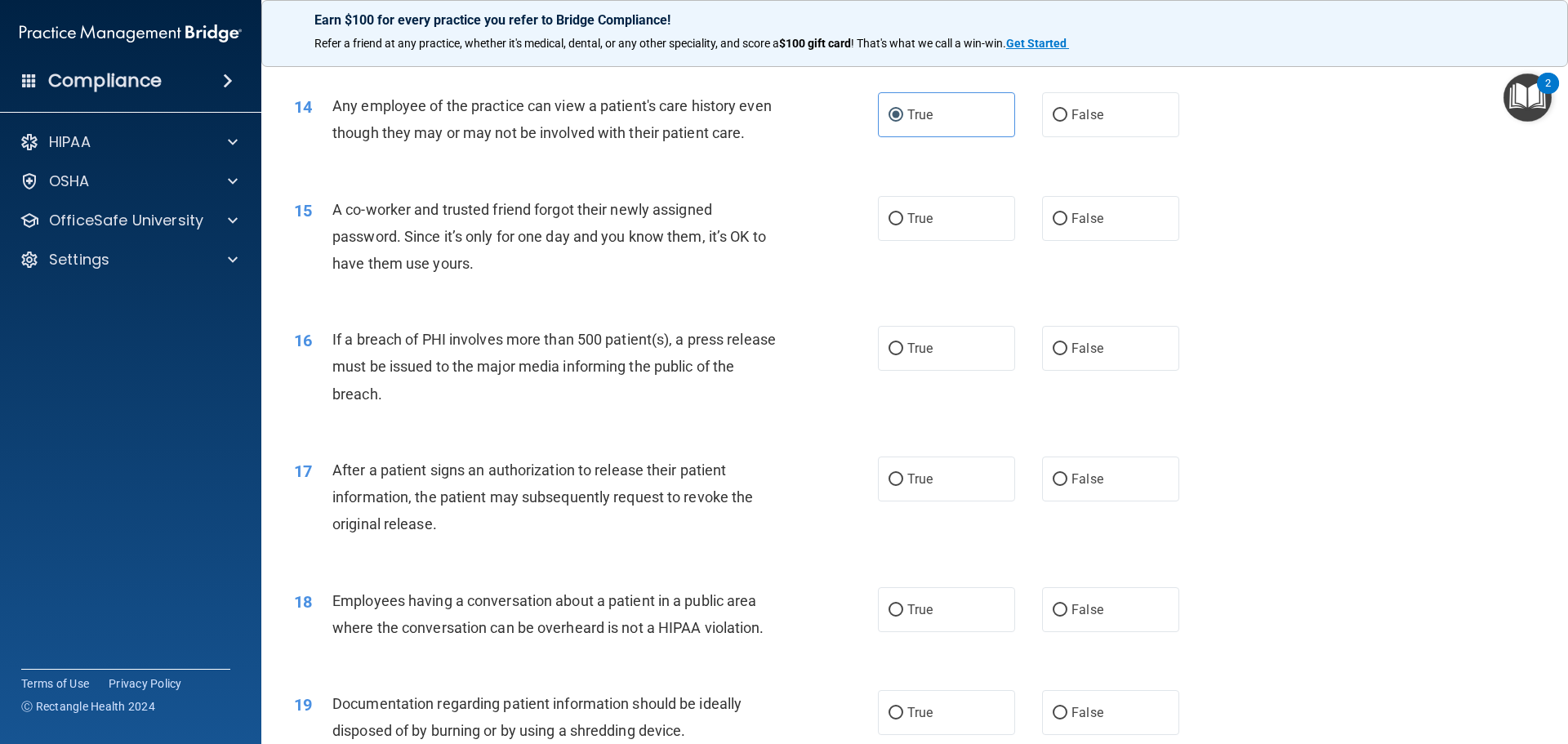
scroll to position [1633, 0]
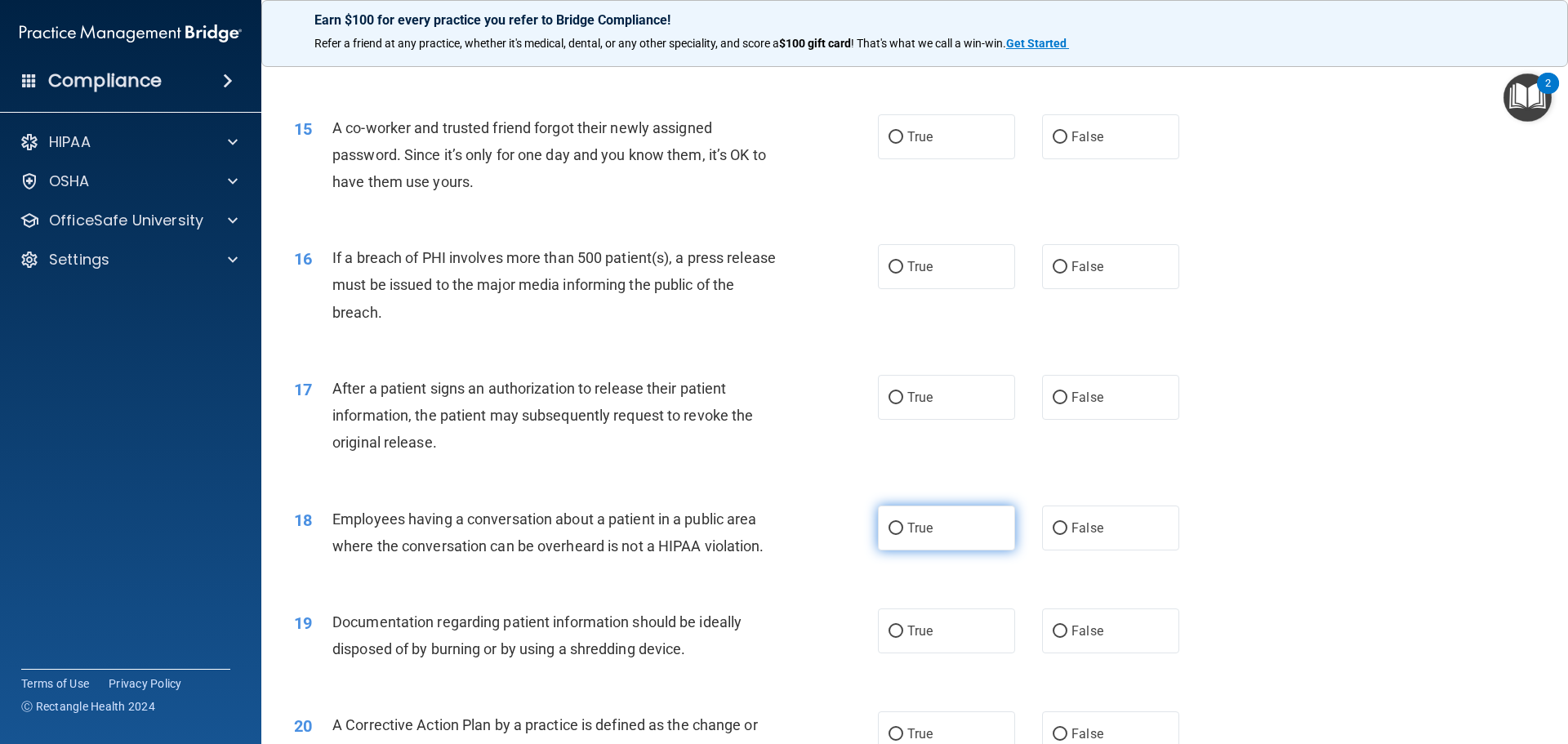
click at [909, 535] on span "True" at bounding box center [919, 528] width 26 height 16
click at [903, 534] on input "True" at bounding box center [895, 529] width 15 height 12
radio input "true"
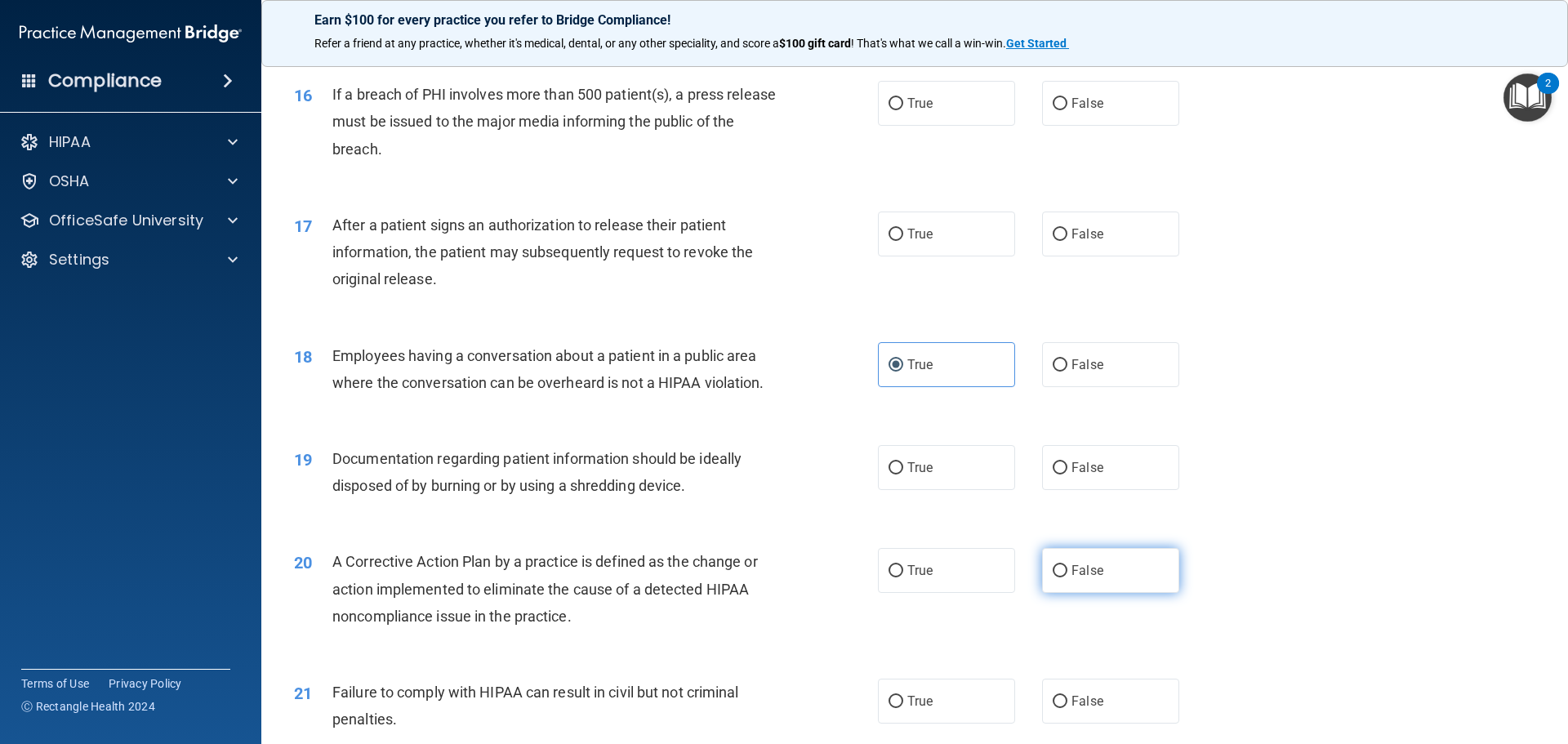
click at [1061, 593] on label "False" at bounding box center [1110, 570] width 137 height 45
click at [1061, 578] on input "False" at bounding box center [1059, 571] width 15 height 12
radio input "true"
click at [965, 490] on label "True" at bounding box center [946, 467] width 137 height 45
click at [903, 475] on input "True" at bounding box center [895, 468] width 15 height 12
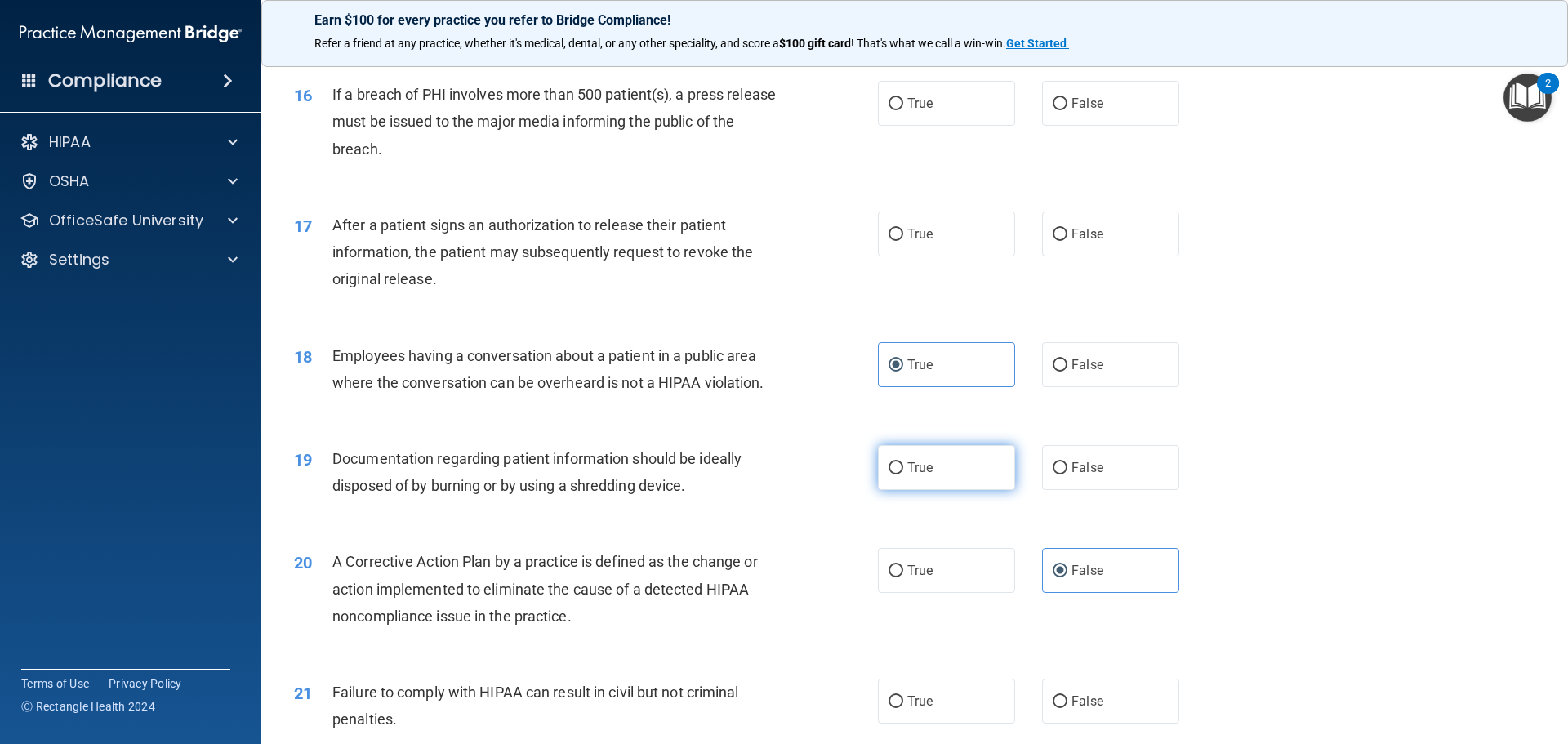
radio input "true"
click at [936, 256] on label "True" at bounding box center [946, 233] width 137 height 45
click at [903, 241] on input "True" at bounding box center [895, 235] width 15 height 12
radio input "true"
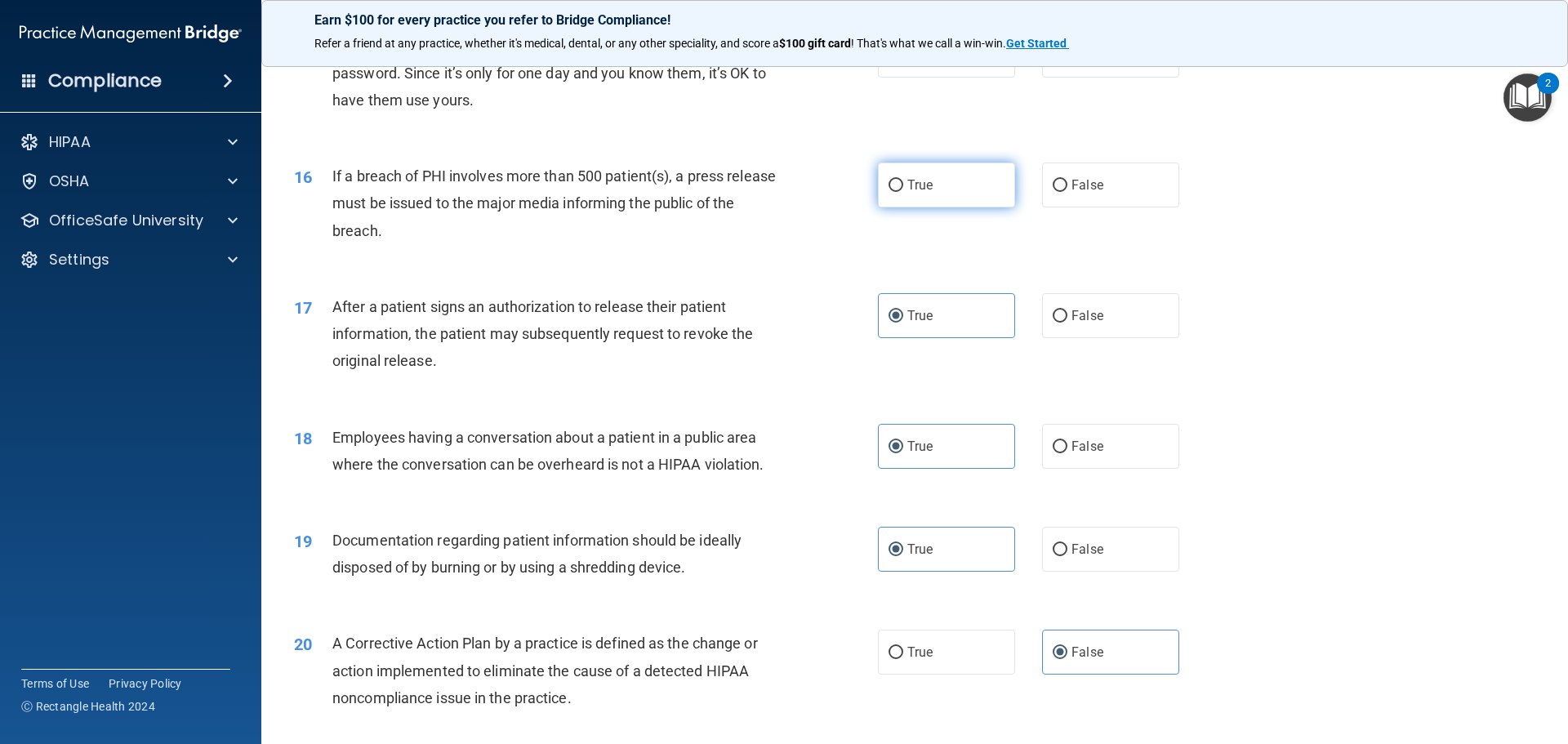
click at [966, 208] on label "True" at bounding box center [946, 185] width 137 height 45
click at [903, 192] on input "True" at bounding box center [895, 186] width 15 height 12
radio input "true"
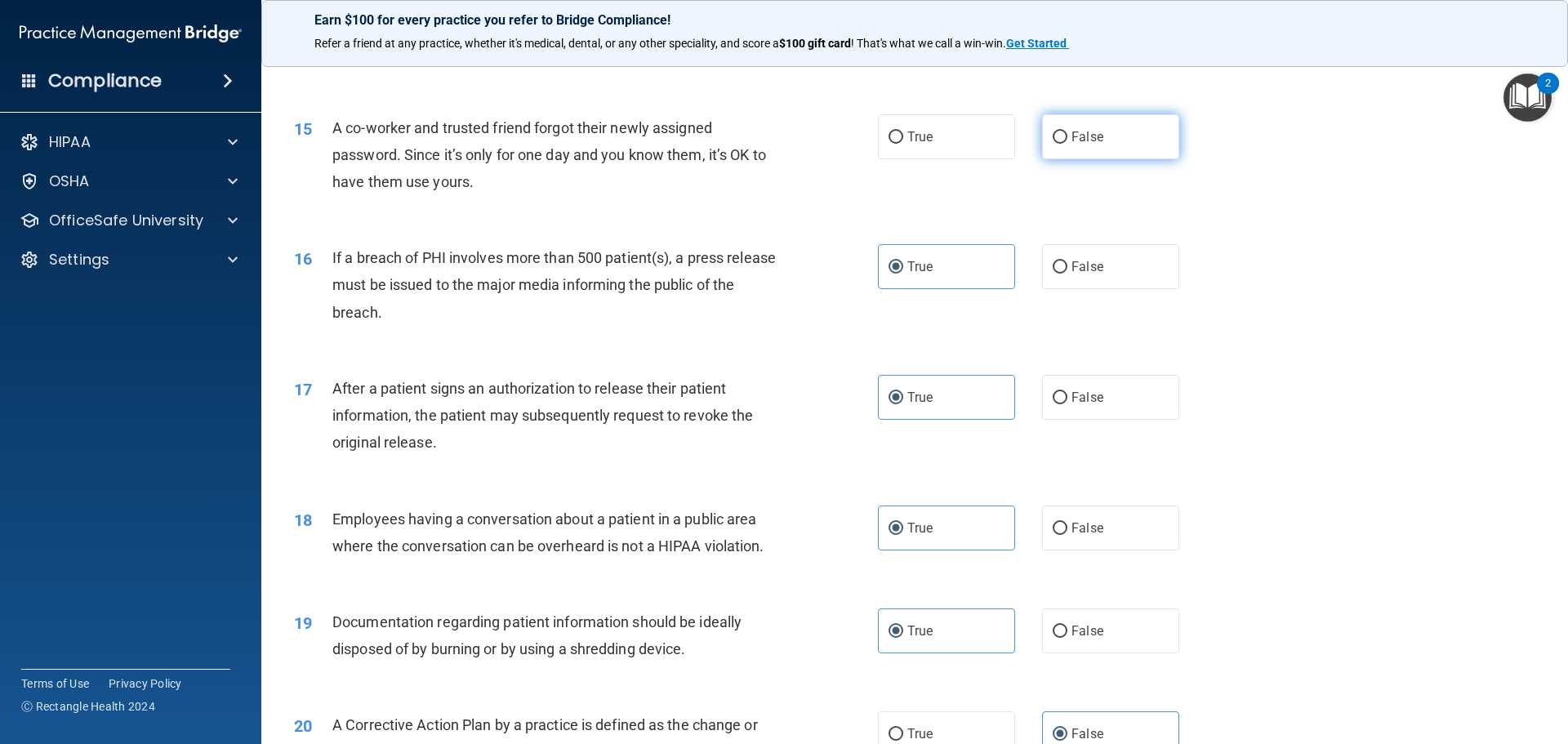
click at [1101, 157] on label "False" at bounding box center [1110, 136] width 137 height 45
click at [1067, 144] on input "False" at bounding box center [1059, 137] width 15 height 12
radio input "true"
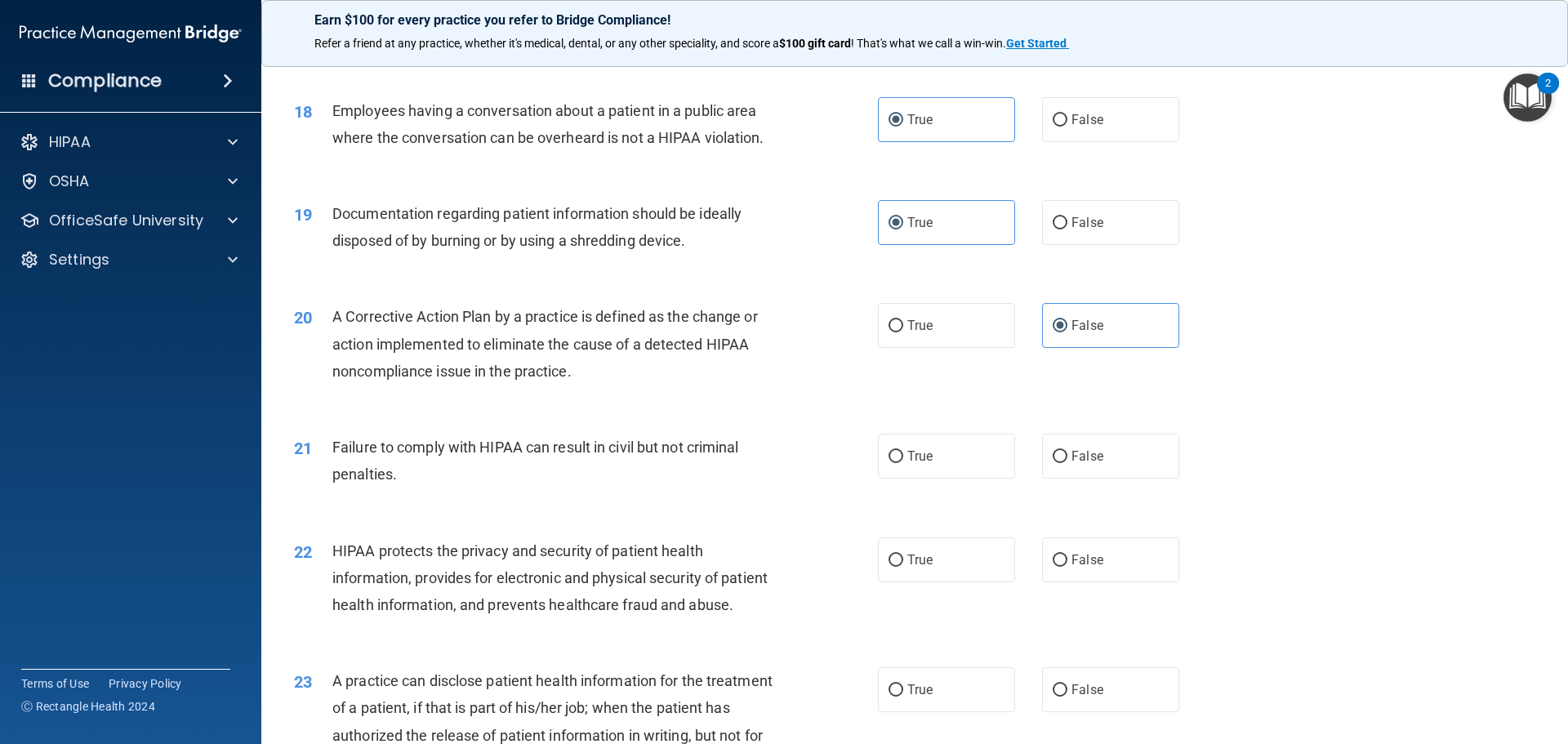
scroll to position [2123, 0]
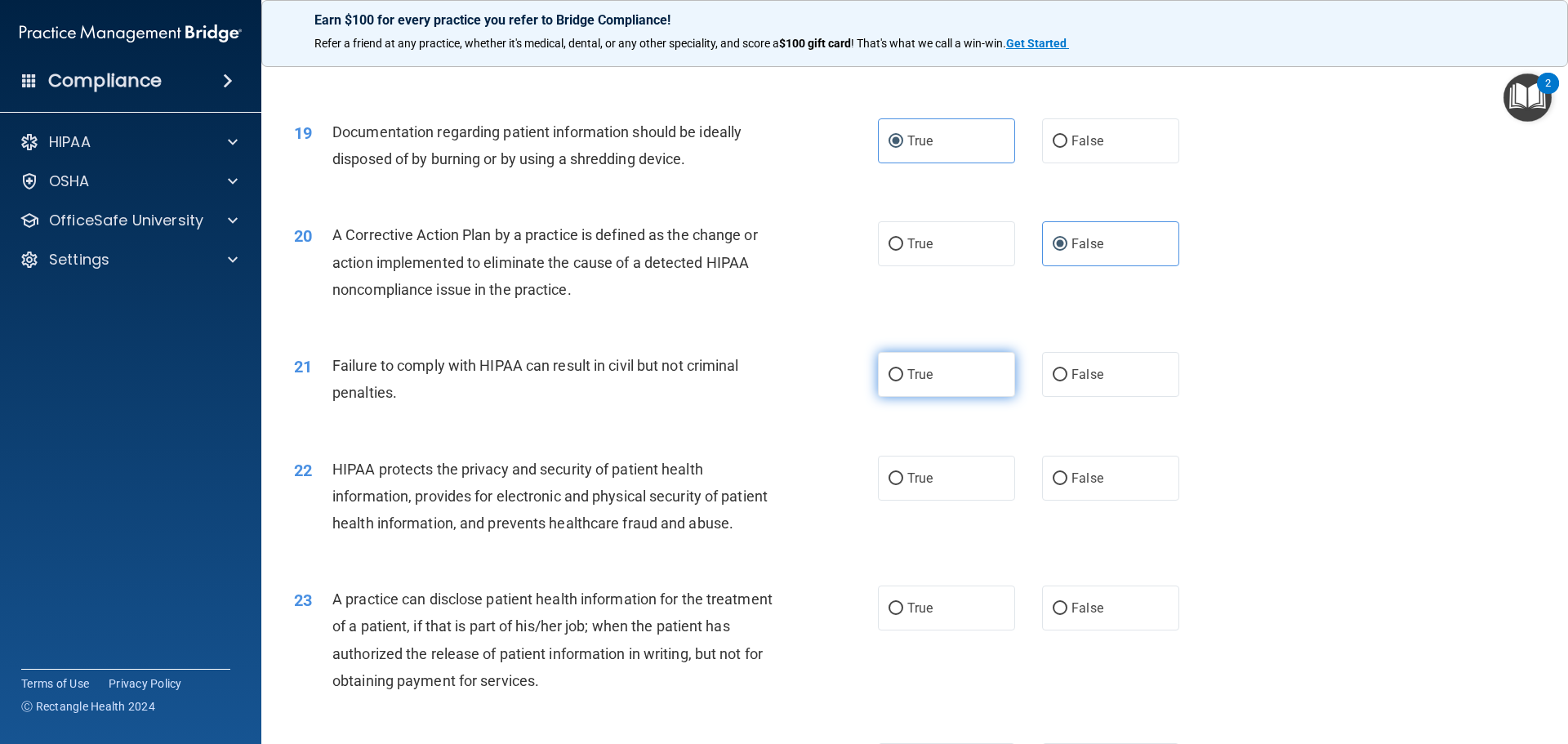
click at [890, 381] on input "True" at bounding box center [895, 375] width 15 height 12
radio input "true"
click at [927, 486] on span "True" at bounding box center [919, 478] width 26 height 16
click at [903, 485] on input "True" at bounding box center [895, 479] width 15 height 12
radio input "true"
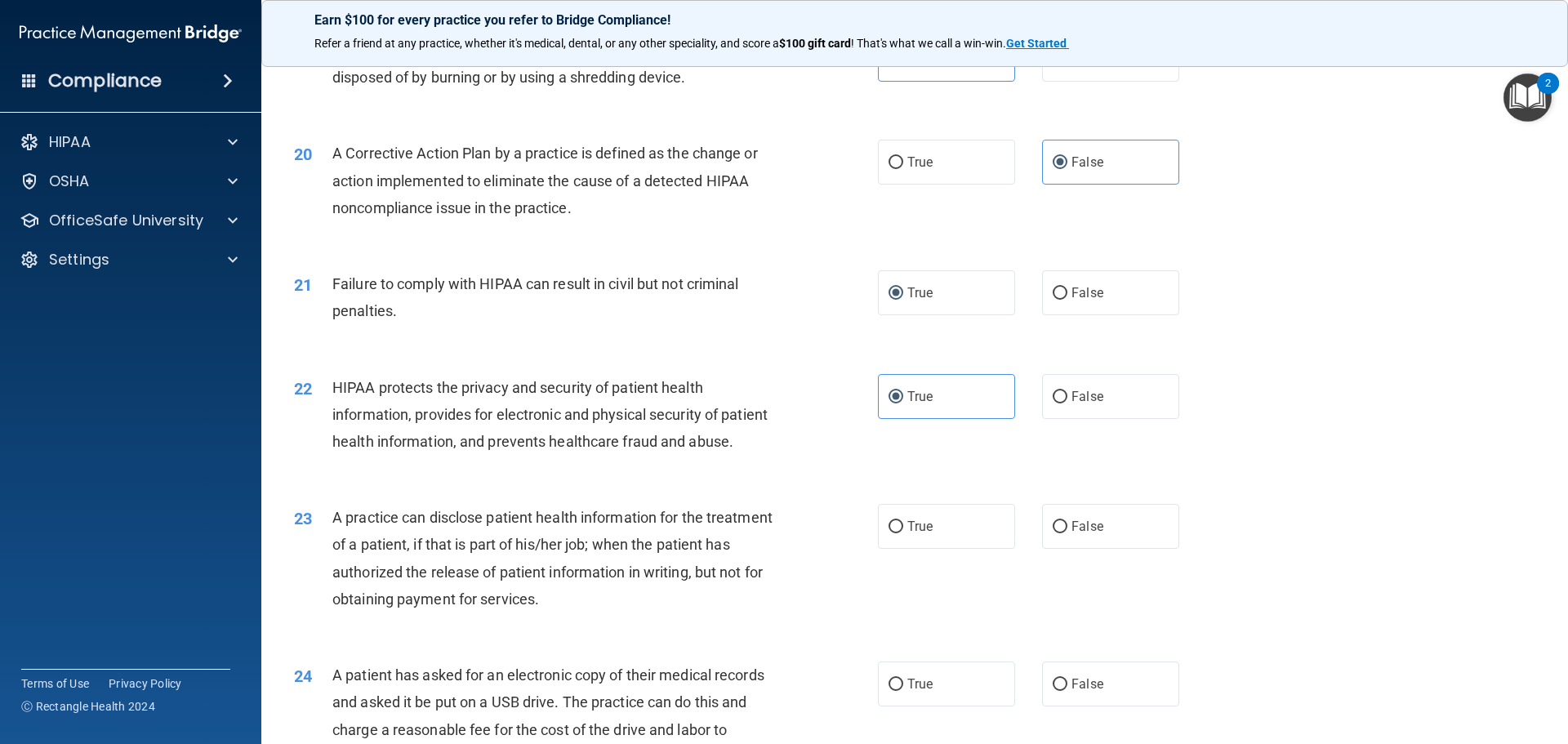
scroll to position [2287, 0]
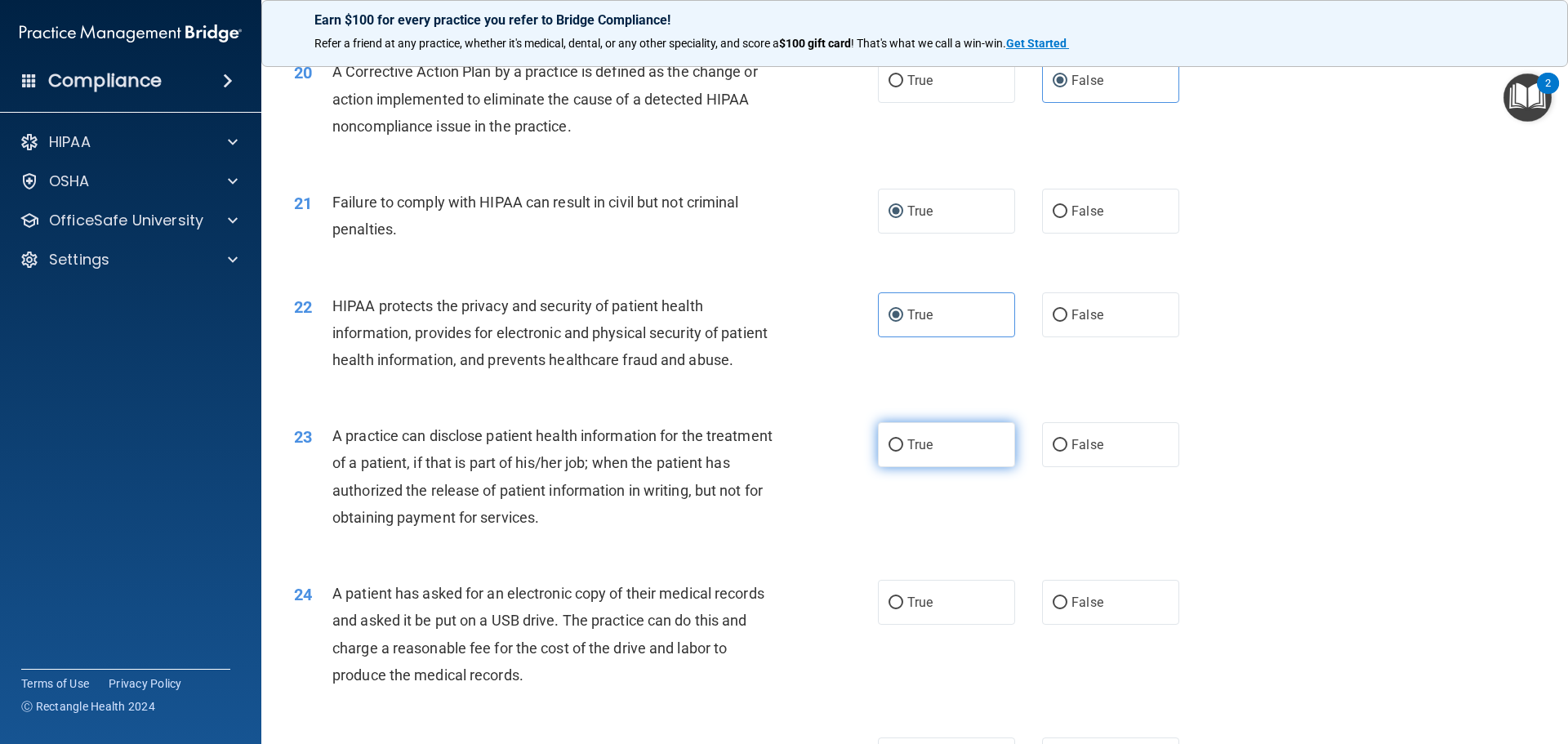
click at [928, 467] on label "True" at bounding box center [946, 444] width 137 height 45
click at [903, 452] on input "True" at bounding box center [895, 446] width 15 height 12
radio input "true"
click at [1108, 624] on label "False" at bounding box center [1110, 601] width 137 height 45
click at [1067, 609] on input "False" at bounding box center [1059, 603] width 15 height 12
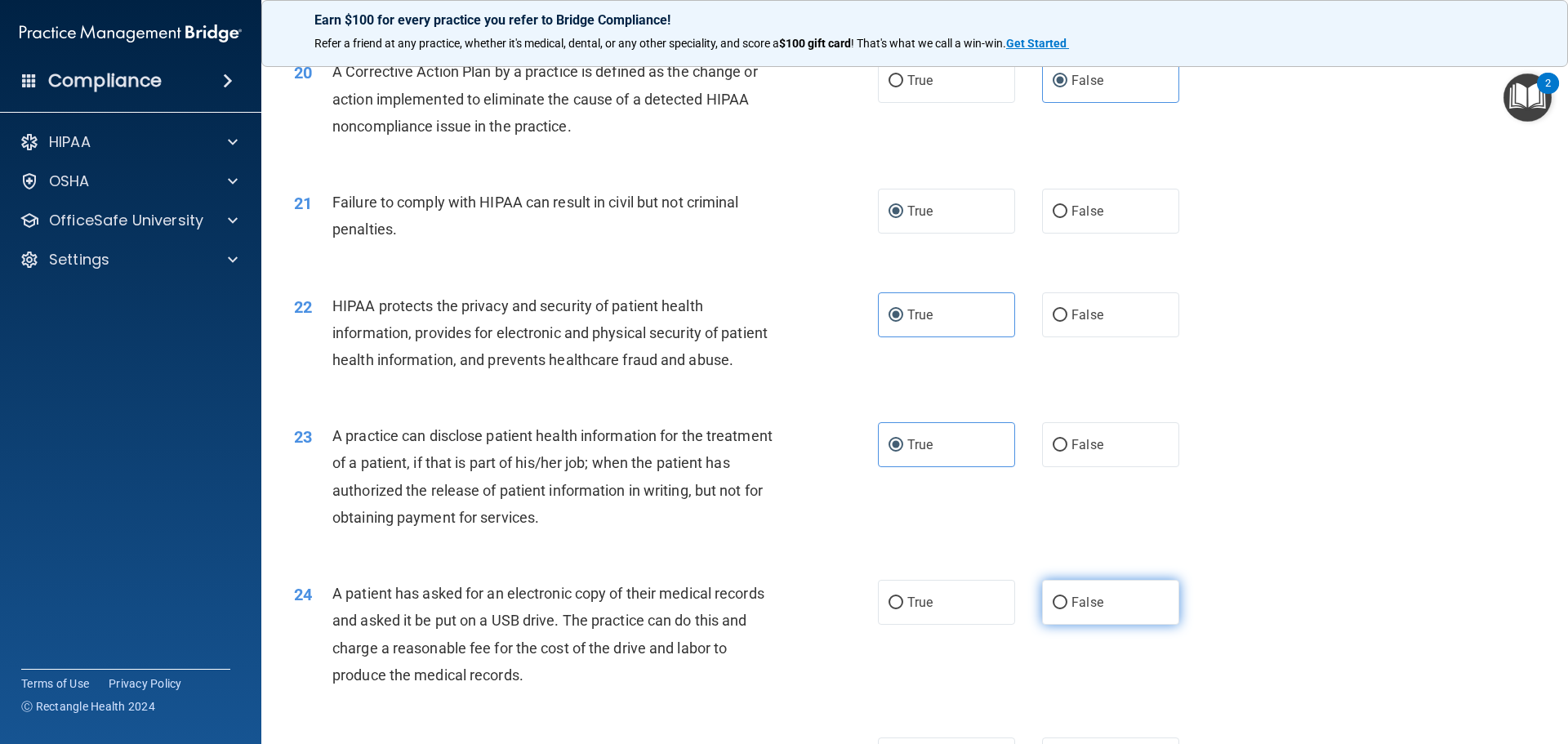
radio input "true"
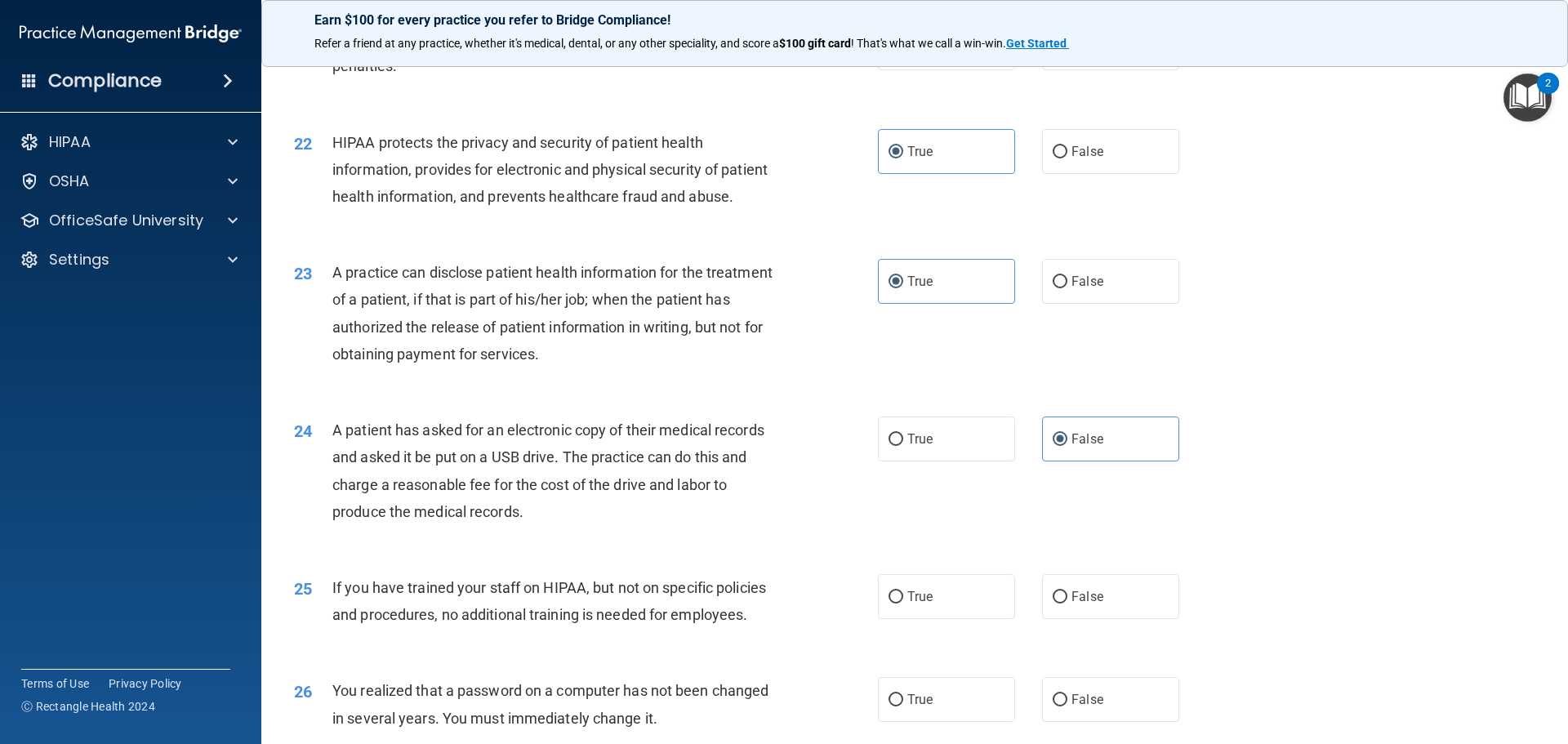
scroll to position [2531, 0]
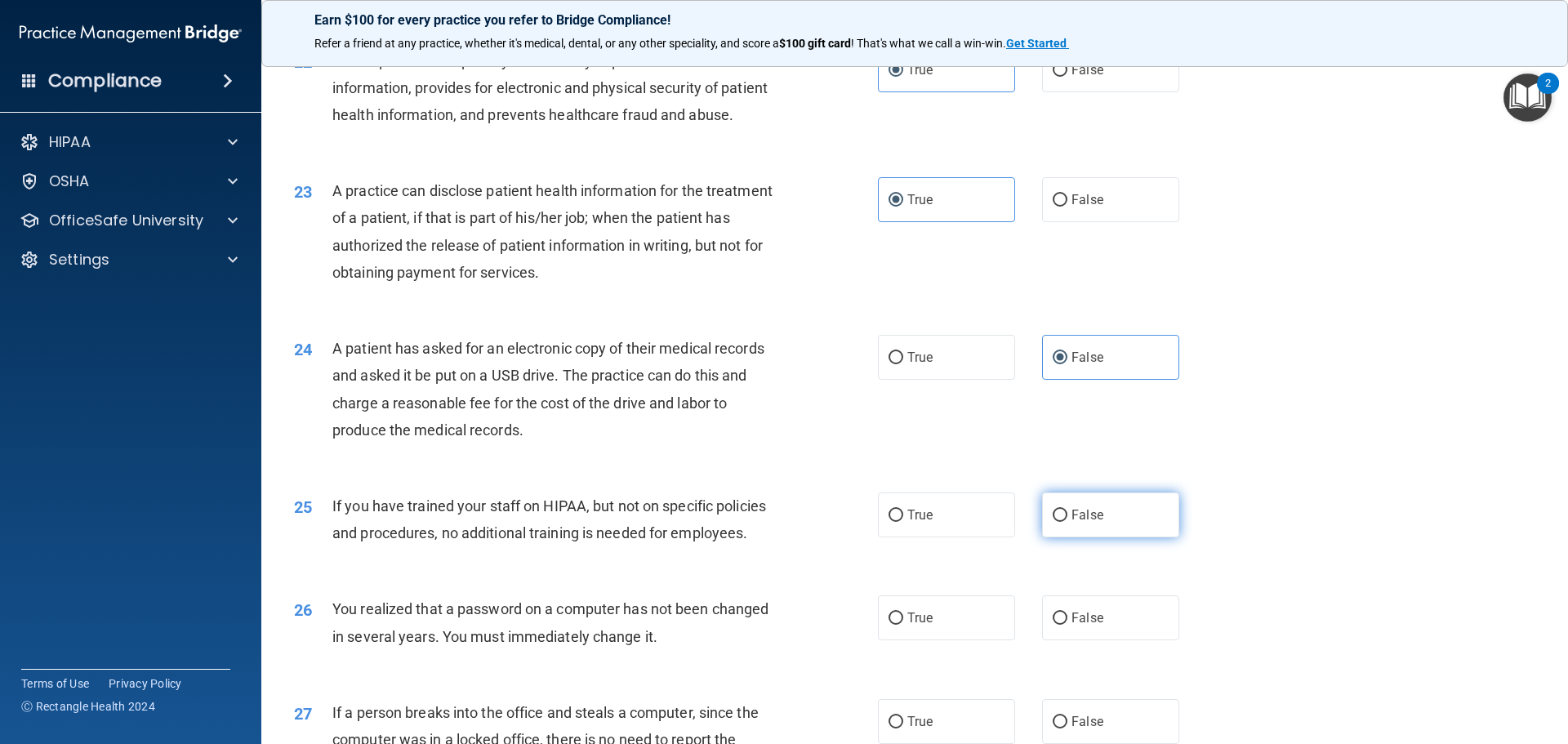
click at [1078, 537] on label "False" at bounding box center [1110, 514] width 137 height 45
click at [1067, 522] on input "False" at bounding box center [1059, 516] width 15 height 12
radio input "true"
click at [940, 537] on label "True" at bounding box center [946, 514] width 137 height 45
click at [903, 522] on input "True" at bounding box center [895, 516] width 15 height 12
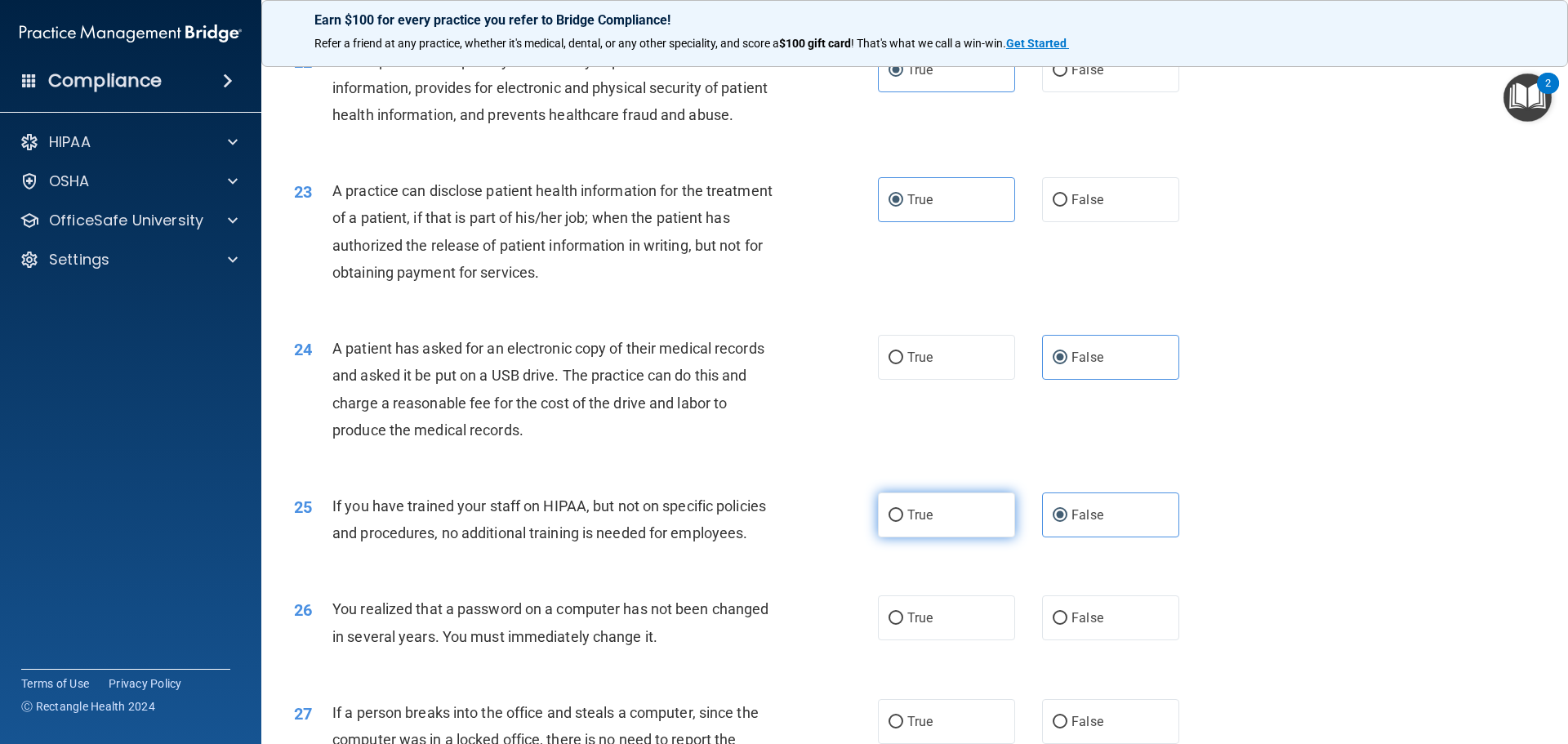
radio input "true"
radio input "false"
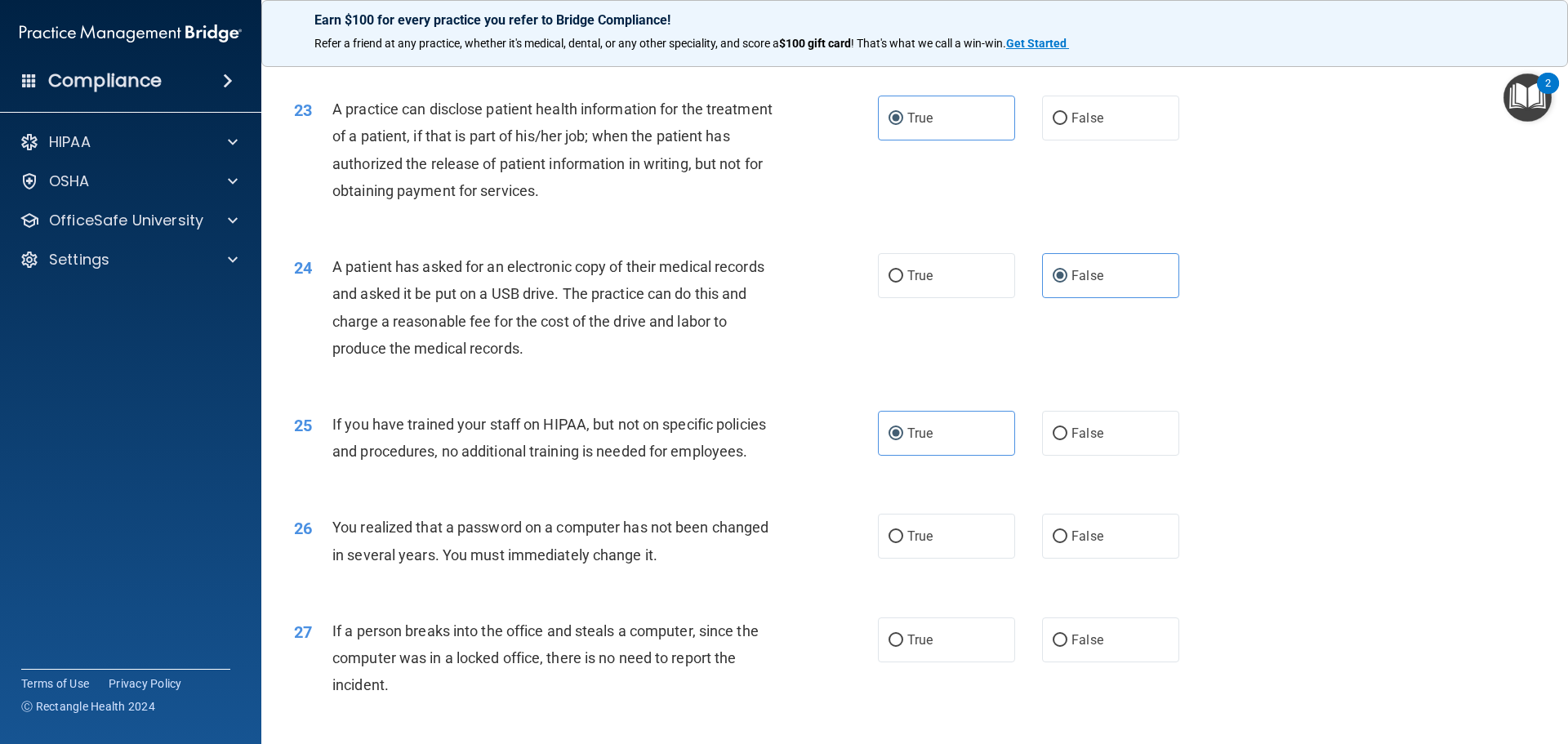
scroll to position [2694, 0]
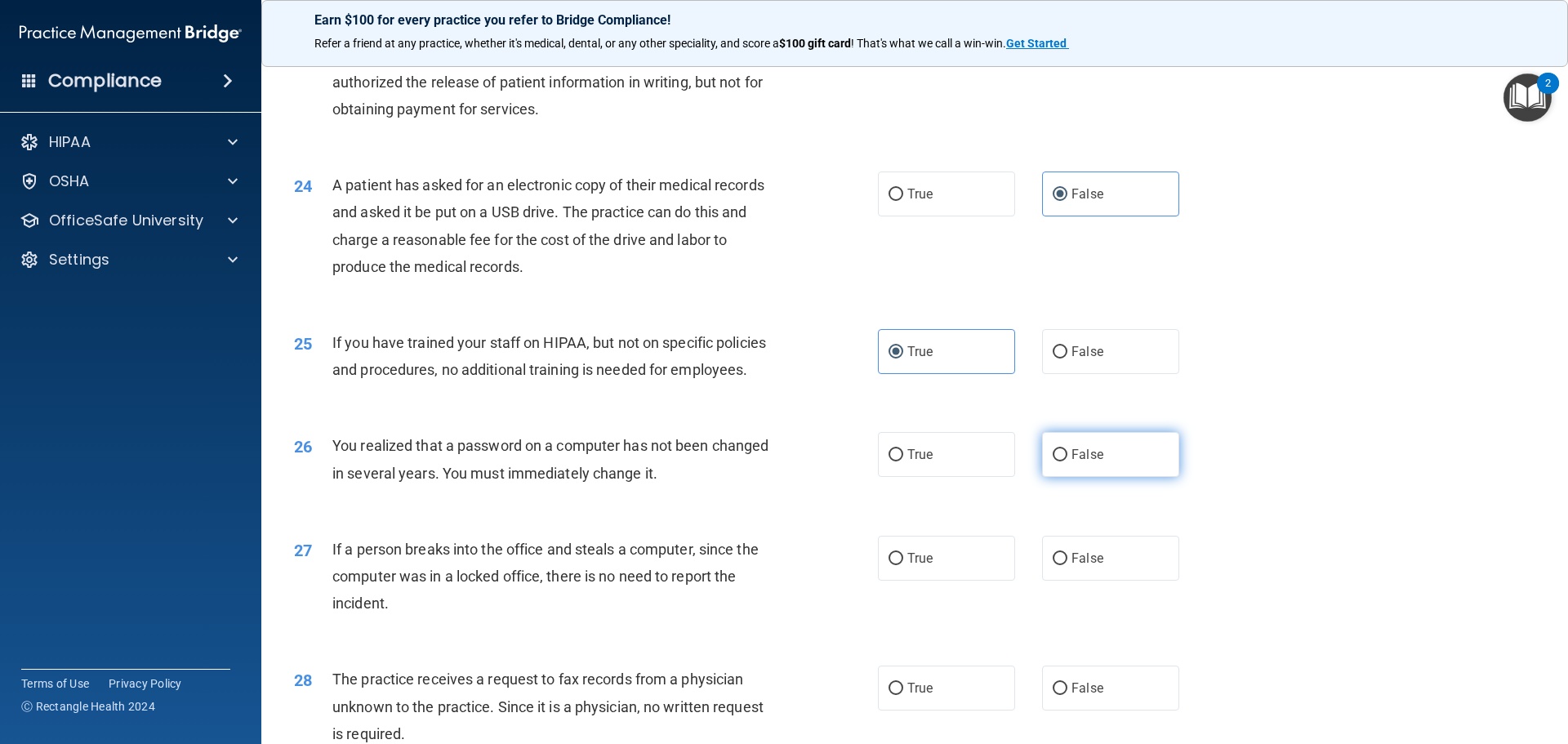
click at [1111, 477] on label "False" at bounding box center [1110, 454] width 137 height 45
click at [1067, 461] on input "False" at bounding box center [1059, 455] width 15 height 12
radio input "true"
click at [899, 580] on label "True" at bounding box center [946, 557] width 137 height 45
click at [899, 565] on input "True" at bounding box center [895, 559] width 15 height 12
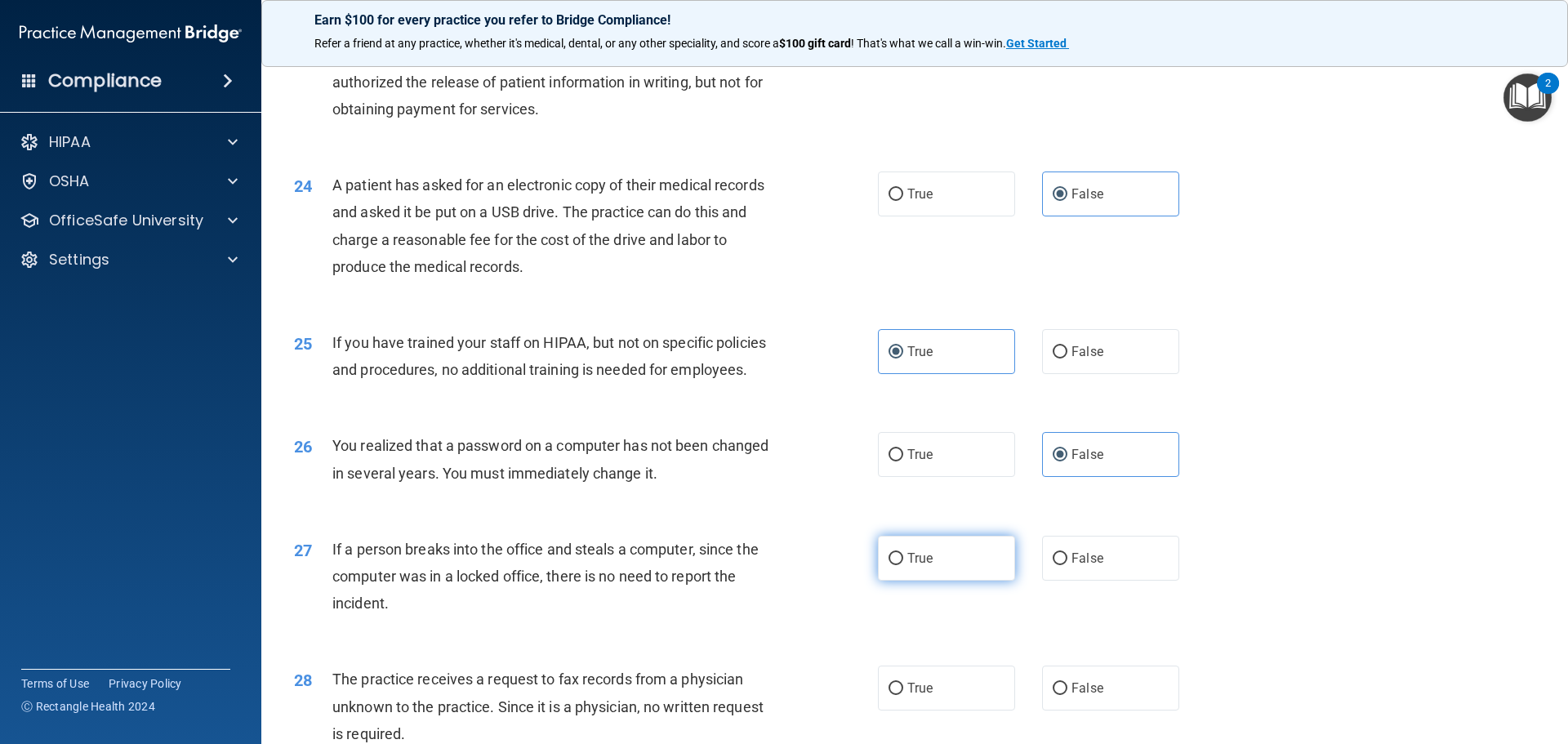
radio input "true"
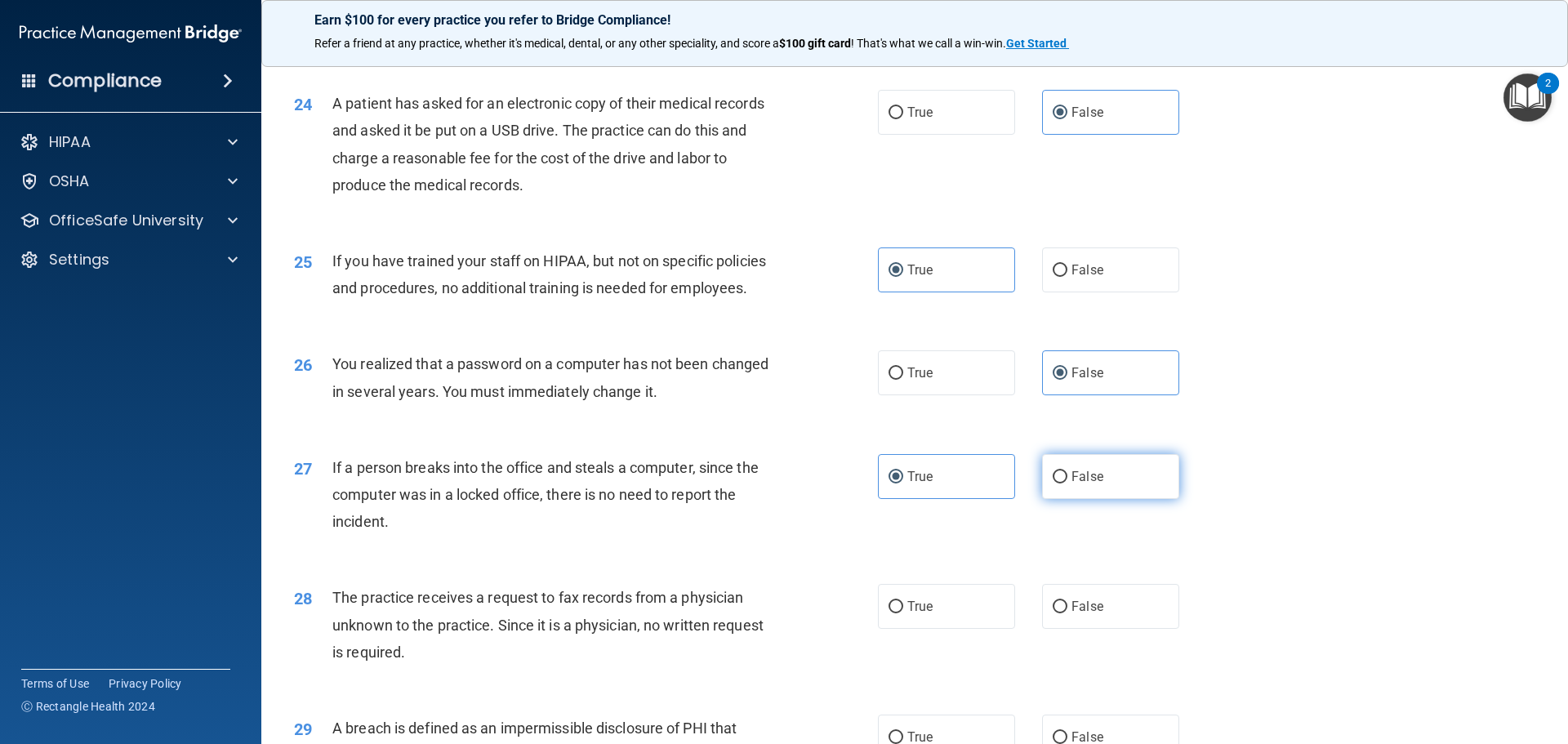
click at [1048, 499] on label "False" at bounding box center [1110, 476] width 137 height 45
click at [1052, 483] on input "False" at bounding box center [1059, 477] width 15 height 12
radio input "true"
radio input "false"
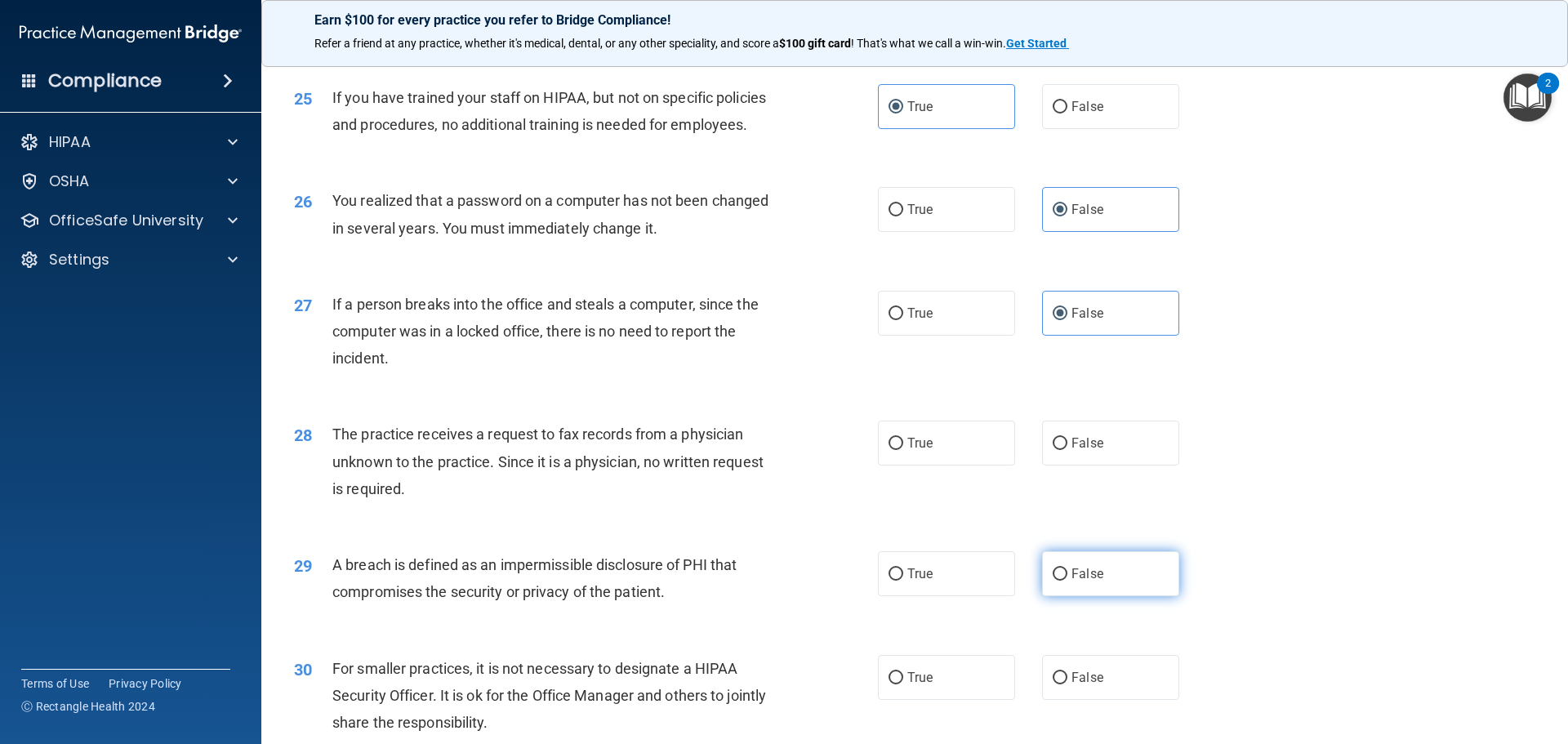
click at [1071, 581] on span "False" at bounding box center [1087, 574] width 32 height 16
click at [1064, 580] on input "False" at bounding box center [1059, 574] width 15 height 12
radio input "true"
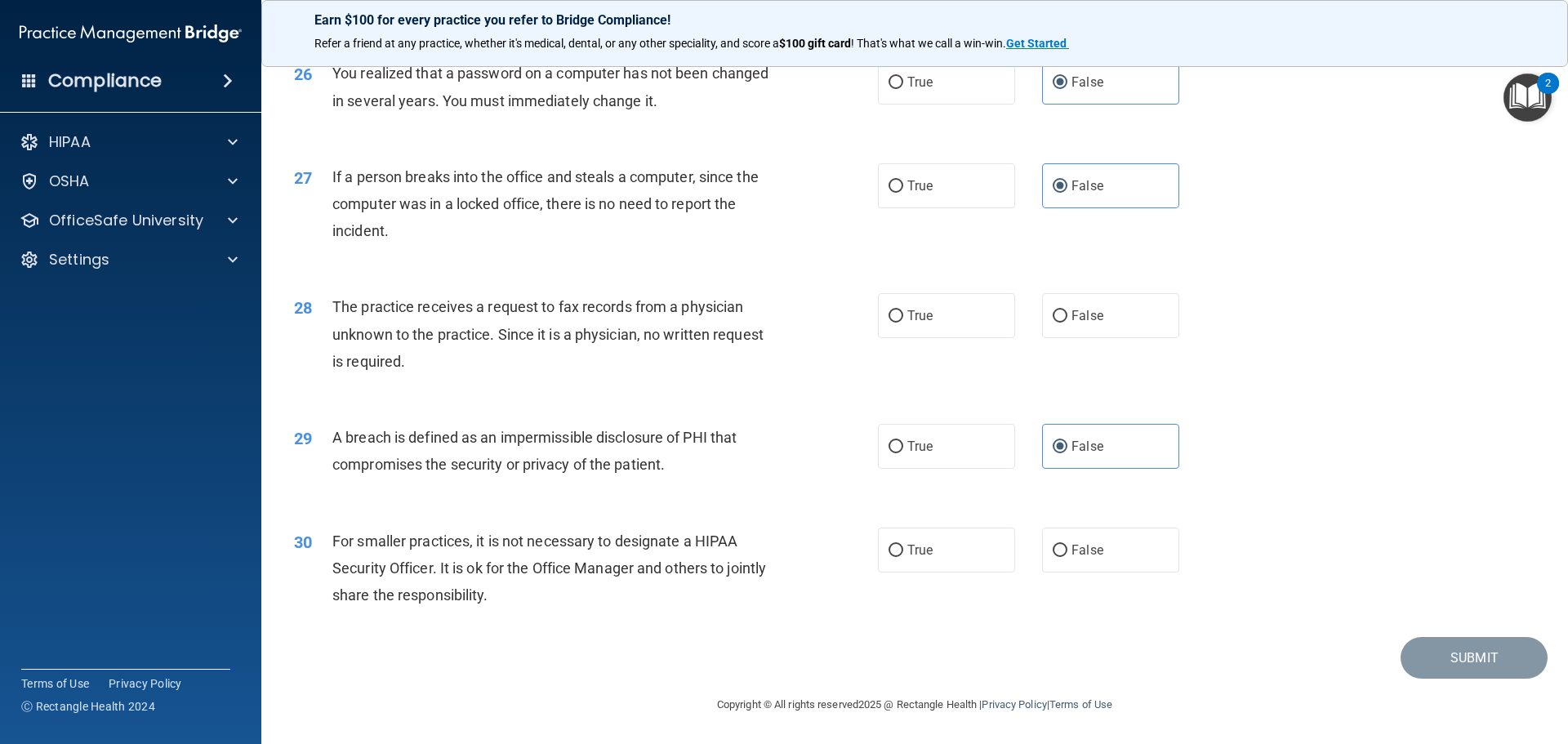
scroll to position [3120, 0]
click at [1151, 550] on label "False" at bounding box center [1110, 549] width 137 height 45
click at [1067, 550] on input "False" at bounding box center [1059, 551] width 15 height 12
radio input "true"
click at [1083, 307] on label "False" at bounding box center [1110, 315] width 137 height 45
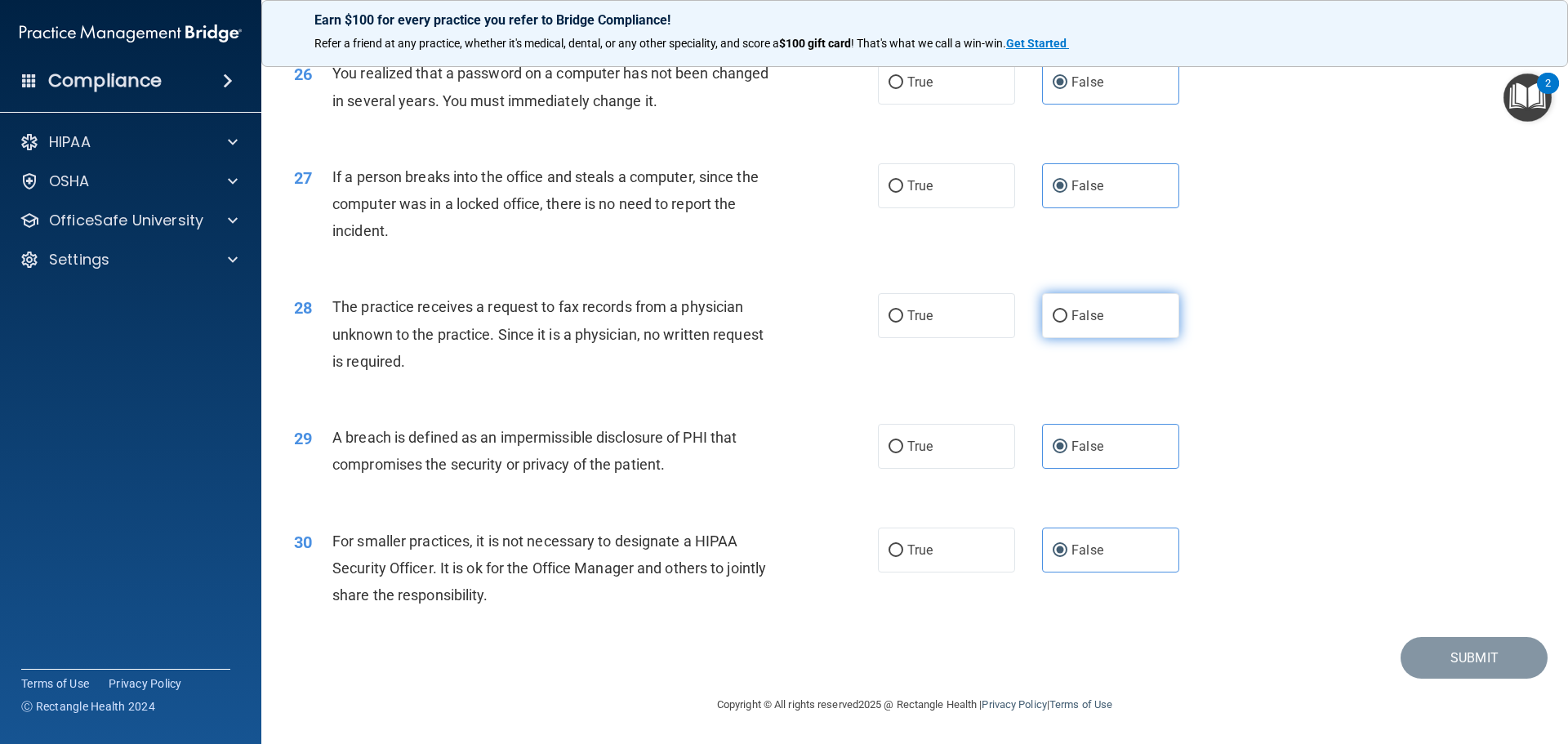
click at [1067, 310] on input "False" at bounding box center [1059, 316] width 15 height 12
radio input "true"
click at [1428, 657] on button "Submit" at bounding box center [1473, 657] width 147 height 41
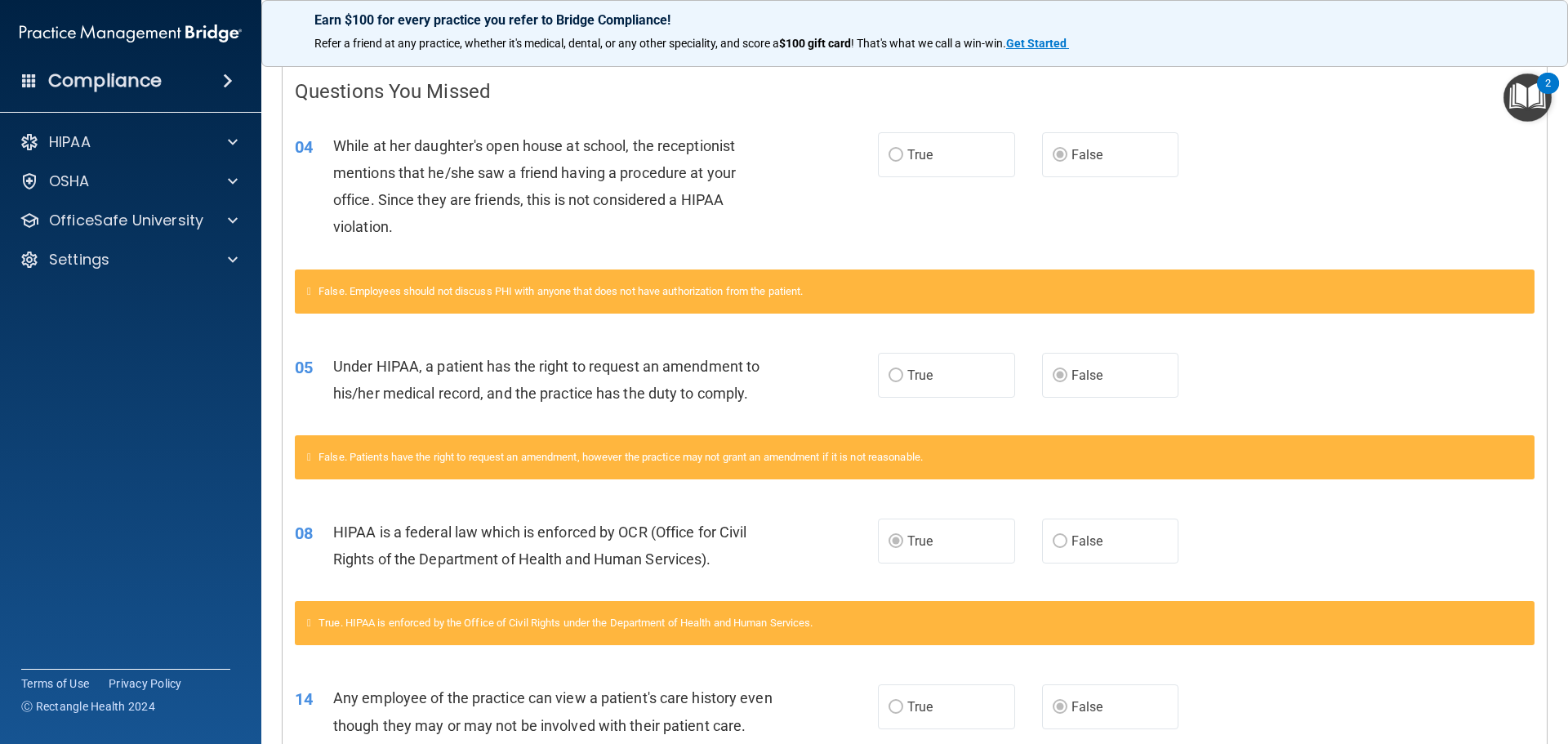
scroll to position [245, 0]
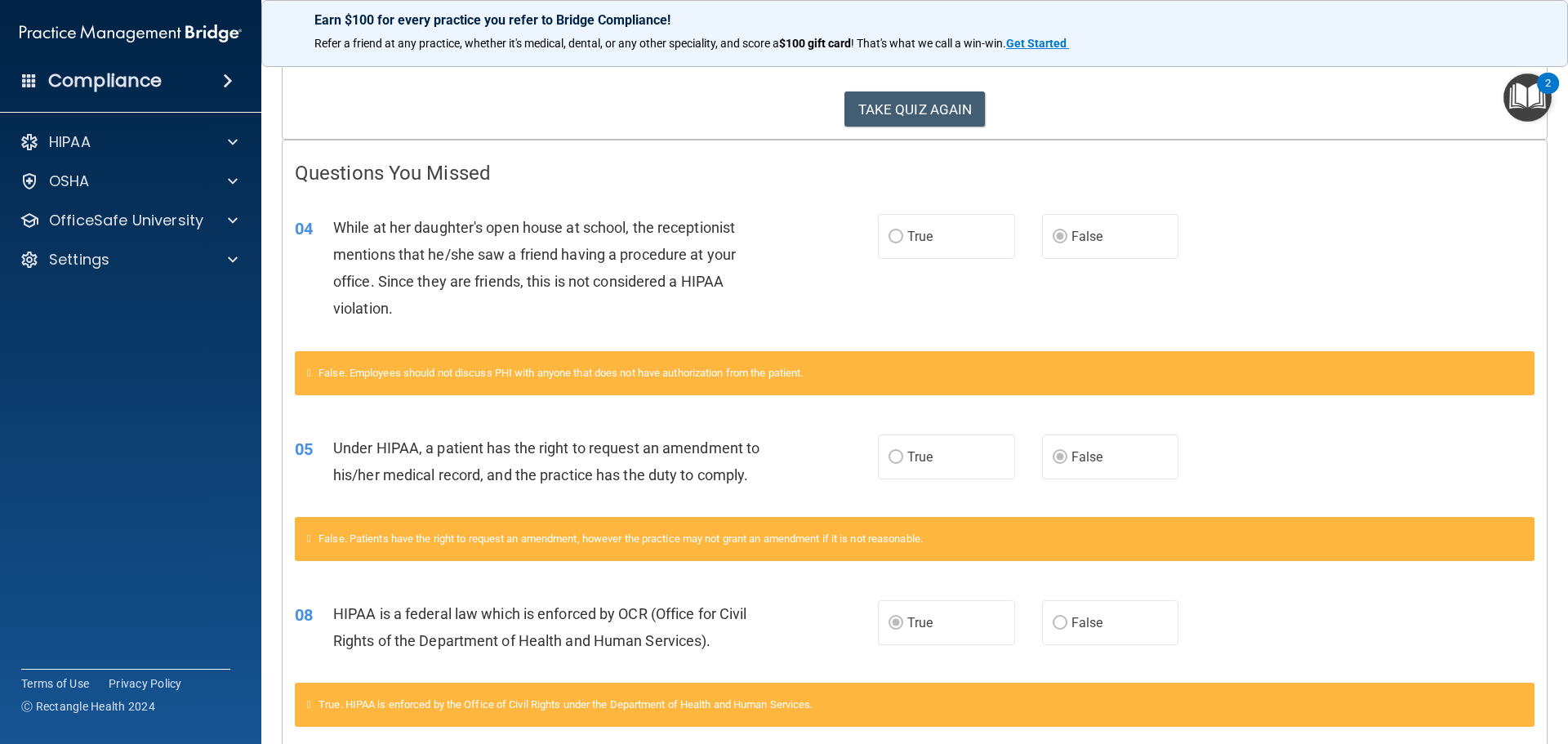
click at [929, 238] on label "True" at bounding box center [946, 236] width 137 height 45
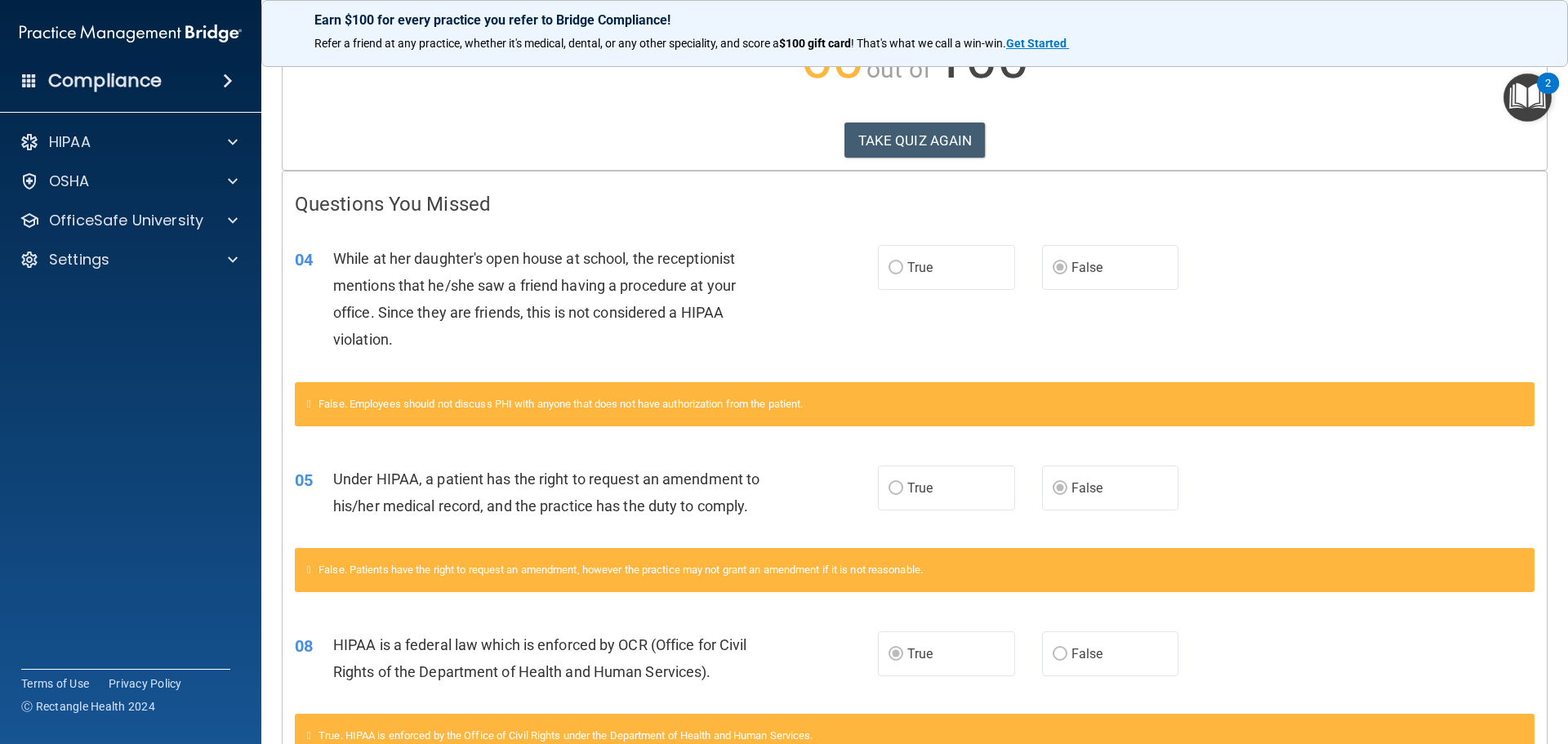
scroll to position [0, 0]
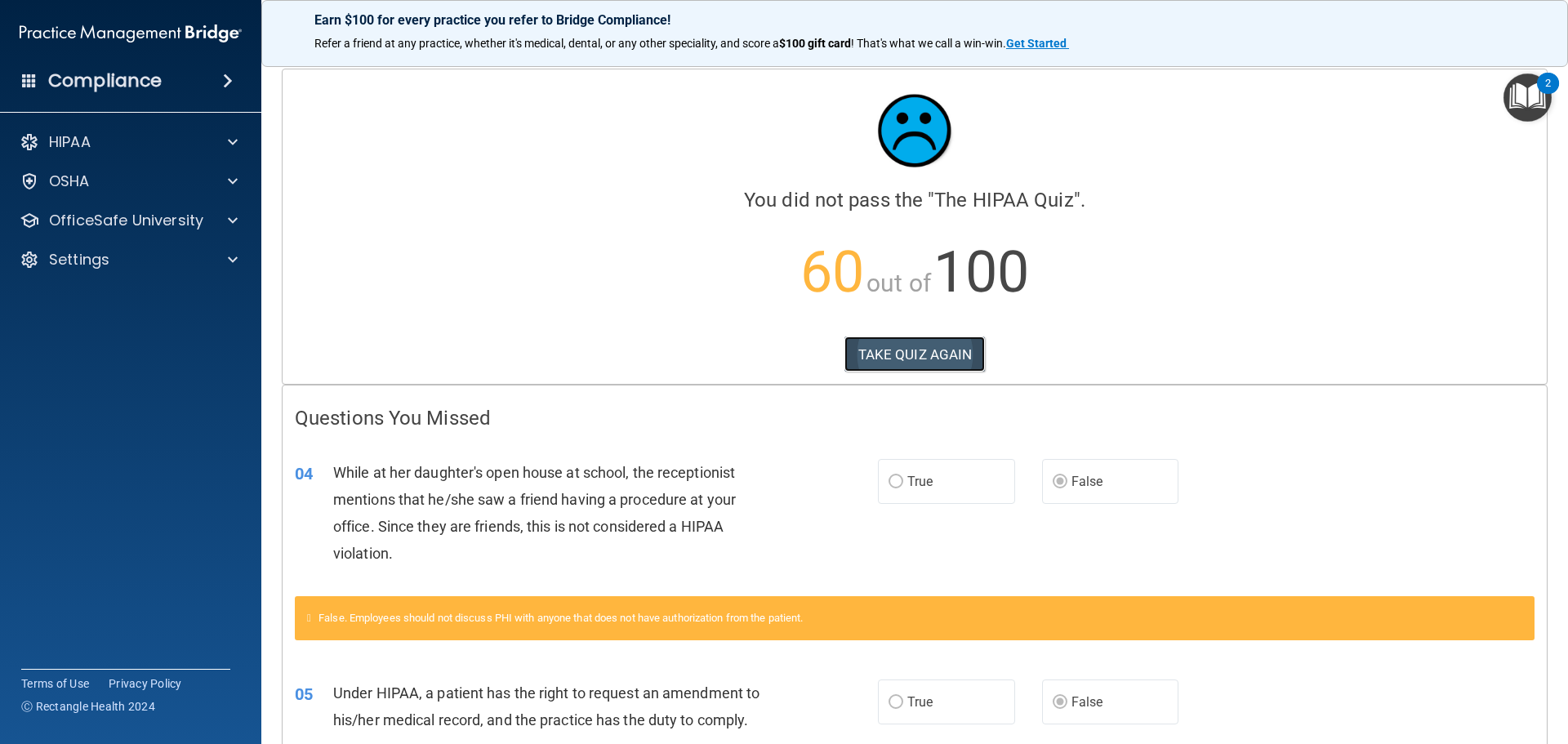
click at [911, 369] on button "TAKE QUIZ AGAIN" at bounding box center [915, 354] width 141 height 36
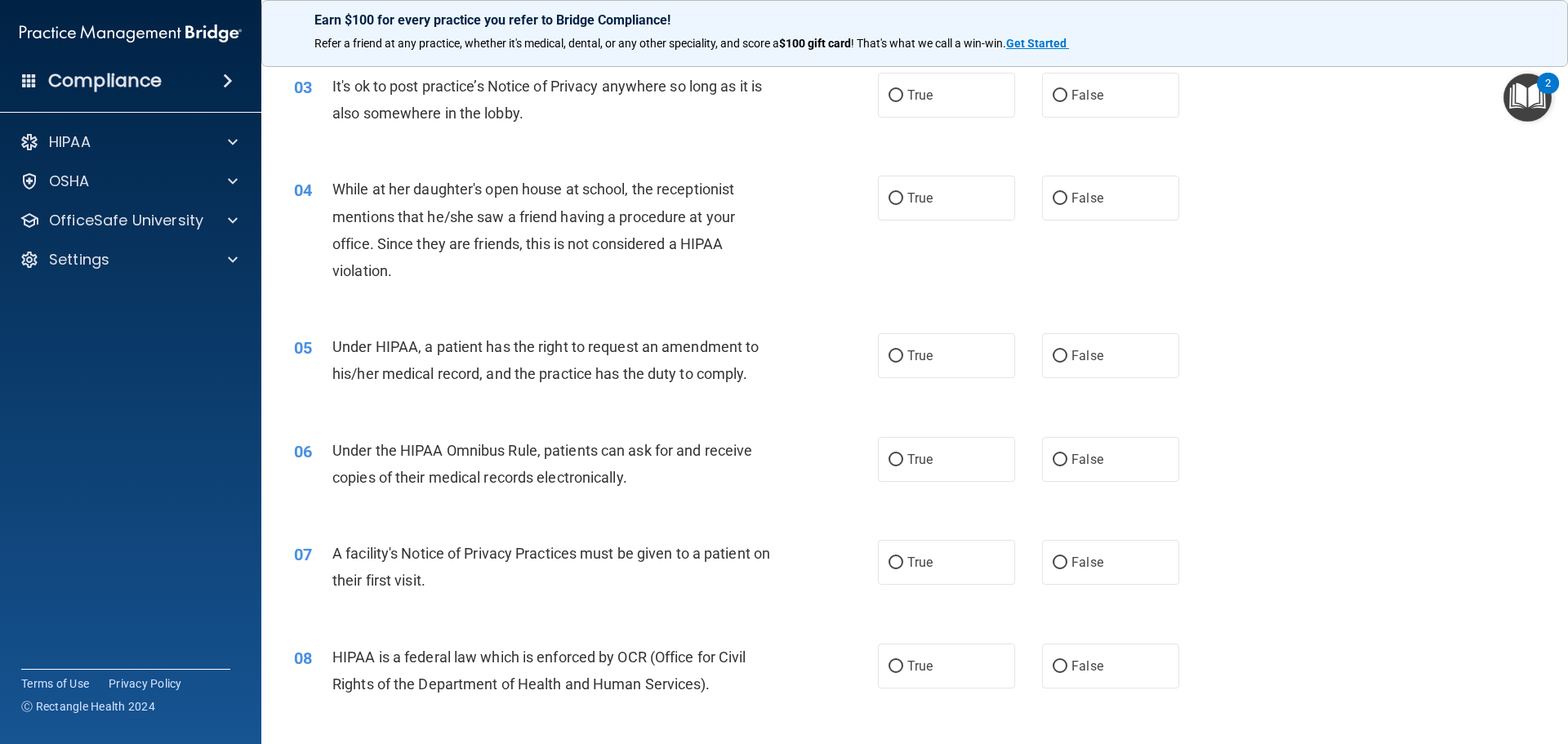
scroll to position [99, 0]
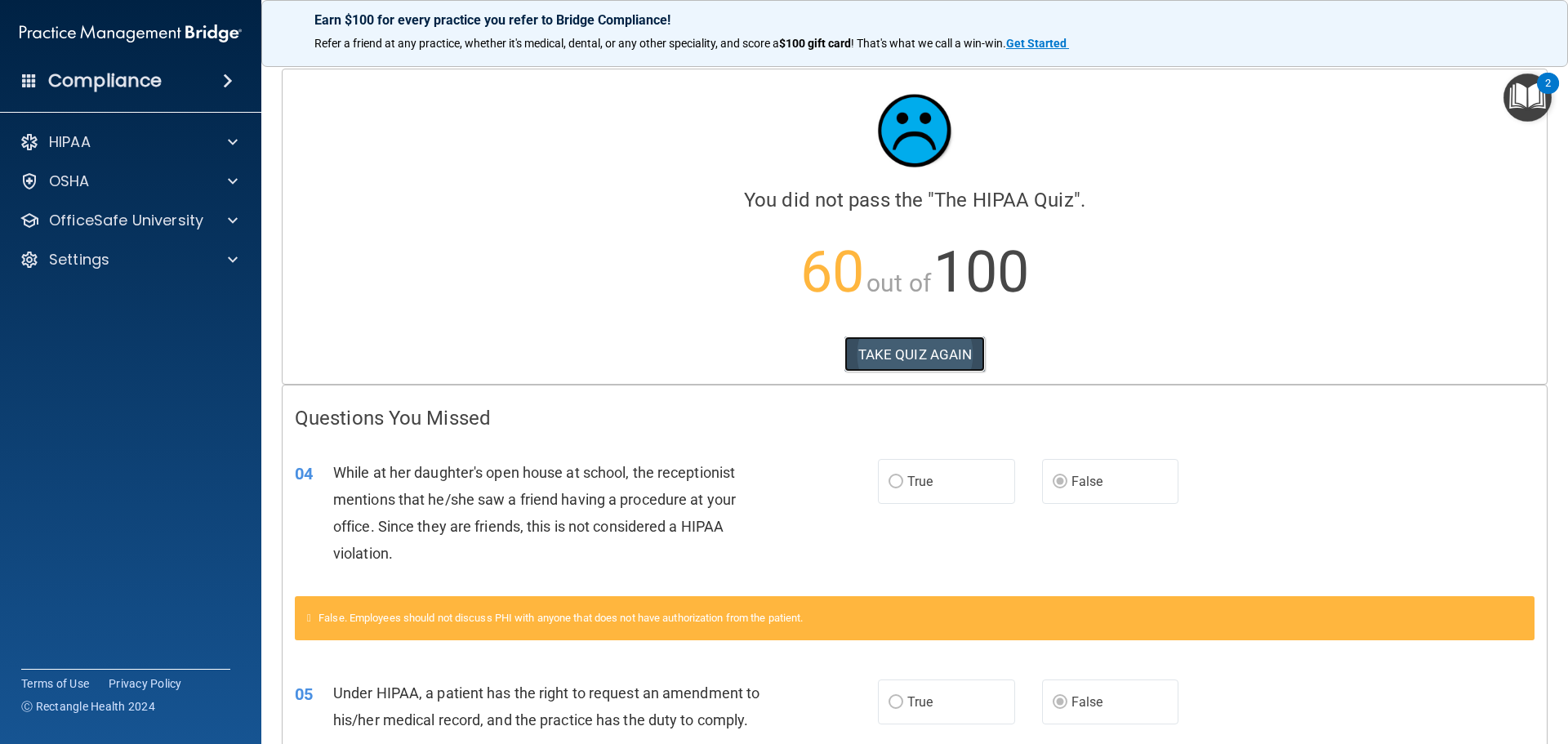
click at [926, 367] on button "TAKE QUIZ AGAIN" at bounding box center [915, 354] width 141 height 36
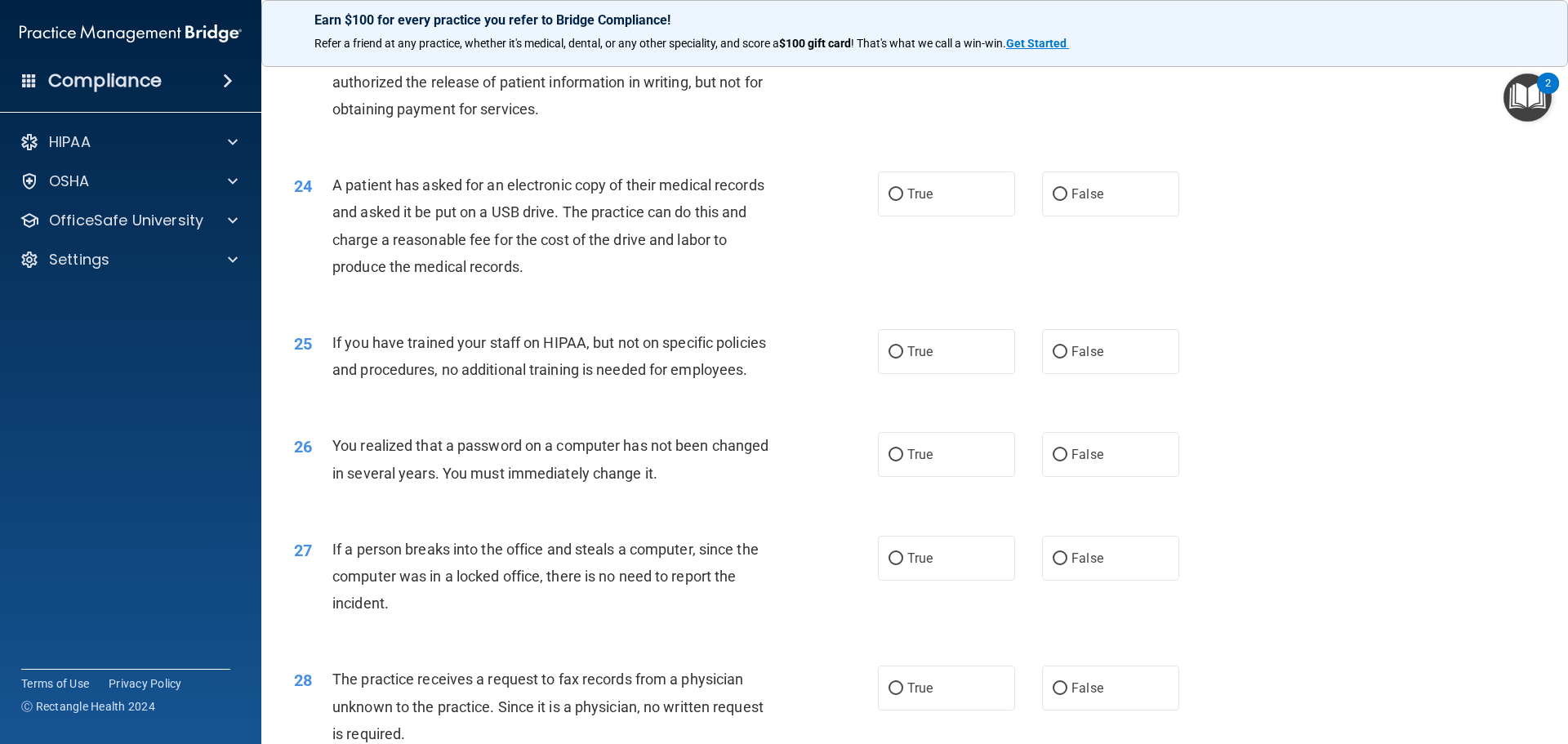
scroll to position [3120, 0]
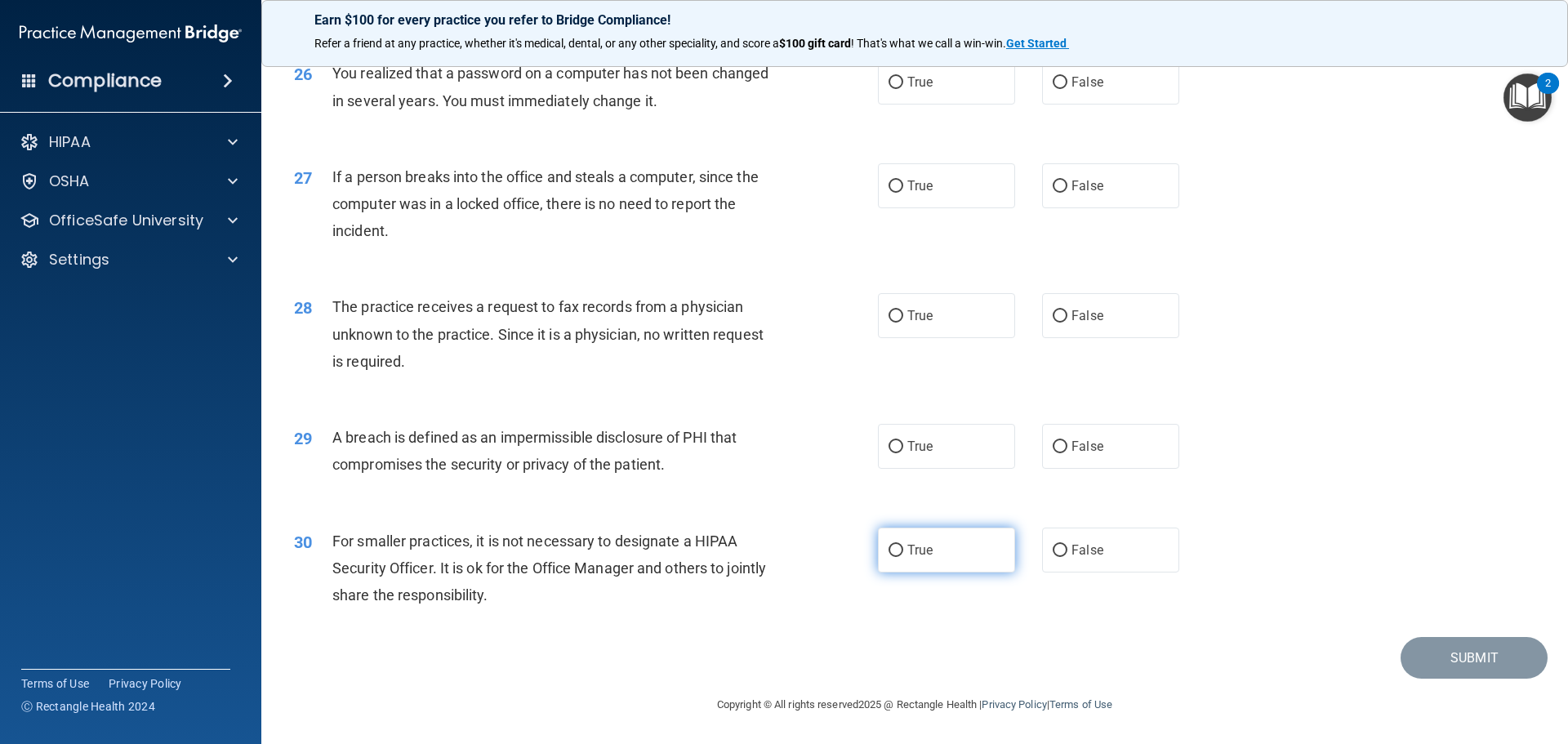
click at [938, 539] on label "True" at bounding box center [946, 549] width 137 height 45
click at [903, 545] on input "True" at bounding box center [895, 551] width 15 height 12
radio input "true"
drag, startPoint x: 958, startPoint y: 471, endPoint x: 1091, endPoint y: 454, distance: 134.1
click at [959, 471] on div "29 A breach is defined as an impermissible disclosure of PHI that compromises t…" at bounding box center [914, 454] width 1265 height 103
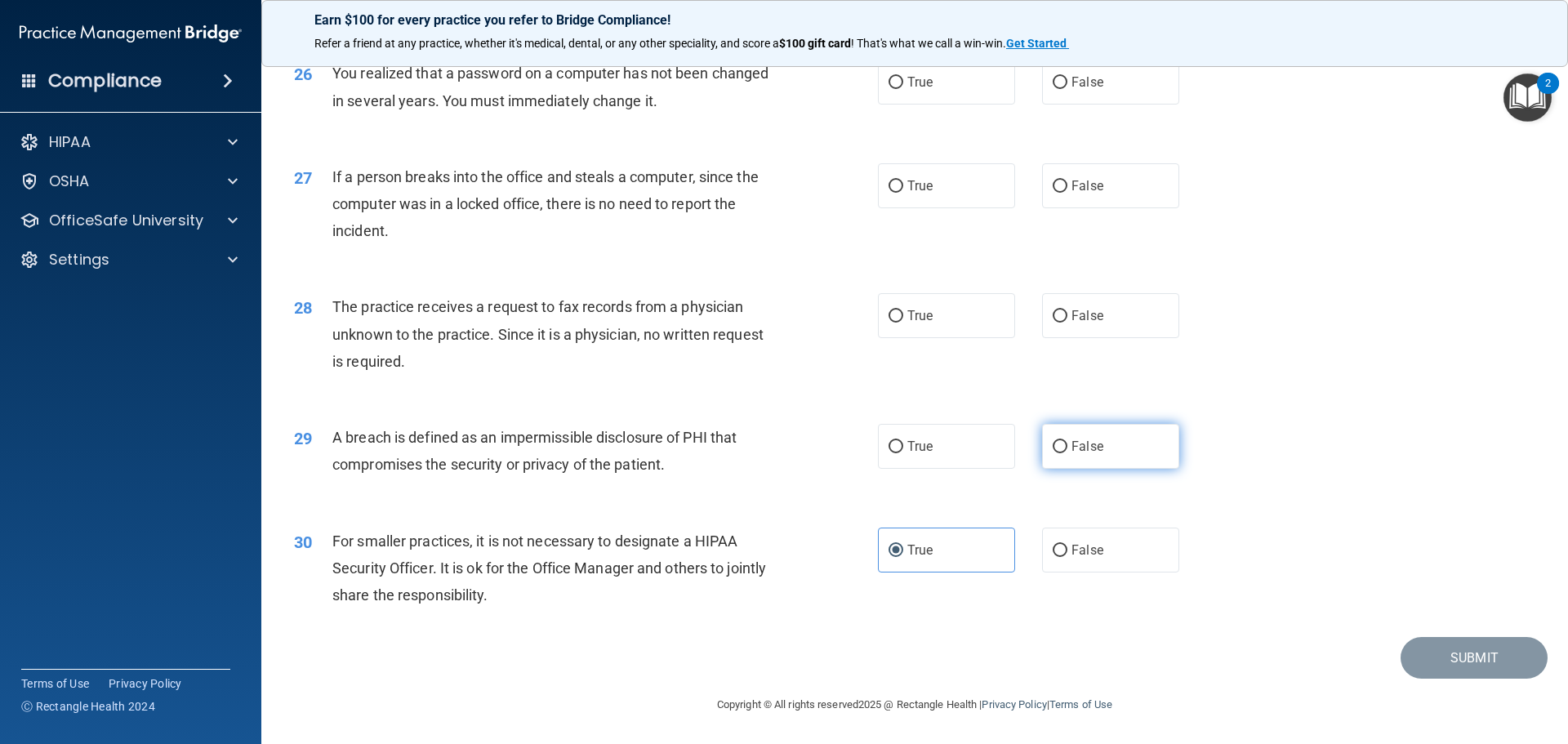
click at [1094, 453] on span "False" at bounding box center [1087, 446] width 32 height 16
click at [1067, 453] on input "False" at bounding box center [1059, 447] width 15 height 12
radio input "true"
drag, startPoint x: 968, startPoint y: 320, endPoint x: 1050, endPoint y: 260, distance: 101.6
click at [968, 319] on label "True" at bounding box center [946, 315] width 137 height 45
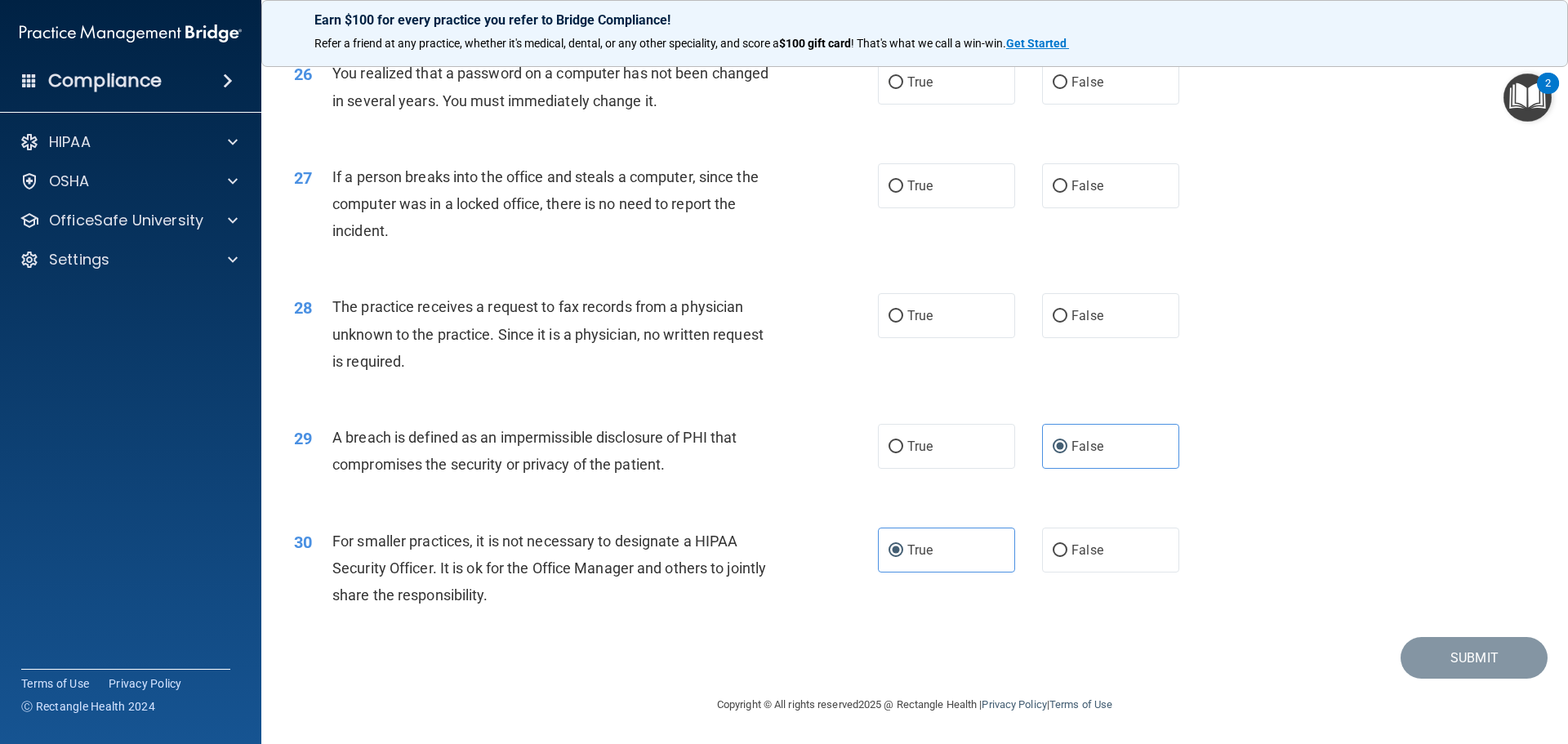
click at [903, 319] on input "True" at bounding box center [895, 316] width 15 height 12
radio input "true"
click at [1105, 194] on label "False" at bounding box center [1110, 185] width 137 height 45
click at [1067, 193] on input "False" at bounding box center [1059, 187] width 15 height 12
radio input "true"
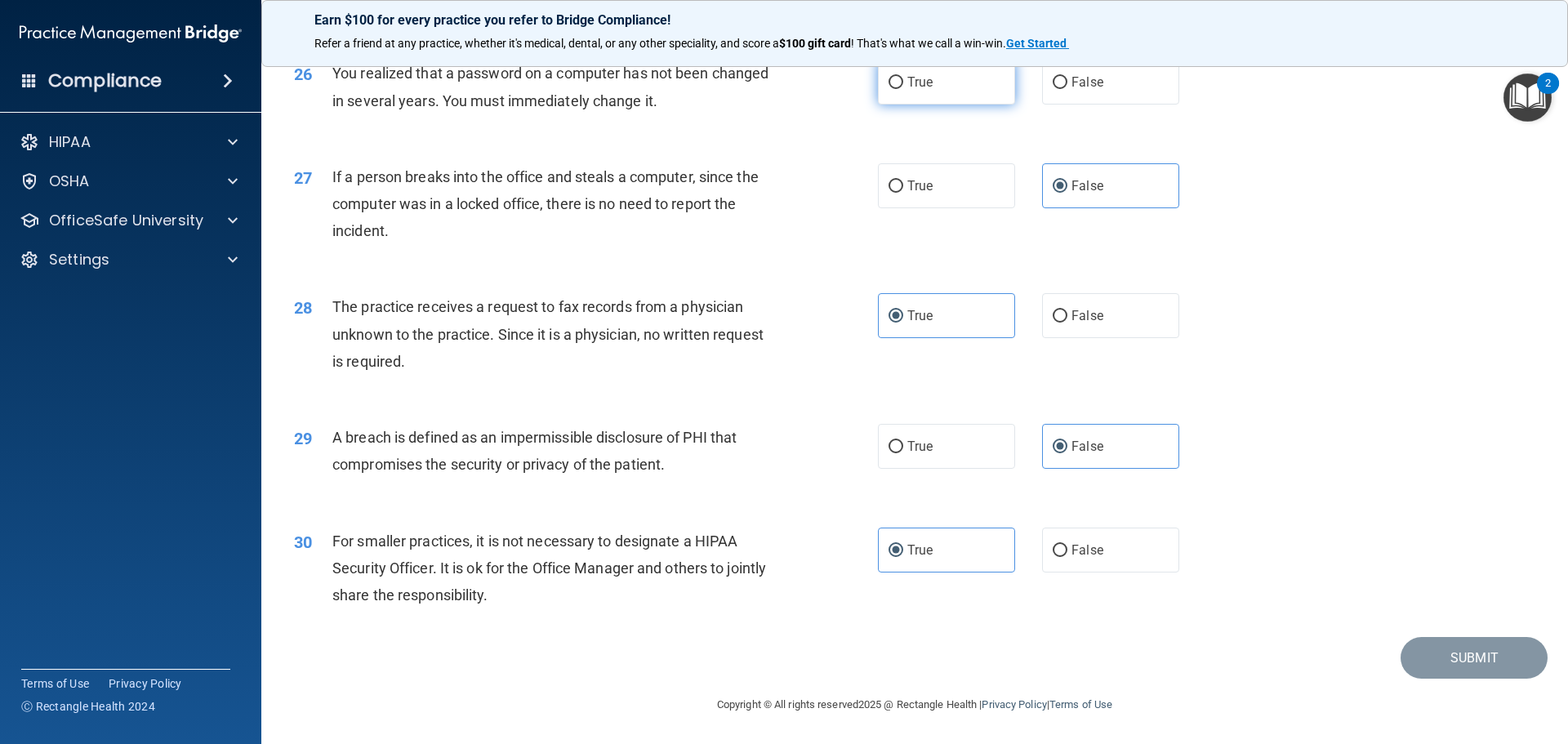
click at [950, 85] on label "True" at bounding box center [946, 82] width 137 height 45
click at [903, 85] on input "True" at bounding box center [895, 83] width 15 height 12
radio input "true"
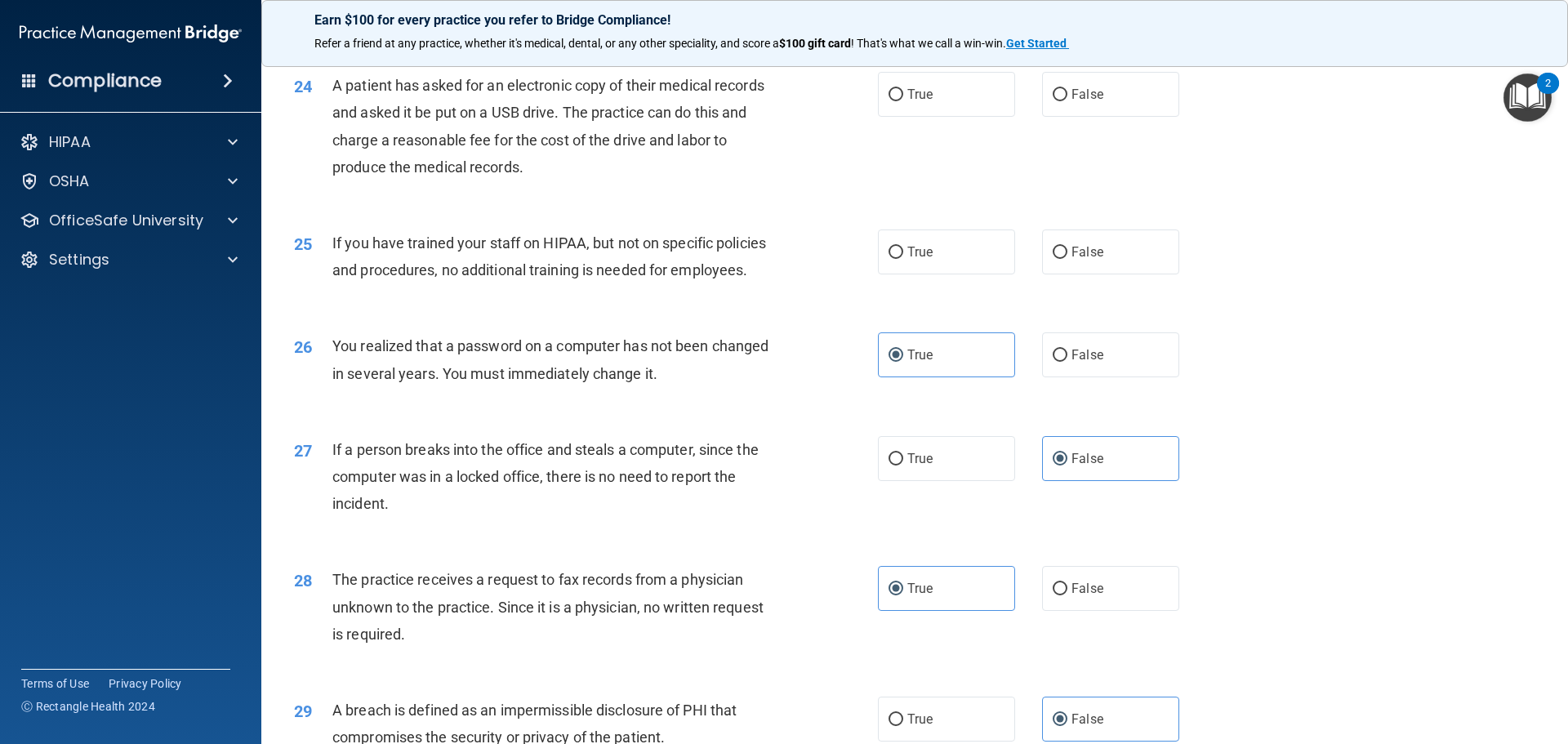
scroll to position [2876, 0]
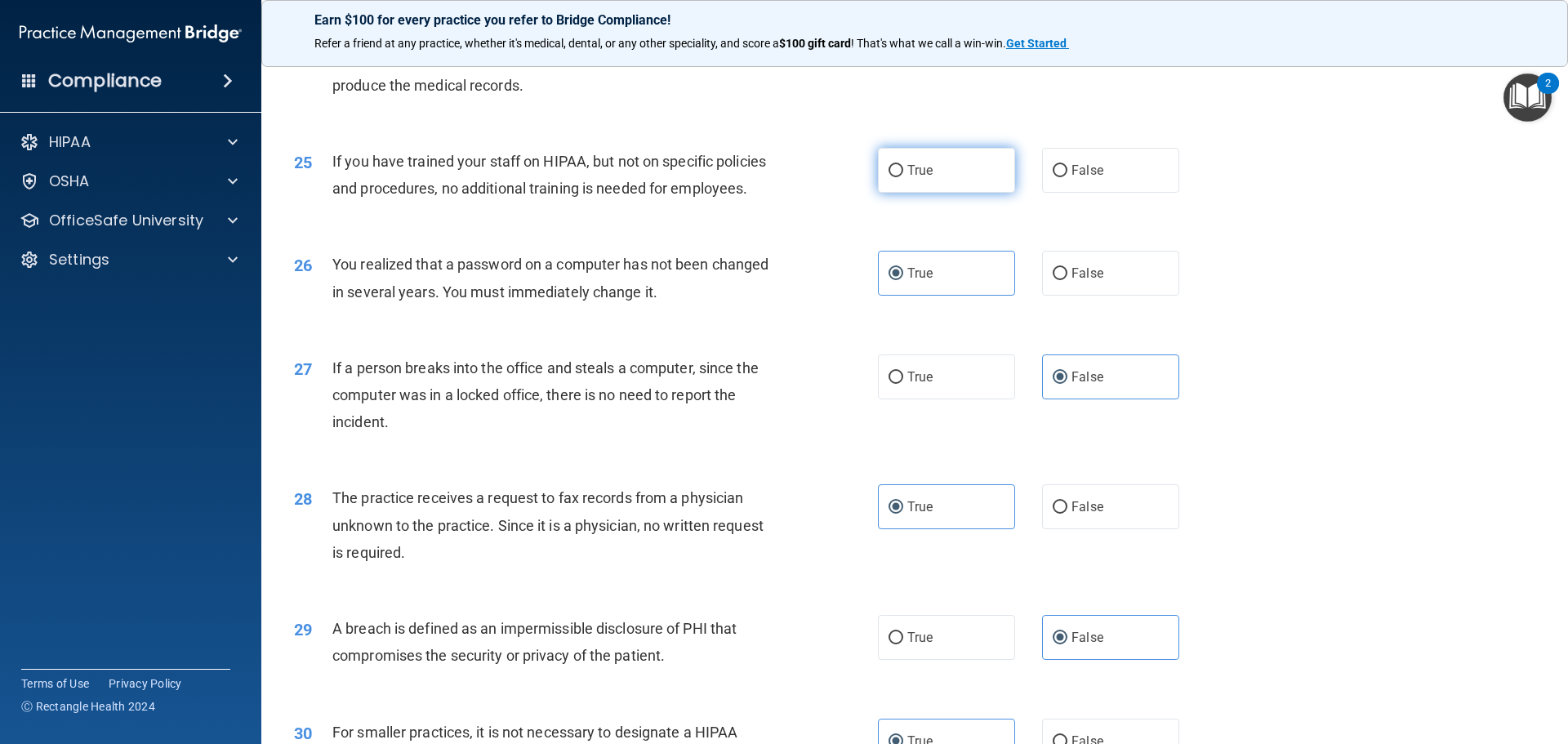
click at [934, 193] on label "True" at bounding box center [946, 170] width 137 height 45
click at [903, 177] on input "True" at bounding box center [895, 171] width 15 height 12
radio input "true"
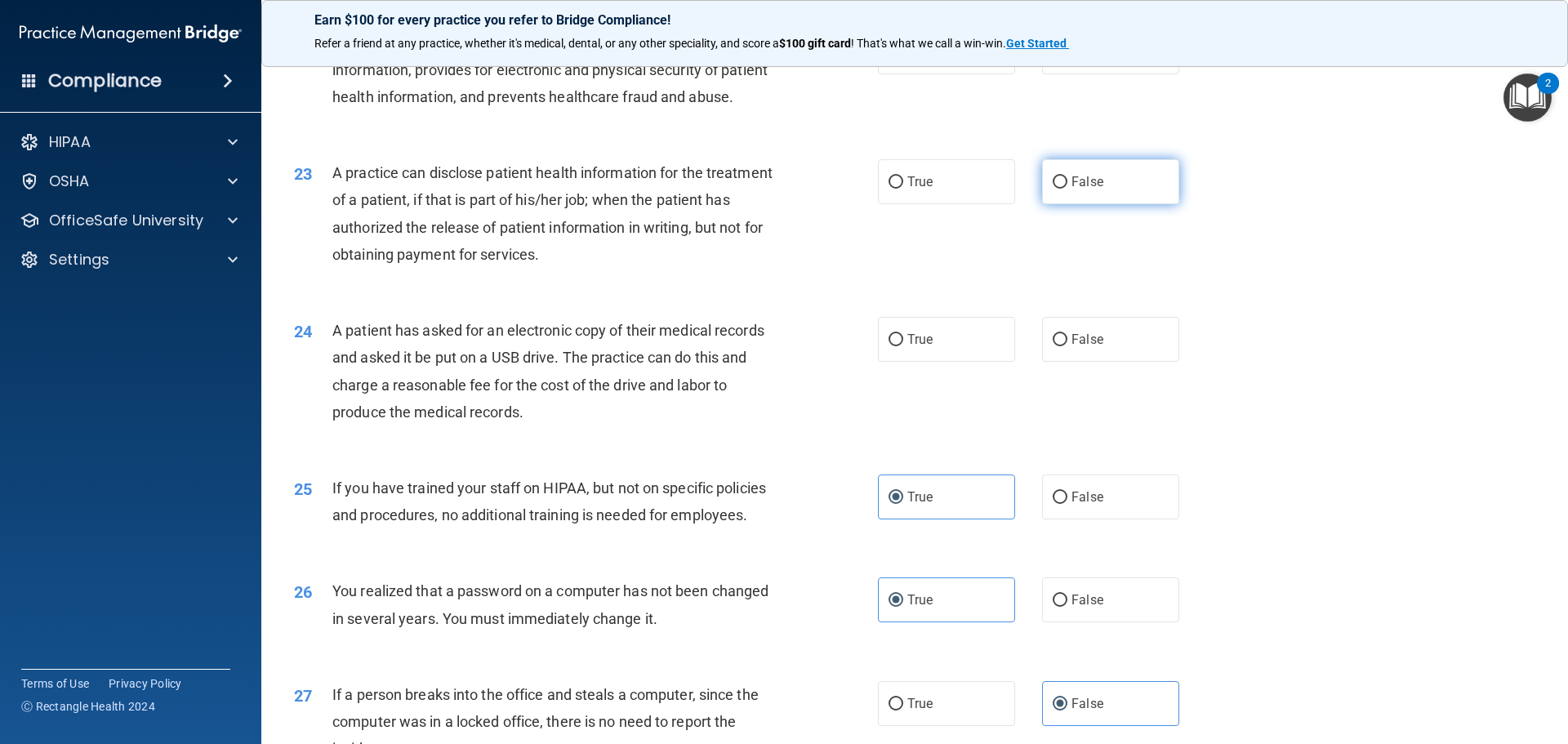
click at [1102, 204] on label "False" at bounding box center [1110, 181] width 137 height 45
click at [1067, 188] on input "False" at bounding box center [1059, 182] width 15 height 12
radio input "true"
click at [928, 362] on label "True" at bounding box center [946, 339] width 137 height 45
click at [903, 346] on input "True" at bounding box center [895, 340] width 15 height 12
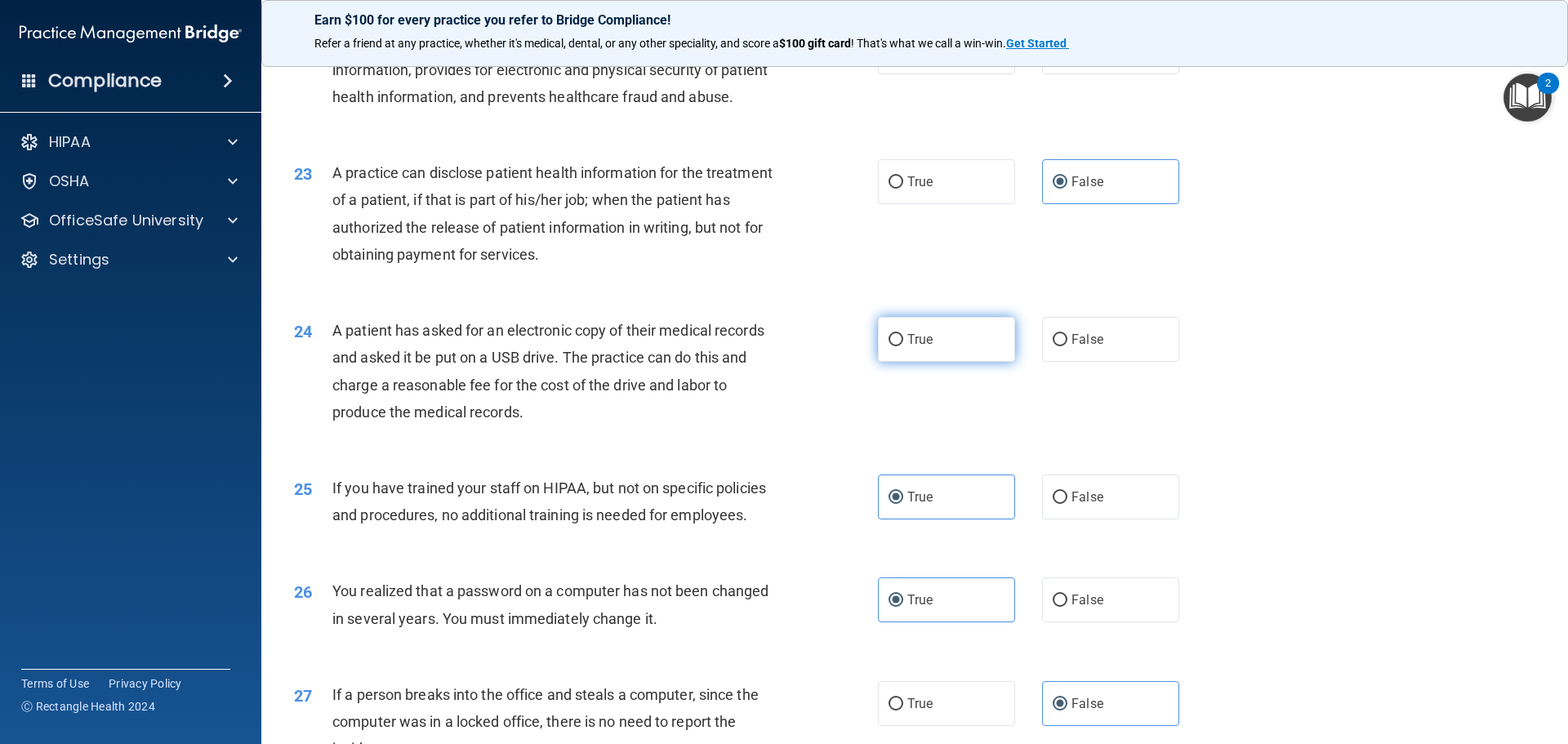
radio input "true"
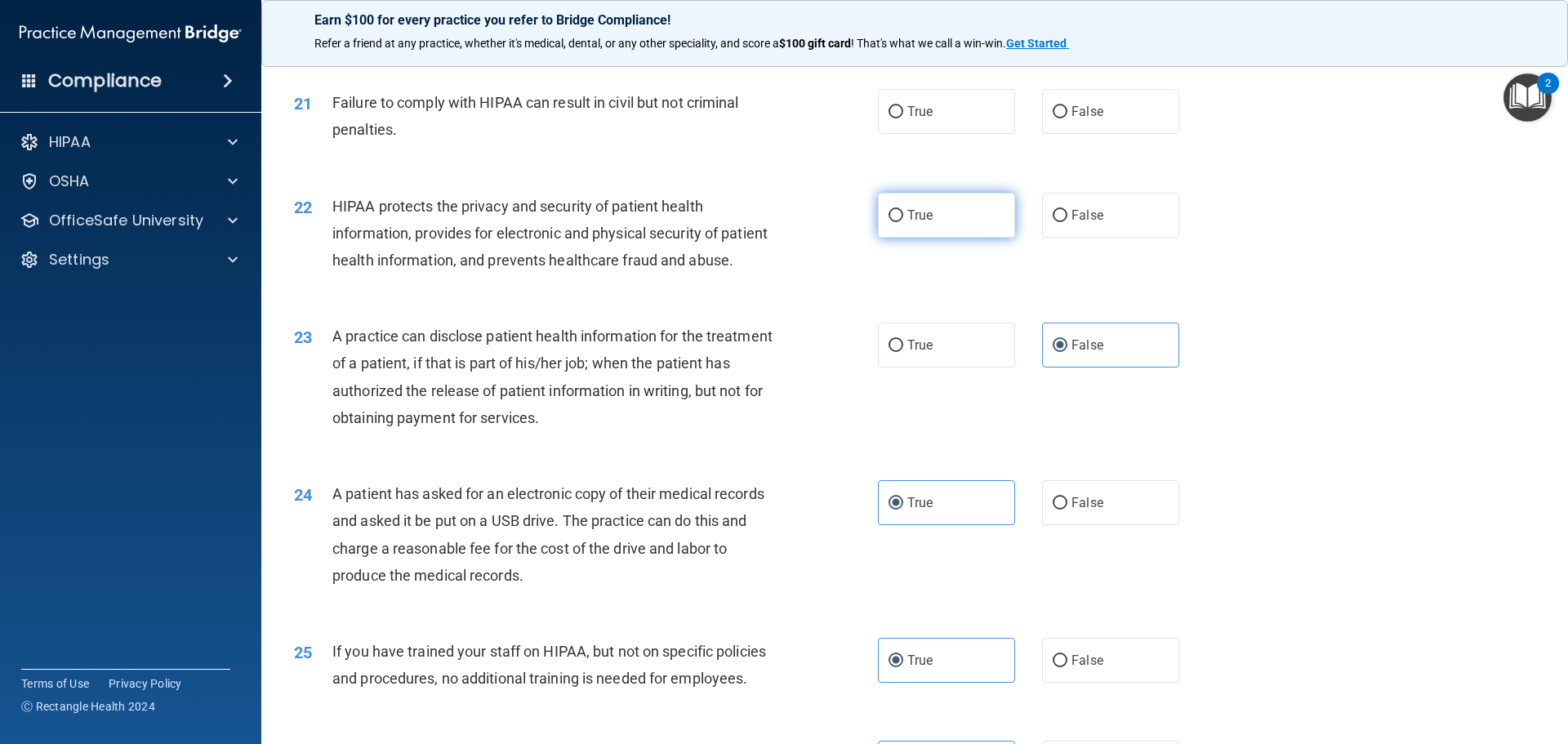
click at [954, 238] on label "True" at bounding box center [946, 215] width 137 height 45
click at [903, 222] on input "True" at bounding box center [895, 216] width 15 height 12
radio input "true"
click at [1092, 119] on span "False" at bounding box center [1087, 112] width 32 height 16
click at [1067, 118] on input "False" at bounding box center [1059, 113] width 15 height 12
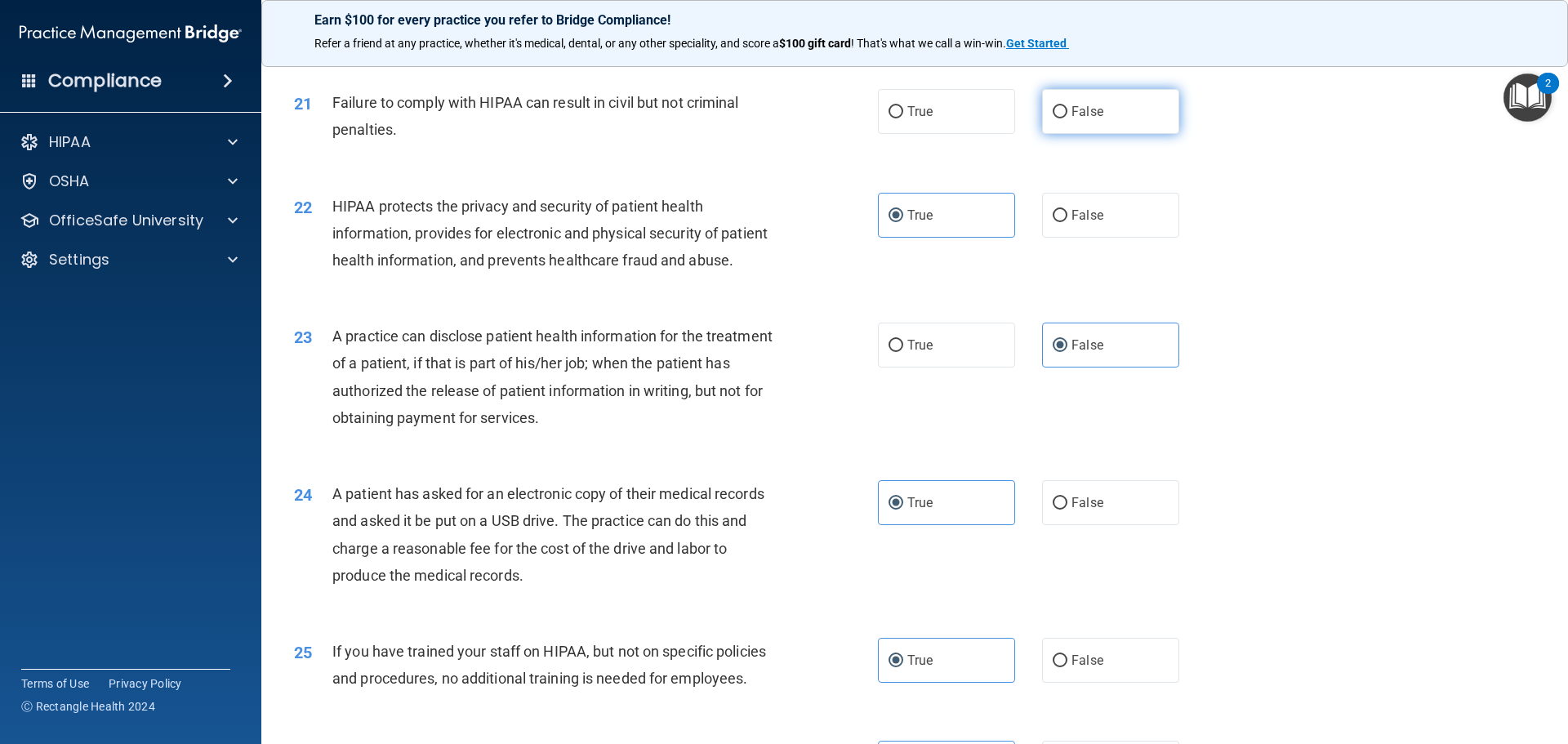
radio input "true"
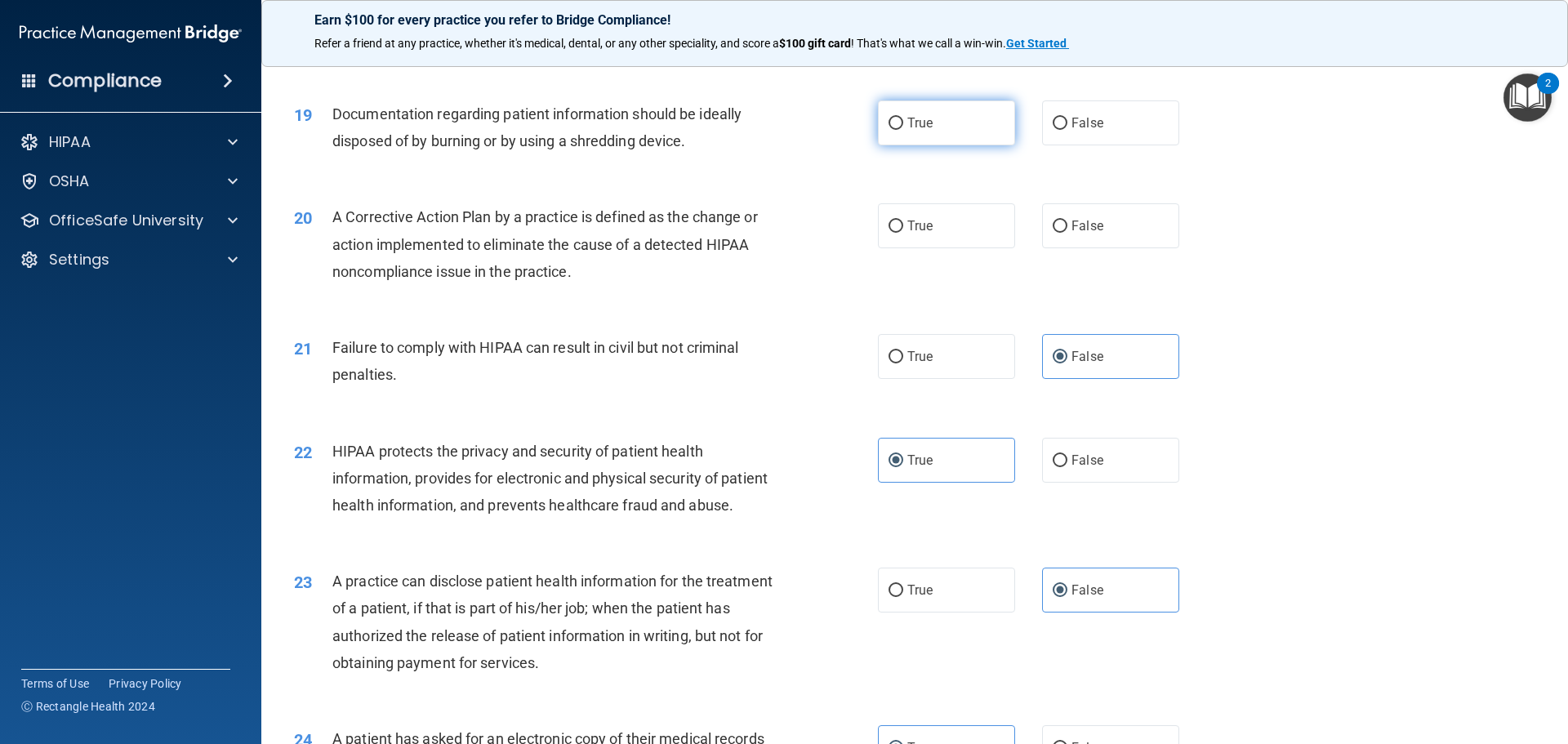
click at [958, 145] on label "True" at bounding box center [946, 122] width 137 height 45
click at [903, 129] on input "True" at bounding box center [895, 124] width 15 height 12
radio input "true"
click at [945, 248] on label "True" at bounding box center [946, 225] width 137 height 45
click at [903, 232] on input "True" at bounding box center [895, 226] width 15 height 12
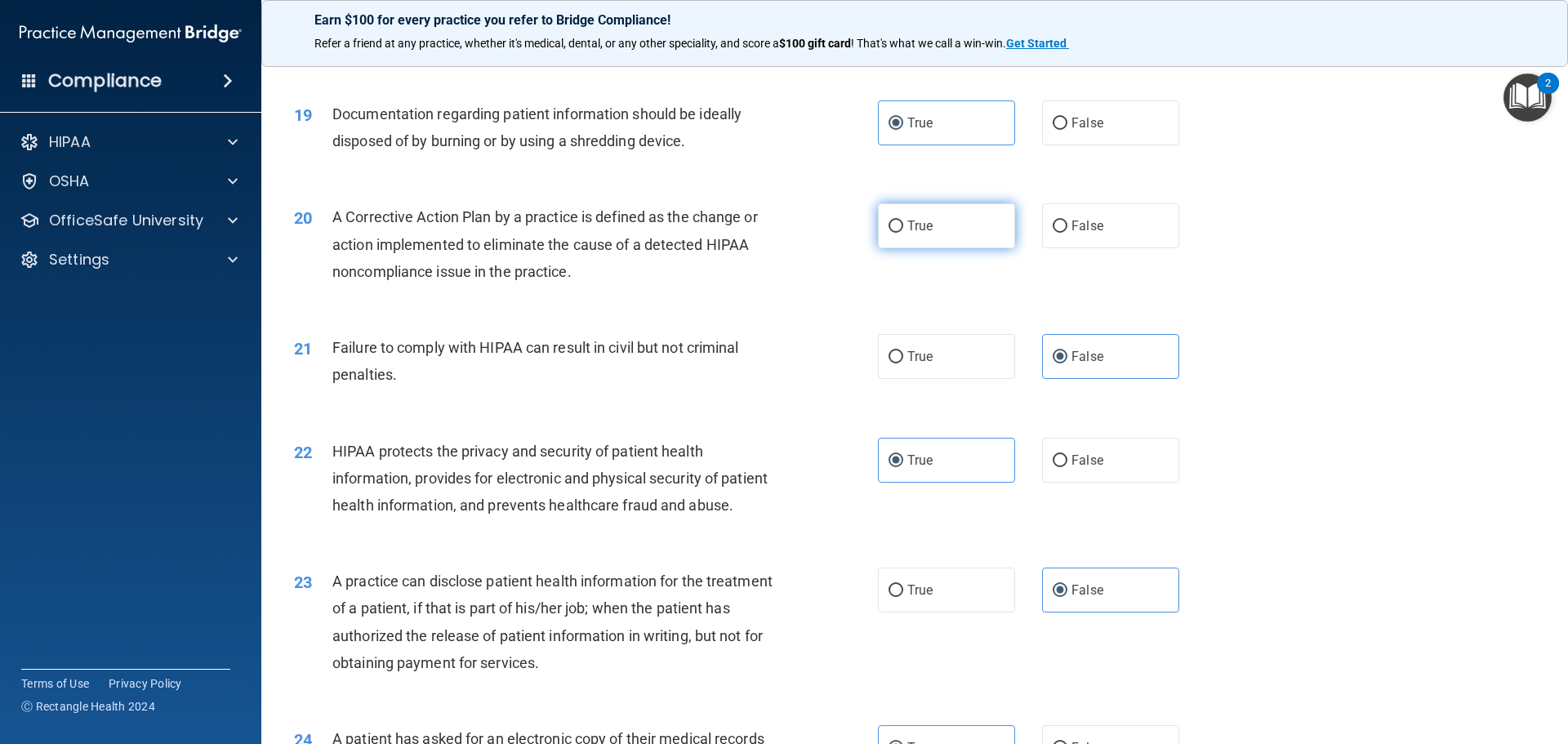
radio input "true"
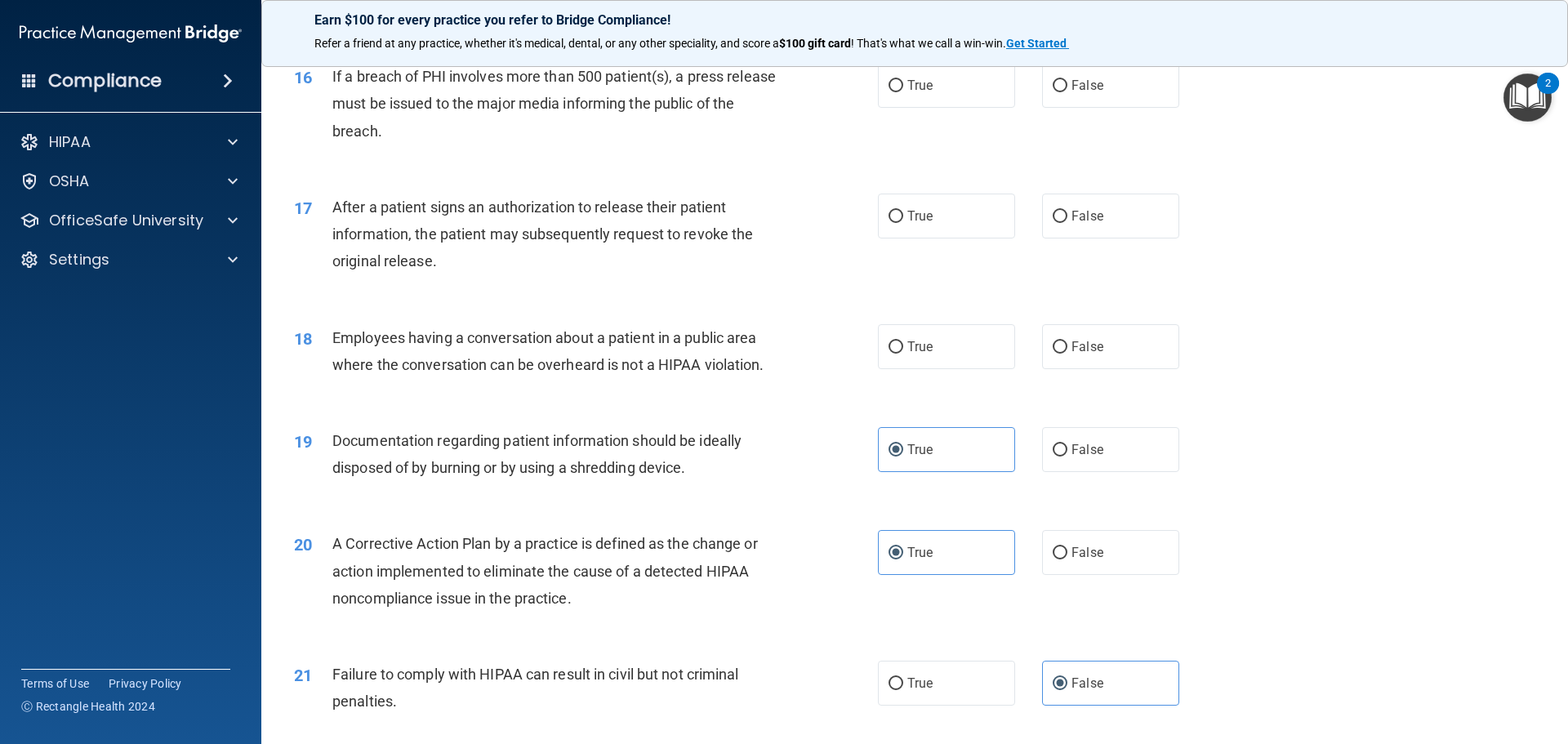
scroll to position [1733, 0]
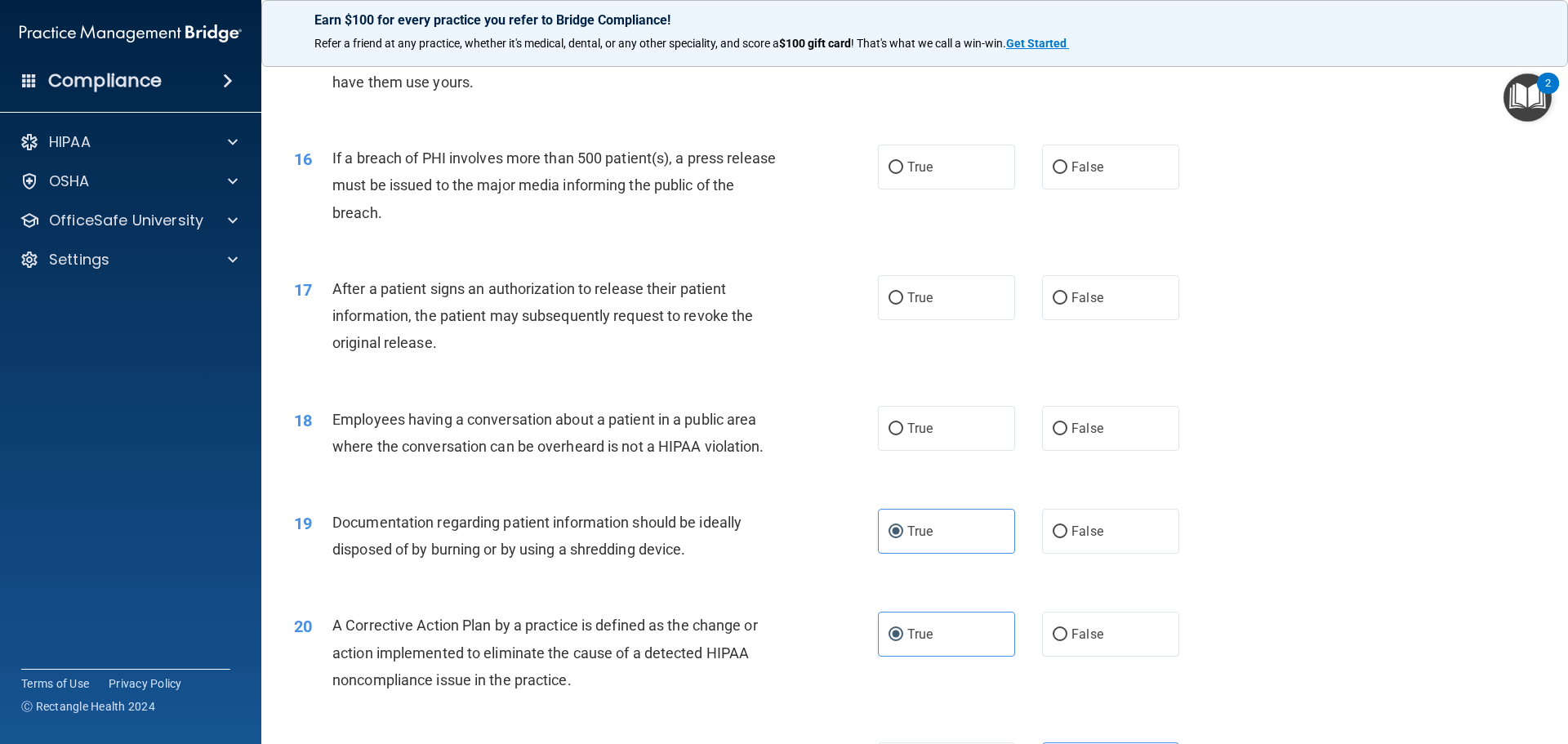
click at [962, 235] on div "16 If a breach of PHI involves more than 500 patient(s), a press release must b…" at bounding box center [914, 189] width 1265 height 130
click at [968, 189] on label "True" at bounding box center [946, 166] width 137 height 45
click at [903, 174] on input "True" at bounding box center [895, 168] width 15 height 12
radio input "true"
click at [918, 306] on span "True" at bounding box center [919, 298] width 26 height 16
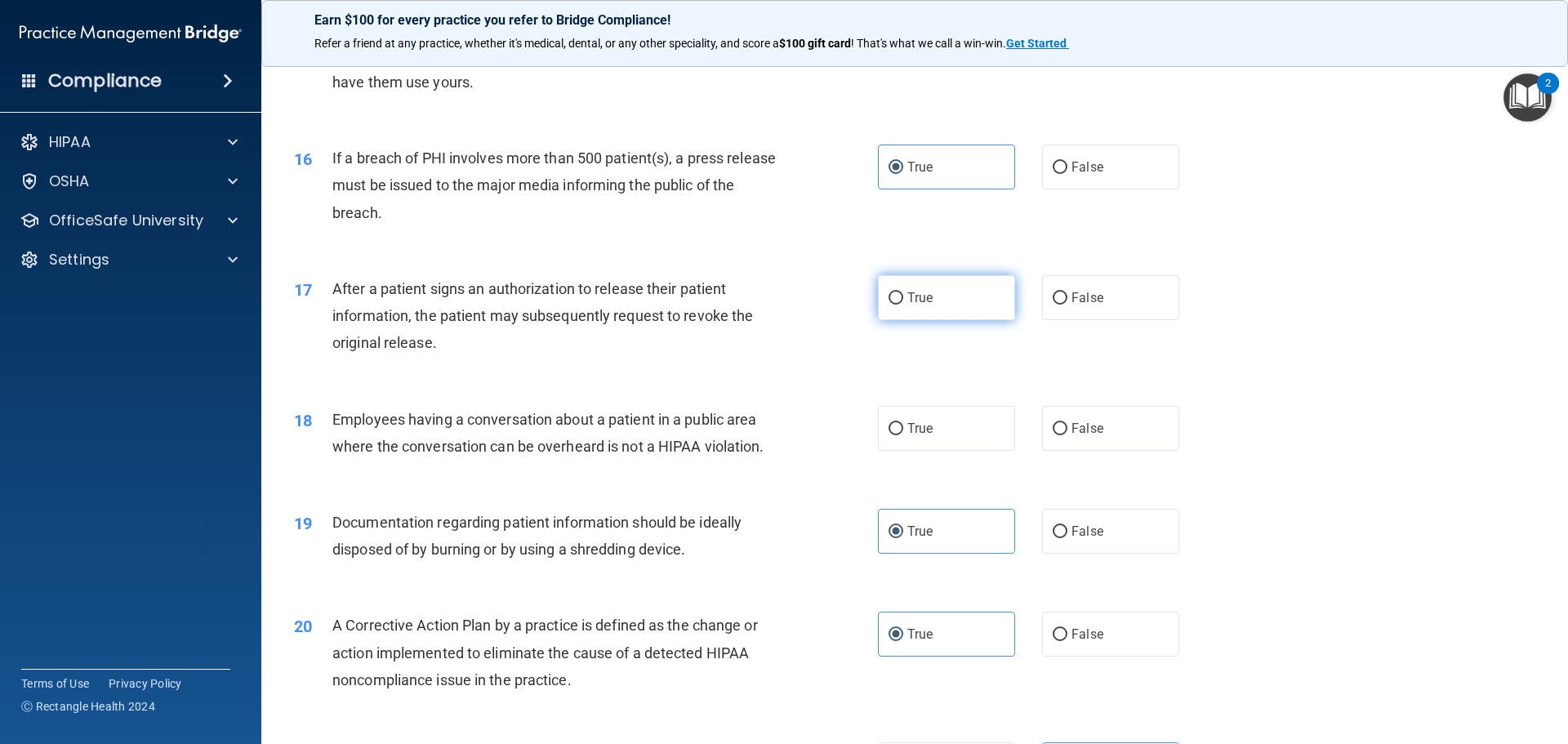
click at [903, 305] on input "True" at bounding box center [895, 298] width 15 height 12
radio input "true"
click at [1096, 320] on label "False" at bounding box center [1110, 298] width 137 height 45
click at [1067, 305] on input "False" at bounding box center [1059, 298] width 15 height 12
radio input "true"
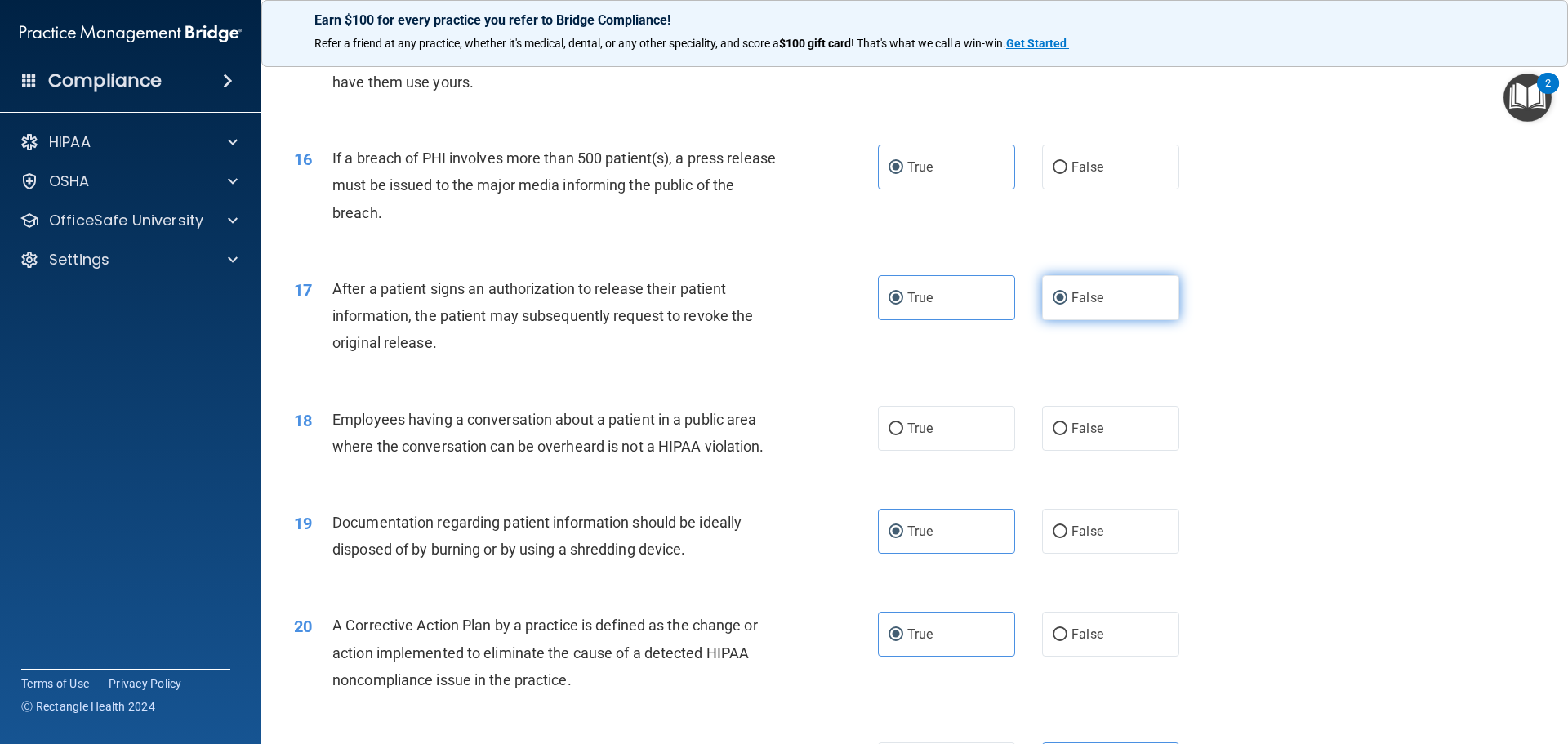
radio input "false"
click at [1060, 434] on label "False" at bounding box center [1110, 428] width 137 height 45
click at [1060, 434] on input "False" at bounding box center [1059, 429] width 15 height 12
radio input "true"
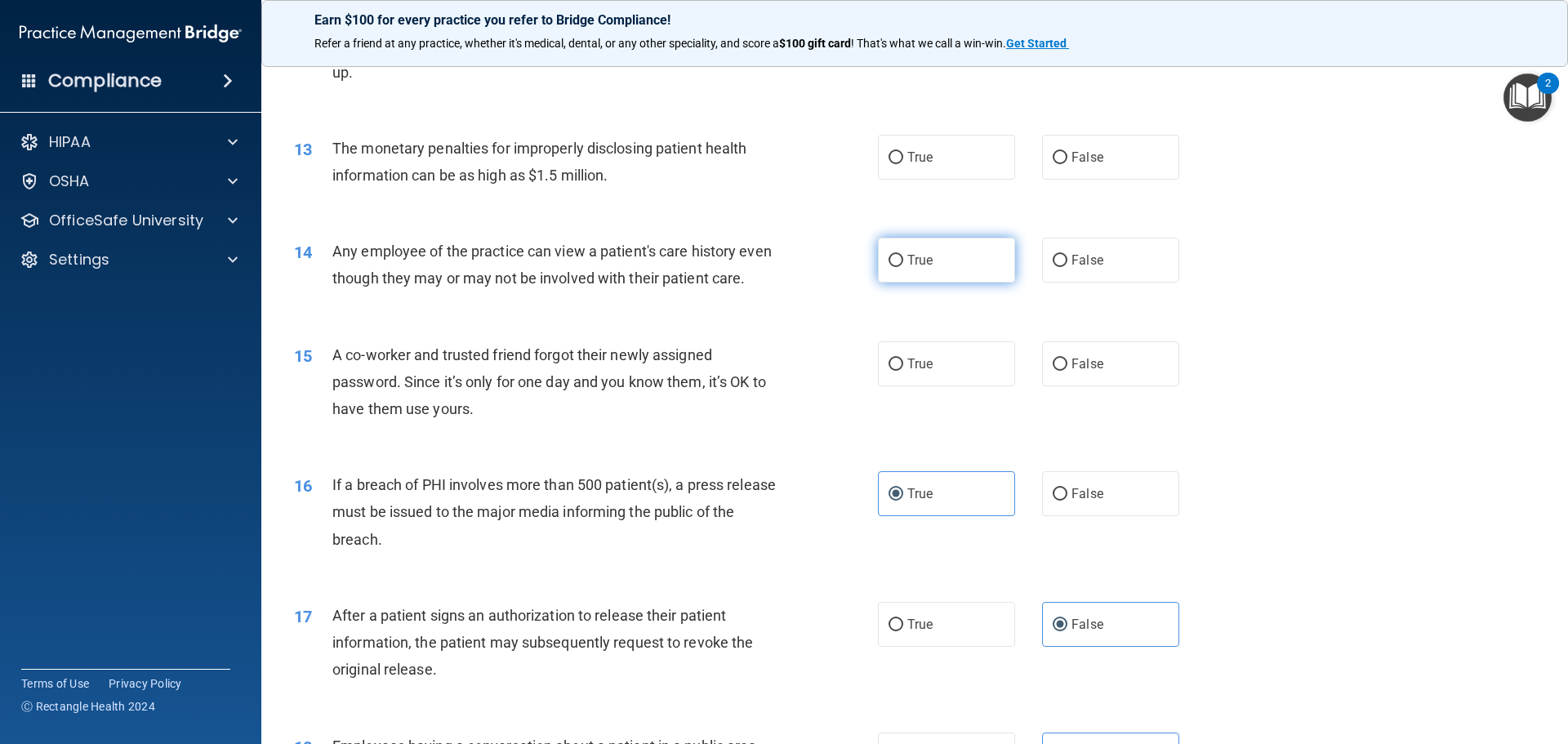
click at [964, 278] on label "True" at bounding box center [946, 260] width 137 height 45
click at [903, 267] on input "True" at bounding box center [895, 261] width 15 height 12
radio input "true"
click at [941, 361] on div "15 A co-worker and trusted friend forgot their newly assigned password. Since i…" at bounding box center [914, 386] width 1265 height 130
click at [942, 373] on label "True" at bounding box center [946, 364] width 137 height 45
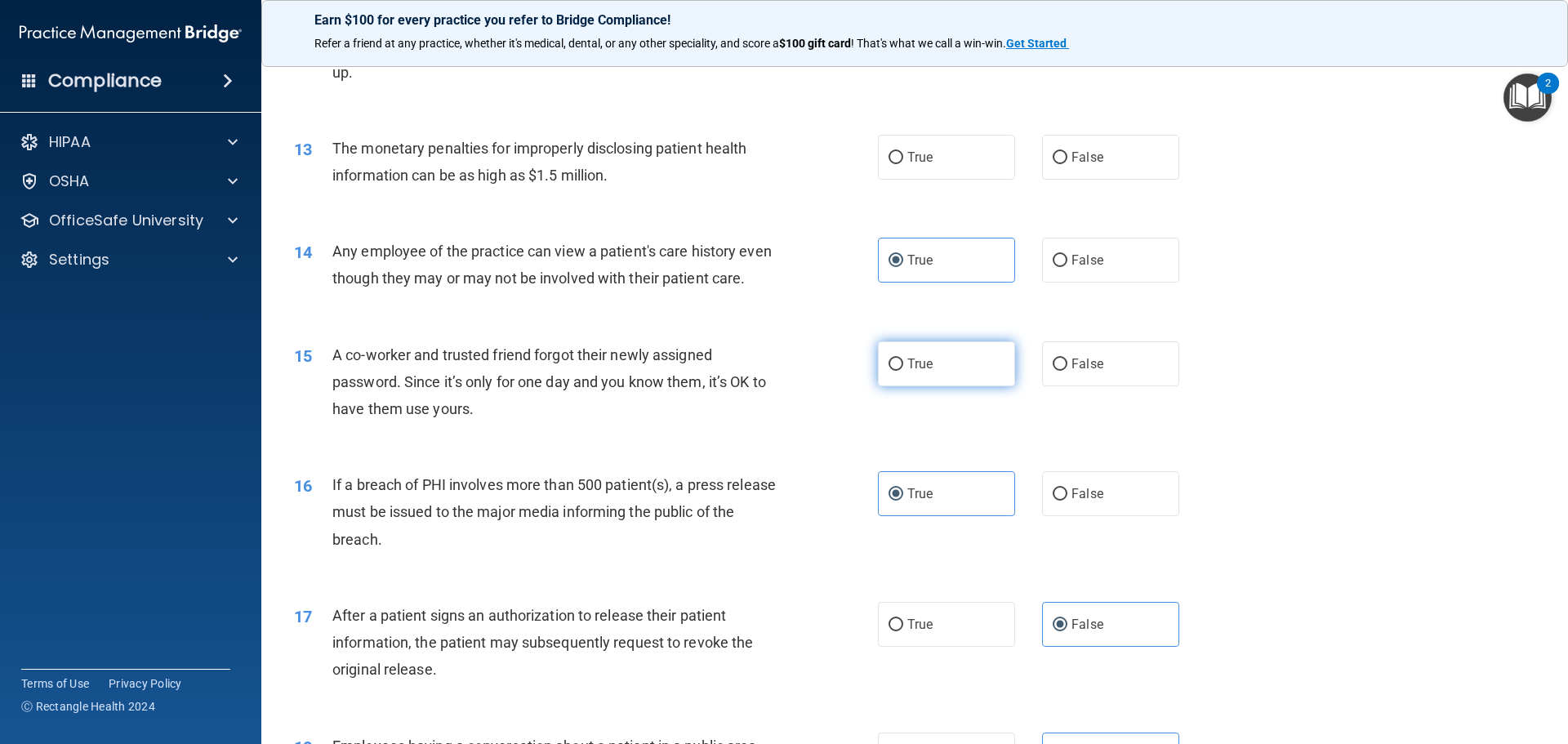
click at [903, 371] on input "True" at bounding box center [895, 365] width 15 height 12
radio input "true"
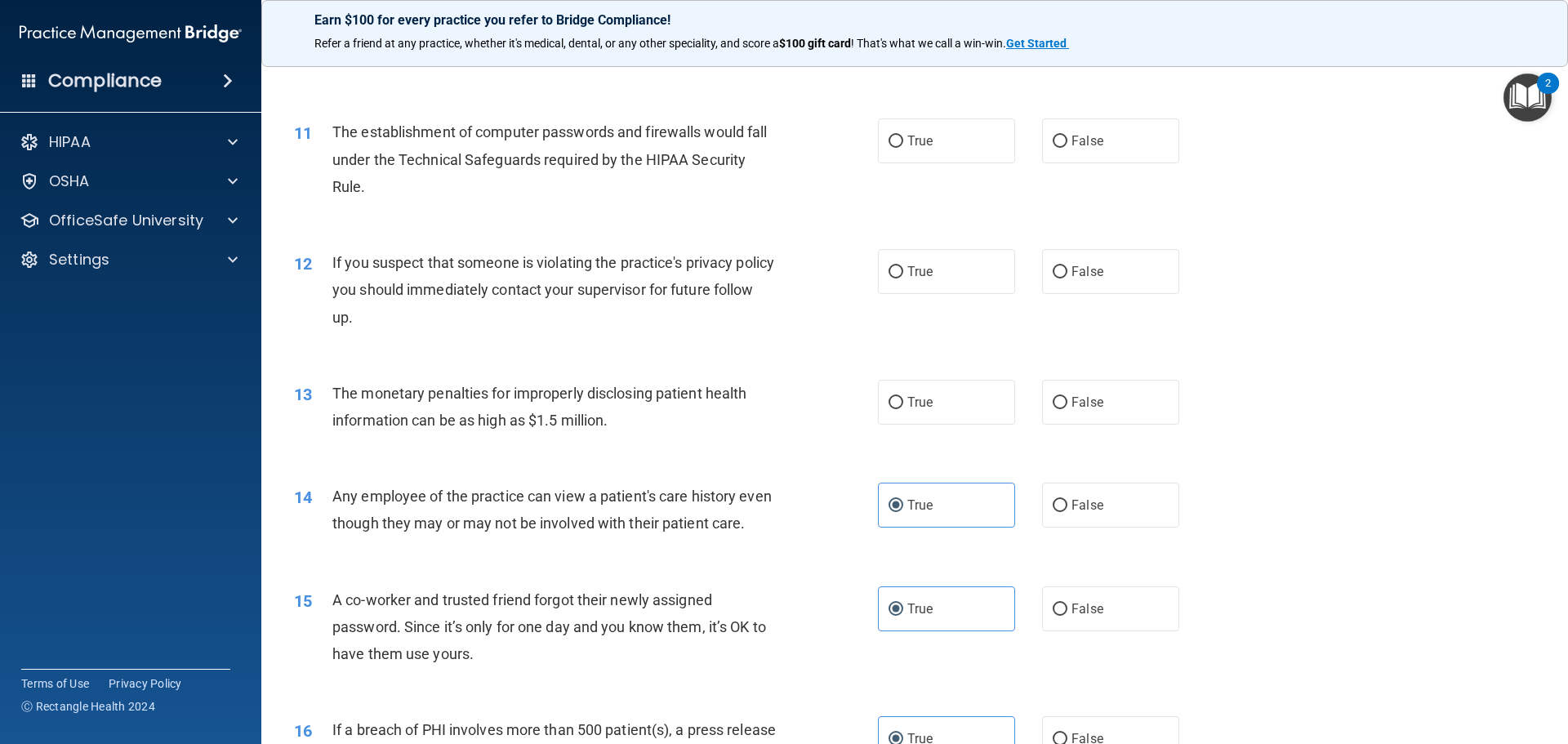
scroll to position [998, 0]
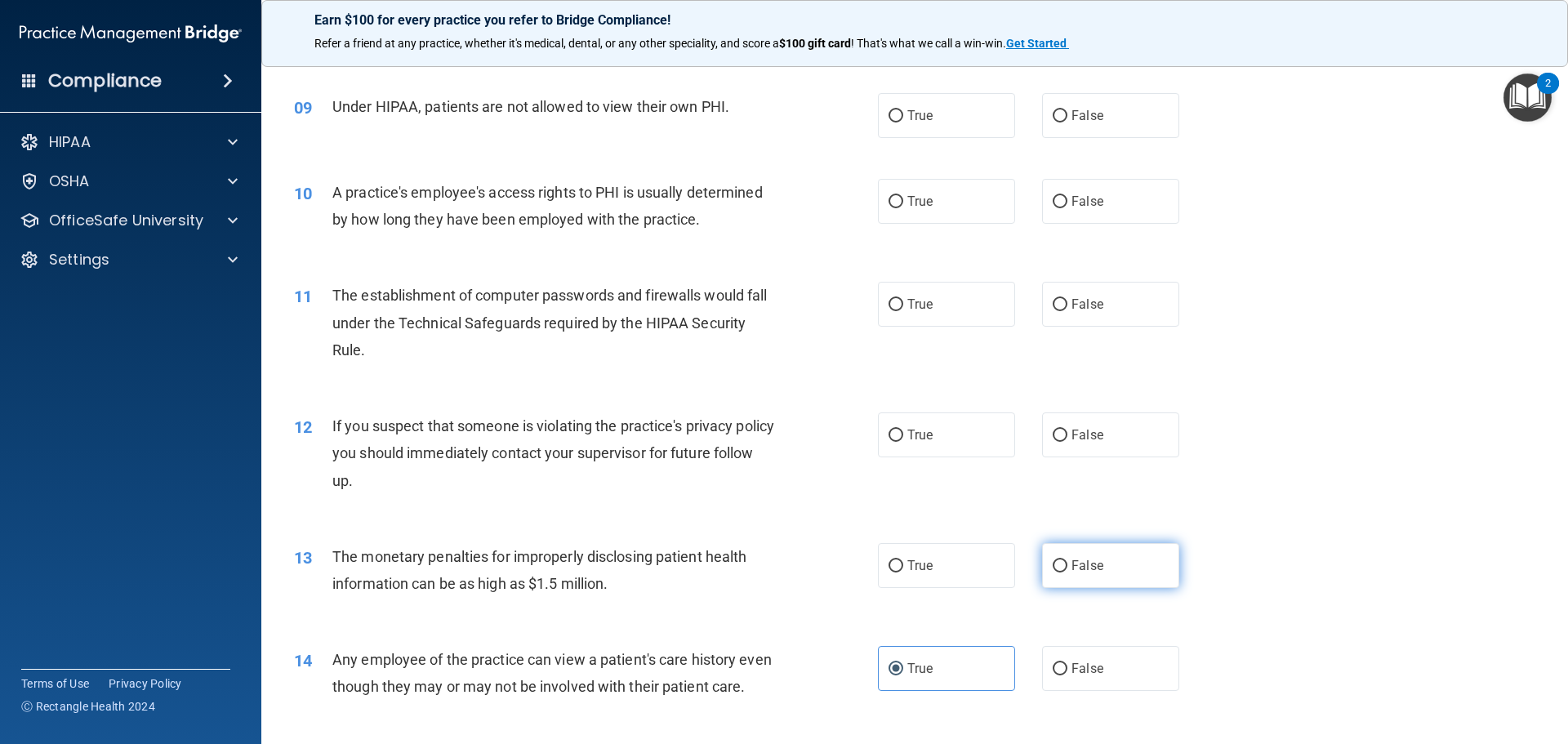
click at [1086, 577] on label "False" at bounding box center [1110, 565] width 137 height 45
click at [1067, 572] on input "False" at bounding box center [1059, 566] width 15 height 12
radio input "true"
click at [952, 444] on label "True" at bounding box center [946, 434] width 137 height 45
click at [903, 442] on input "True" at bounding box center [895, 436] width 15 height 12
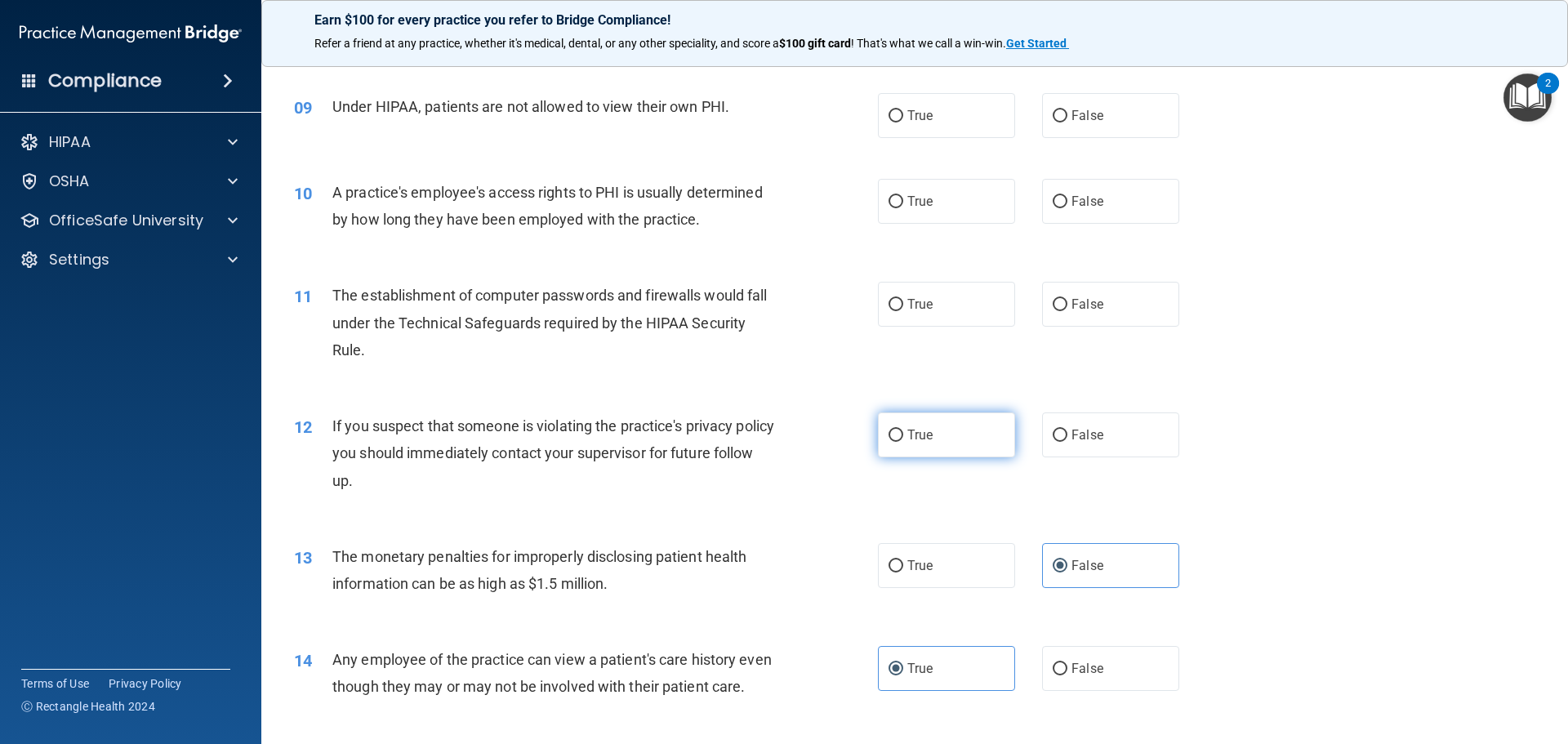
radio input "true"
click at [1079, 299] on span "False" at bounding box center [1087, 305] width 32 height 16
click at [1067, 299] on input "False" at bounding box center [1059, 305] width 15 height 12
radio input "true"
click at [987, 195] on label "True" at bounding box center [946, 201] width 137 height 45
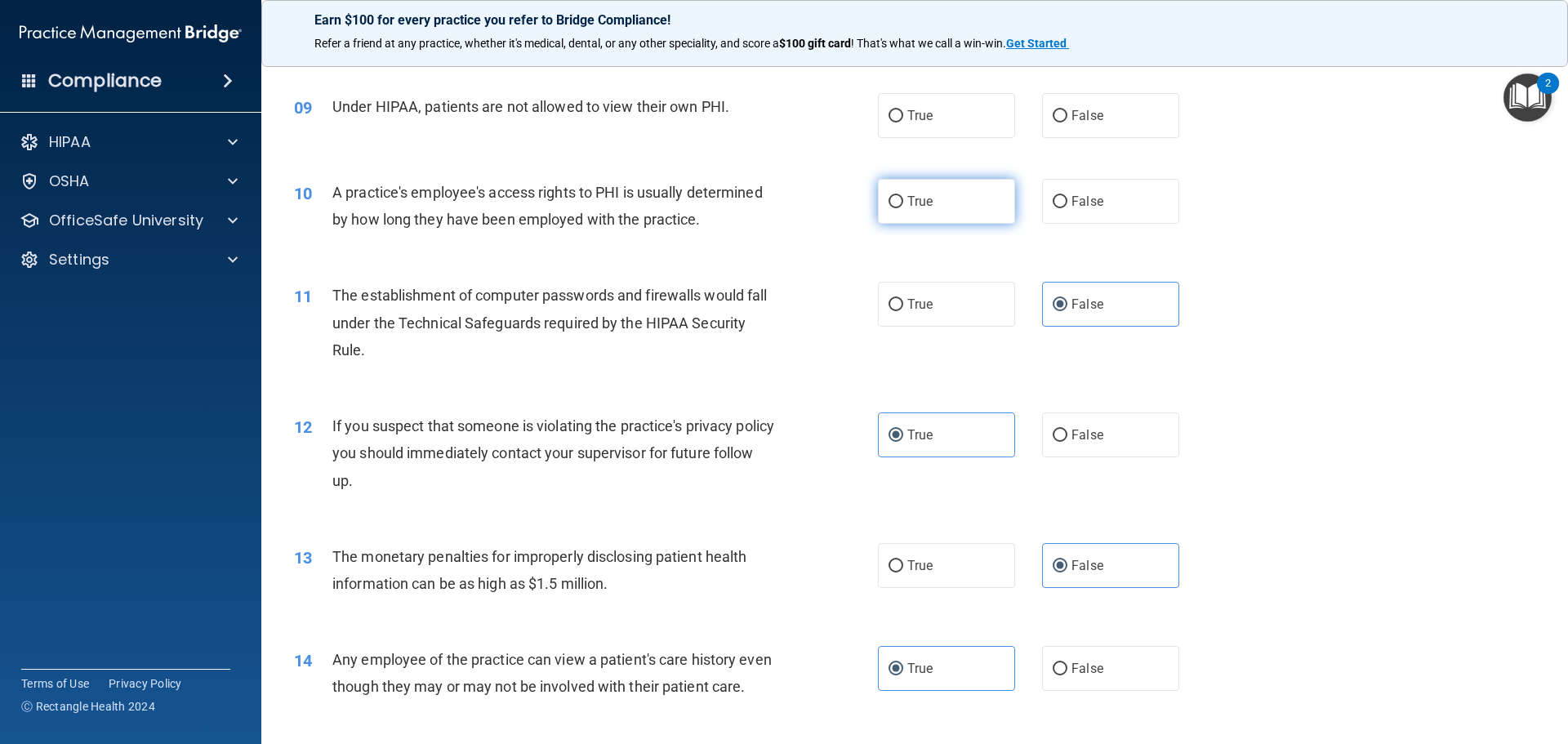
click at [903, 196] on input "True" at bounding box center [895, 203] width 15 height 12
radio input "true"
click at [1061, 101] on label "False" at bounding box center [1110, 115] width 137 height 45
click at [1061, 110] on input "False" at bounding box center [1059, 116] width 15 height 12
radio input "true"
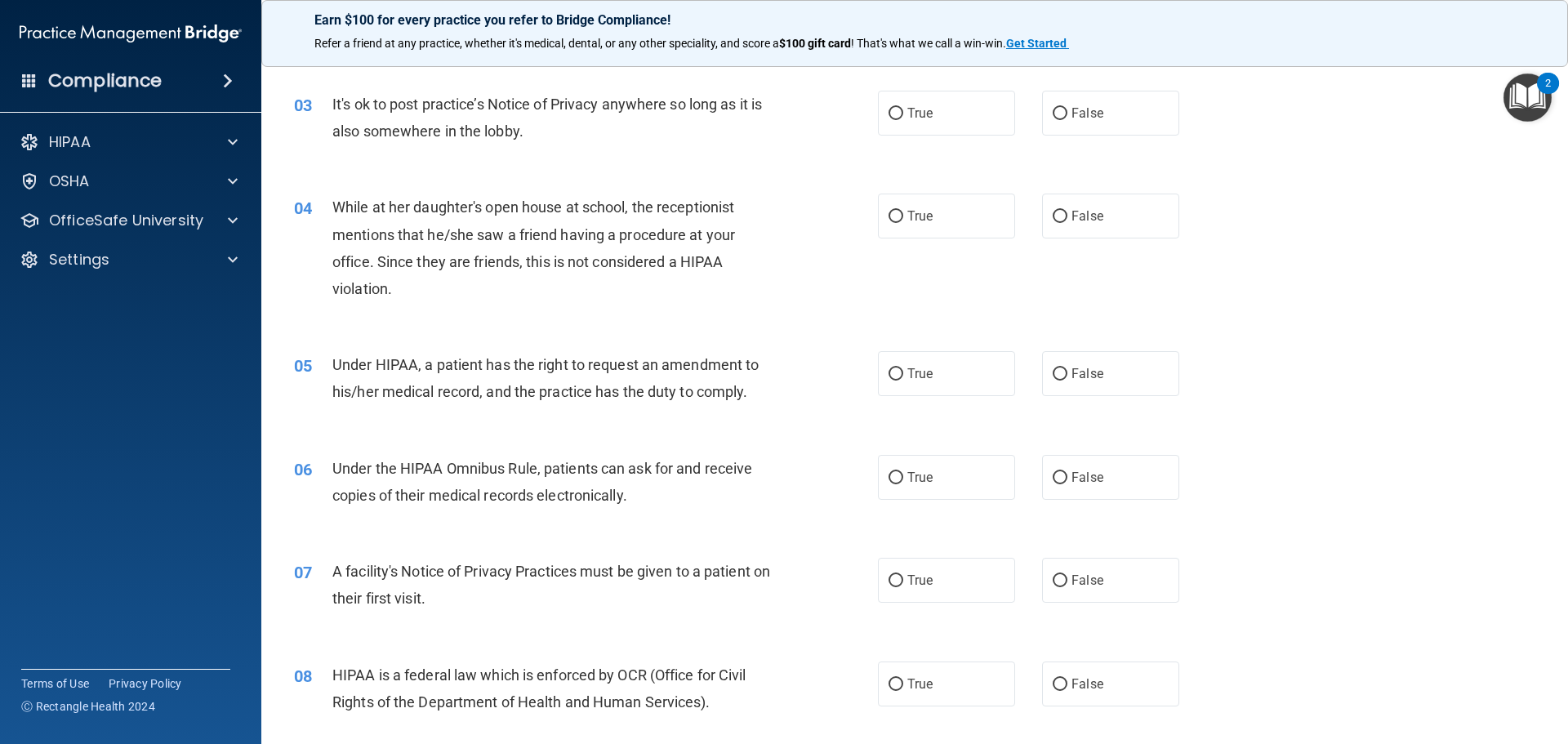
scroll to position [409, 0]
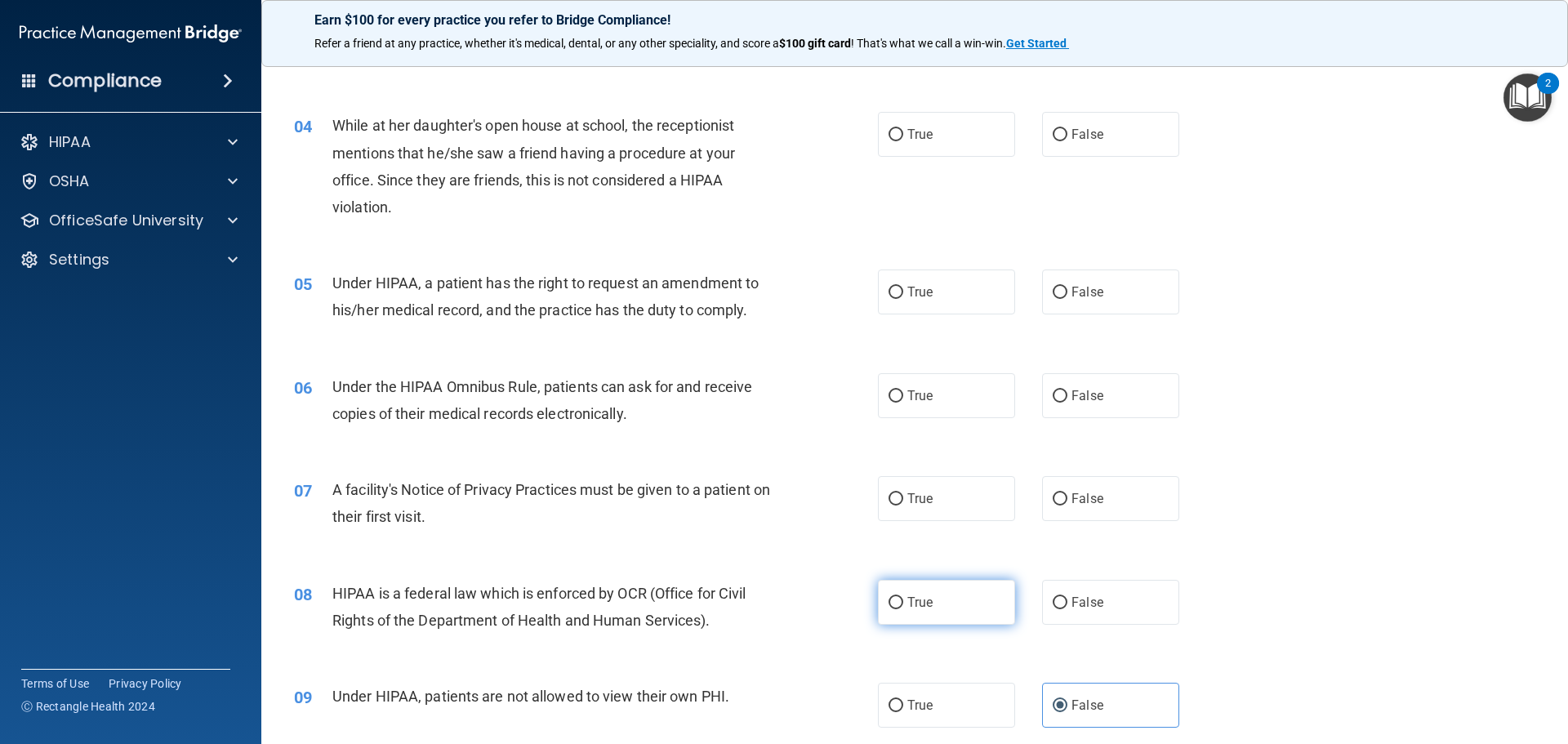
click at [941, 593] on label "True" at bounding box center [946, 601] width 137 height 45
click at [903, 597] on input "True" at bounding box center [895, 603] width 15 height 12
radio input "true"
click at [1093, 512] on label "False" at bounding box center [1110, 498] width 137 height 45
click at [1067, 505] on input "False" at bounding box center [1059, 499] width 15 height 12
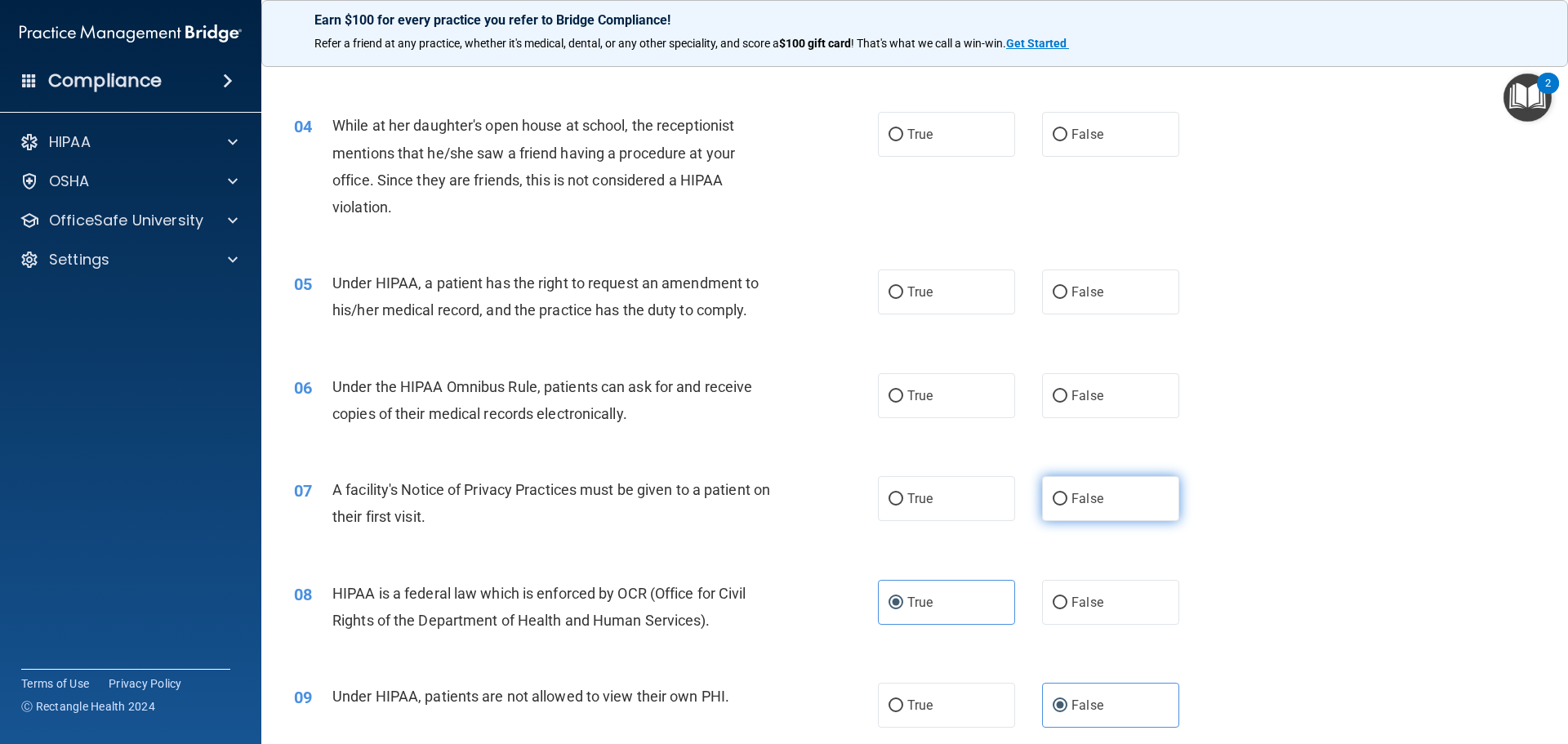
radio input "true"
click at [972, 385] on label "True" at bounding box center [946, 395] width 137 height 45
click at [903, 390] on input "True" at bounding box center [895, 396] width 15 height 12
radio input "true"
click at [1101, 284] on label "False" at bounding box center [1110, 291] width 137 height 45
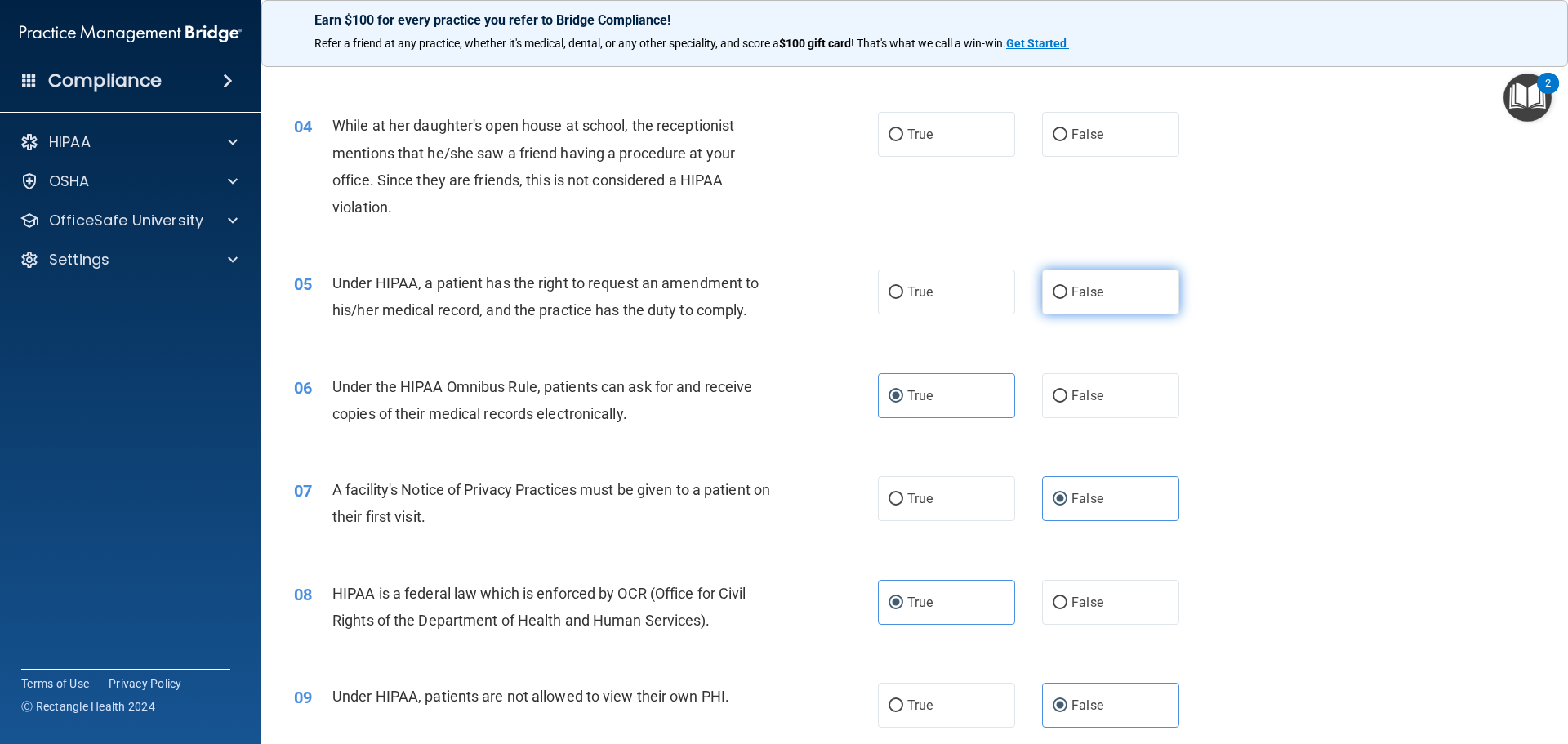
click at [1067, 287] on input "False" at bounding box center [1059, 293] width 15 height 12
radio input "true"
click at [978, 145] on label "True" at bounding box center [946, 134] width 137 height 45
click at [903, 141] on input "True" at bounding box center [895, 136] width 15 height 12
radio input "true"
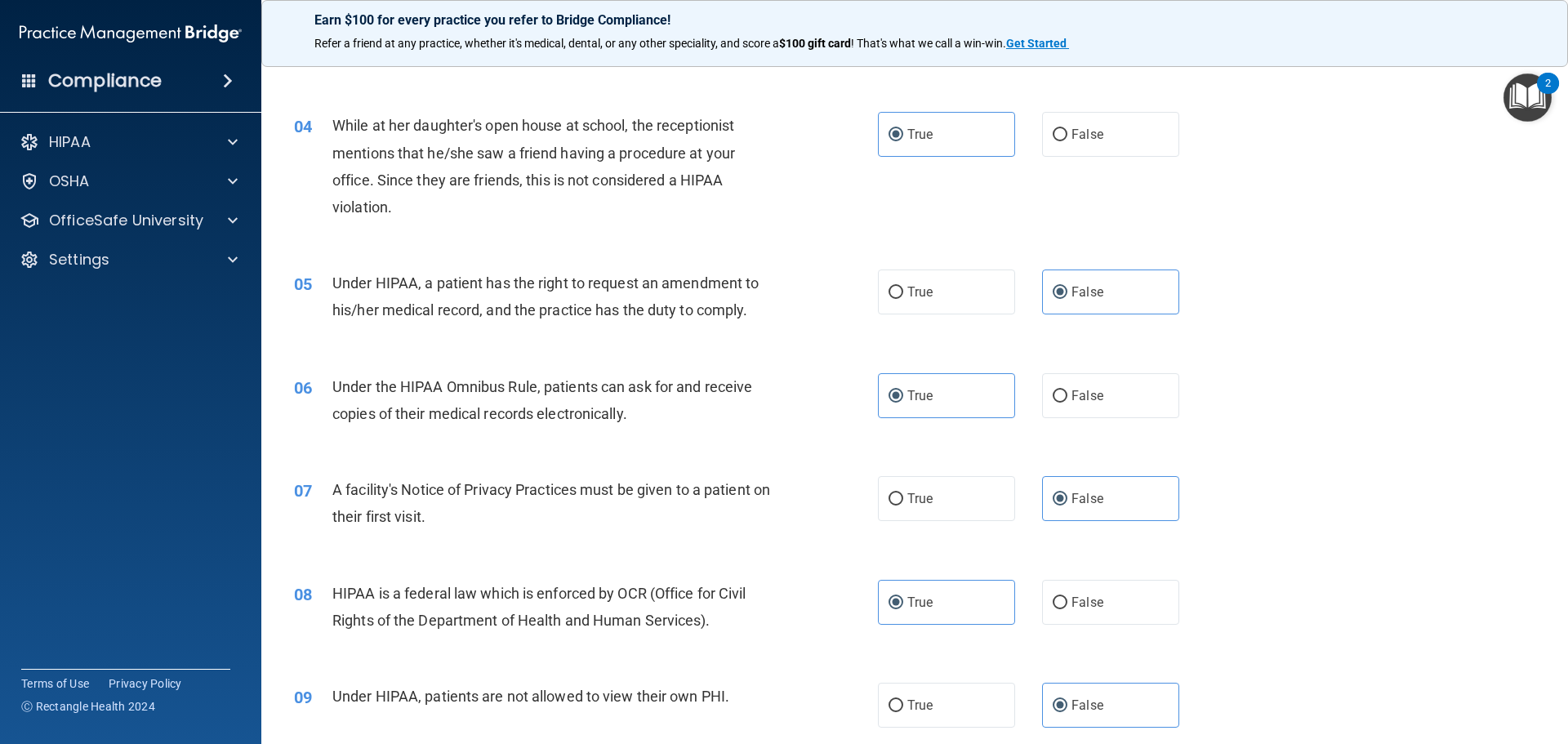
scroll to position [0, 0]
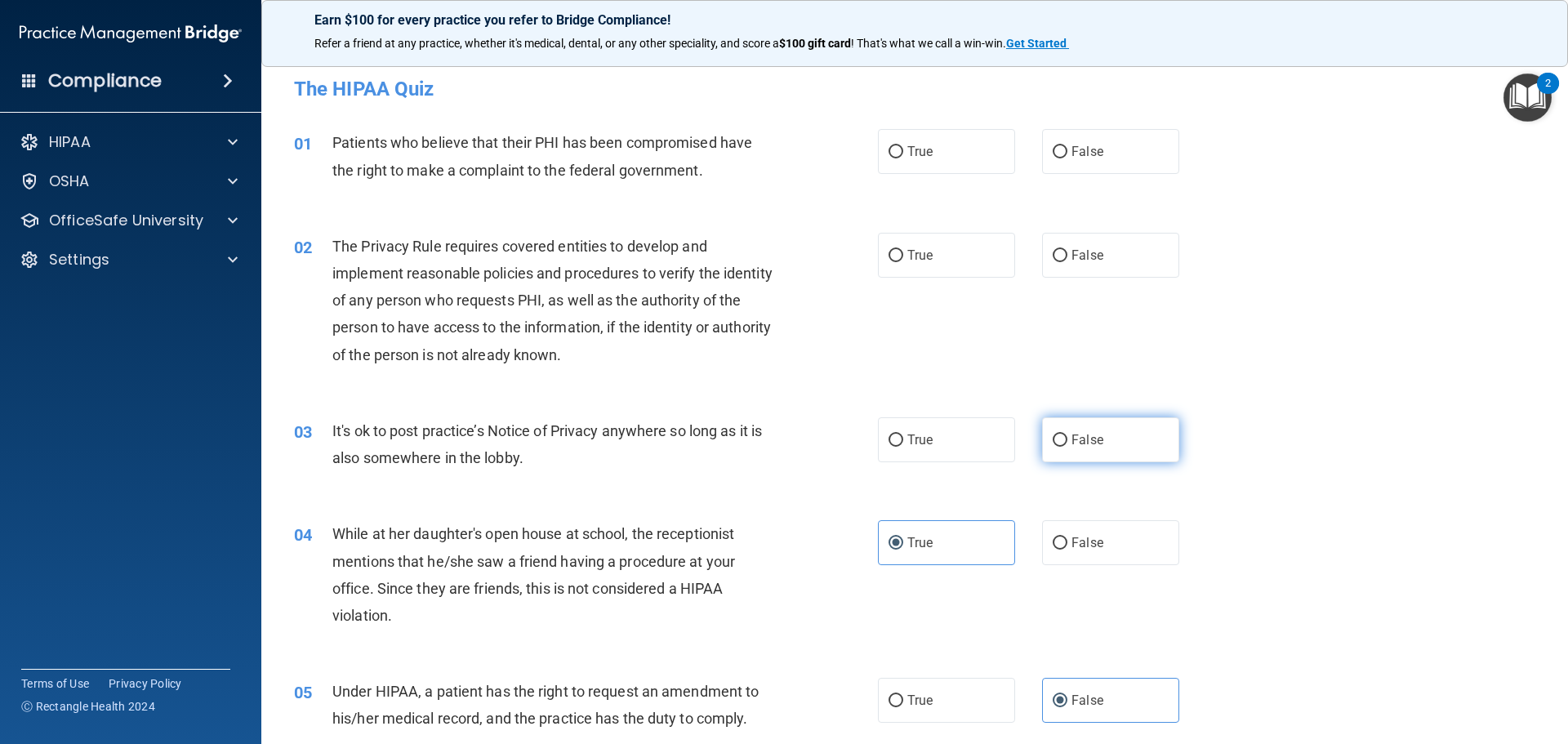
click at [1082, 460] on label "False" at bounding box center [1110, 439] width 137 height 45
click at [1067, 446] on input "False" at bounding box center [1059, 440] width 15 height 12
radio input "true"
click at [972, 271] on label "True" at bounding box center [946, 254] width 137 height 45
click at [903, 262] on input "True" at bounding box center [895, 256] width 15 height 12
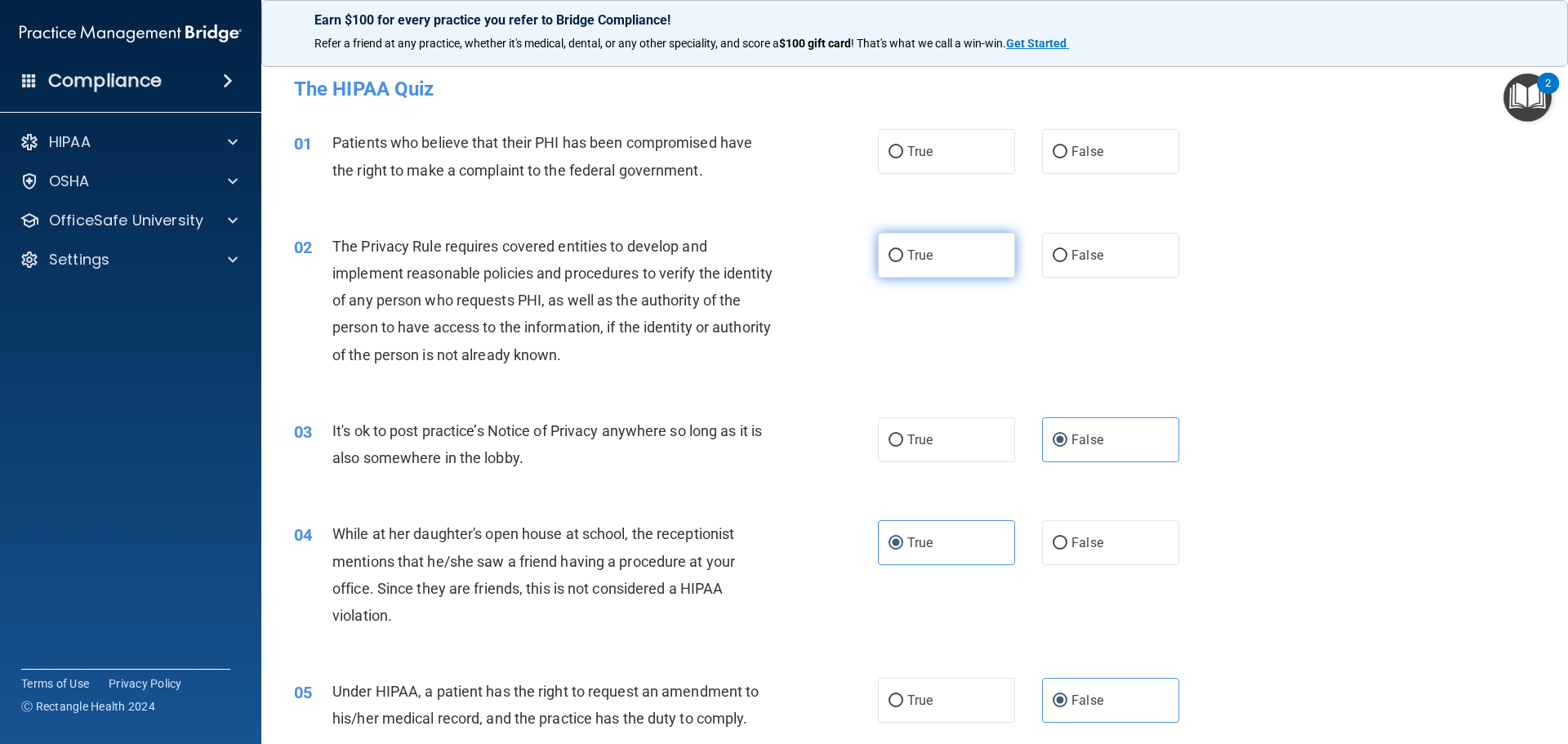
radio input "true"
click at [953, 150] on label "True" at bounding box center [946, 151] width 137 height 45
click at [903, 150] on input "True" at bounding box center [895, 152] width 15 height 12
radio input "true"
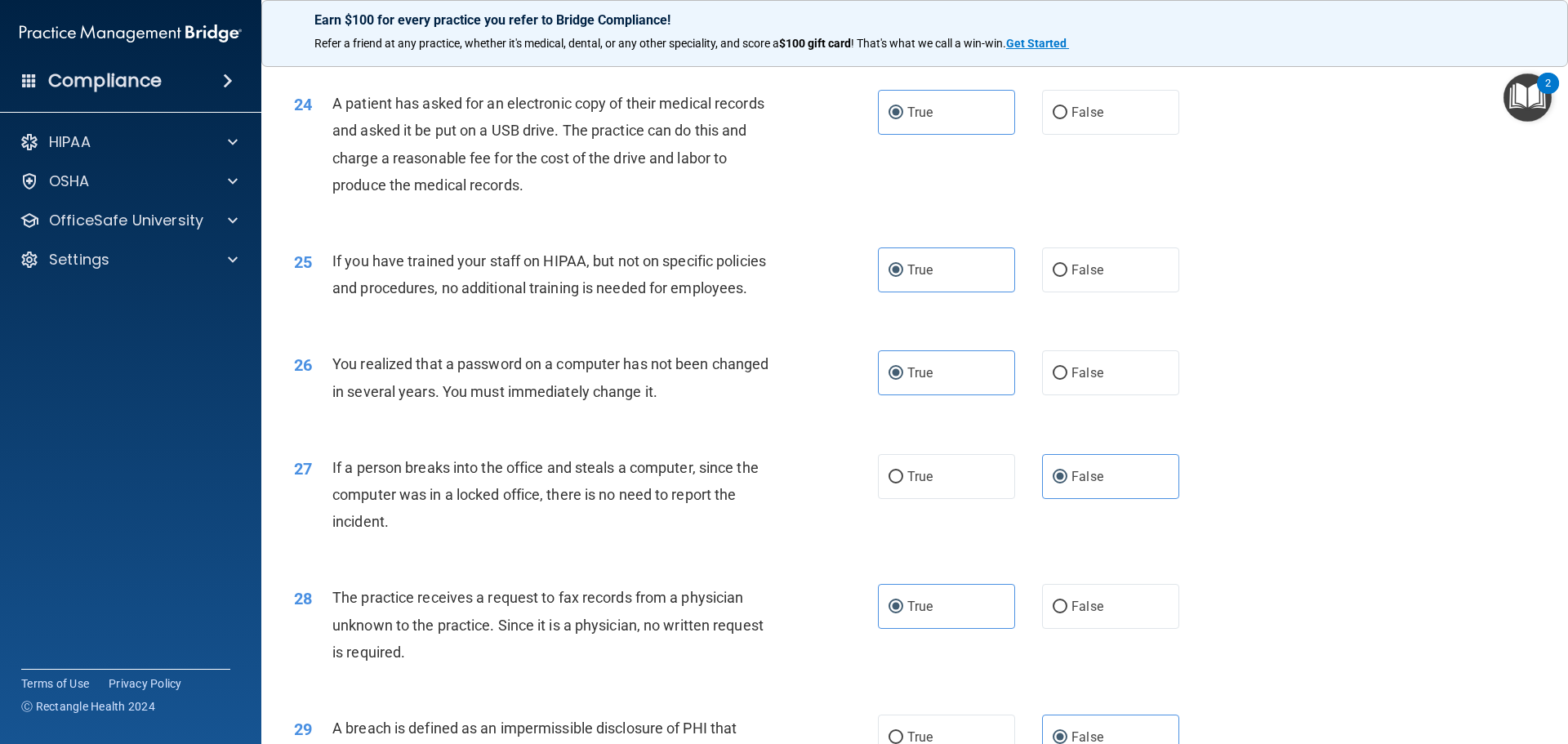
scroll to position [3120, 0]
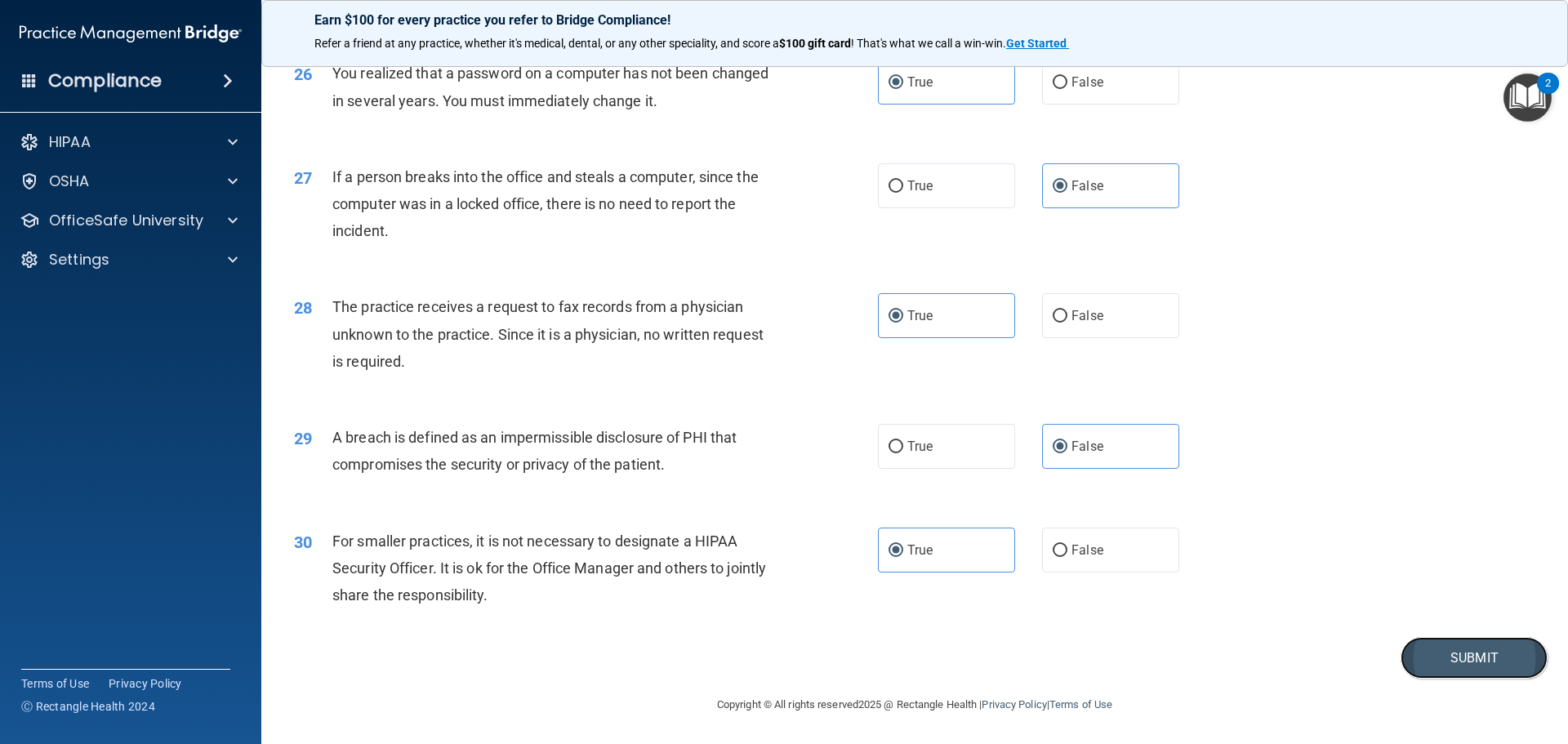
click at [1431, 667] on button "Submit" at bounding box center [1473, 657] width 147 height 41
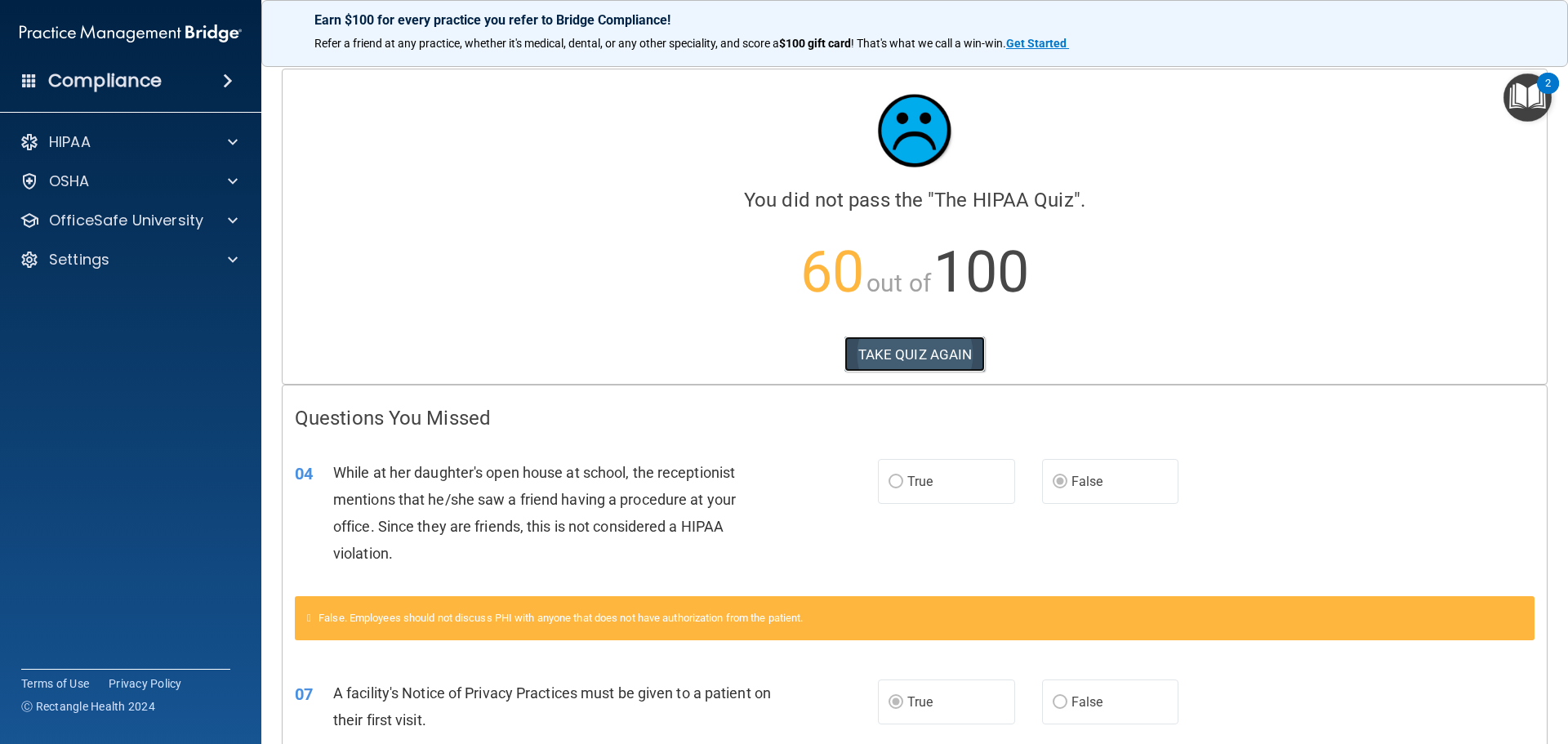
click at [966, 352] on button "TAKE QUIZ AGAIN" at bounding box center [915, 354] width 141 height 36
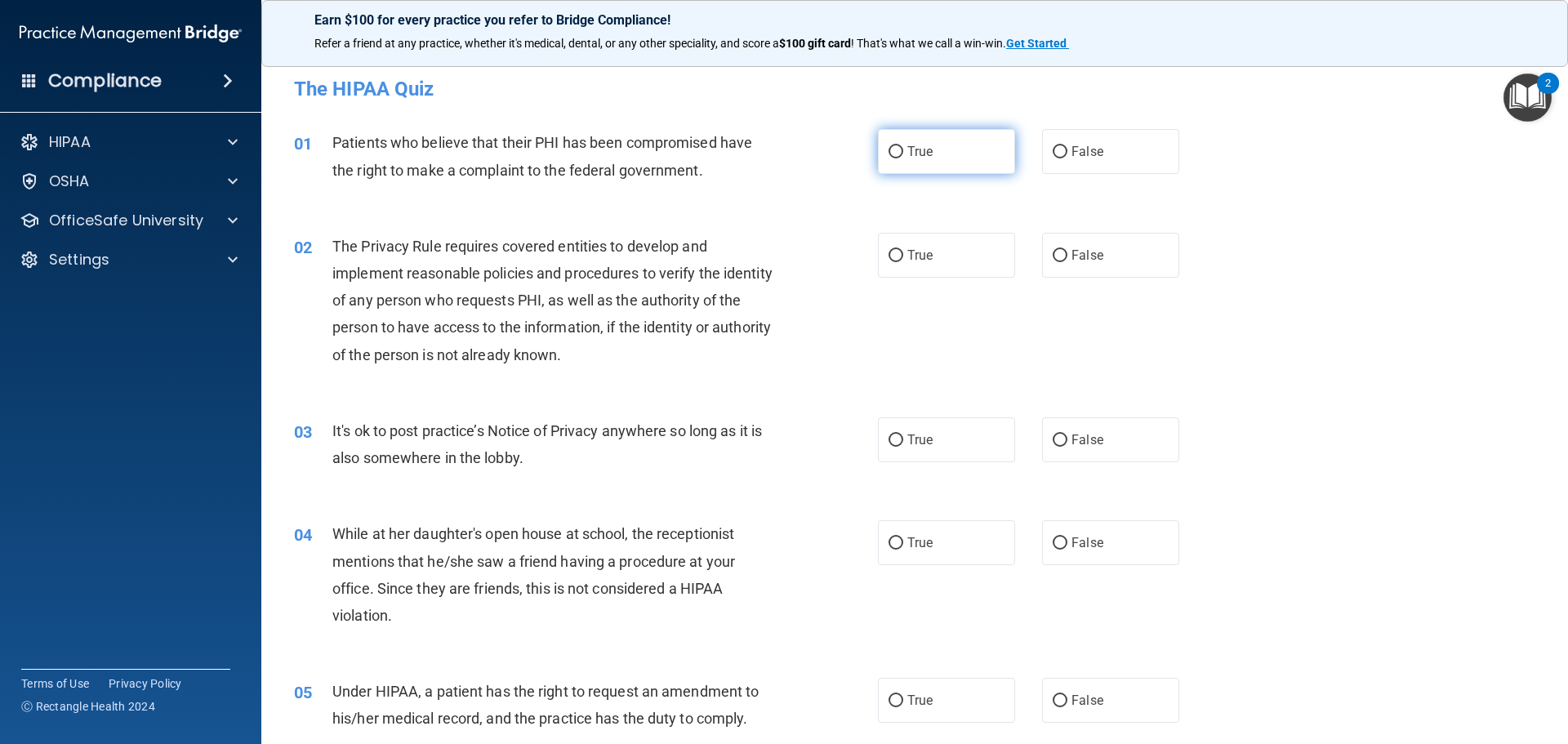
click at [933, 151] on label "True" at bounding box center [946, 151] width 137 height 45
click at [903, 151] on input "True" at bounding box center [895, 152] width 15 height 12
radio input "true"
click at [962, 264] on label "True" at bounding box center [946, 254] width 137 height 45
click at [903, 262] on input "True" at bounding box center [895, 256] width 15 height 12
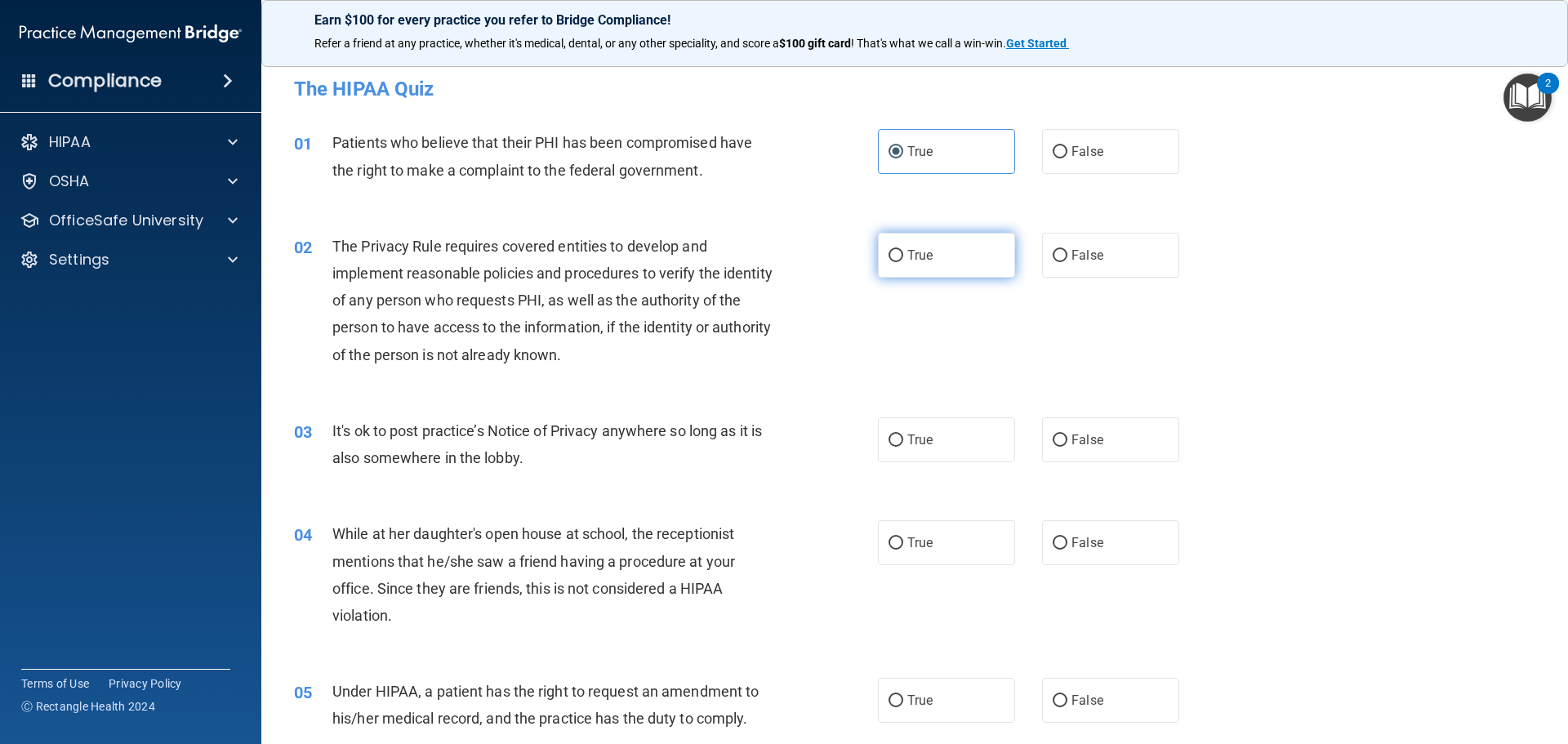
radio input "true"
click at [1106, 436] on label "False" at bounding box center [1110, 439] width 137 height 45
click at [1067, 436] on input "False" at bounding box center [1059, 440] width 15 height 12
radio input "true"
click at [928, 539] on label "True" at bounding box center [946, 542] width 137 height 45
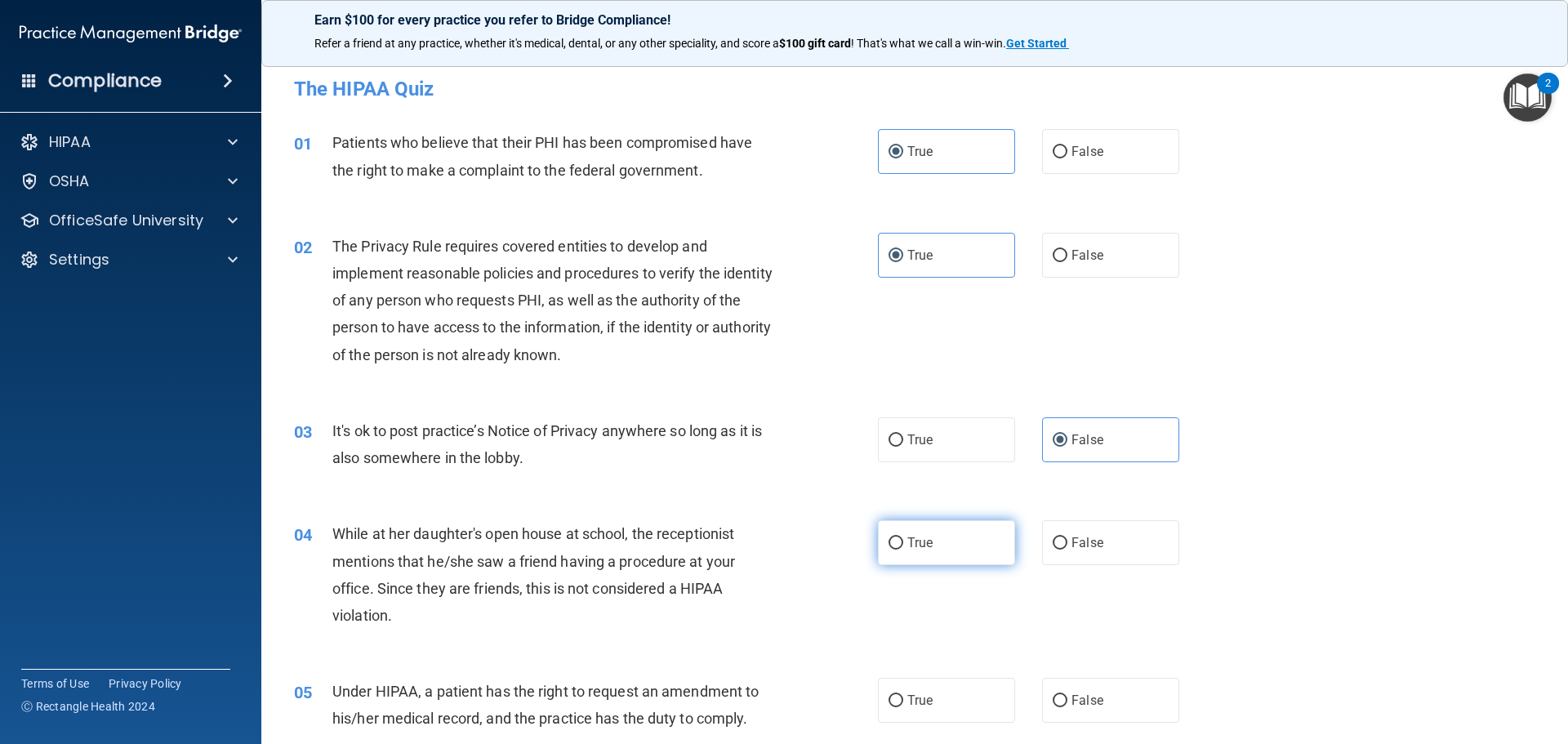
click at [903, 539] on input "True" at bounding box center [895, 543] width 15 height 12
radio input "true"
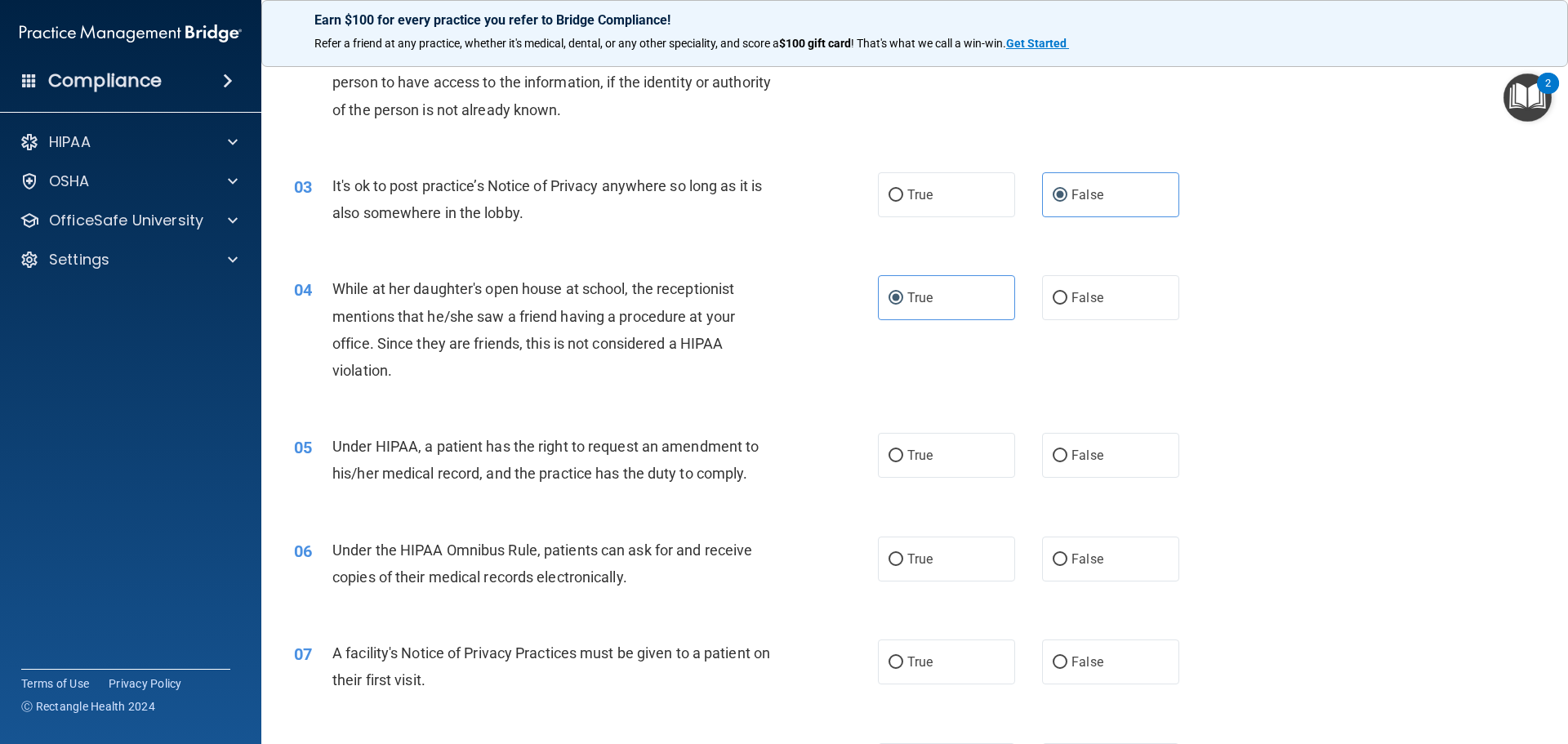
scroll to position [327, 0]
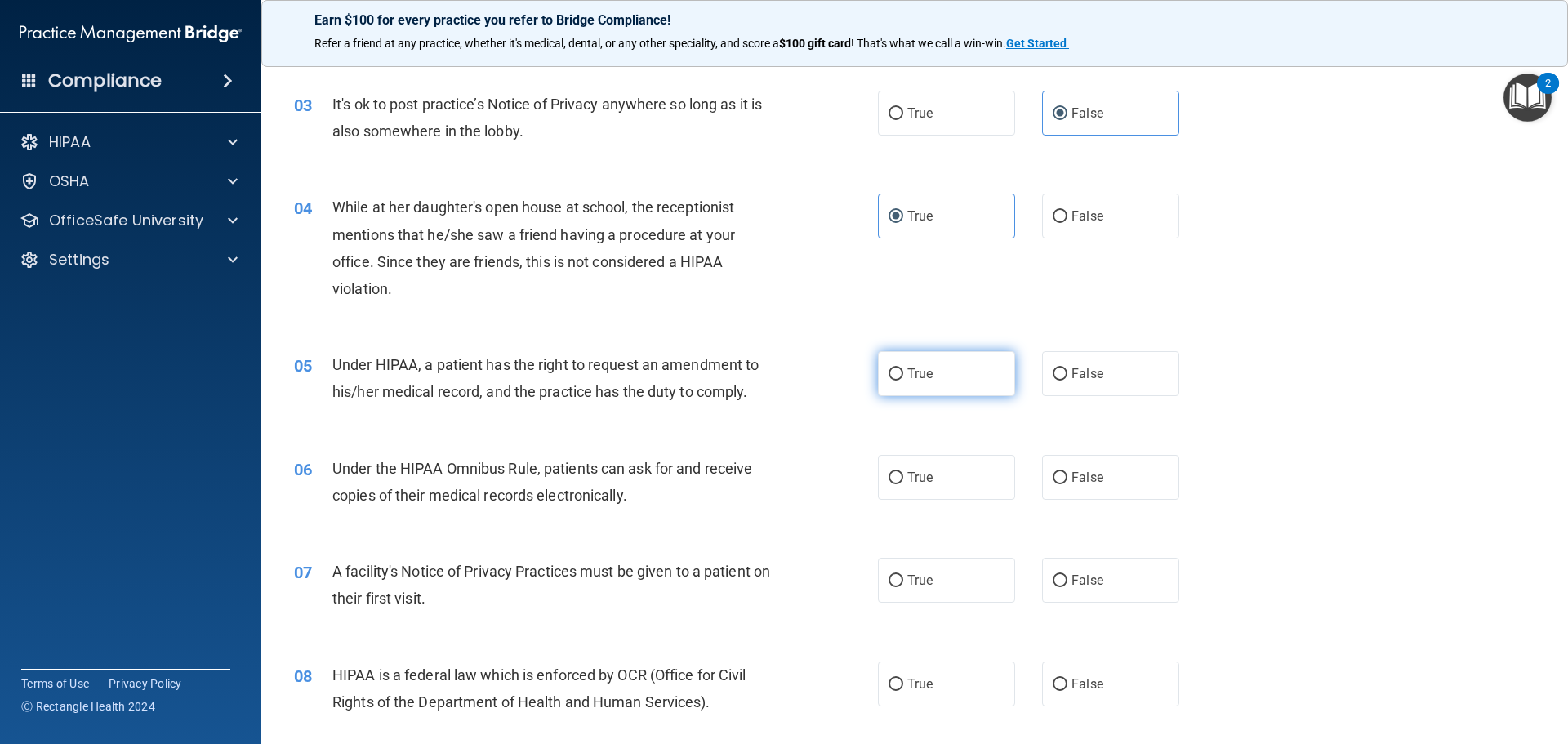
click at [924, 386] on label "True" at bounding box center [946, 373] width 137 height 45
click at [903, 380] on input "True" at bounding box center [895, 374] width 15 height 12
radio input "true"
click at [906, 488] on label "True" at bounding box center [946, 477] width 137 height 45
click at [903, 484] on input "True" at bounding box center [895, 478] width 15 height 12
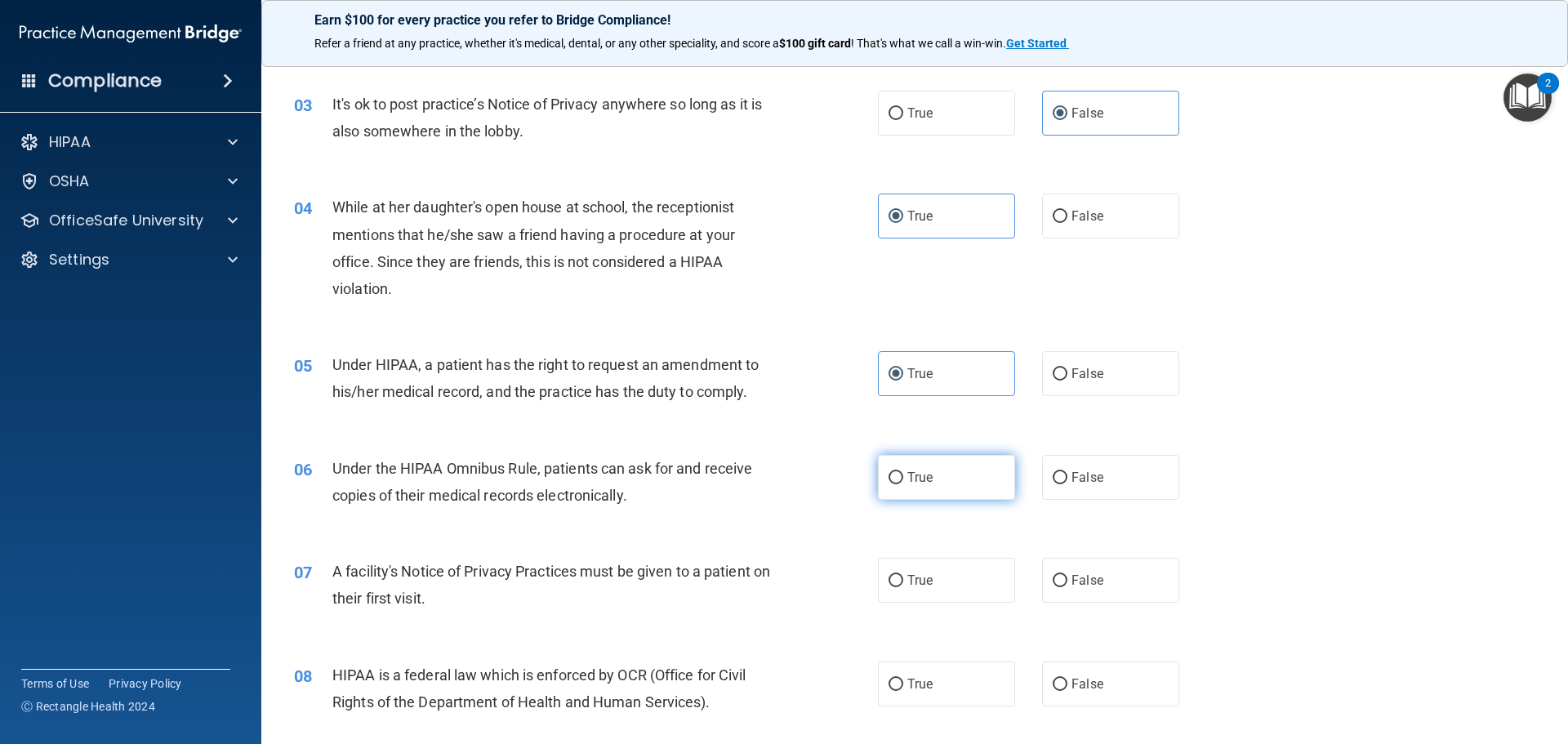
radio input "true"
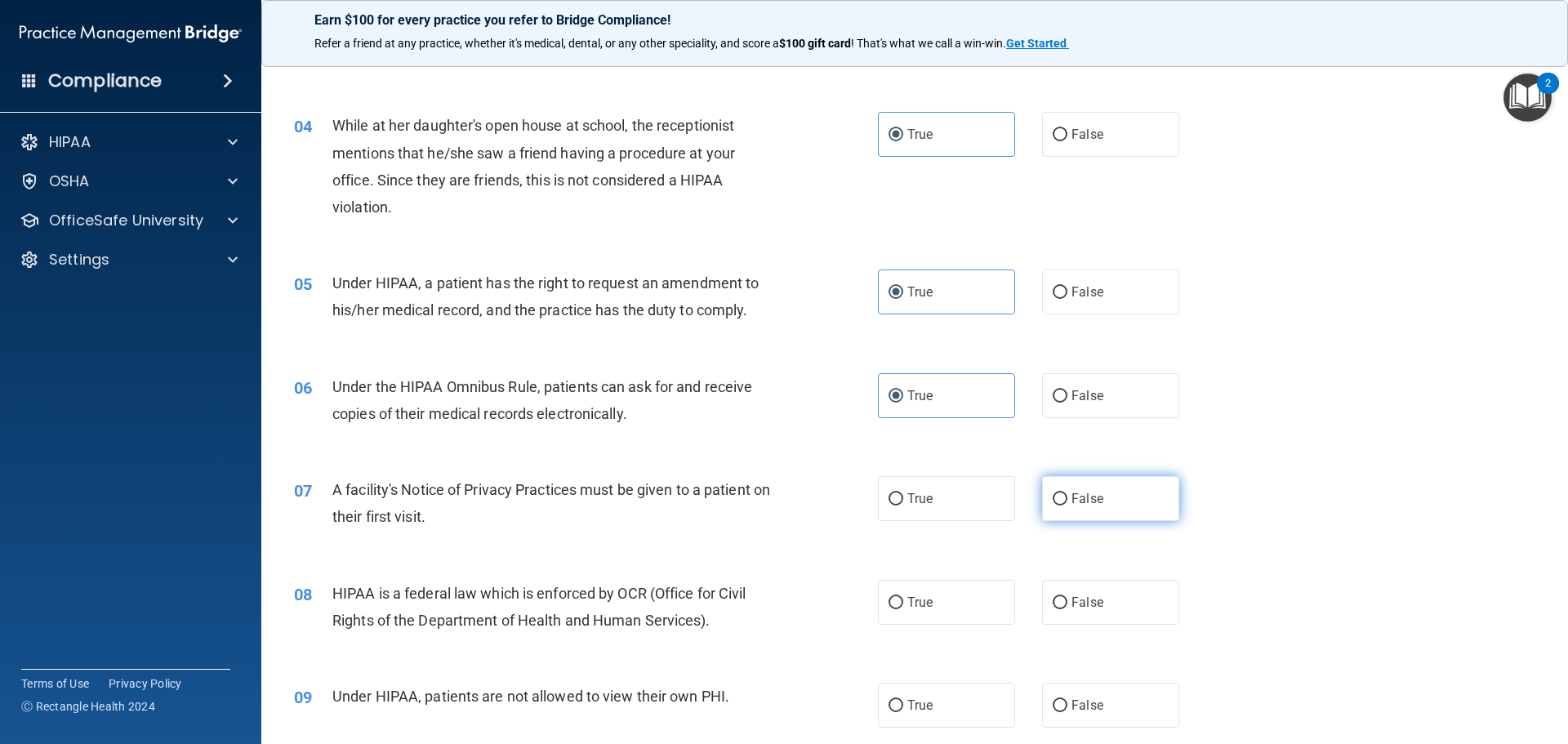
click at [1063, 497] on label "False" at bounding box center [1110, 498] width 137 height 45
click at [1063, 497] on input "False" at bounding box center [1059, 499] width 15 height 12
radio input "true"
click at [1085, 610] on label "False" at bounding box center [1110, 601] width 137 height 45
click at [1067, 609] on input "False" at bounding box center [1059, 603] width 15 height 12
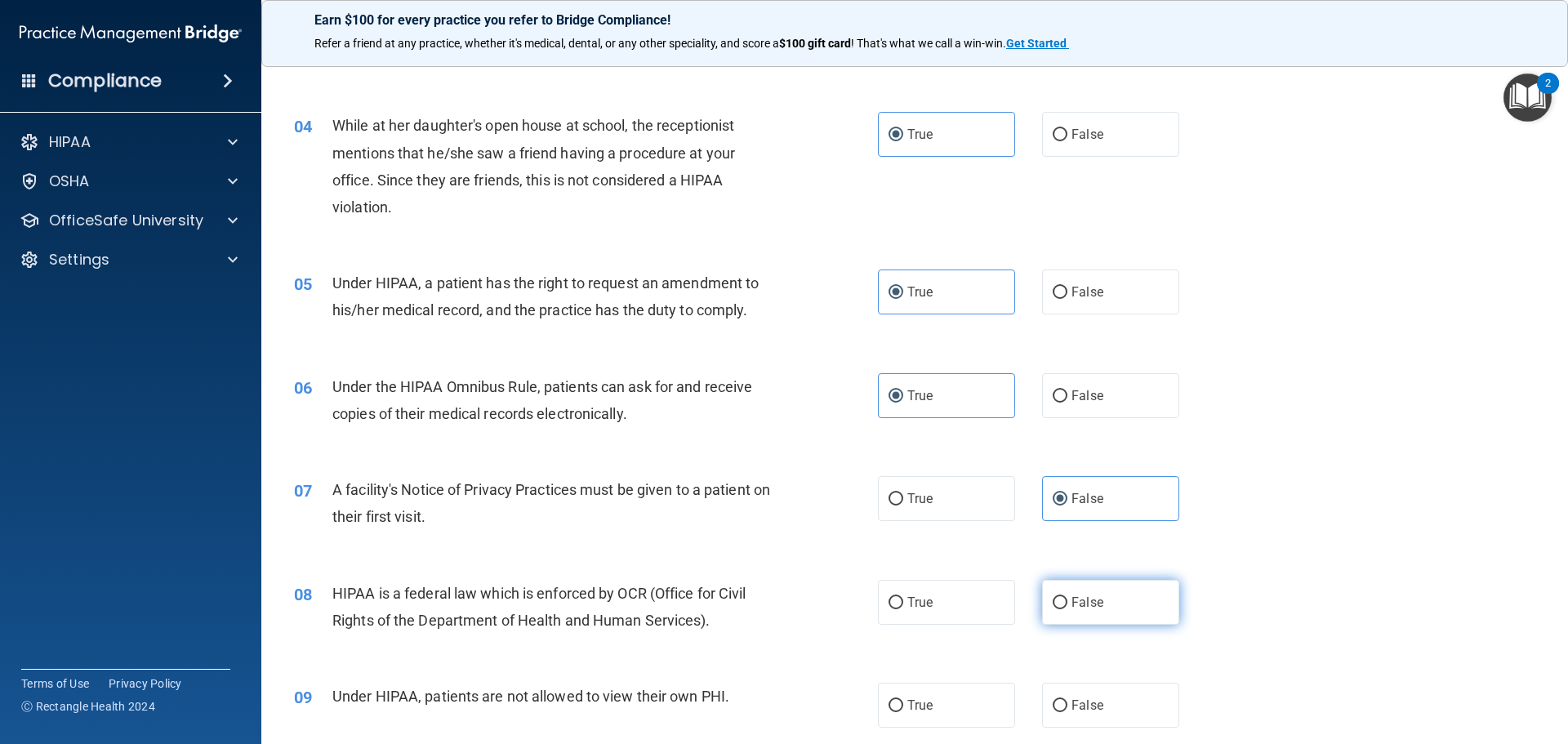
radio input "true"
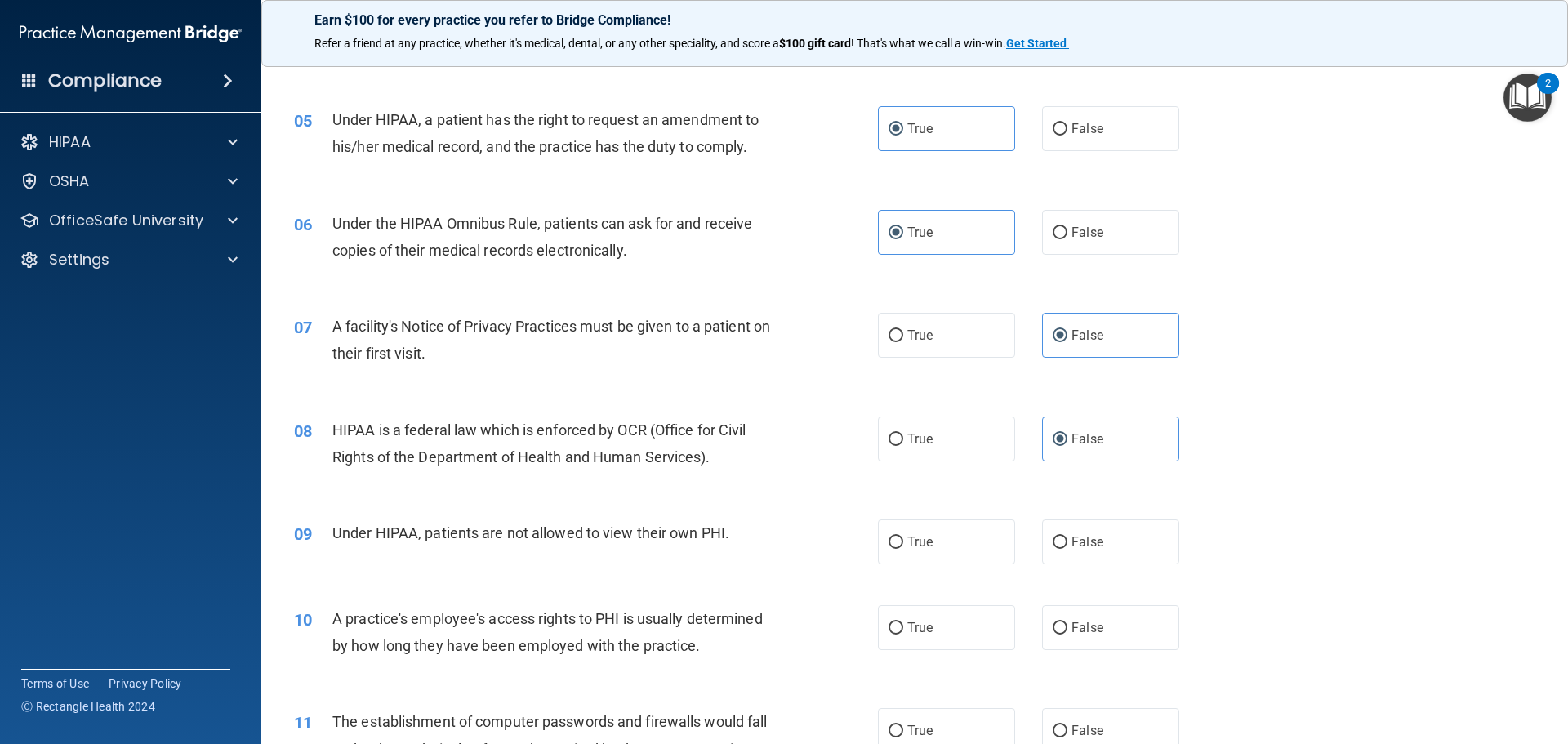
scroll to position [653, 0]
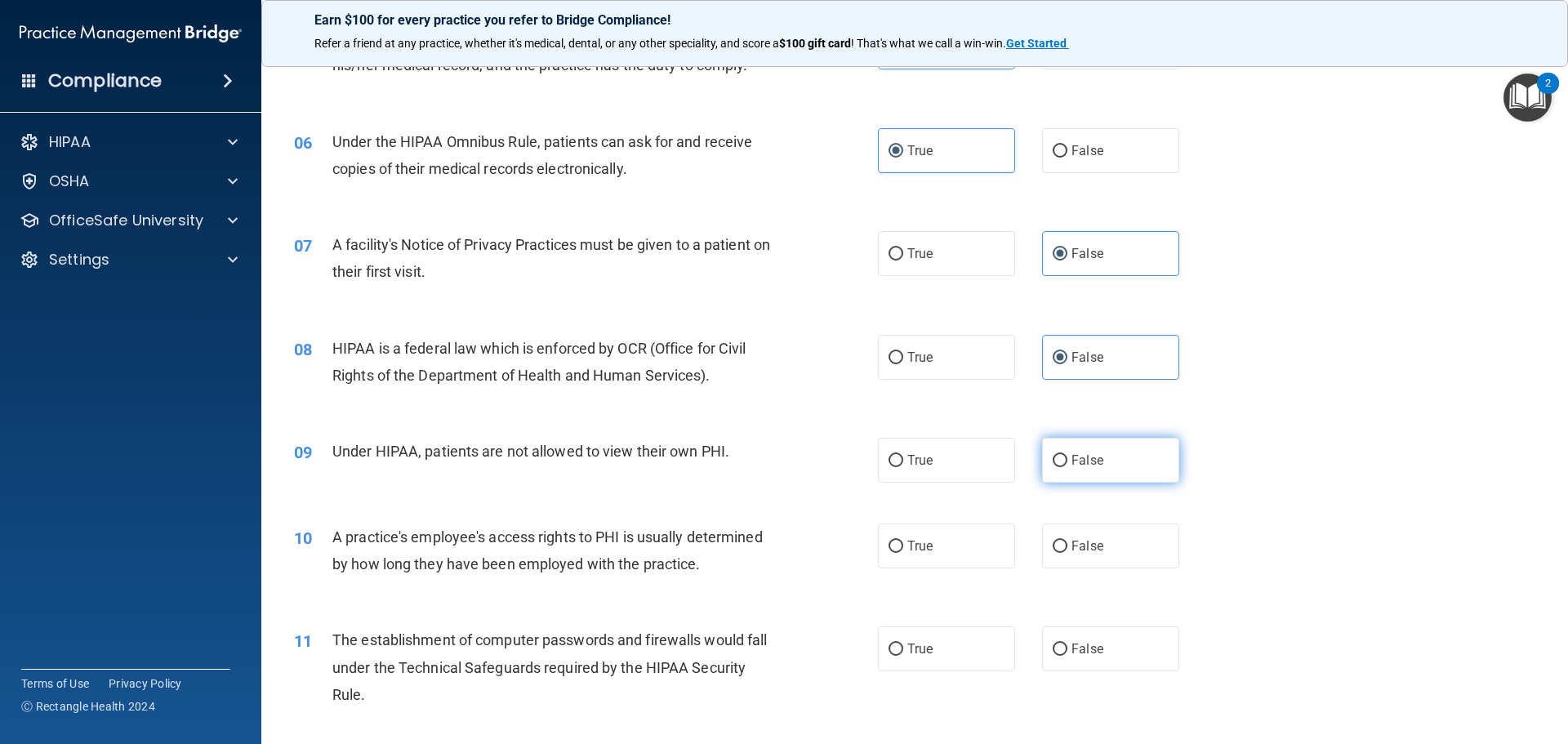
click at [1077, 465] on span "False" at bounding box center [1087, 460] width 32 height 16
click at [1067, 465] on input "False" at bounding box center [1059, 461] width 15 height 12
radio input "true"
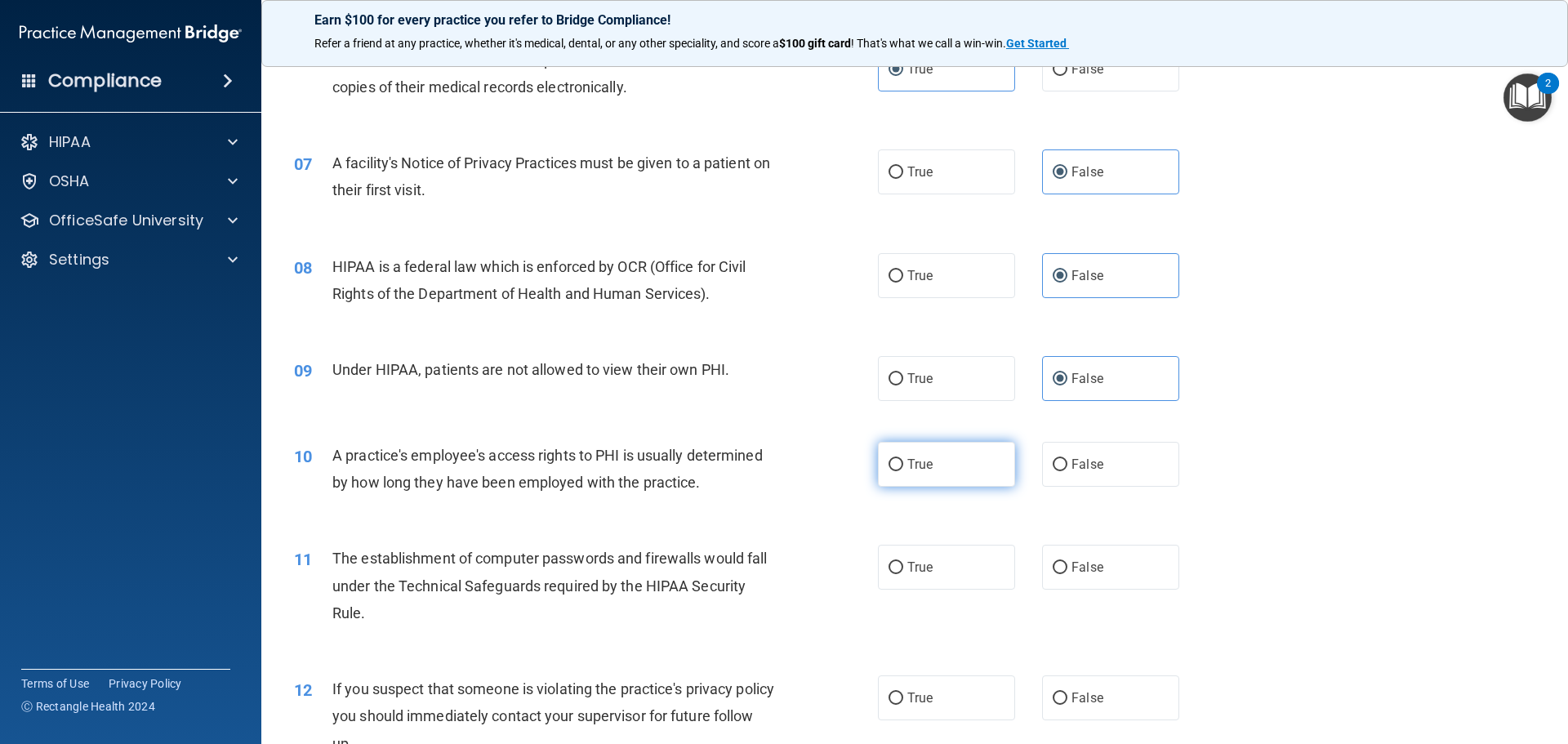
click at [938, 476] on label "True" at bounding box center [946, 464] width 137 height 45
click at [903, 471] on input "True" at bounding box center [895, 465] width 15 height 12
radio input "true"
click at [1075, 580] on label "False" at bounding box center [1110, 567] width 137 height 45
click at [1067, 574] on input "False" at bounding box center [1059, 568] width 15 height 12
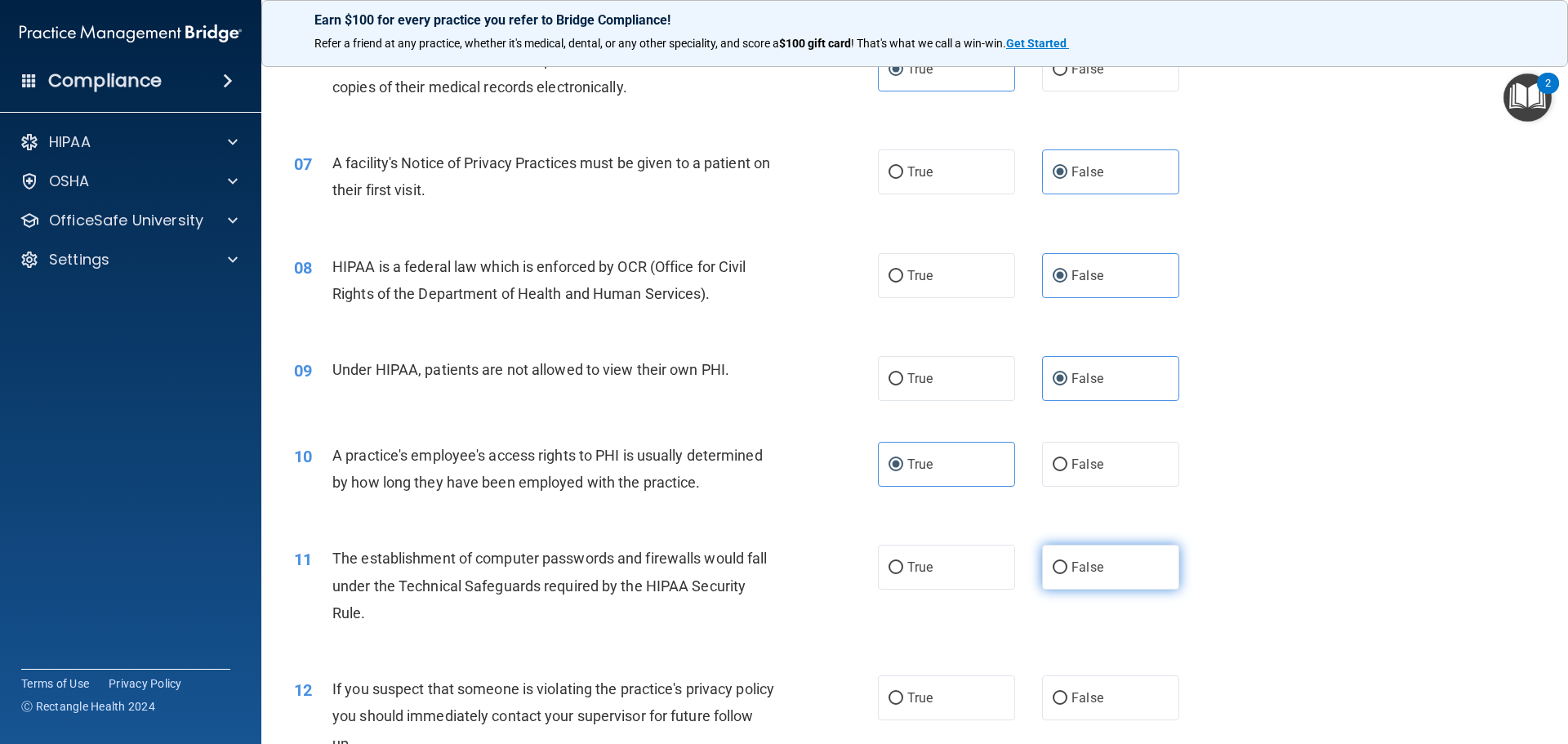
radio input "true"
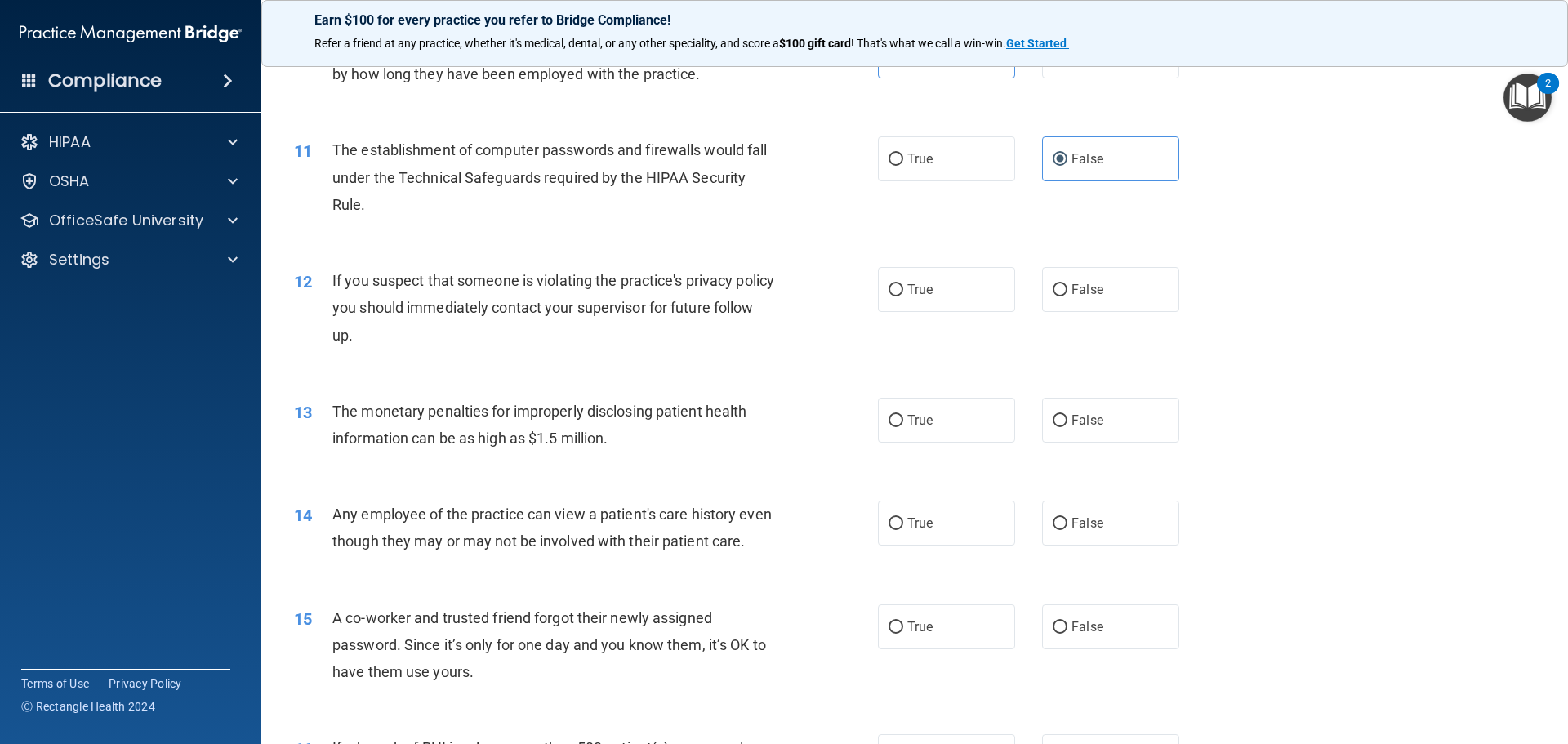
scroll to position [1225, 0]
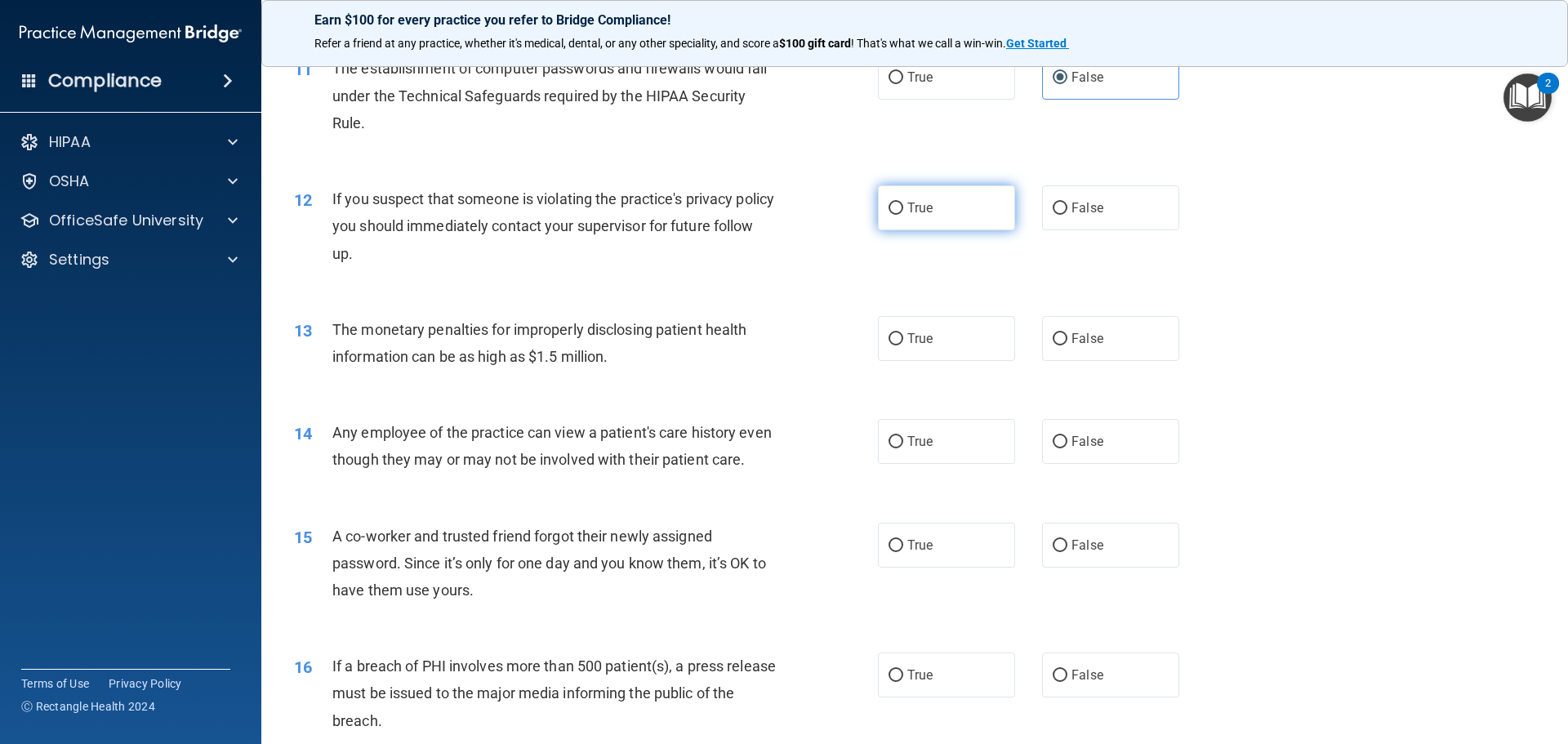
click at [892, 210] on input "True" at bounding box center [895, 209] width 15 height 12
radio input "true"
click at [1112, 351] on label "False" at bounding box center [1110, 338] width 137 height 45
click at [1067, 345] on input "False" at bounding box center [1059, 339] width 15 height 12
radio input "true"
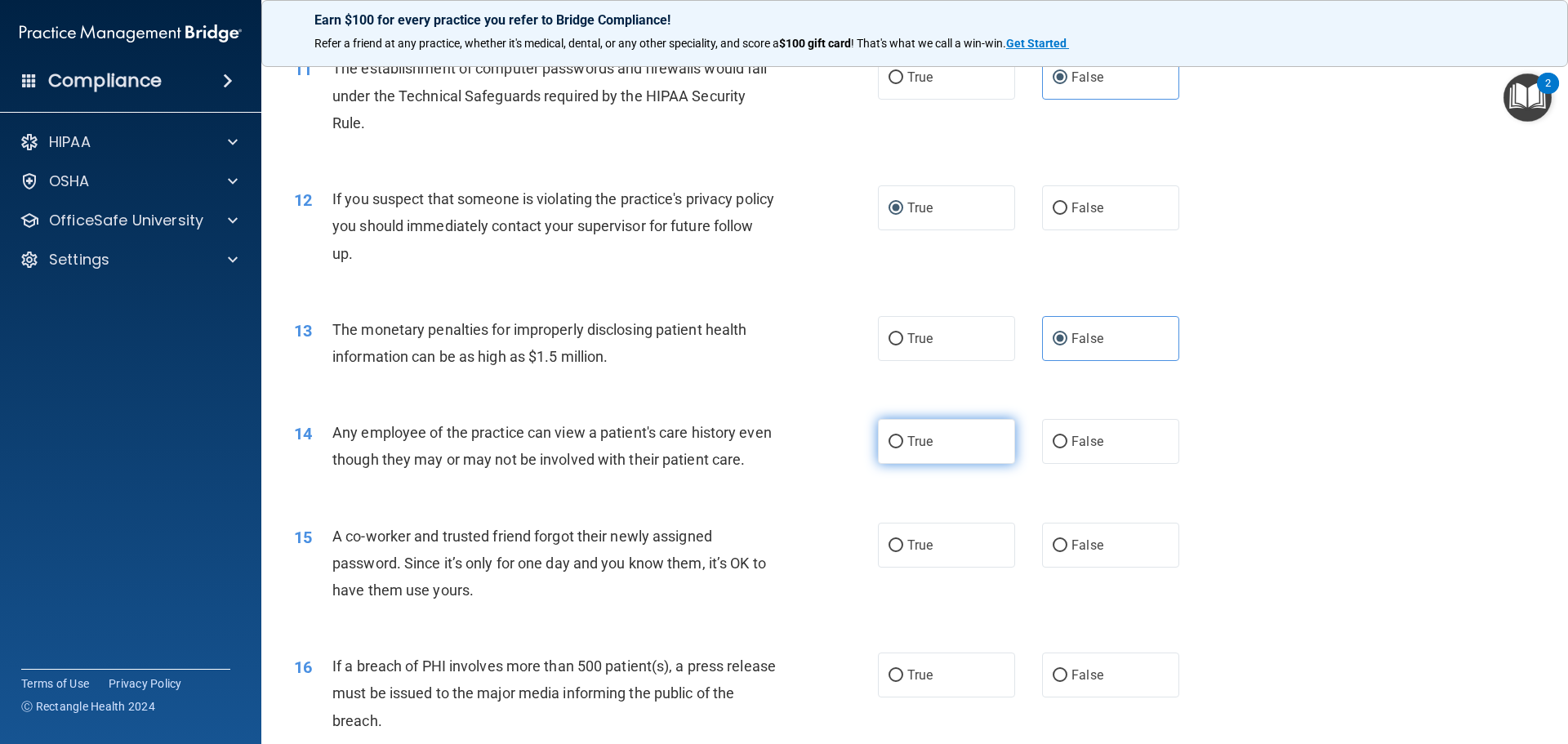
click at [914, 446] on span "True" at bounding box center [919, 441] width 26 height 16
click at [903, 446] on input "True" at bounding box center [895, 442] width 15 height 12
radio input "true"
click at [931, 561] on label "True" at bounding box center [946, 545] width 137 height 45
click at [903, 552] on input "True" at bounding box center [895, 546] width 15 height 12
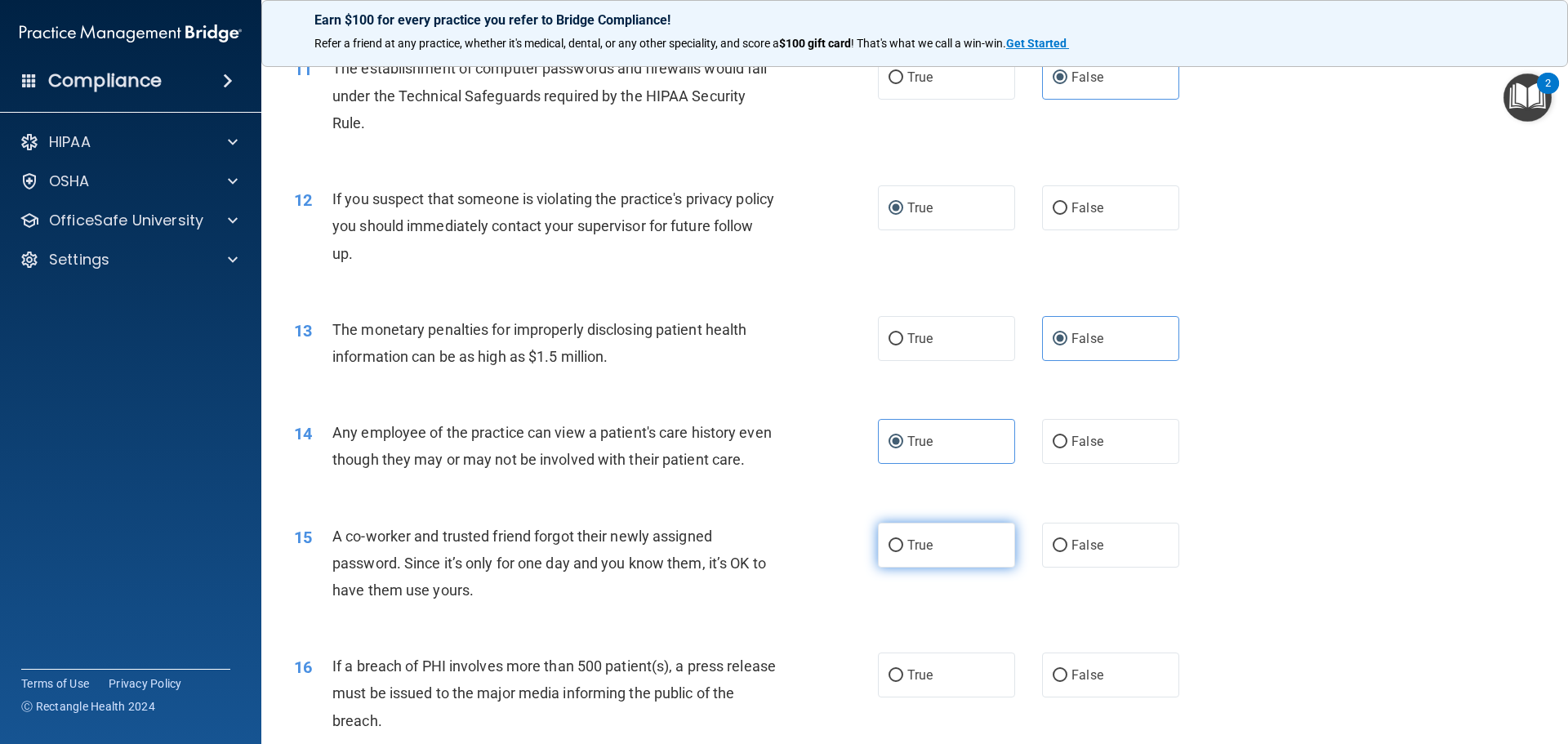
radio input "true"
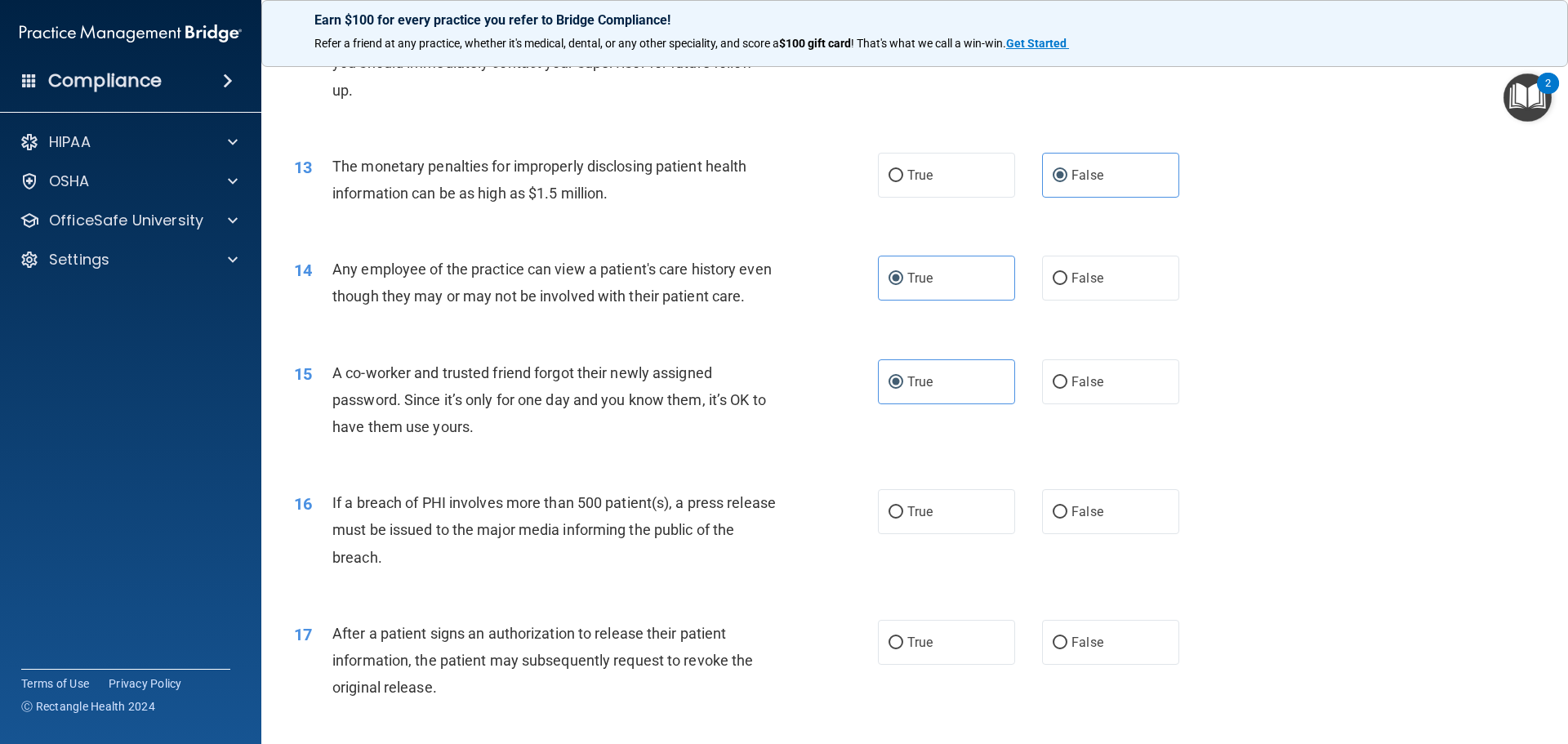
scroll to position [1470, 0]
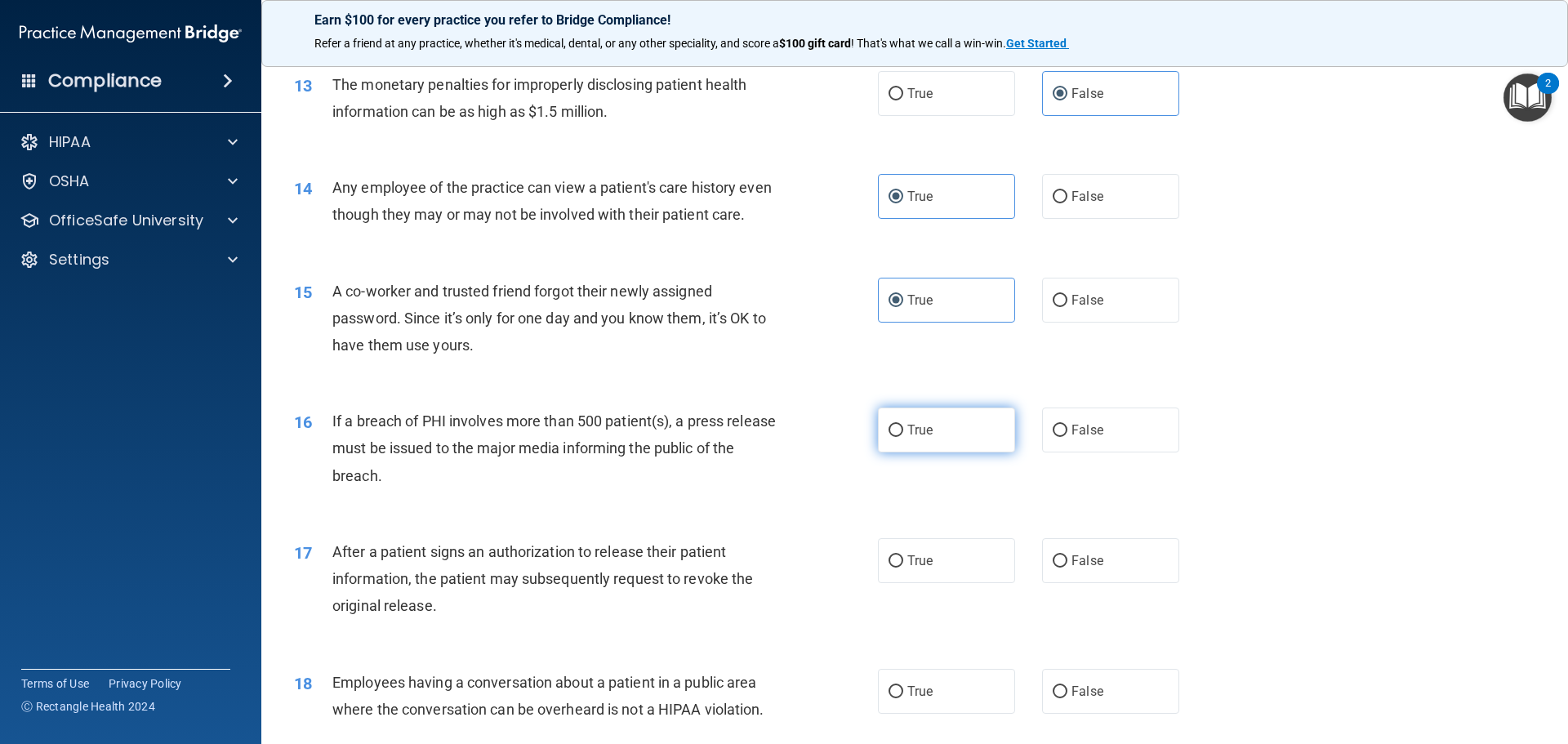
click at [959, 453] on label "True" at bounding box center [946, 430] width 137 height 45
click at [903, 437] on input "True" at bounding box center [895, 431] width 15 height 12
radio input "true"
click at [1042, 583] on label "False" at bounding box center [1110, 560] width 137 height 45
click at [1052, 568] on input "False" at bounding box center [1059, 562] width 15 height 12
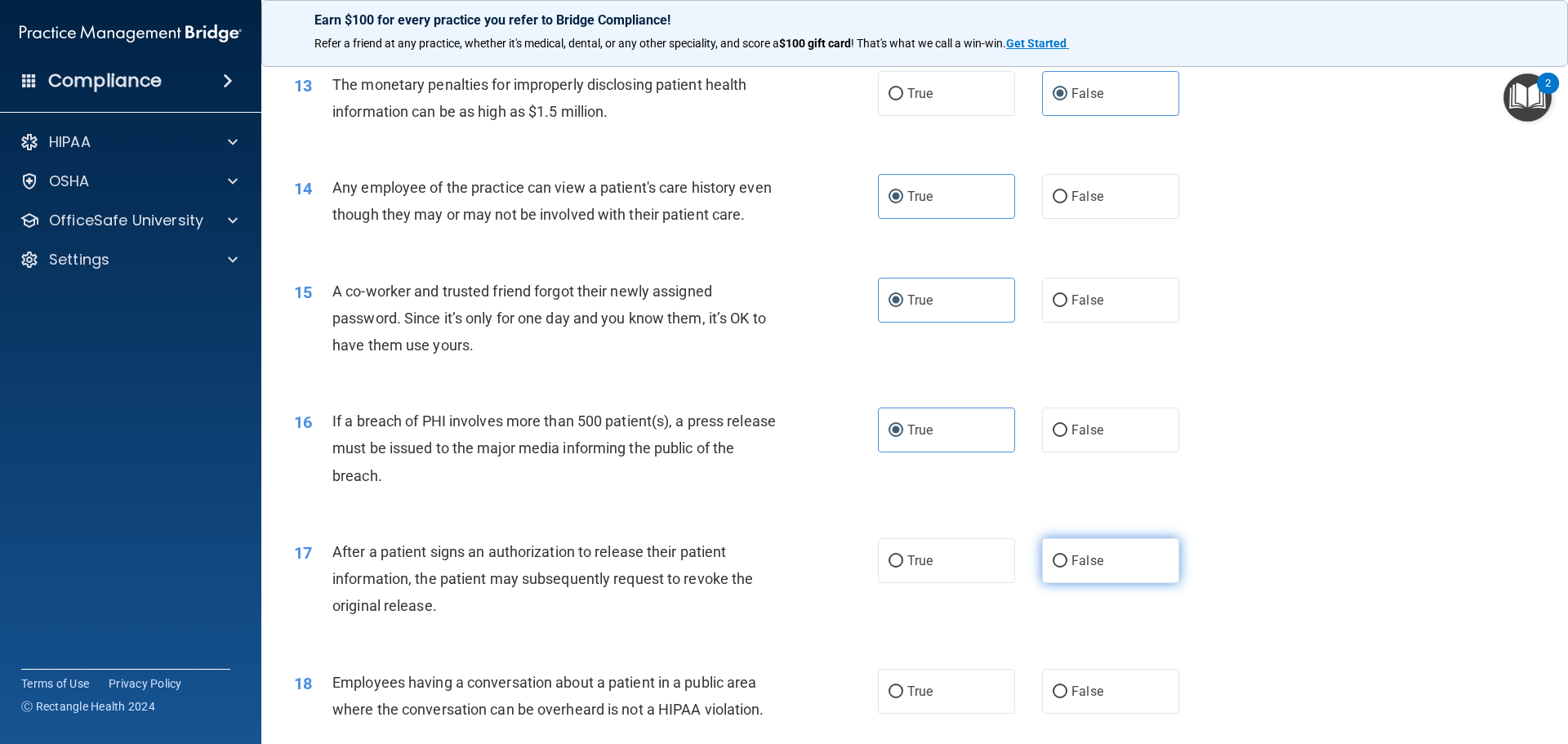
radio input "true"
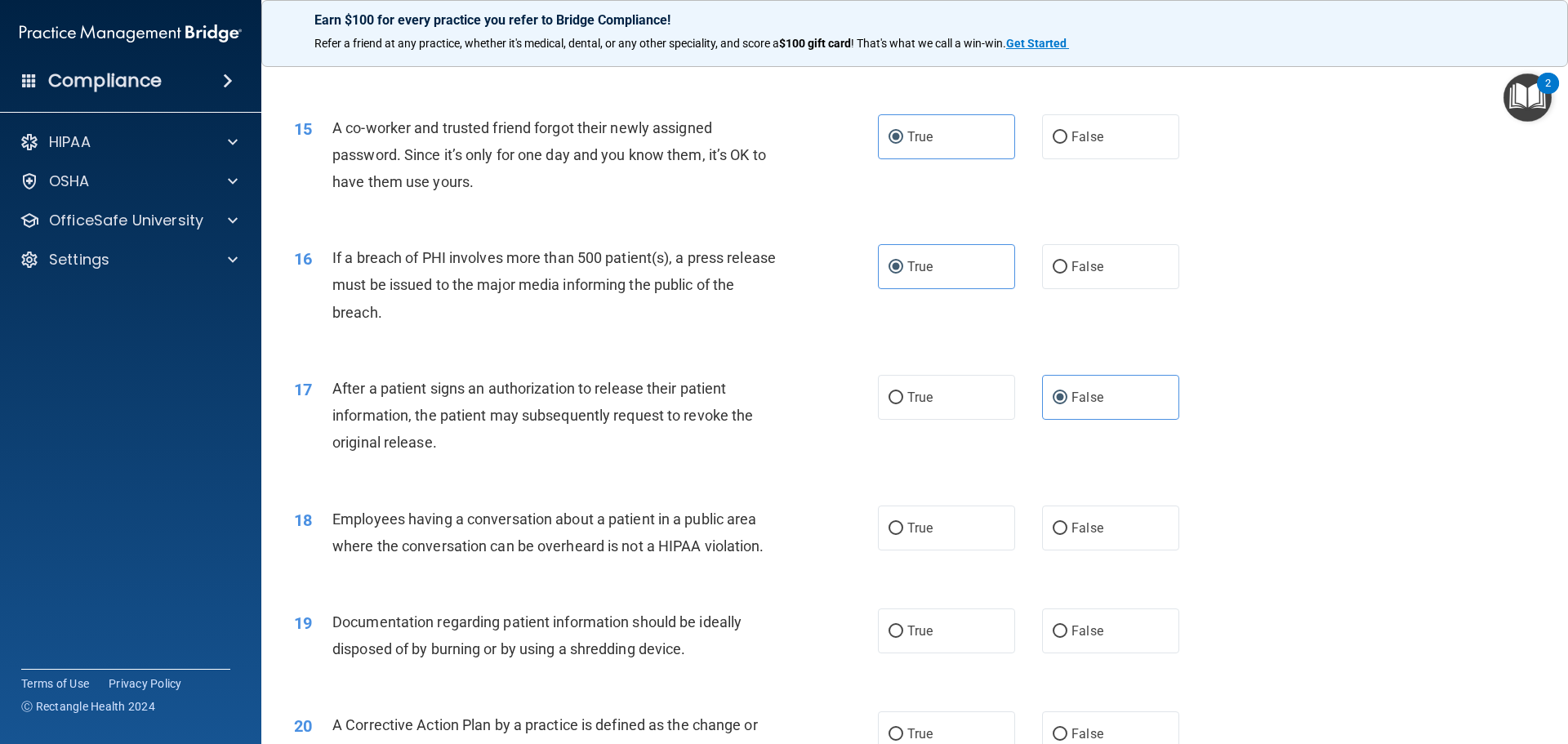
scroll to position [1715, 0]
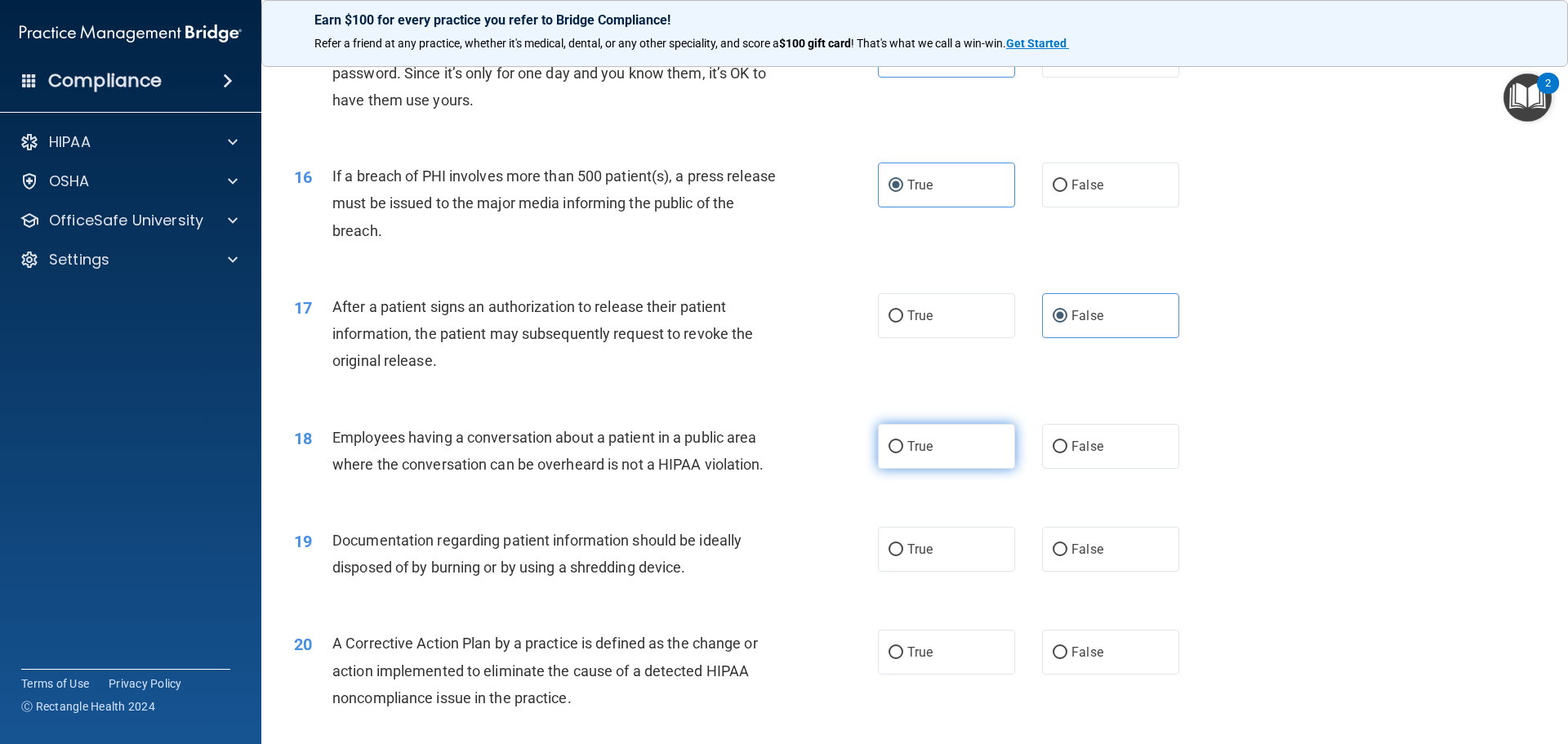
click at [928, 468] on label "True" at bounding box center [946, 446] width 137 height 45
click at [903, 453] on input "True" at bounding box center [895, 447] width 15 height 12
radio input "true"
click at [940, 571] on label "True" at bounding box center [946, 549] width 137 height 45
click at [903, 556] on input "True" at bounding box center [895, 550] width 15 height 12
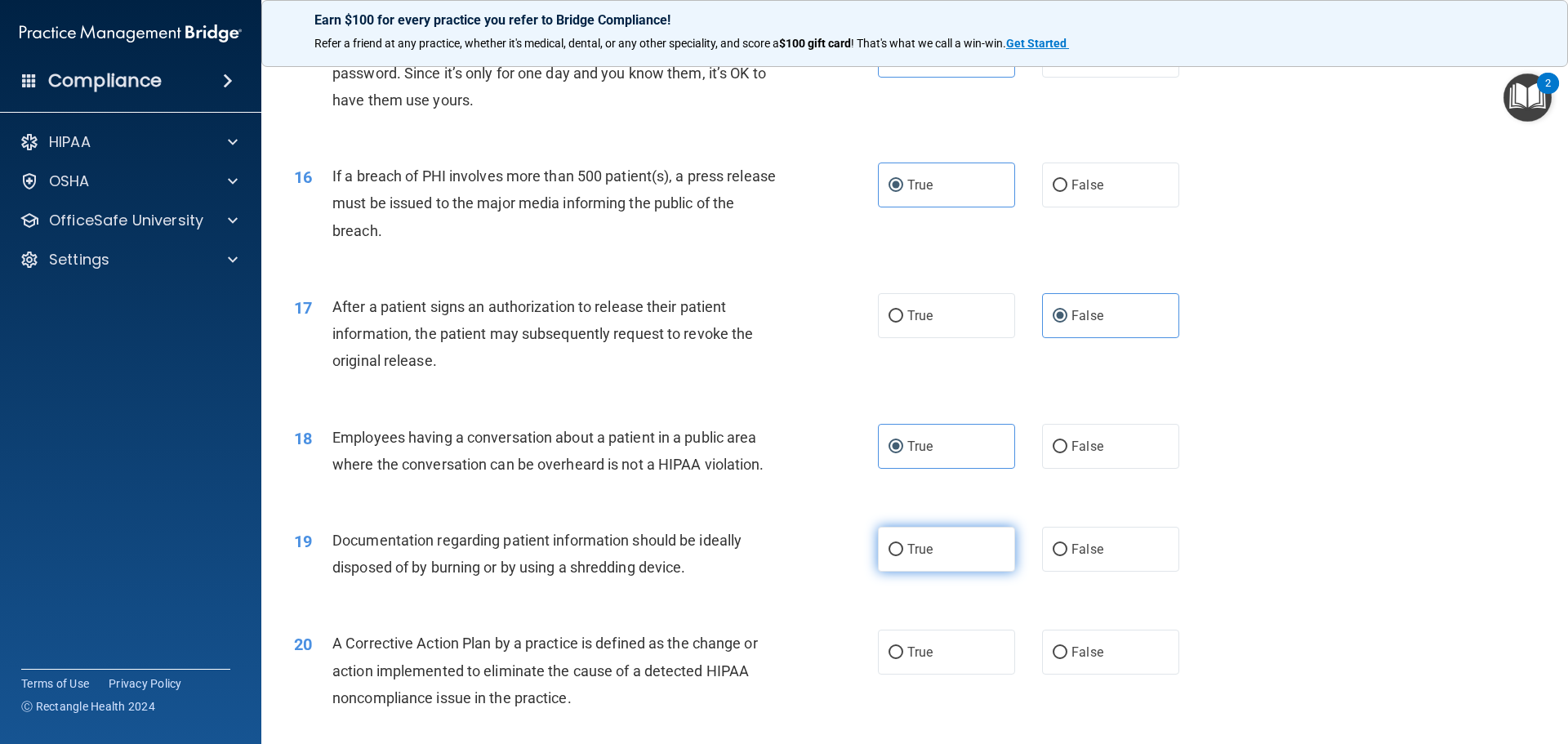
radio input "true"
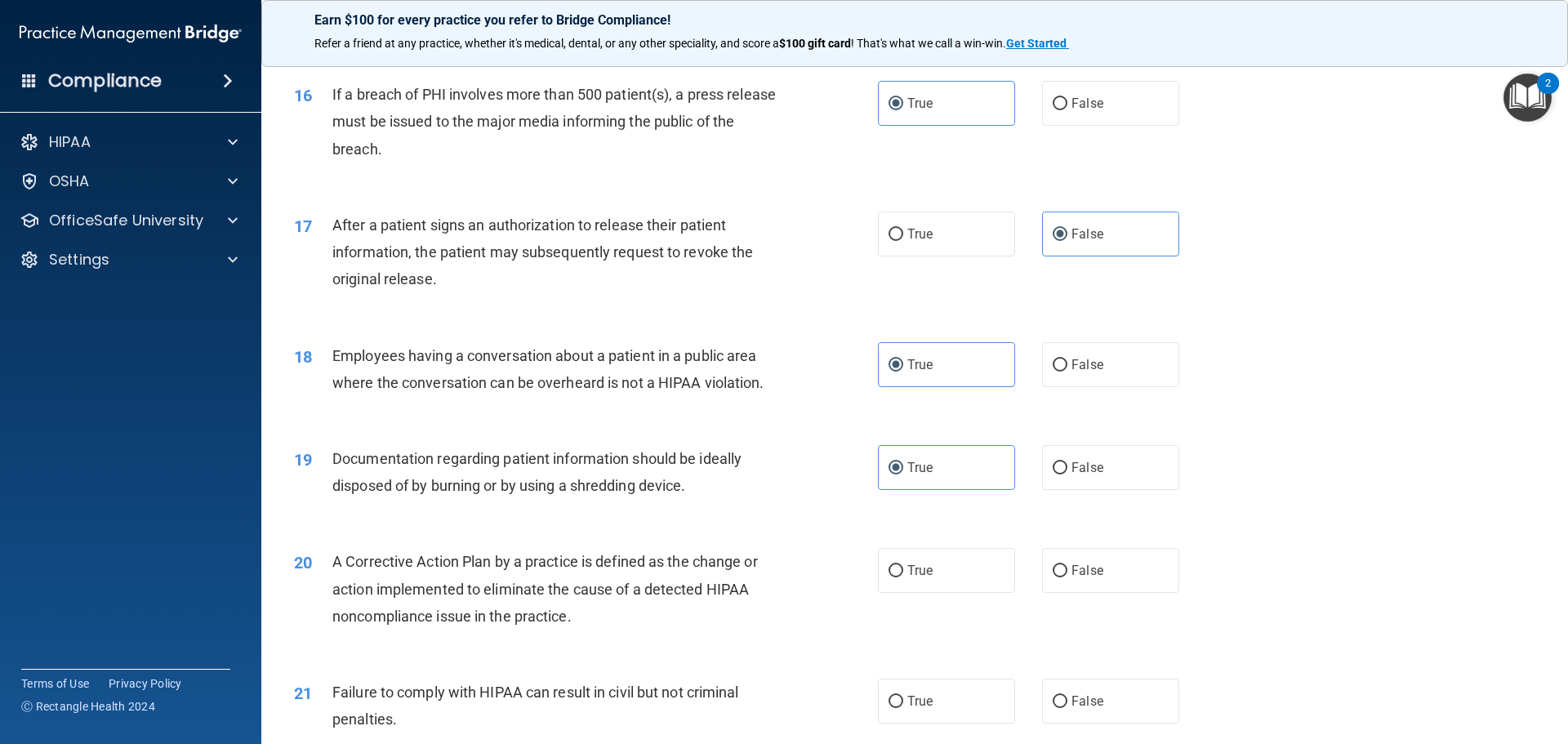
scroll to position [1960, 0]
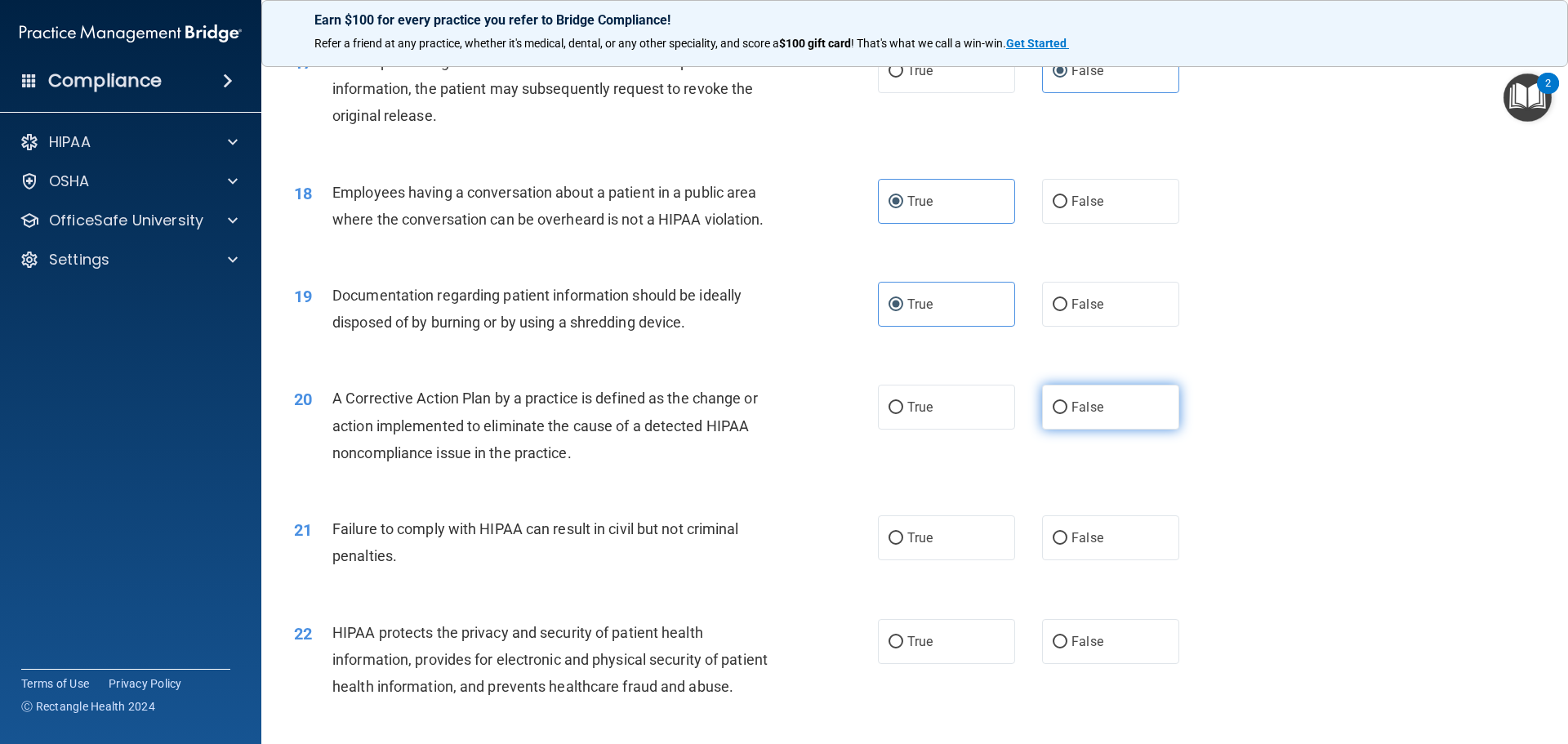
click at [1108, 430] on label "False" at bounding box center [1110, 407] width 137 height 45
click at [1067, 414] on input "False" at bounding box center [1059, 408] width 15 height 12
radio input "true"
click at [941, 560] on label "True" at bounding box center [946, 537] width 137 height 45
click at [903, 545] on input "True" at bounding box center [895, 539] width 15 height 12
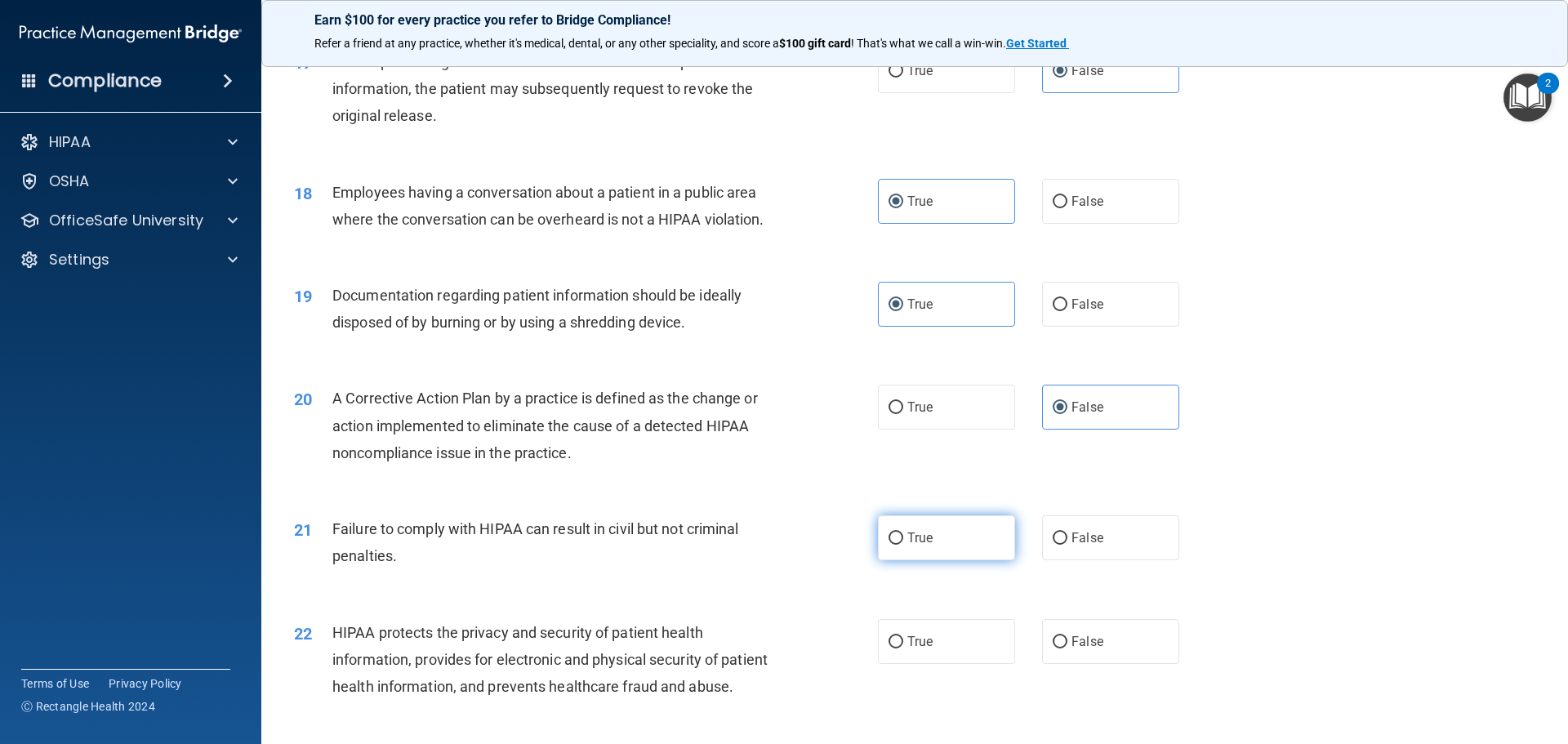
radio input "true"
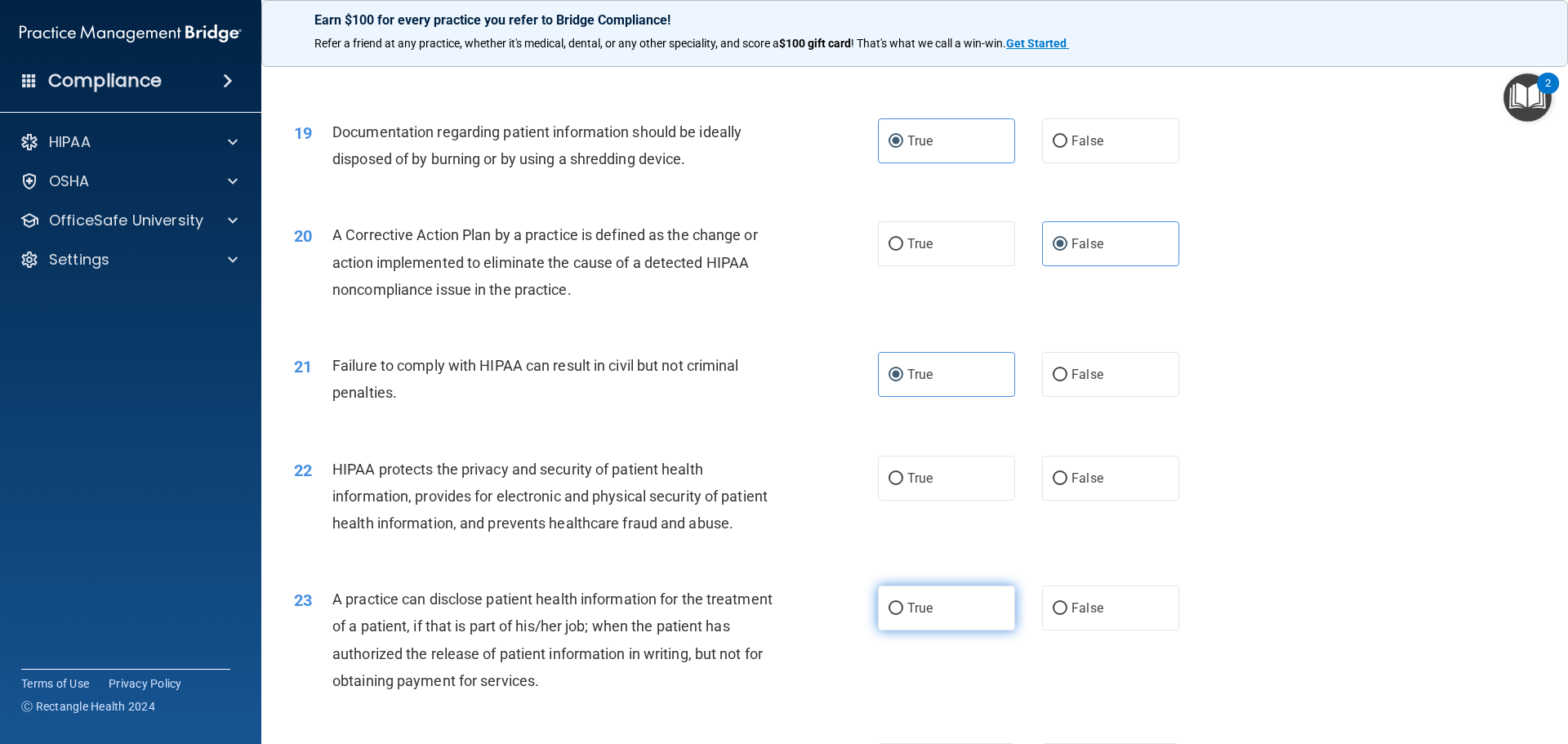
scroll to position [2205, 0]
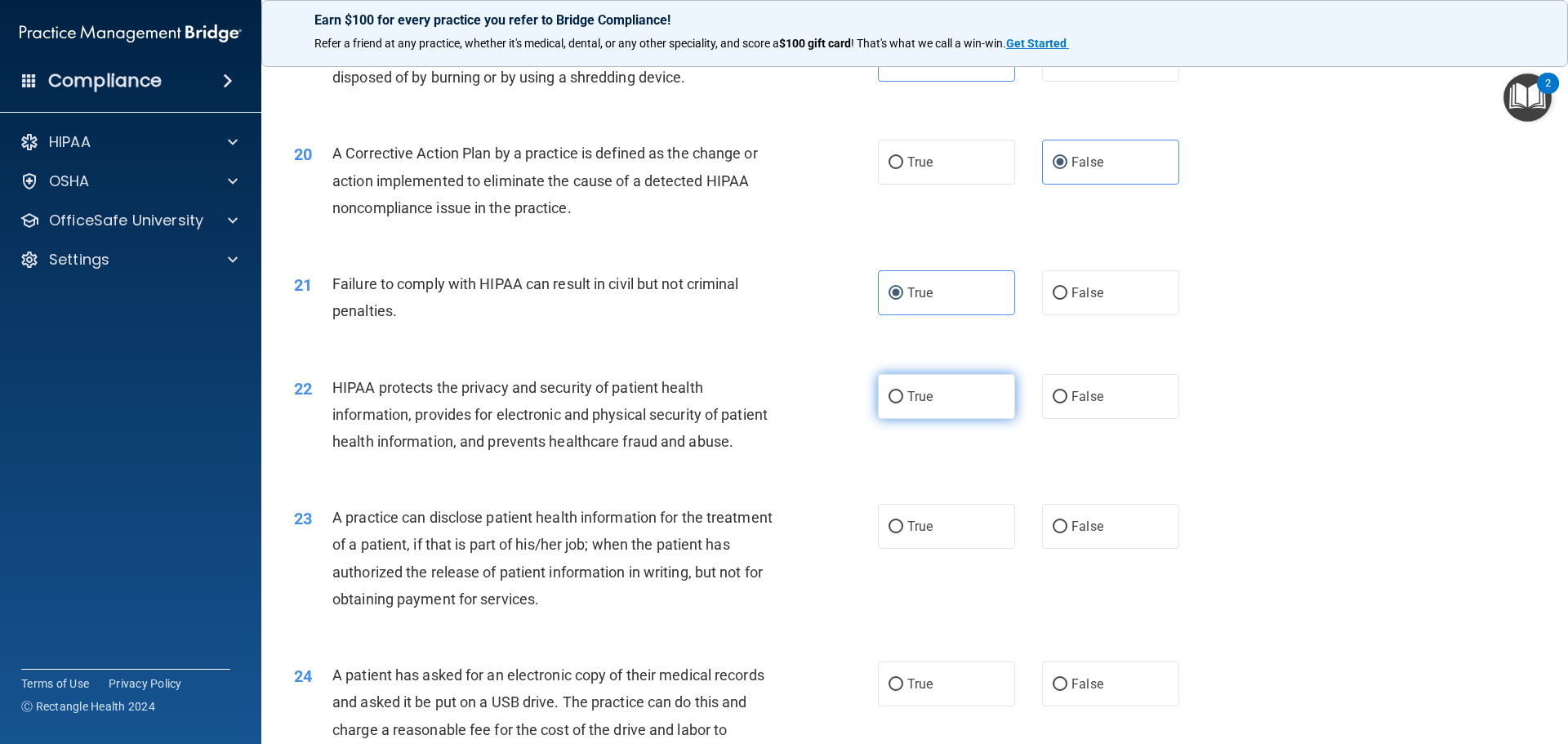
click at [946, 419] on label "True" at bounding box center [946, 396] width 137 height 45
click at [903, 403] on input "True" at bounding box center [895, 397] width 15 height 12
radio input "true"
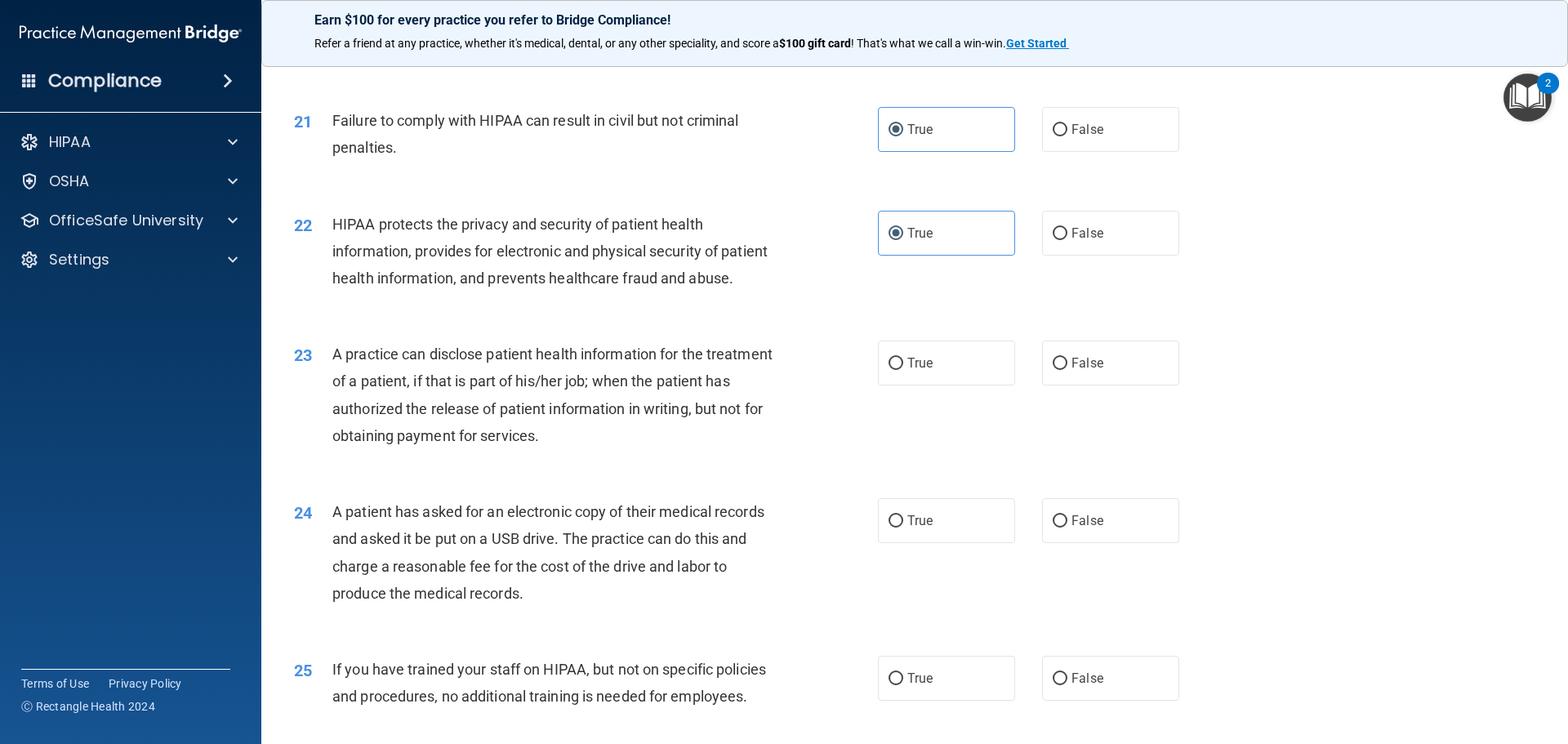
scroll to position [2531, 0]
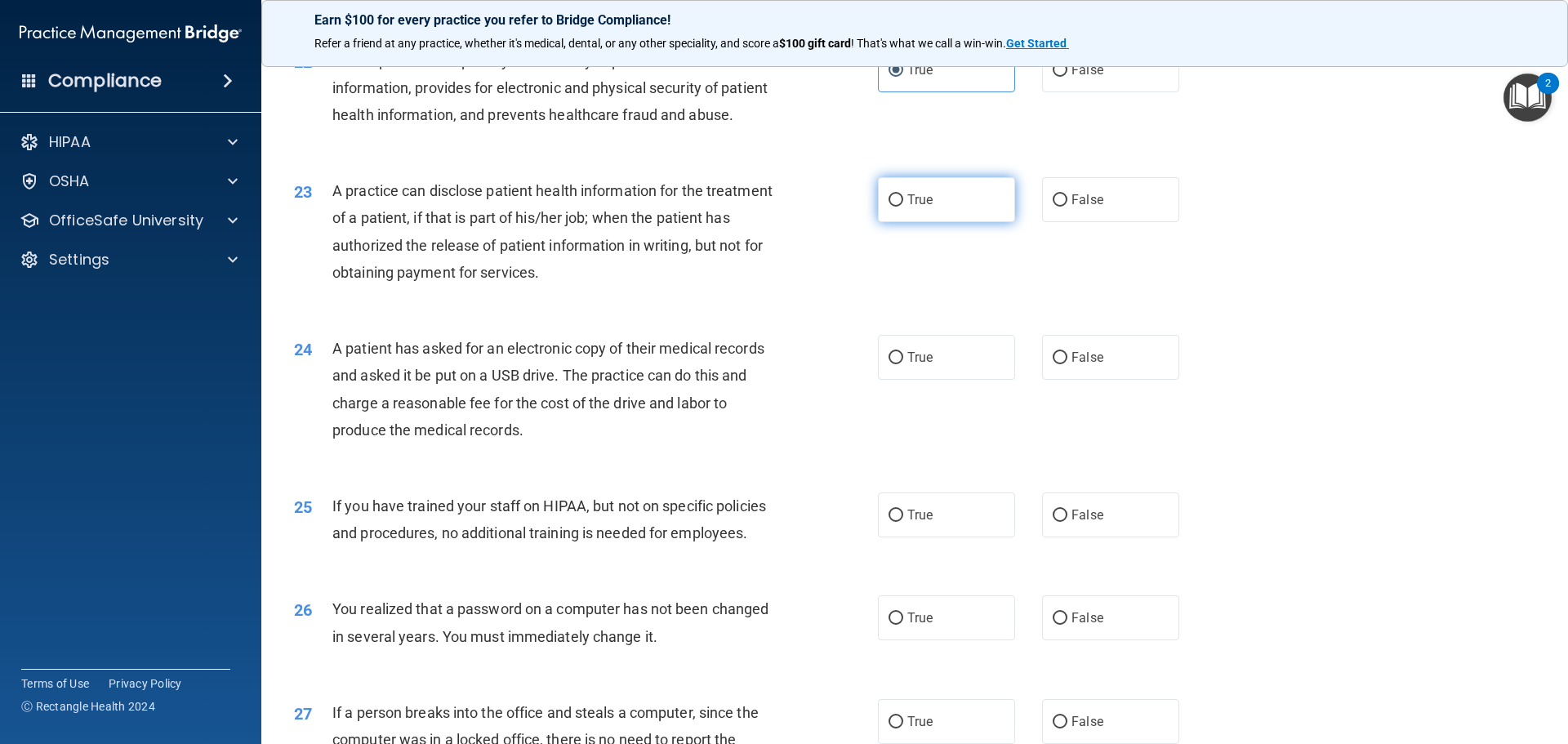
click at [893, 222] on label "True" at bounding box center [946, 199] width 137 height 45
click at [893, 207] on input "True" at bounding box center [895, 201] width 15 height 12
radio input "true"
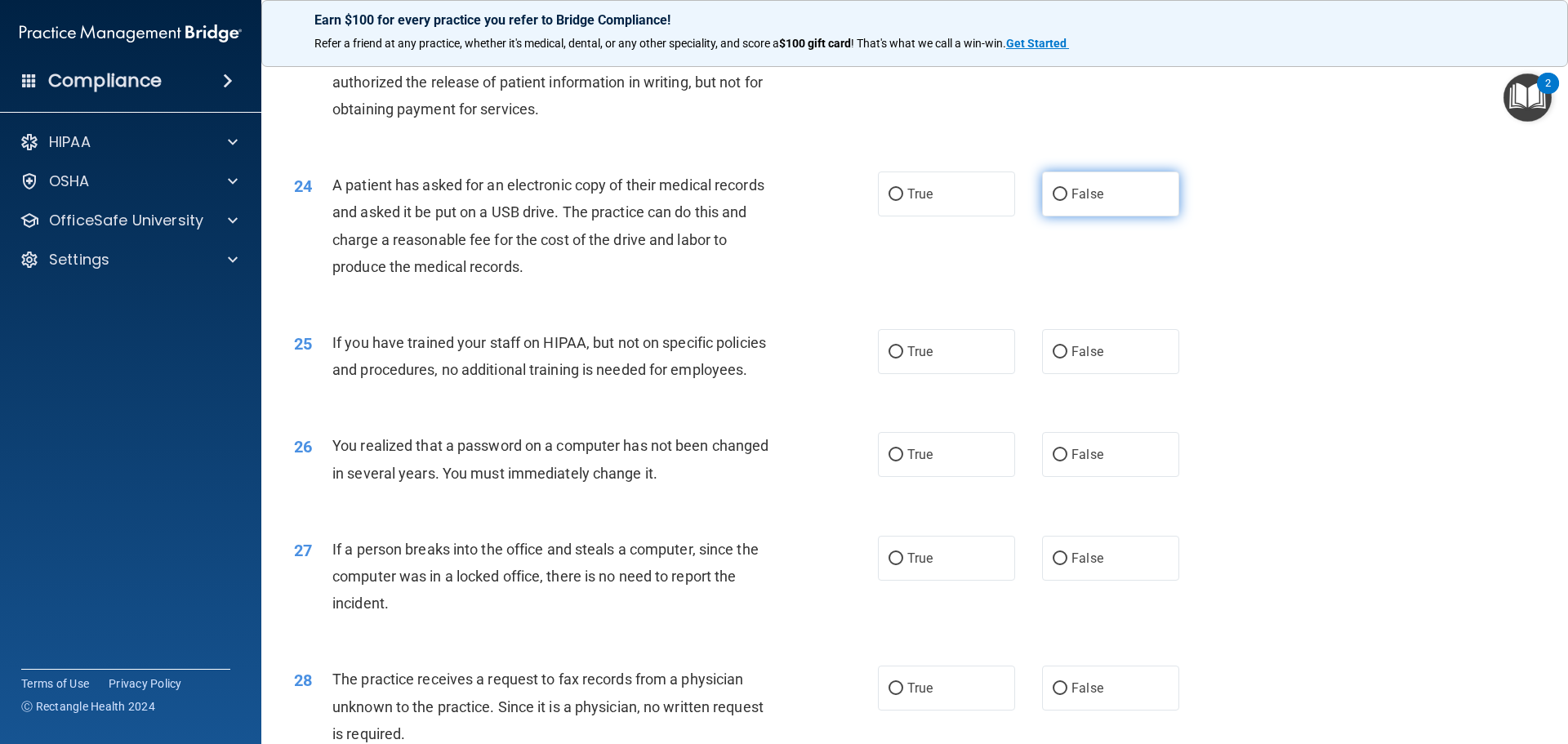
click at [1100, 217] on label "False" at bounding box center [1110, 194] width 137 height 45
click at [1067, 201] on input "False" at bounding box center [1059, 195] width 15 height 12
radio input "true"
click at [961, 374] on label "True" at bounding box center [946, 351] width 137 height 45
click at [903, 358] on input "True" at bounding box center [895, 352] width 15 height 12
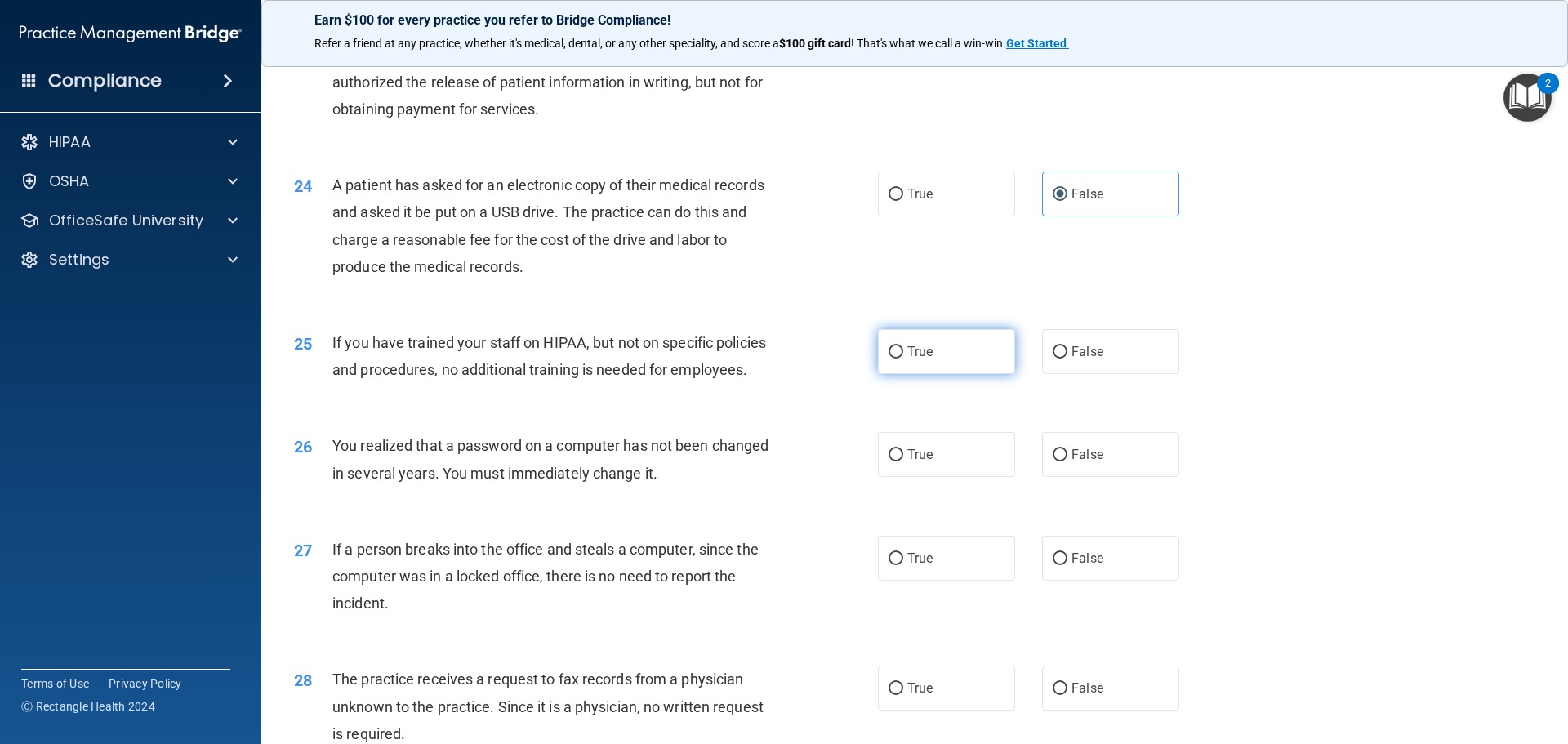
radio input "true"
click at [1121, 477] on label "False" at bounding box center [1110, 454] width 137 height 45
click at [1067, 461] on input "False" at bounding box center [1059, 455] width 15 height 12
radio input "true"
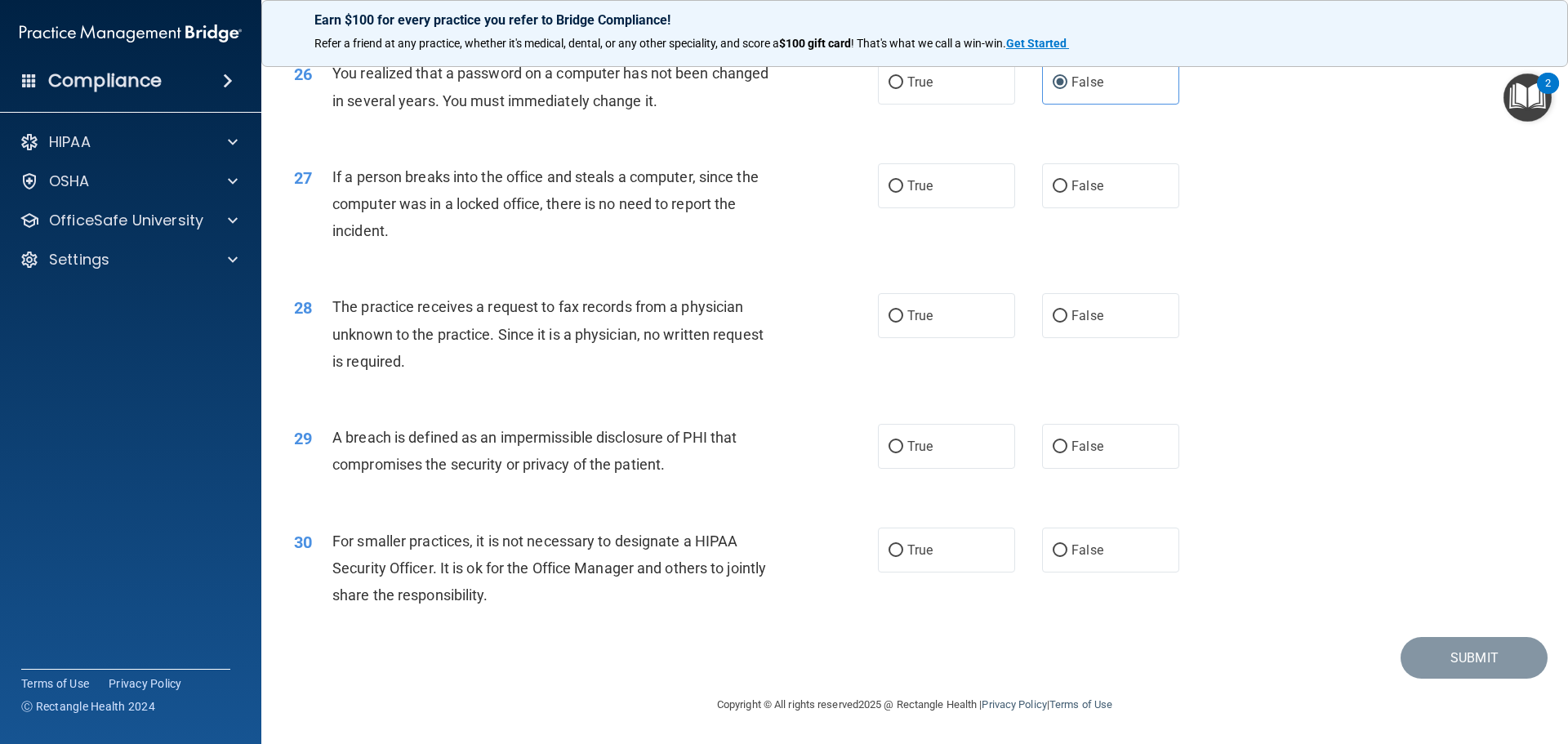
scroll to position [3120, 0]
click at [935, 203] on label "True" at bounding box center [946, 185] width 137 height 45
click at [903, 193] on input "True" at bounding box center [895, 187] width 15 height 12
radio input "true"
click at [941, 322] on label "True" at bounding box center [946, 315] width 137 height 45
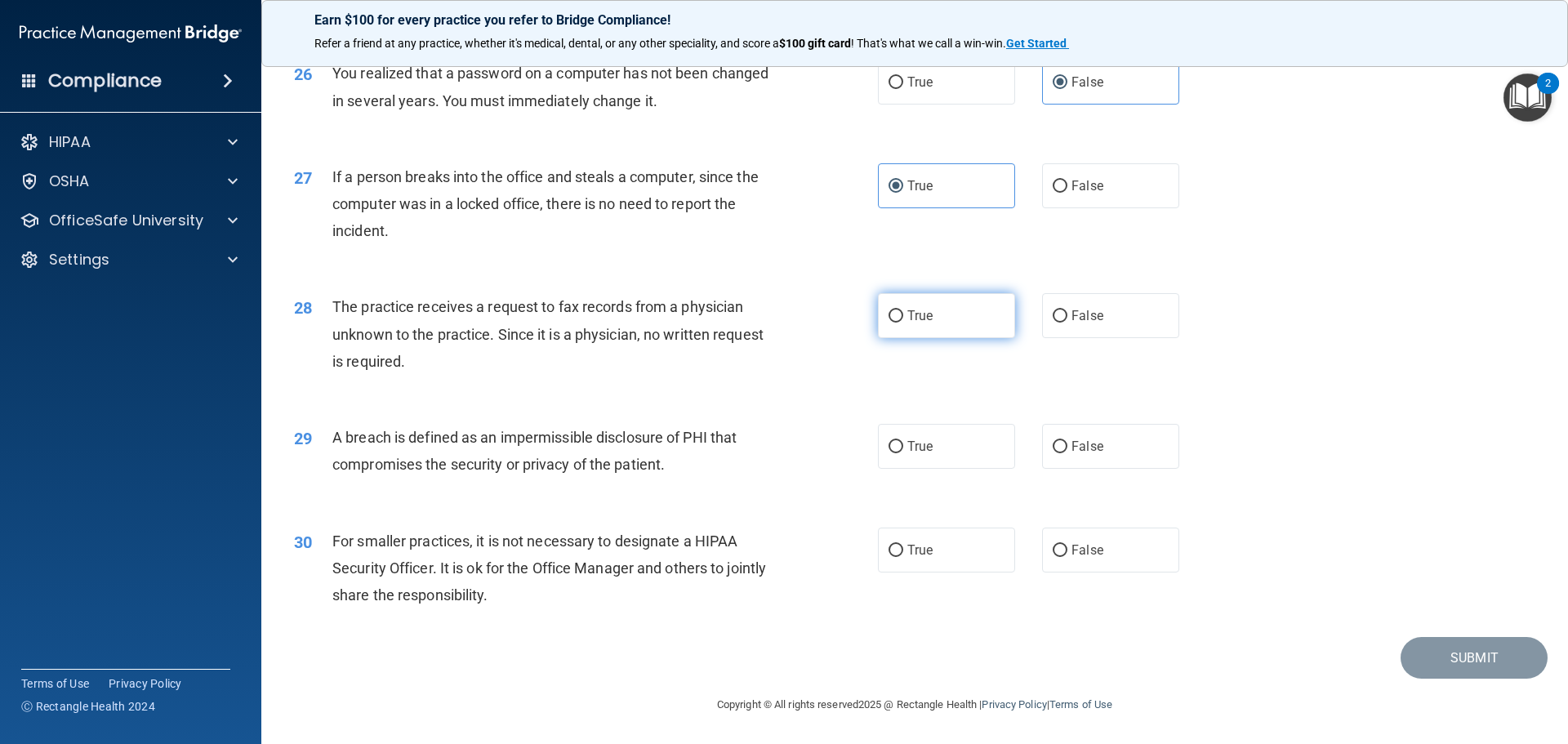
click at [903, 322] on input "True" at bounding box center [895, 316] width 15 height 12
radio input "true"
click at [1134, 462] on label "False" at bounding box center [1110, 446] width 137 height 45
click at [1067, 453] on input "False" at bounding box center [1059, 447] width 15 height 12
radio input "true"
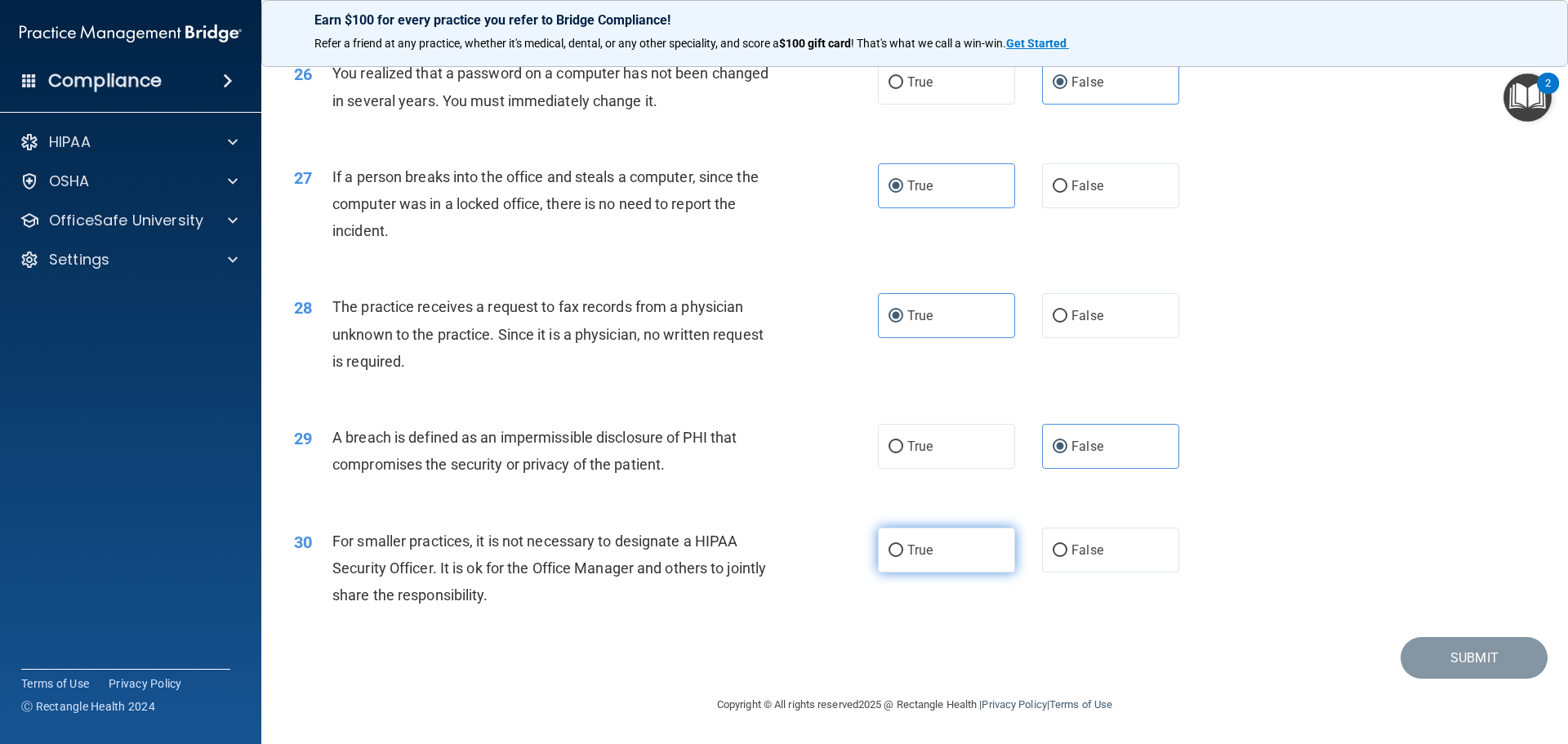
click at [888, 549] on input "True" at bounding box center [895, 551] width 15 height 12
radio input "true"
click at [1459, 663] on button "Submit" at bounding box center [1473, 657] width 147 height 41
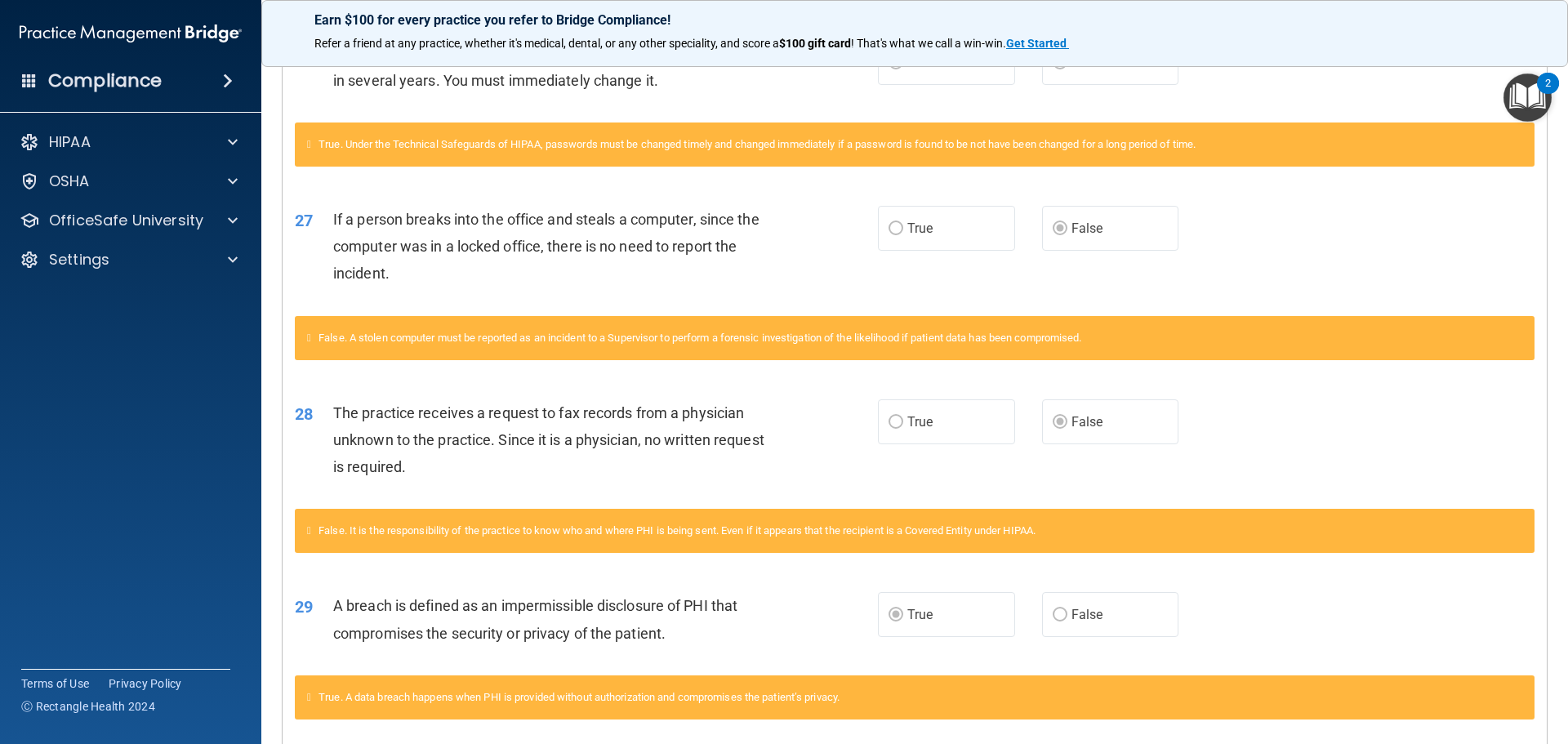
scroll to position [3668, 0]
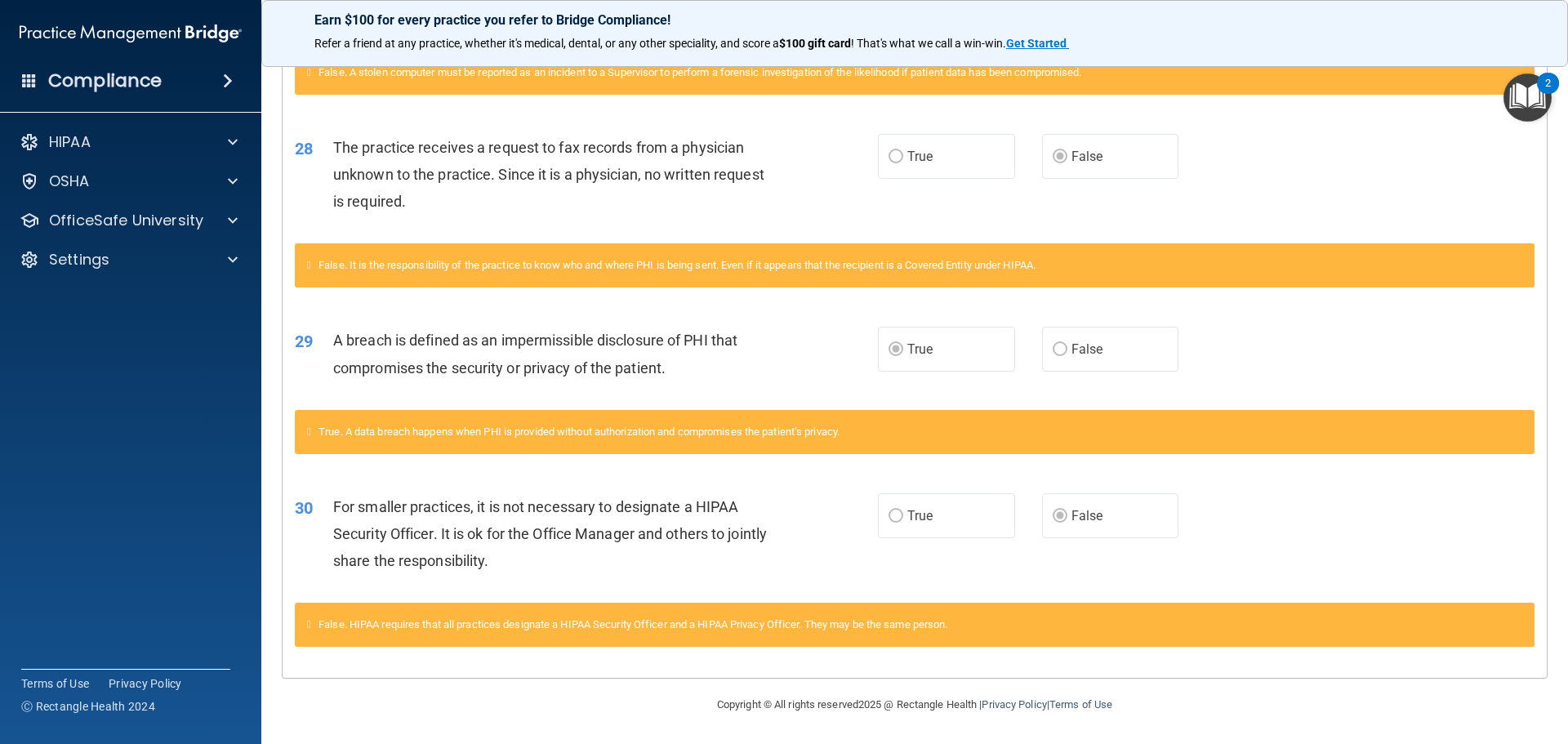
click at [1071, 352] on span "False" at bounding box center [1087, 350] width 32 height 16
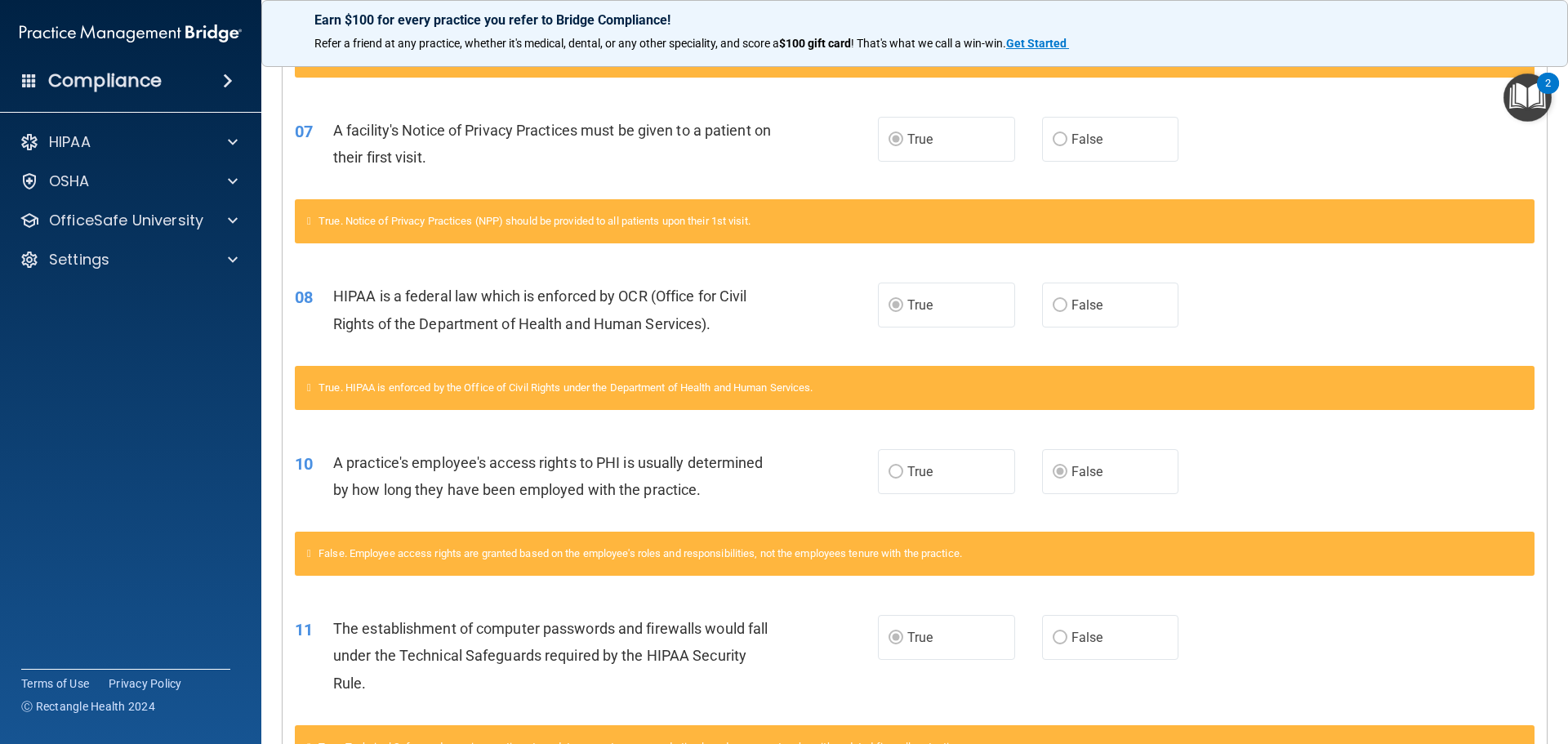
scroll to position [0, 0]
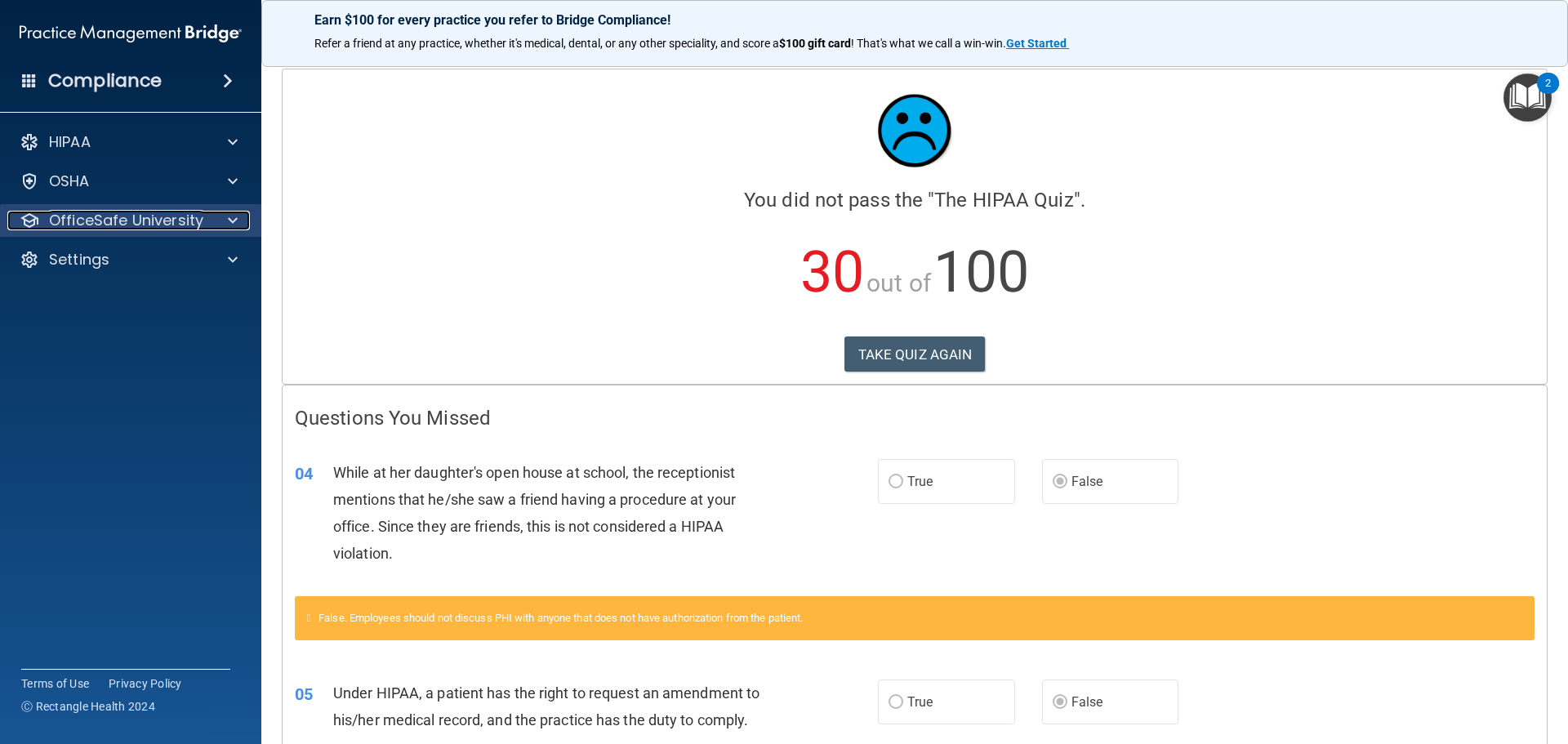
click at [150, 223] on p "OfficeSafe University" at bounding box center [126, 220] width 154 height 19
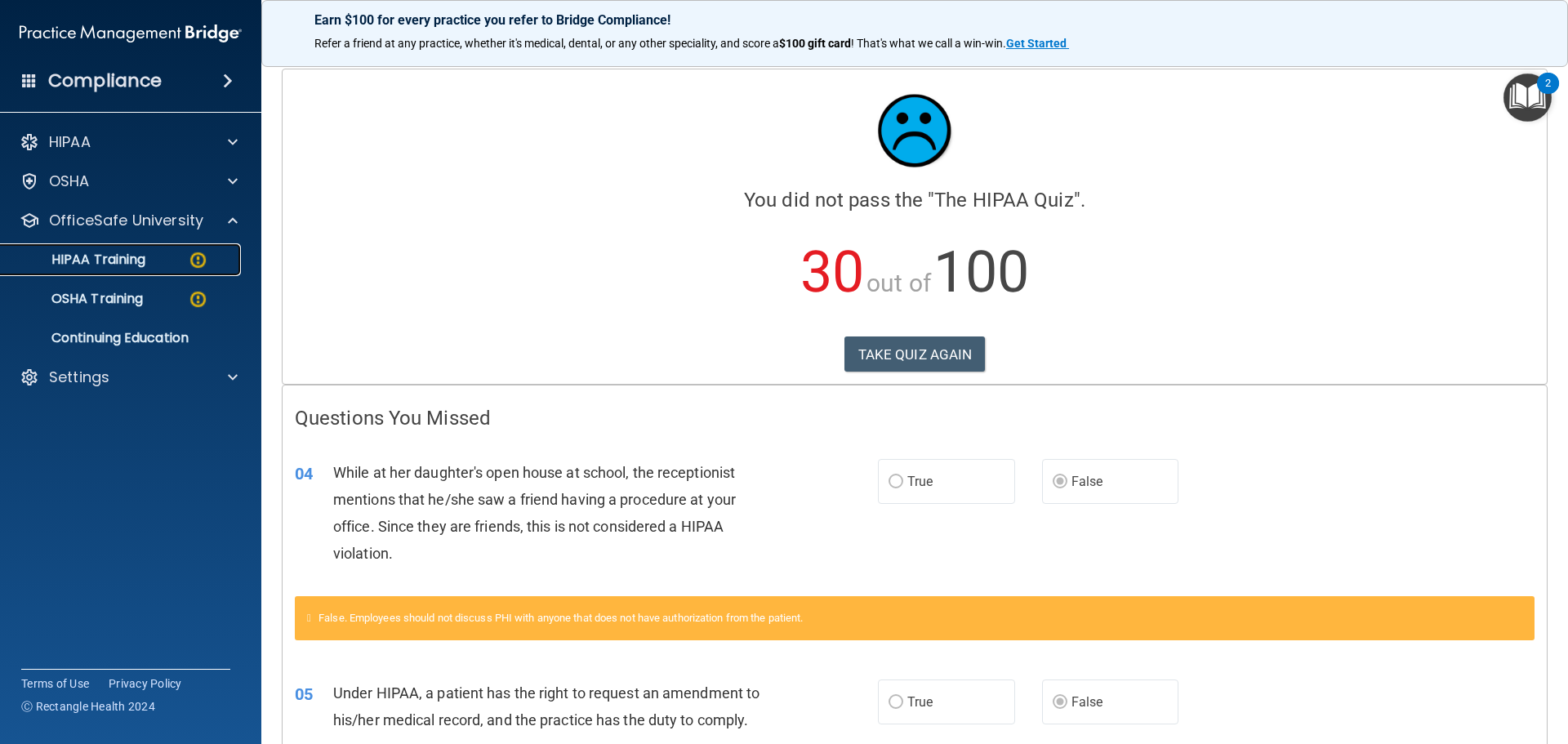
click at [151, 271] on link "HIPAA Training" at bounding box center [112, 259] width 257 height 33
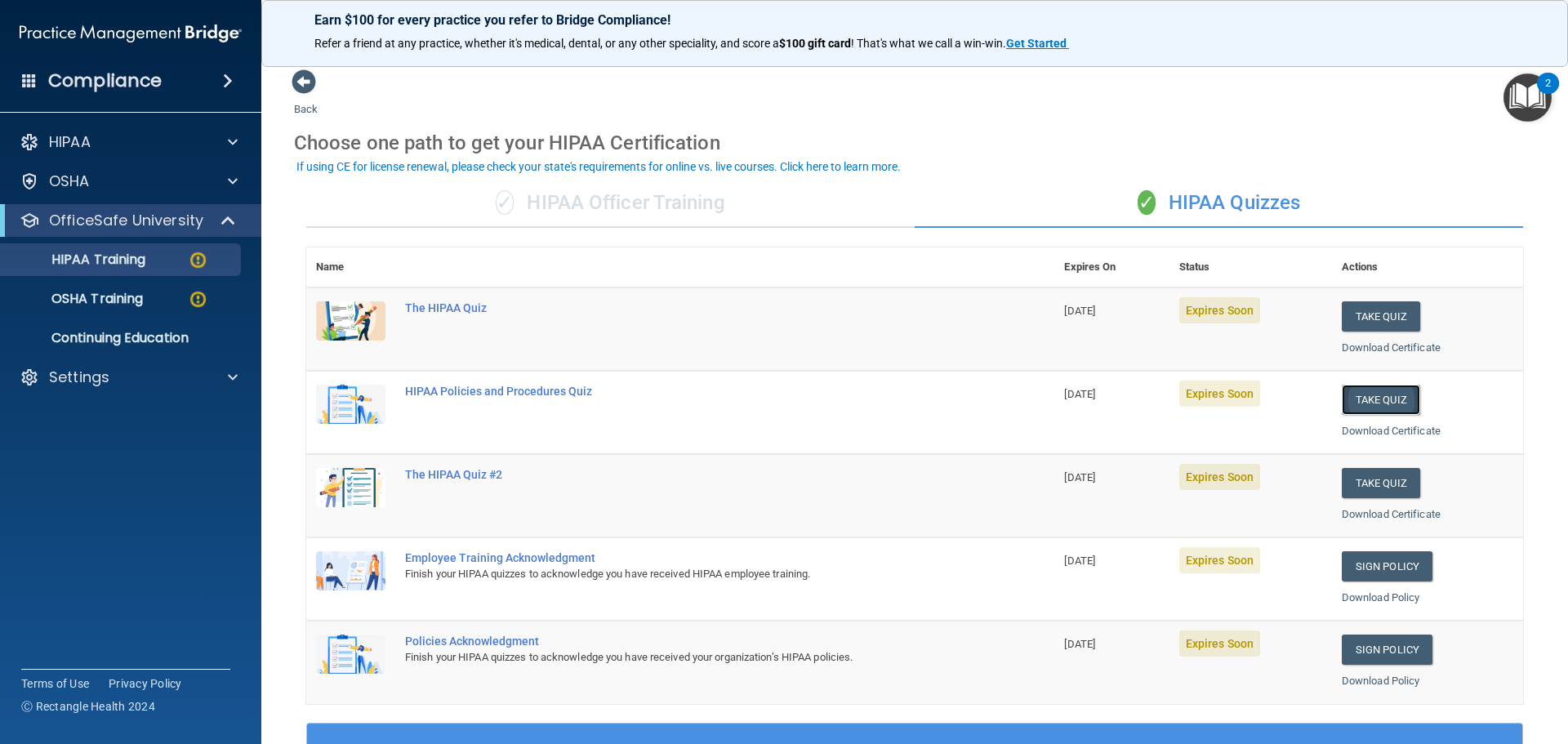
click at [1394, 404] on button "Take Quiz" at bounding box center [1380, 400] width 78 height 30
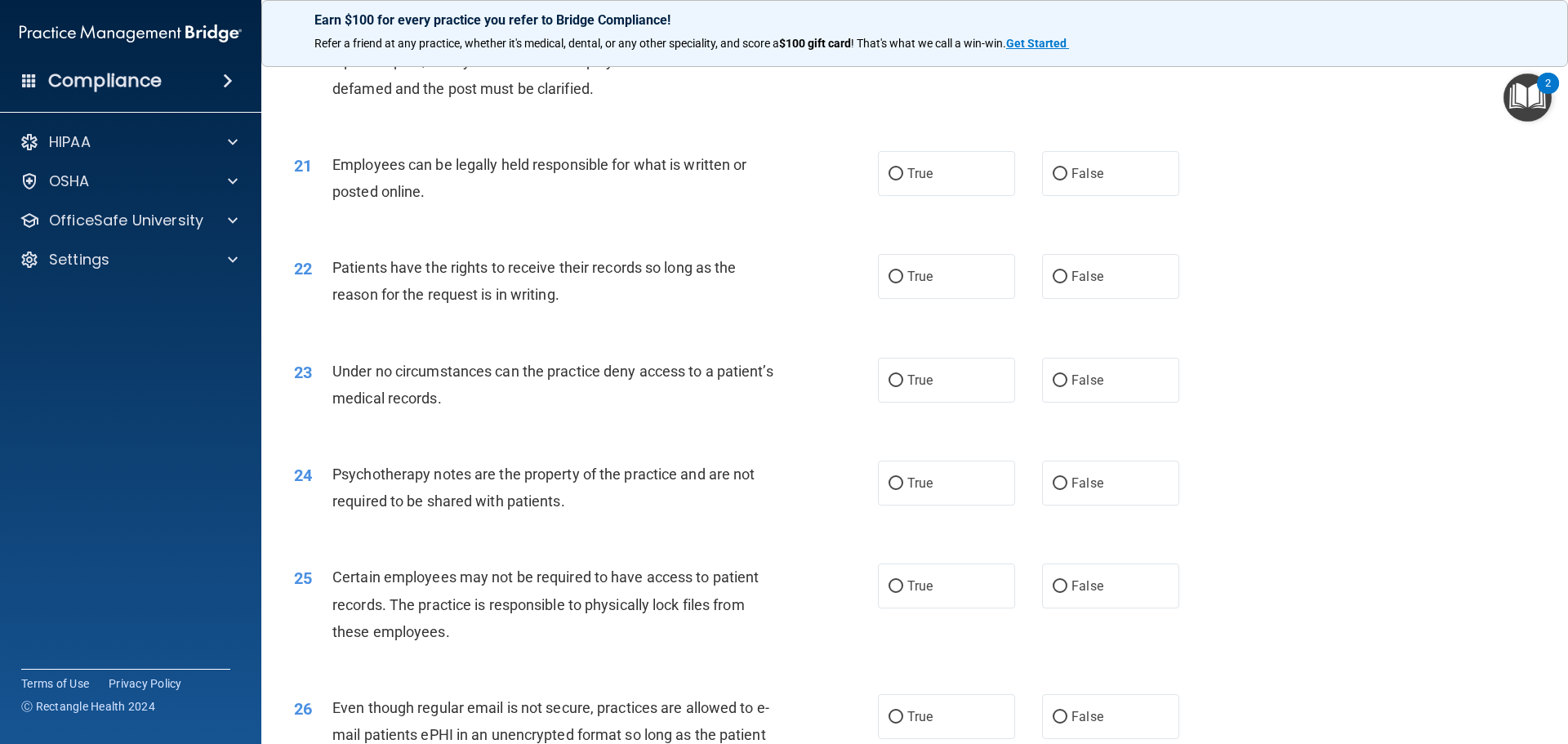
scroll to position [3355, 0]
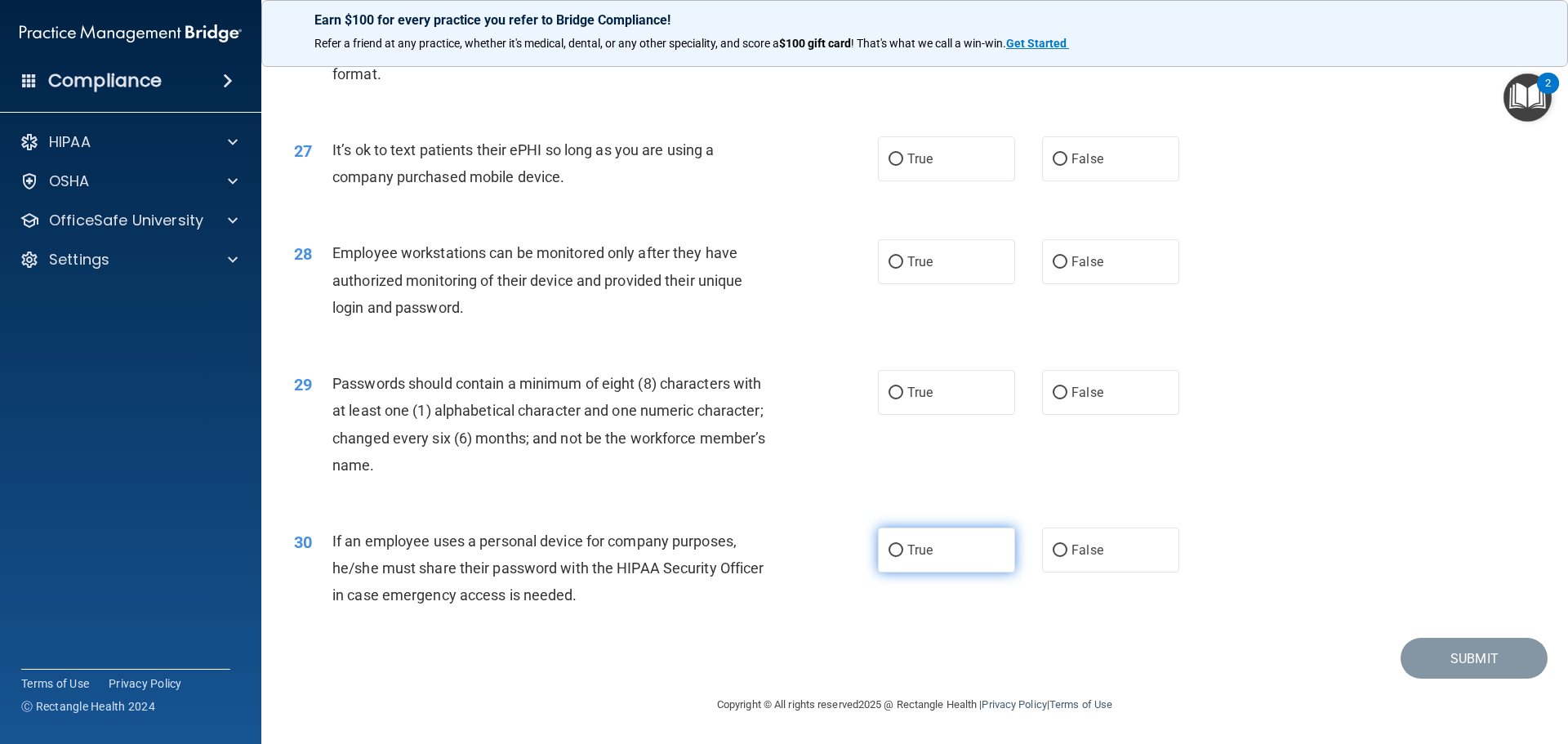
click at [931, 546] on label "True" at bounding box center [946, 549] width 137 height 45
click at [903, 546] on input "True" at bounding box center [895, 551] width 15 height 12
radio input "true"
